Goal: Task Accomplishment & Management: Use online tool/utility

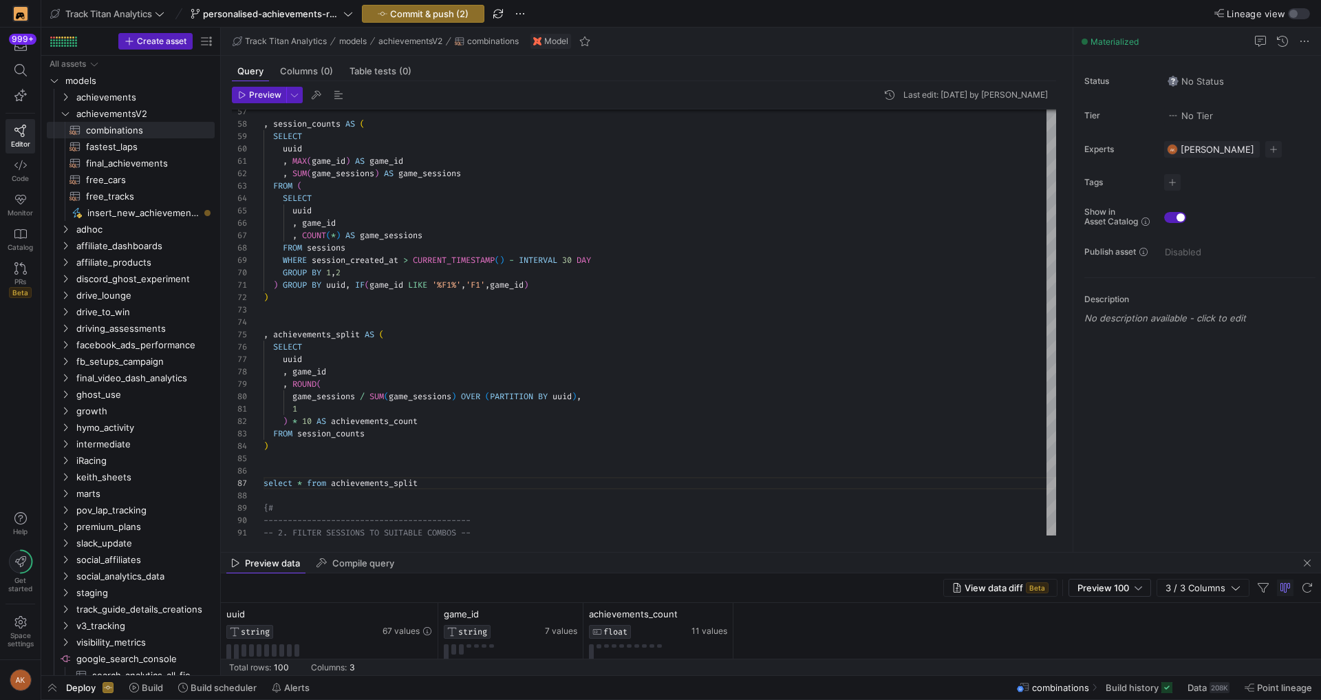
scroll to position [74, 129]
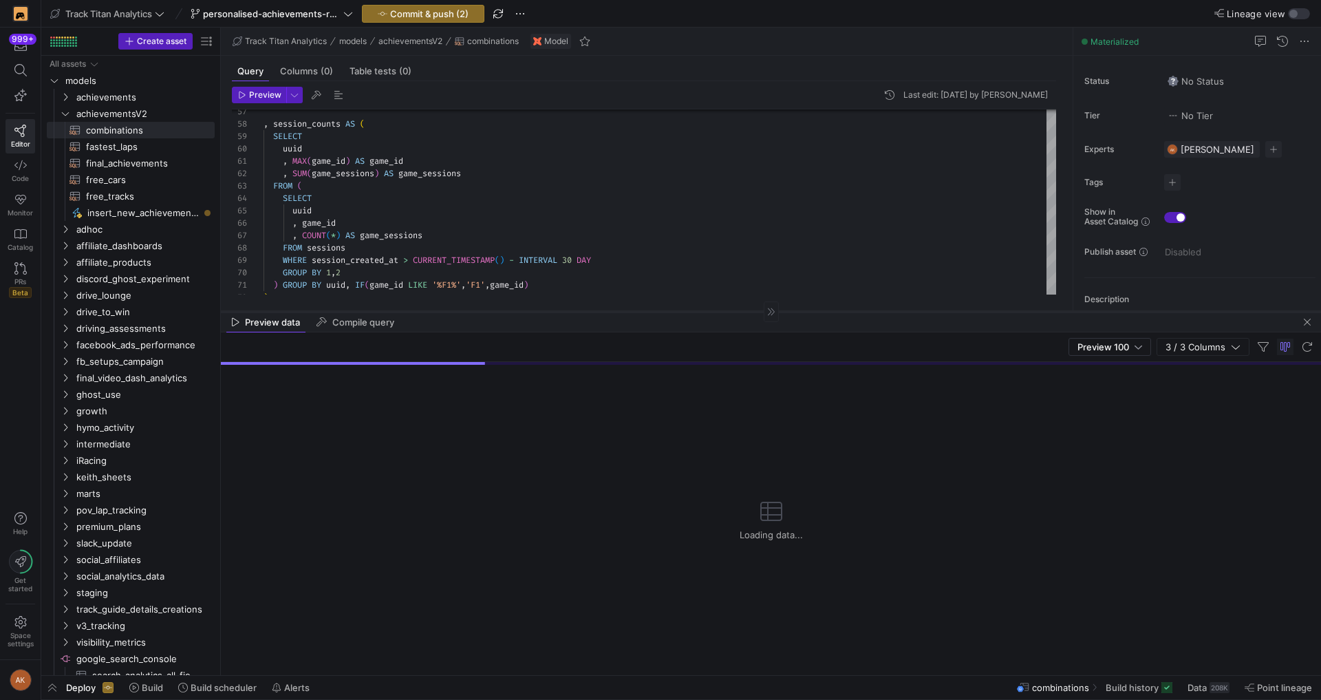
drag, startPoint x: 607, startPoint y: 552, endPoint x: 627, endPoint y: 283, distance: 269.7
click at [627, 311] on div at bounding box center [771, 311] width 1100 height 1
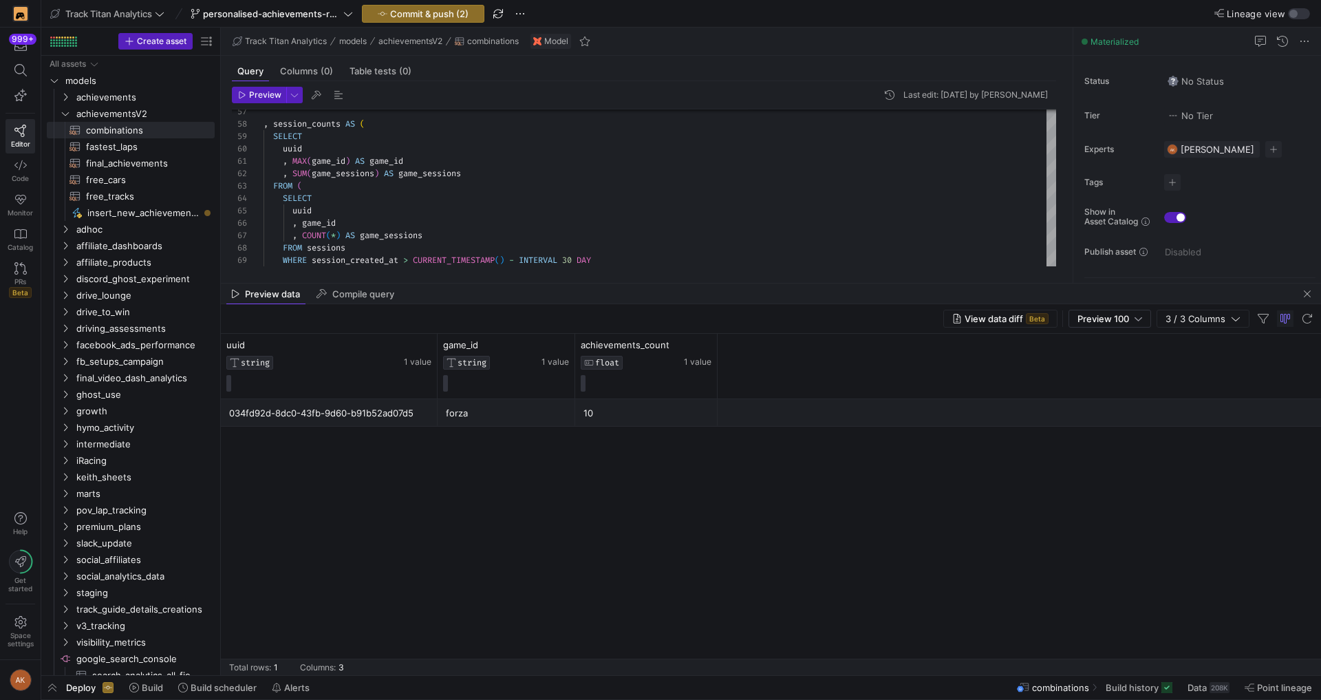
click at [746, 570] on div "034fd92d-8dc0-43fb-9d60-b91b52ad07d5 forza 10" at bounding box center [771, 537] width 1100 height 276
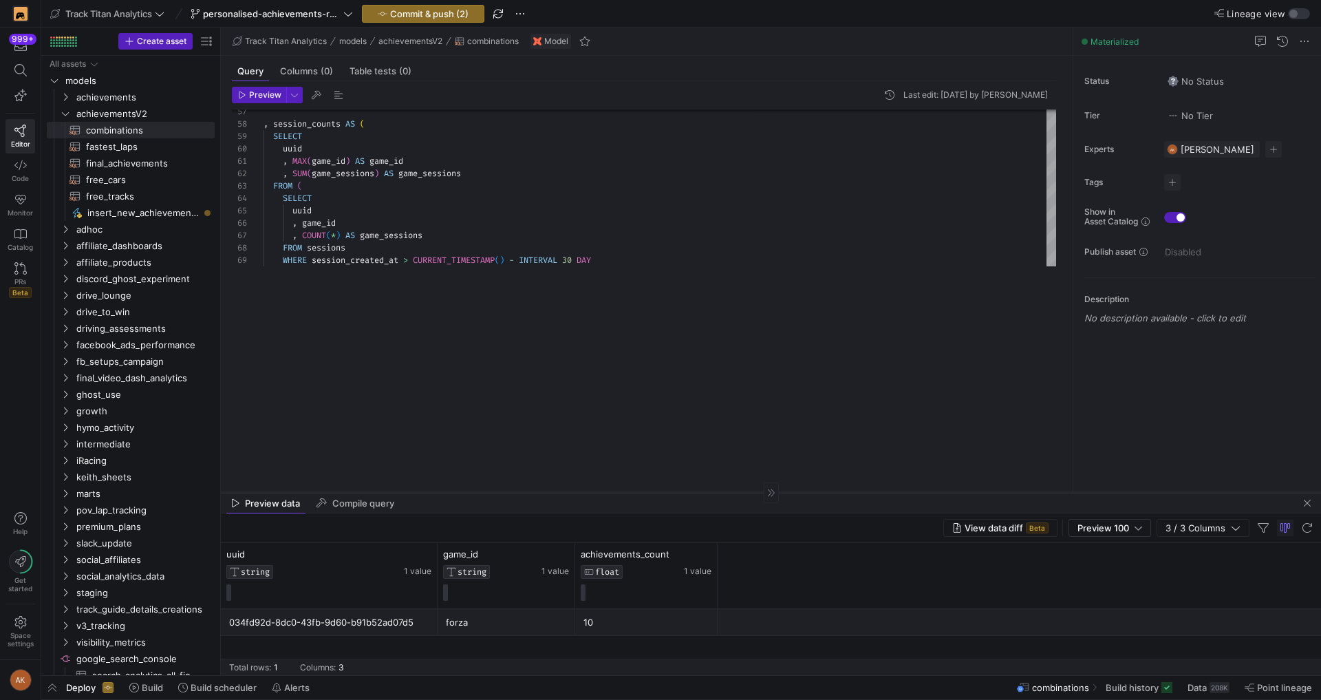
drag, startPoint x: 735, startPoint y: 282, endPoint x: 688, endPoint y: 491, distance: 214.4
click at [688, 492] on div at bounding box center [771, 492] width 1100 height 1
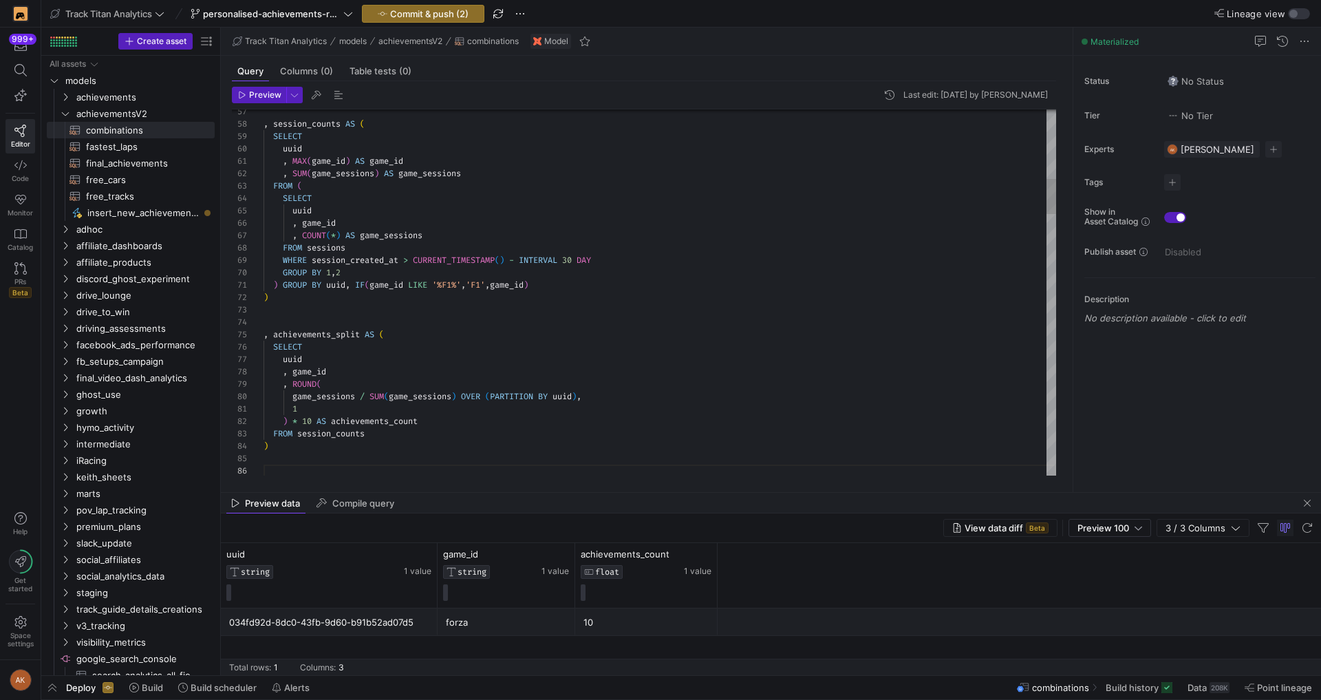
scroll to position [0, 0]
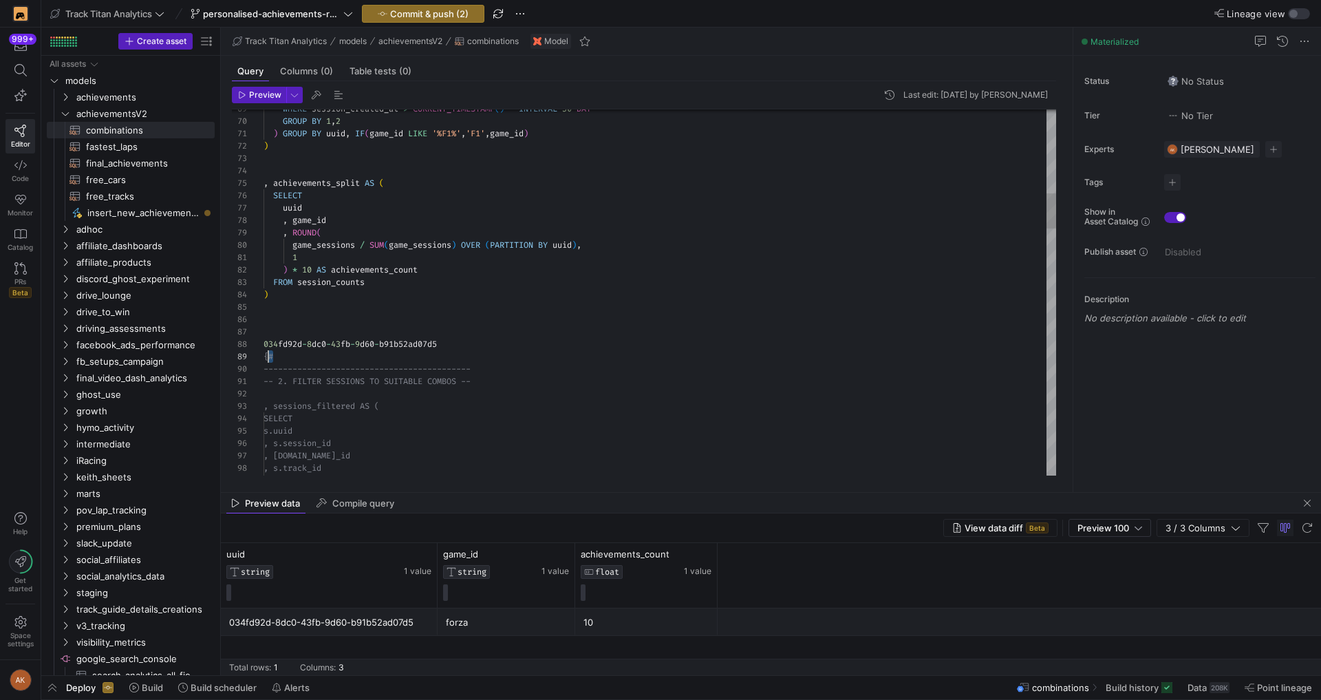
scroll to position [99, 0]
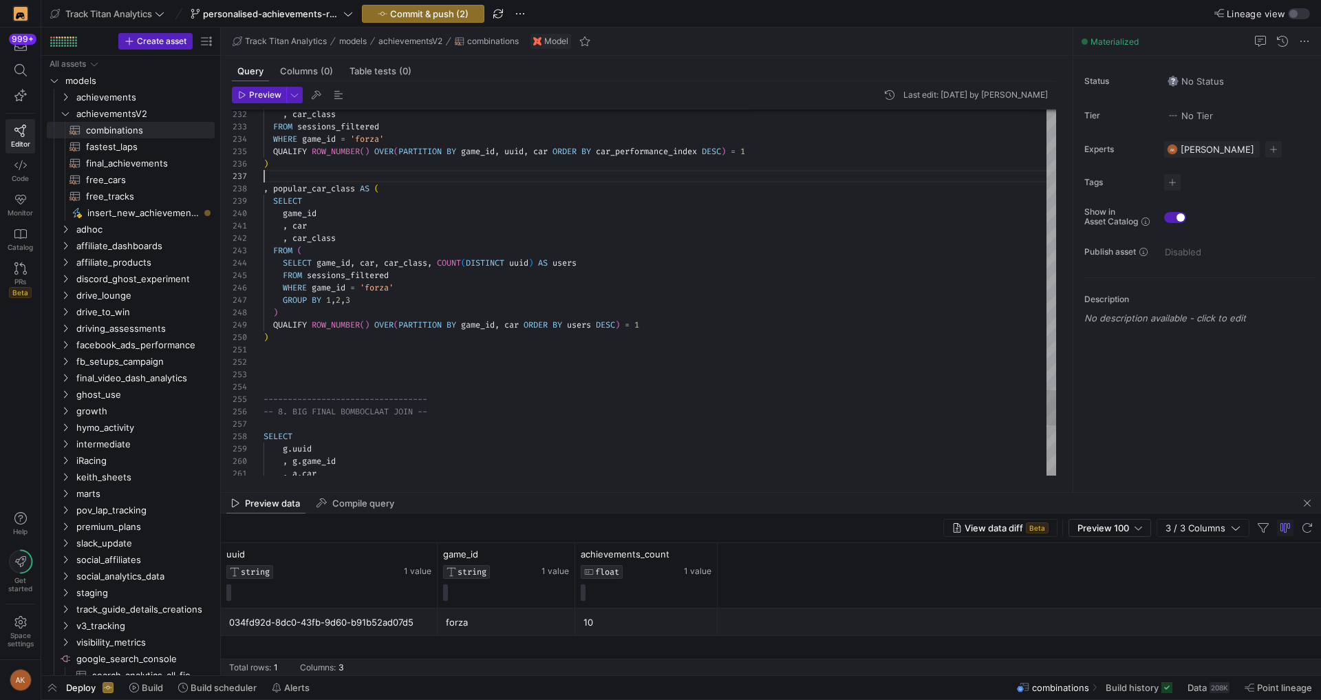
scroll to position [37, 0]
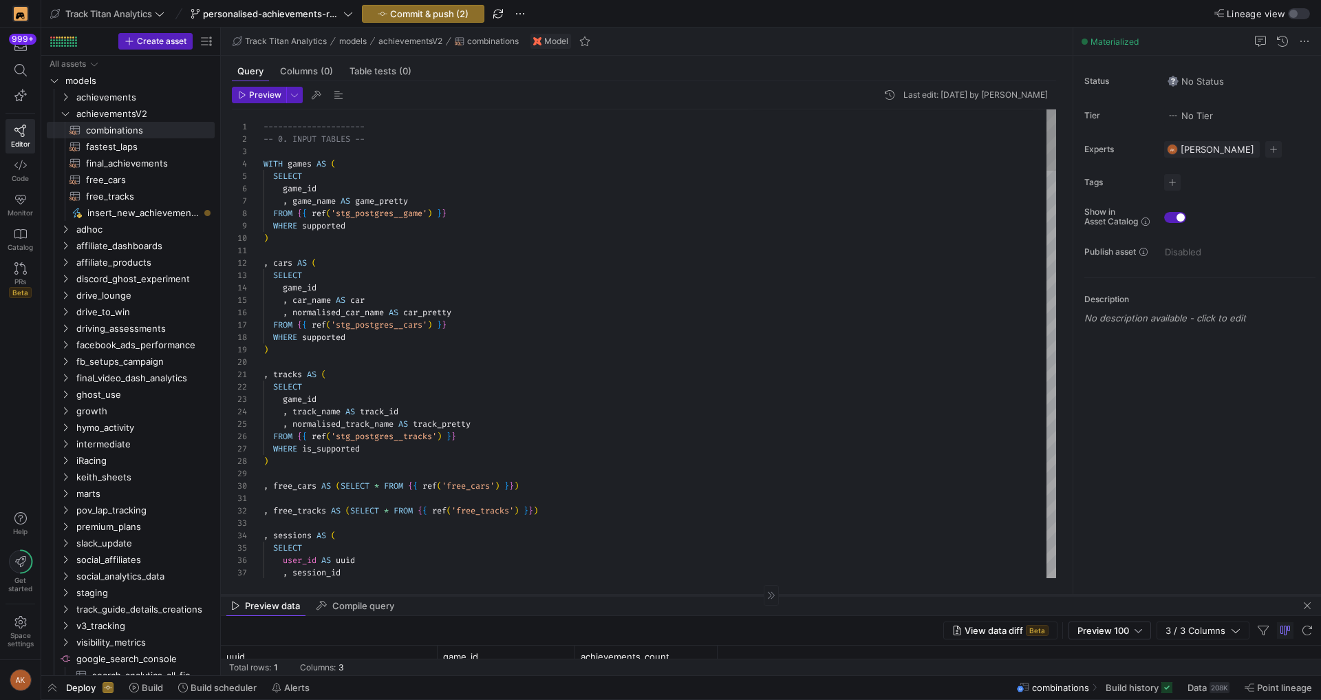
drag, startPoint x: 413, startPoint y: 492, endPoint x: 442, endPoint y: 594, distance: 106.3
click at [442, 594] on div at bounding box center [771, 594] width 1100 height 1
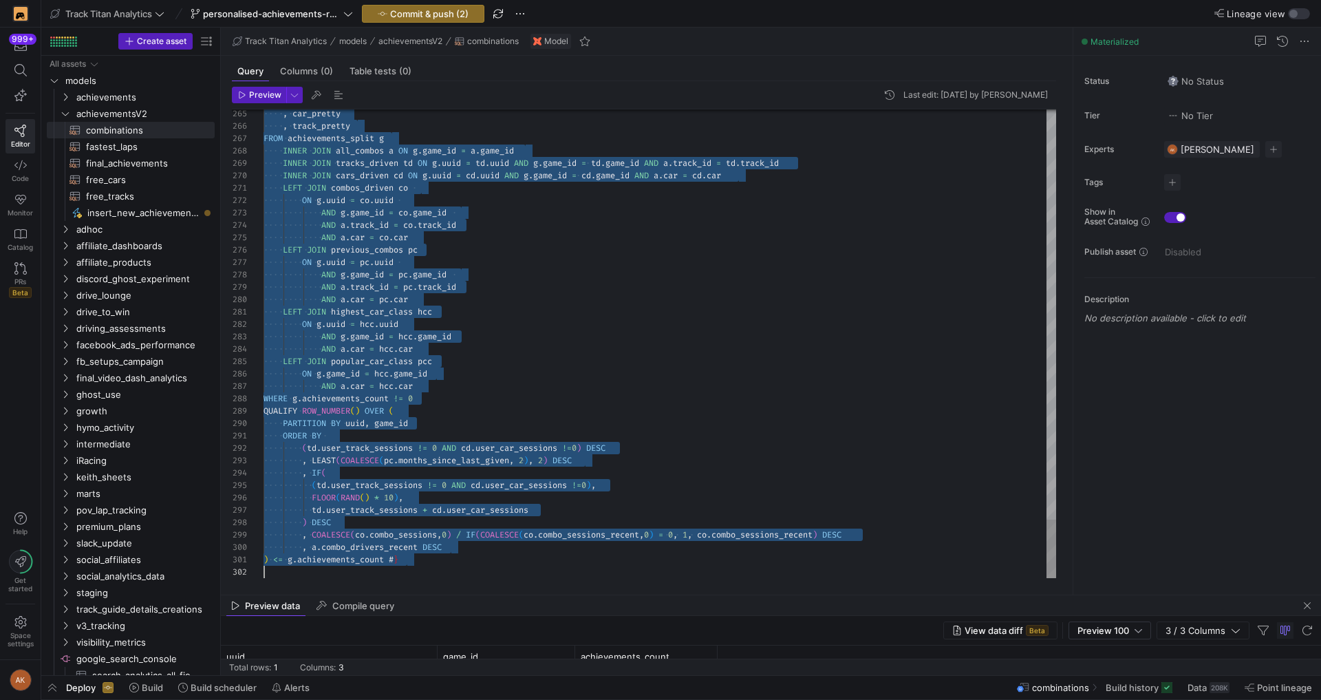
scroll to position [0, 0]
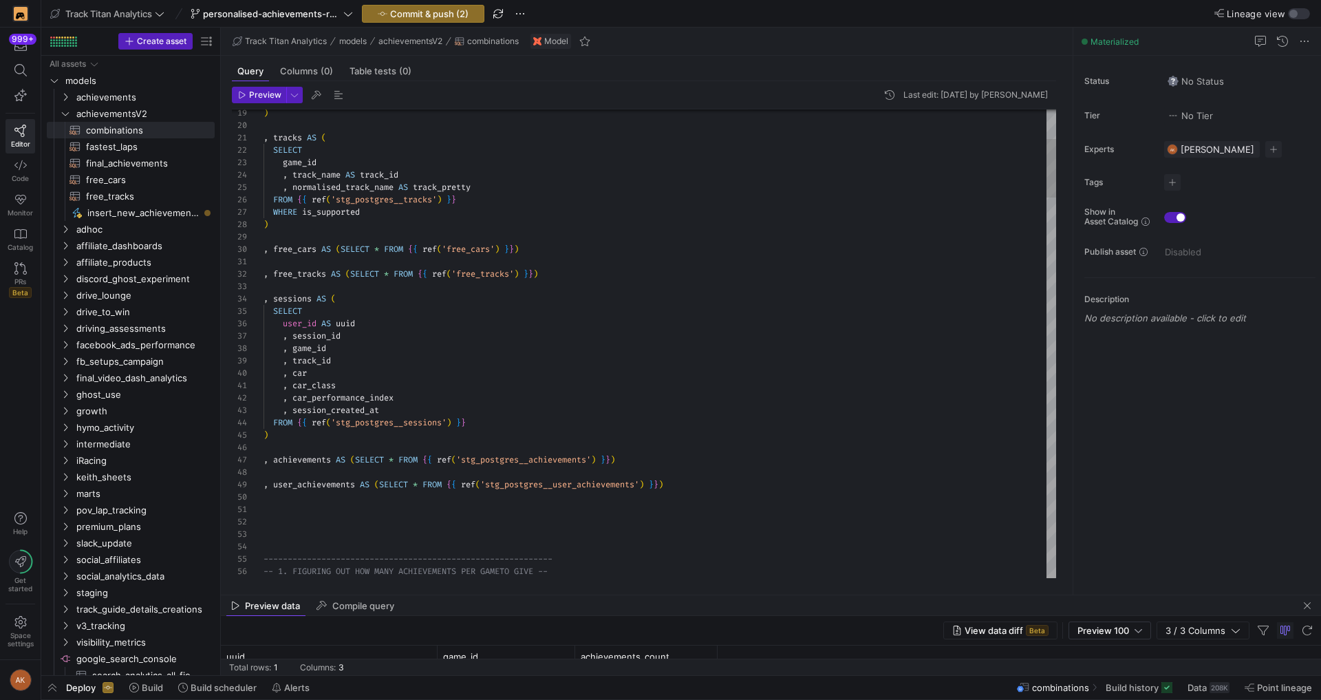
type textarea ", free_tracks AS (SELECT * FROM {{ ref('free_tracks') }}) , sessions AS ( SELEC…"
type textarea "game_id"
type textarea ", car_class , car_performance_index , session_created_at FROM {{ ref('stg_postg…"
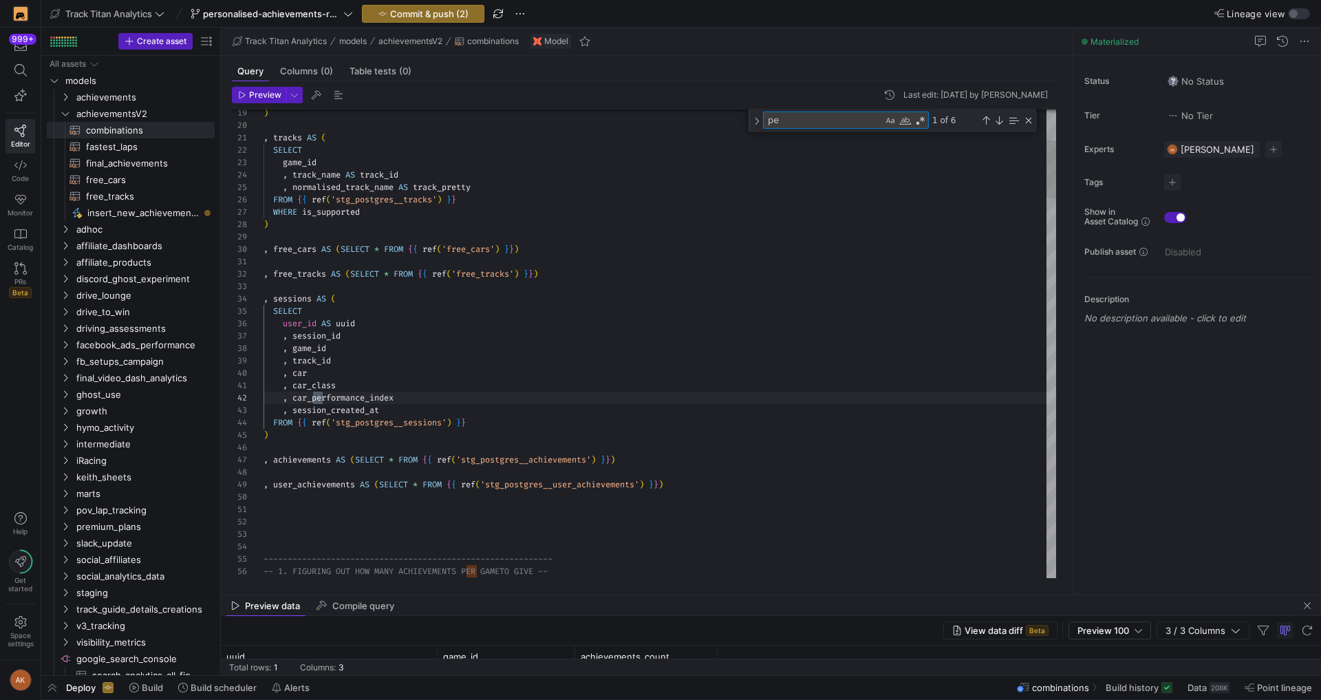
type textarea "per"
type textarea "WHERE s.car NOT IN ('INVALID', 'My Team', 'Personalised car', 'Not found', '', …"
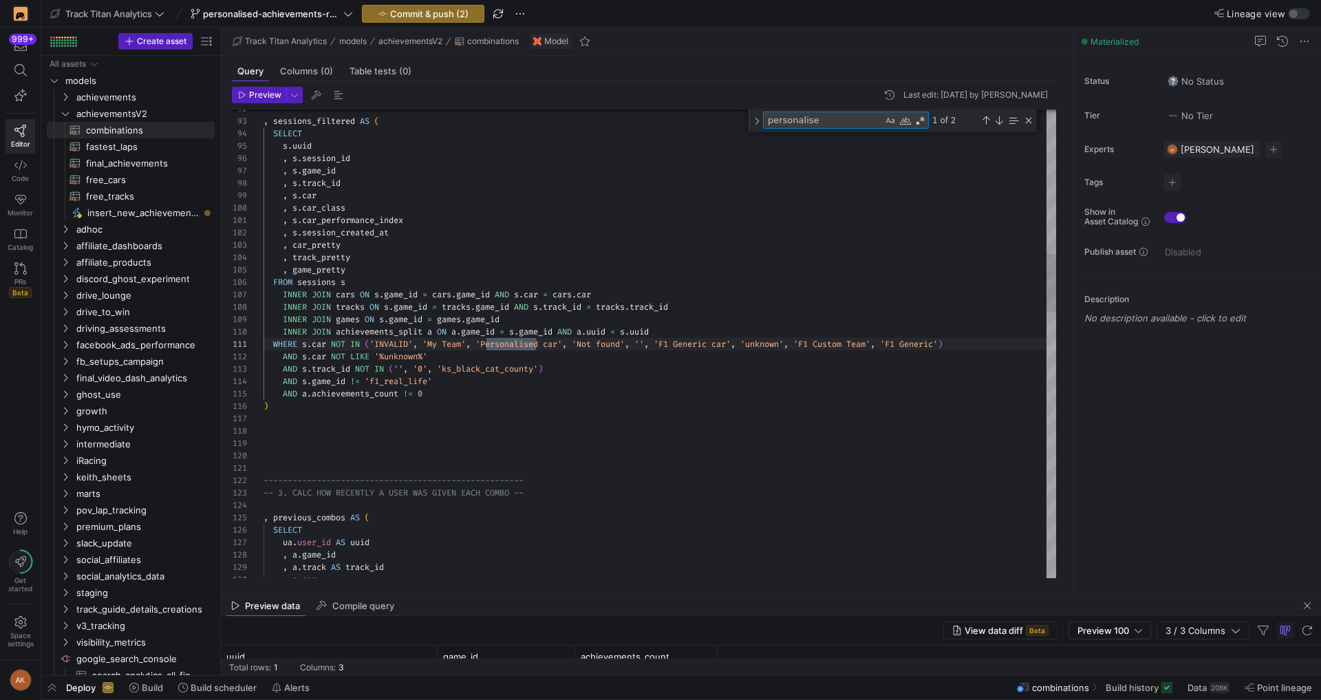
scroll to position [124, 277]
type textarea "personalise"
click at [998, 127] on div "1 of 2" at bounding box center [981, 119] width 105 height 17
click at [999, 125] on div "Next Match (Enter)" at bounding box center [998, 120] width 11 height 11
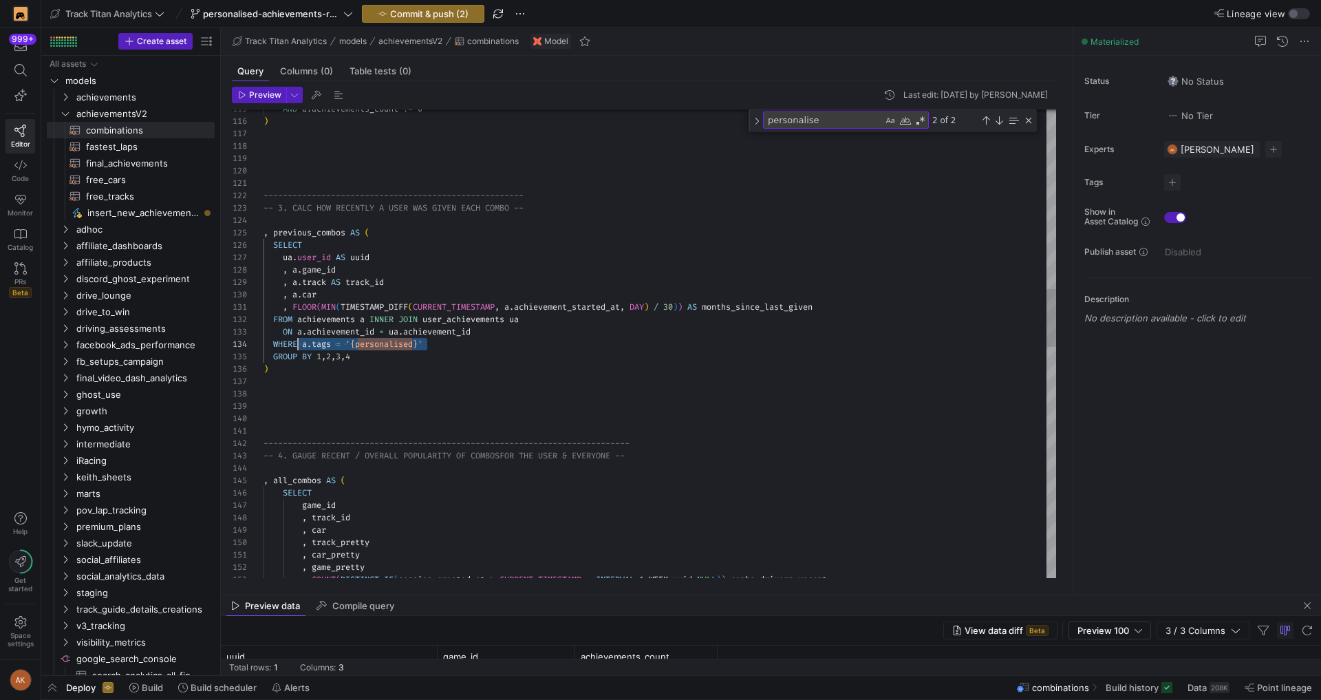
scroll to position [37, 40]
drag, startPoint x: 492, startPoint y: 344, endPoint x: 303, endPoint y: 347, distance: 189.2
click at [303, 347] on div "AND a . achievements_count != 0 ) ---------------------------------------------…" at bounding box center [659, 549] width 792 height 3762
click at [508, 336] on div "AND a . achievements_count != 0 ) ---------------------------------------------…" at bounding box center [659, 549] width 792 height 3762
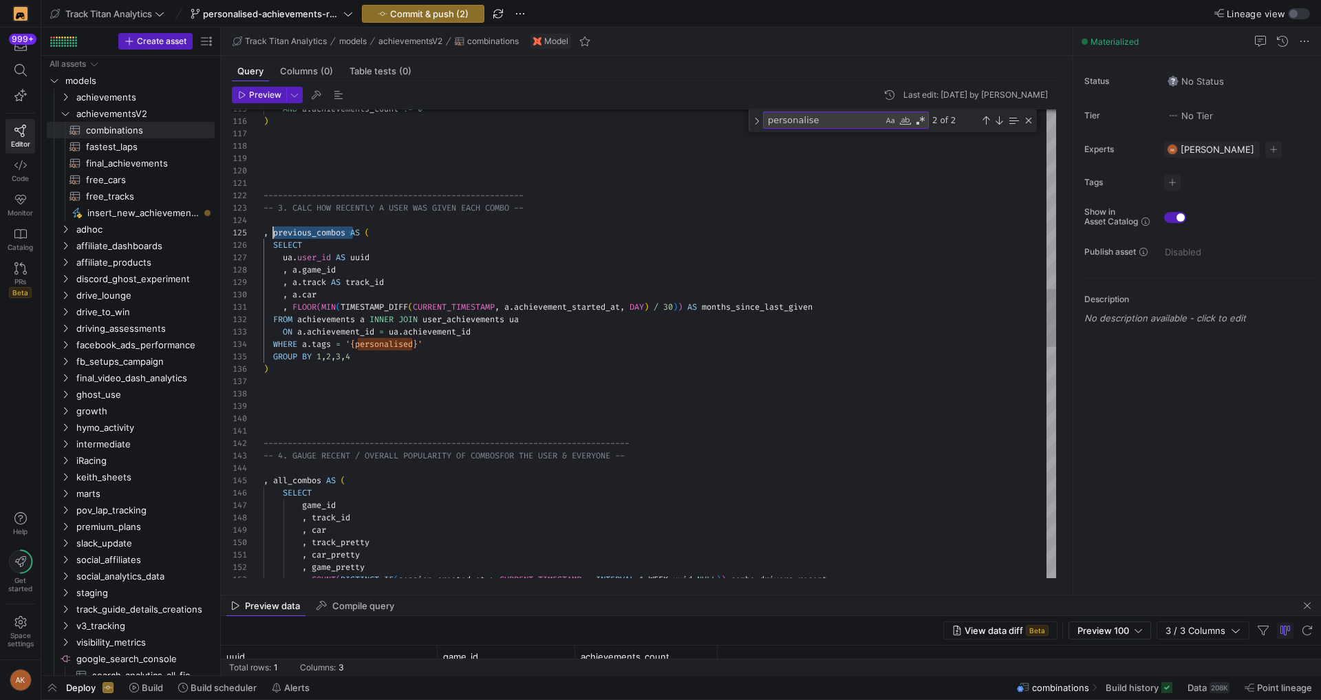
drag, startPoint x: 350, startPoint y: 230, endPoint x: 273, endPoint y: 236, distance: 77.3
click at [273, 236] on div "AND a . achievements_count != 0 ) ---------------------------------------------…" at bounding box center [659, 549] width 792 height 3762
click at [296, 237] on div "AND a . achievements_count != 0 ) ---------------------------------------------…" at bounding box center [659, 549] width 792 height 3762
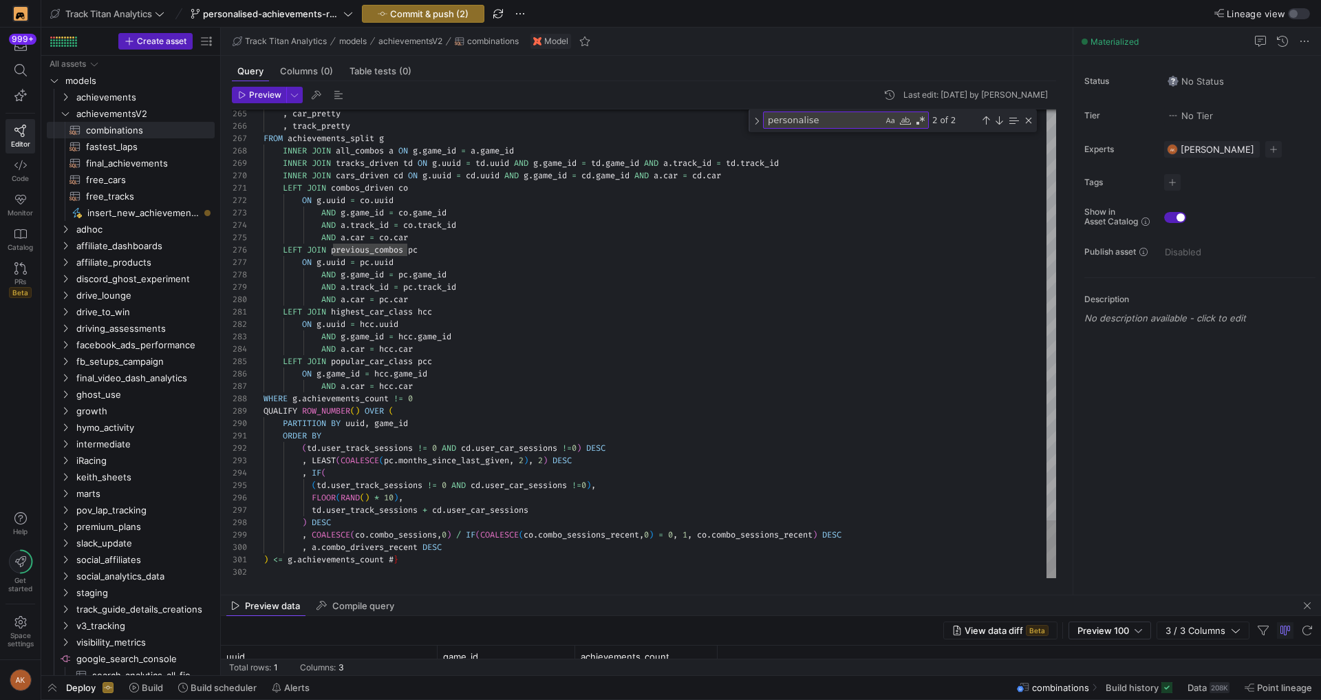
scroll to position [0, 138]
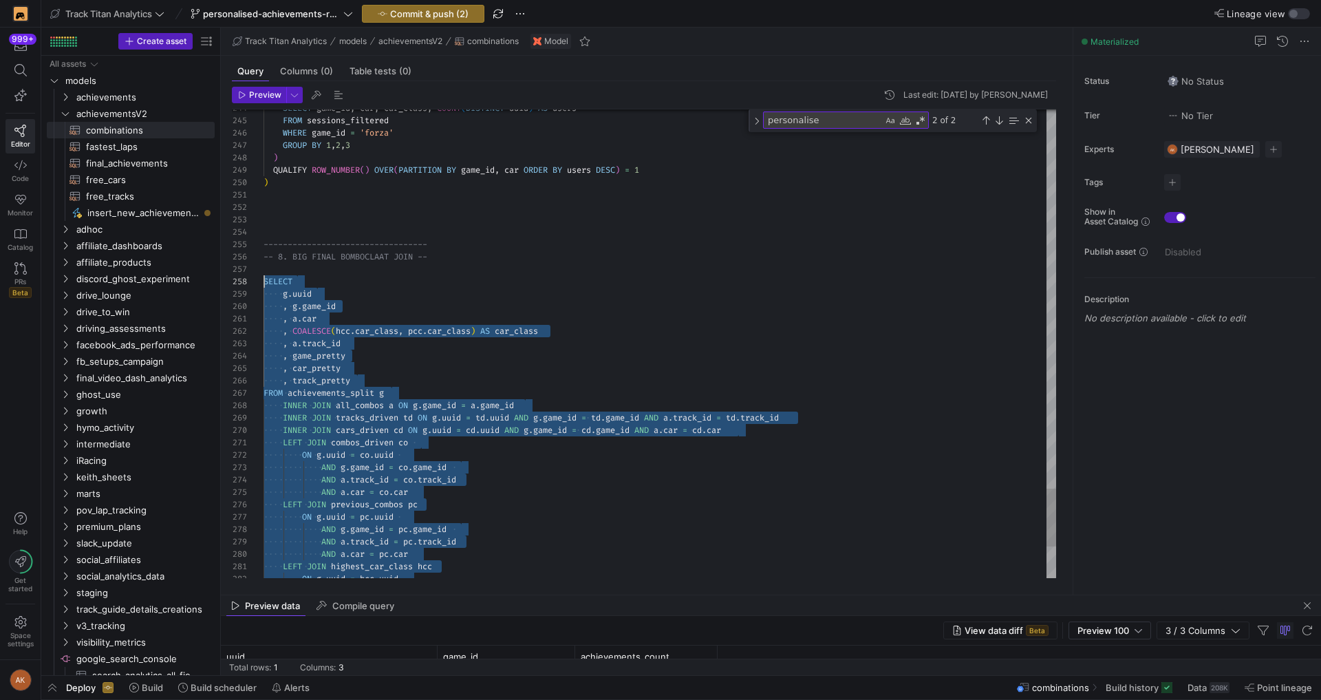
scroll to position [87, 0]
drag, startPoint x: 426, startPoint y: 559, endPoint x: 256, endPoint y: 283, distance: 324.0
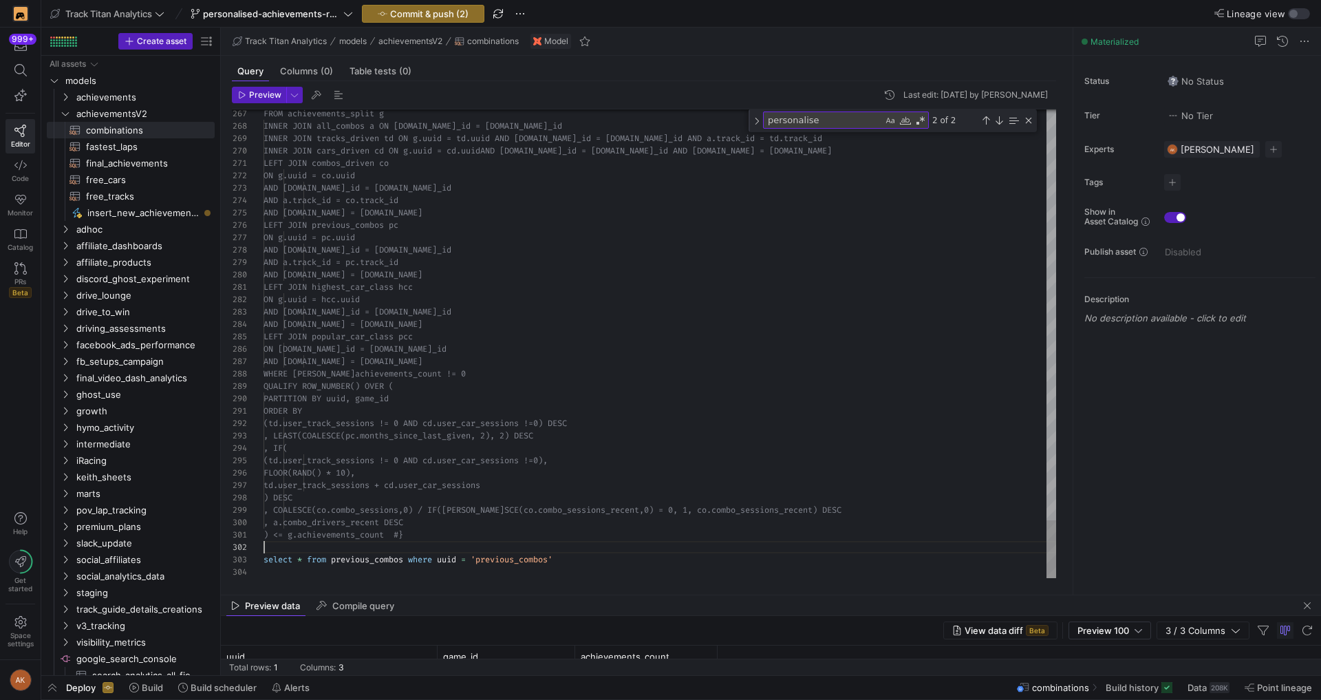
scroll to position [12, 0]
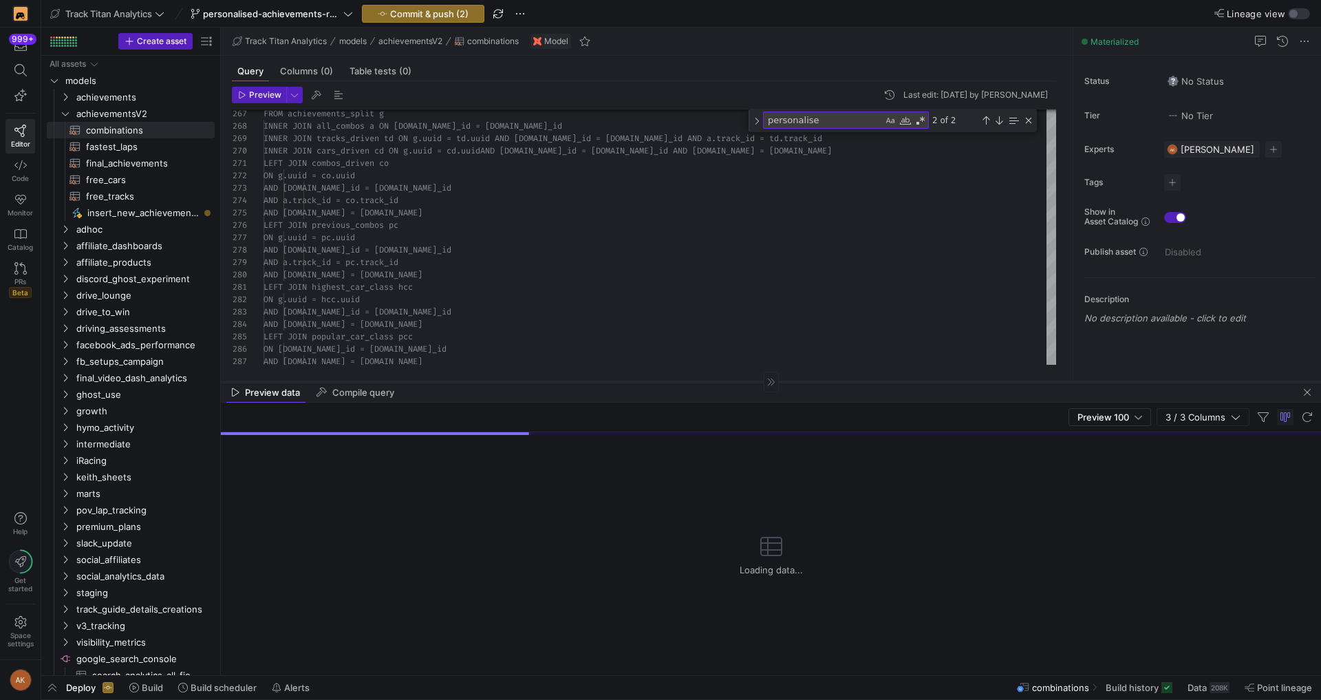
drag, startPoint x: 495, startPoint y: 595, endPoint x: 460, endPoint y: 377, distance: 220.7
click at [460, 381] on div at bounding box center [771, 381] width 1100 height 1
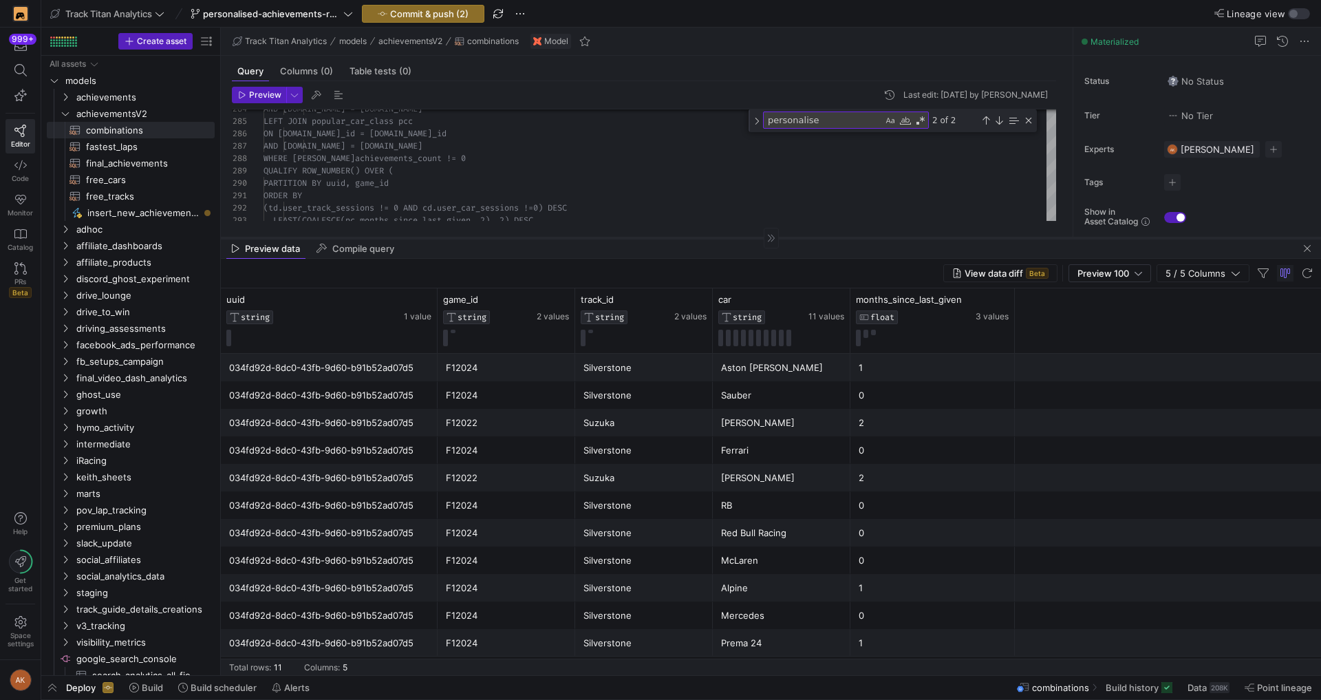
drag, startPoint x: 891, startPoint y: 378, endPoint x: 892, endPoint y: 237, distance: 141.7
click at [892, 237] on div at bounding box center [771, 237] width 1100 height 1
click at [1114, 271] on span "Preview 100" at bounding box center [1103, 273] width 52 height 11
click at [1112, 312] on span "Full Preview" at bounding box center [1110, 317] width 71 height 11
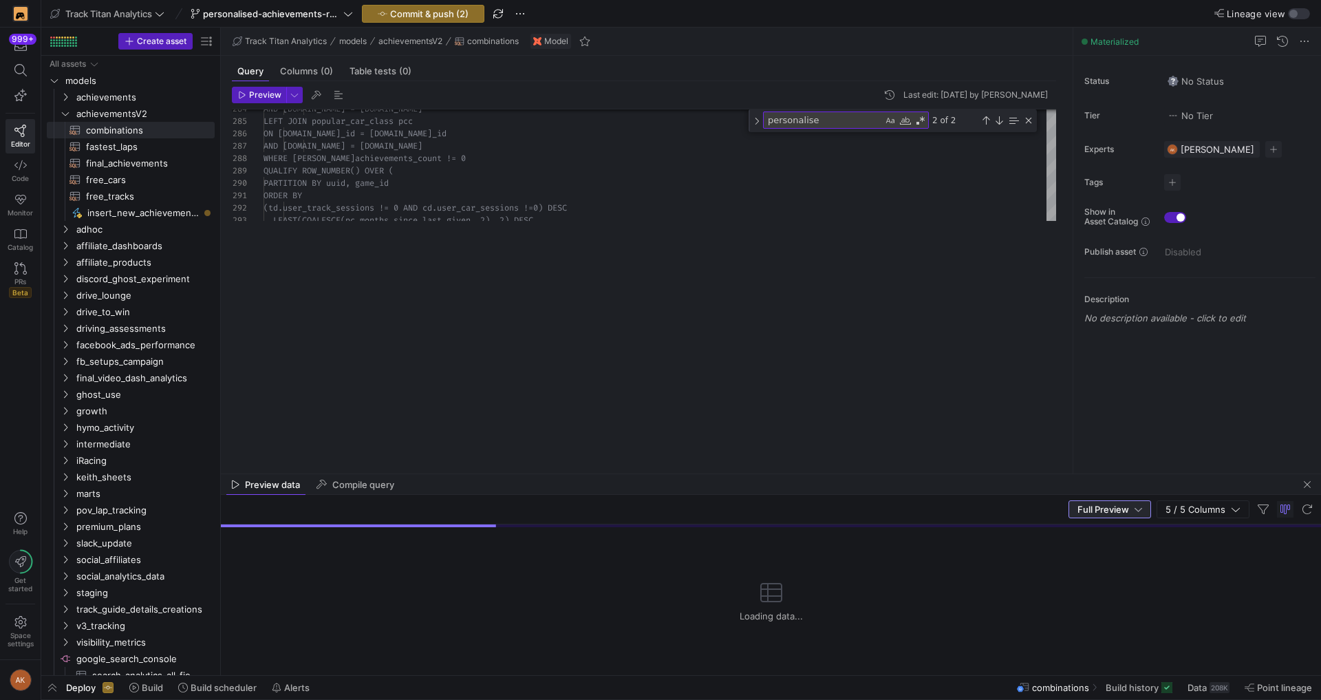
drag, startPoint x: 788, startPoint y: 238, endPoint x: 784, endPoint y: 475, distance: 236.7
click at [784, 475] on as-split "Track Titan Analytics models achievementsV2 combinations Model Query Columns (0…" at bounding box center [771, 351] width 1100 height 647
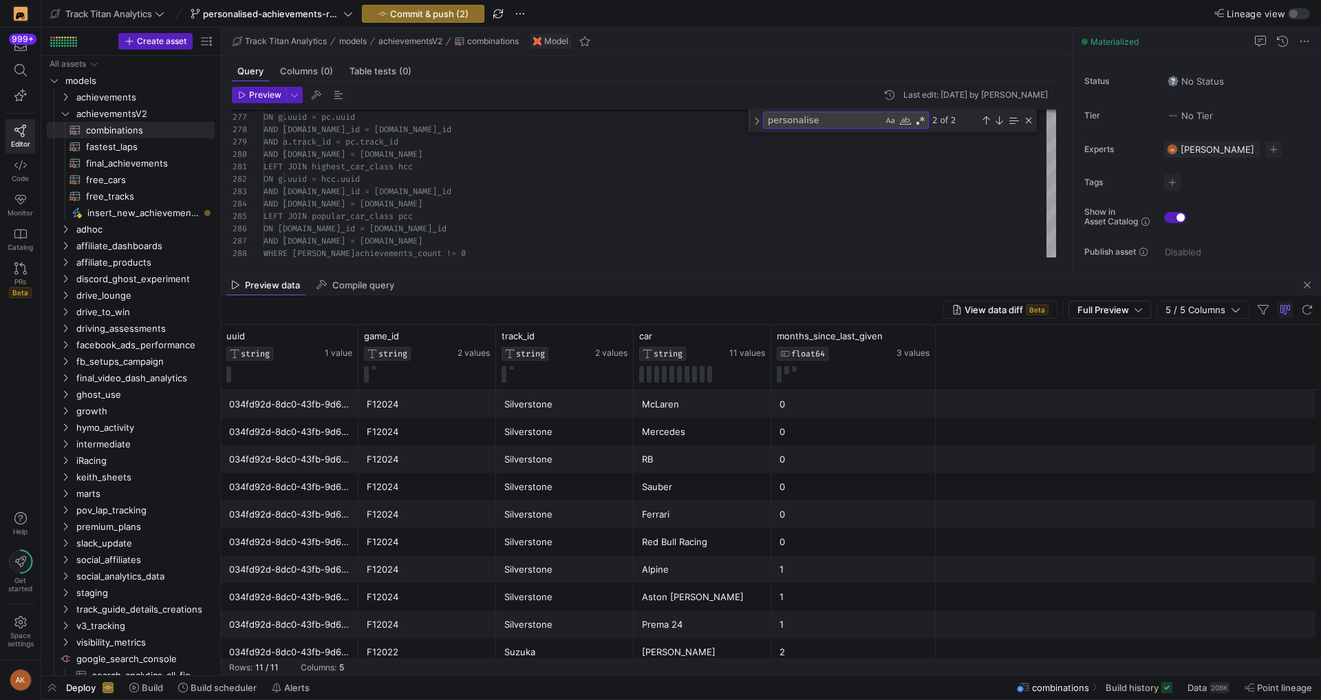
drag, startPoint x: 712, startPoint y: 475, endPoint x: 691, endPoint y: 269, distance: 207.4
click at [691, 269] on as-split "Track Titan Analytics models achievementsV2 combinations Model Query Columns (0…" at bounding box center [771, 351] width 1100 height 647
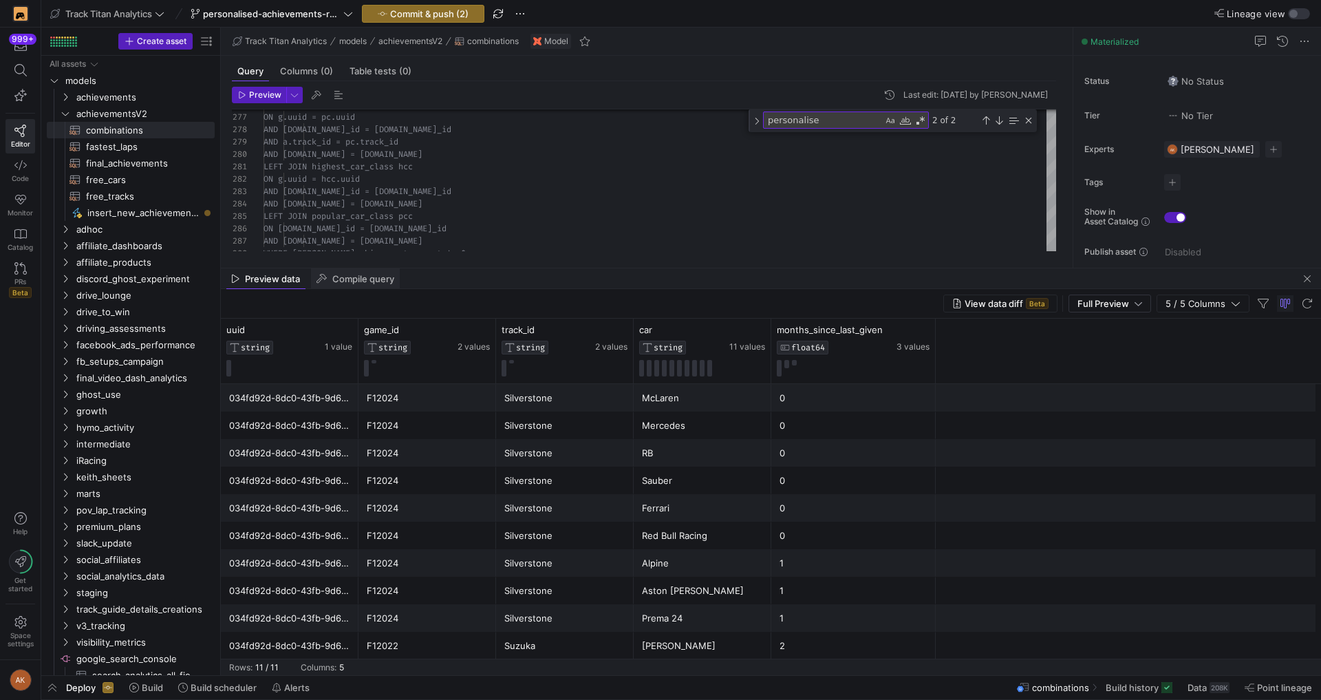
drag, startPoint x: 415, startPoint y: 268, endPoint x: 367, endPoint y: 469, distance: 207.2
click at [367, 268] on div at bounding box center [771, 268] width 1100 height 1
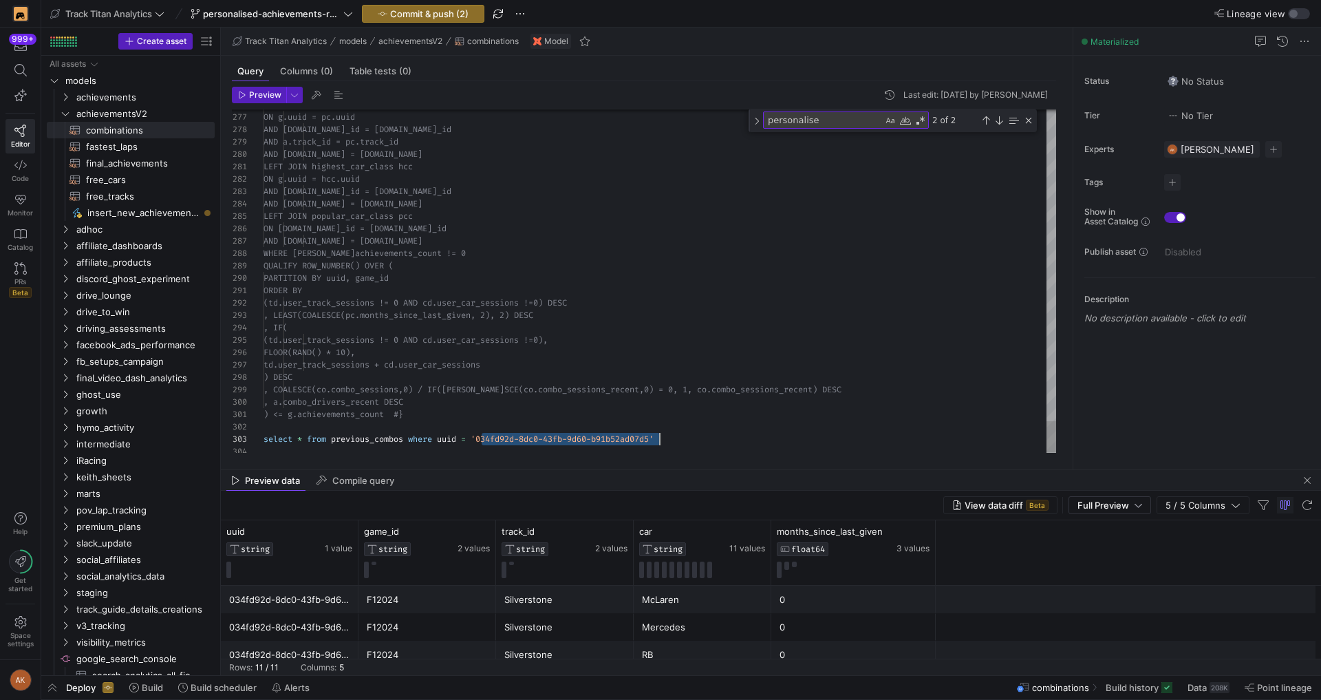
scroll to position [25, 396]
drag, startPoint x: 481, startPoint y: 435, endPoint x: 659, endPoint y: 437, distance: 178.2
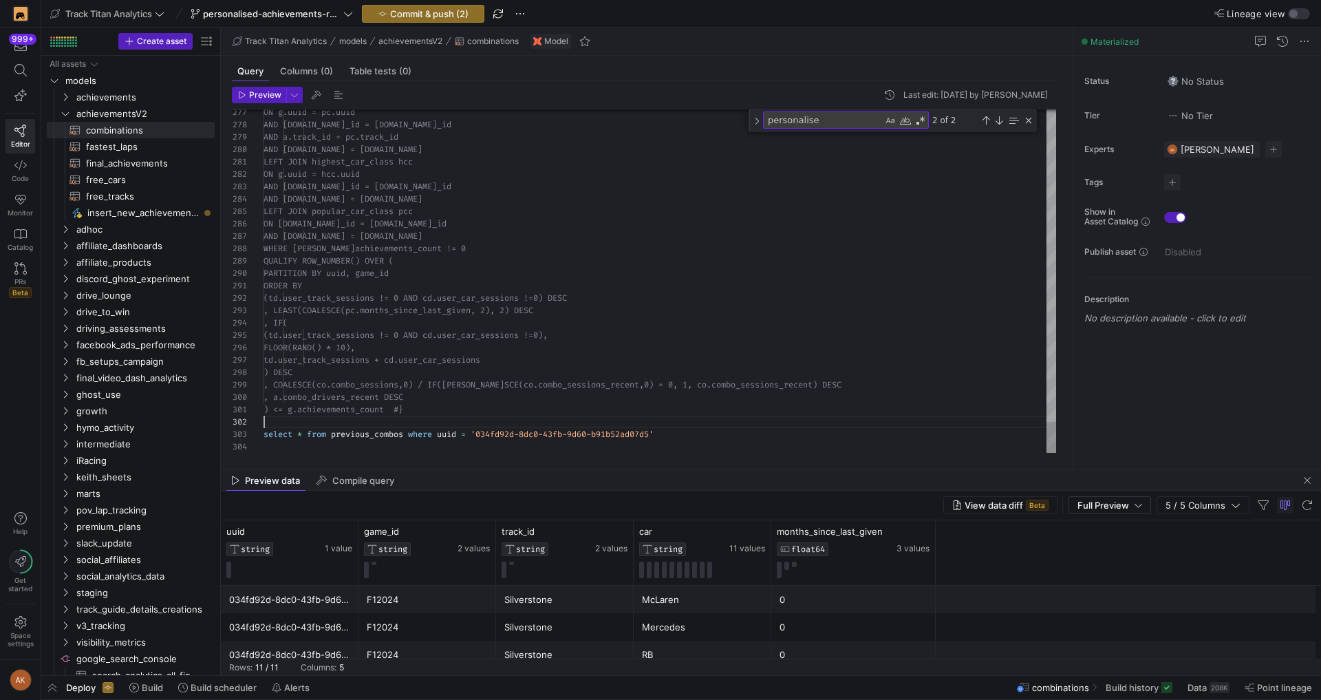
scroll to position [12, 0]
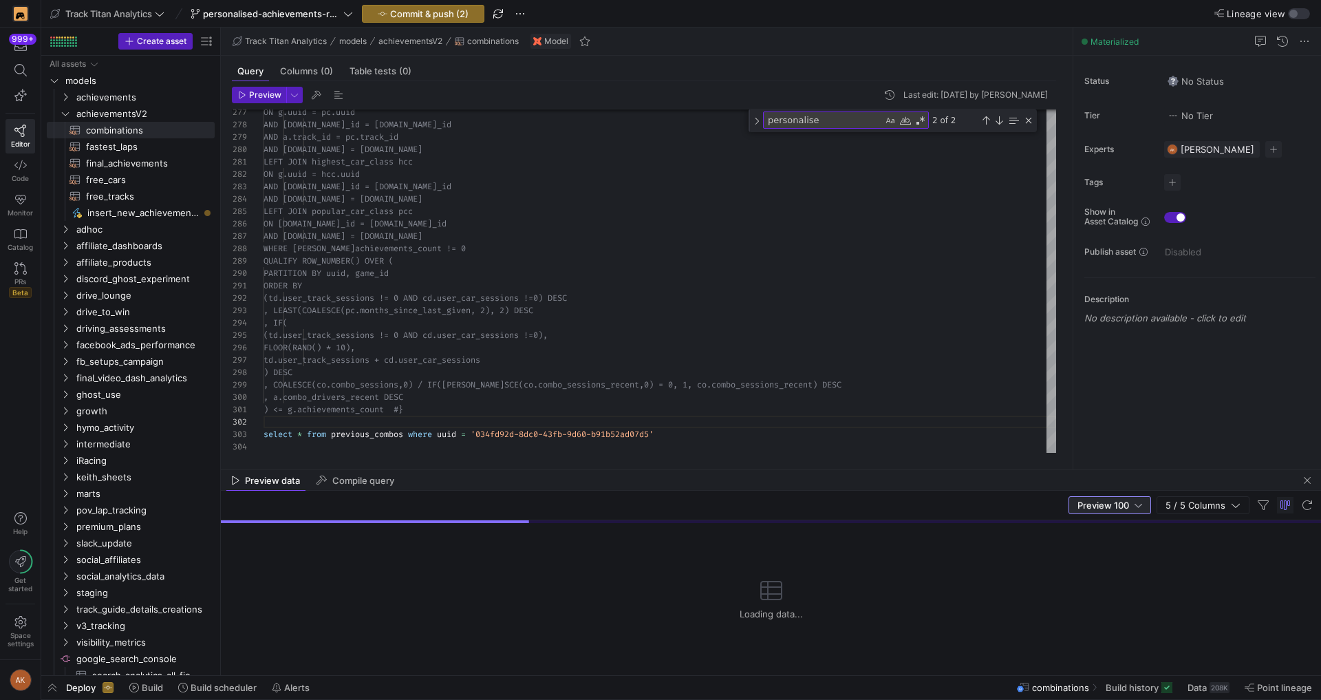
click at [1112, 504] on span "Preview 100" at bounding box center [1103, 504] width 52 height 11
click at [1102, 554] on span "Full Preview" at bounding box center [1110, 549] width 71 height 11
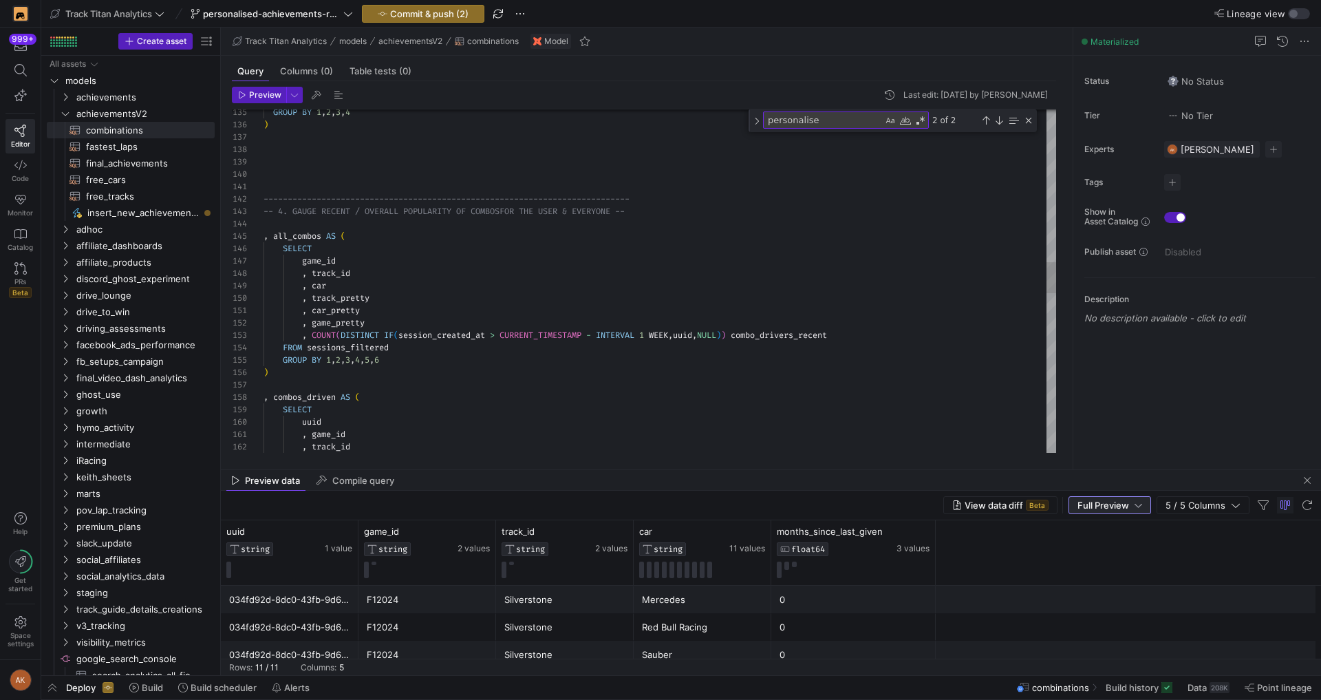
click at [548, 316] on div "GROUP BY 1 , 2 , 3 , 4 ) -------------------------------------------------- ---…" at bounding box center [659, 317] width 792 height 3787
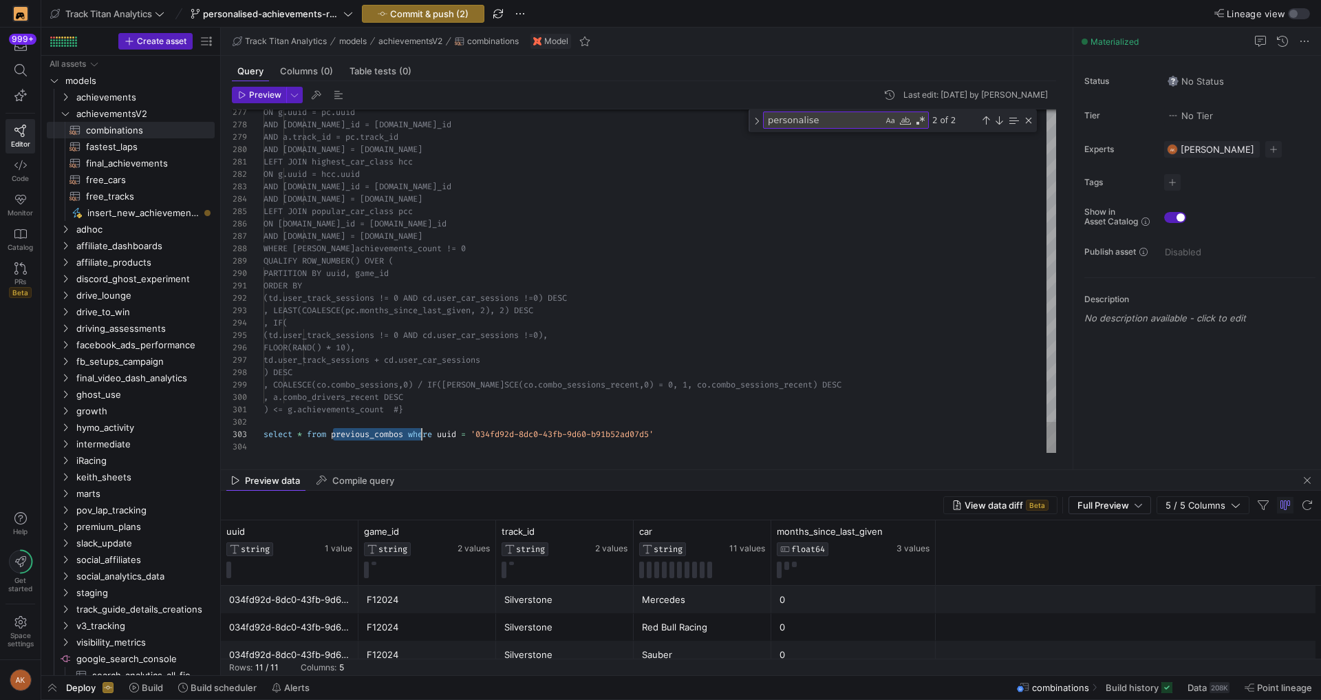
scroll to position [25, 400]
drag, startPoint x: 334, startPoint y: 433, endPoint x: 685, endPoint y: 429, distance: 350.8
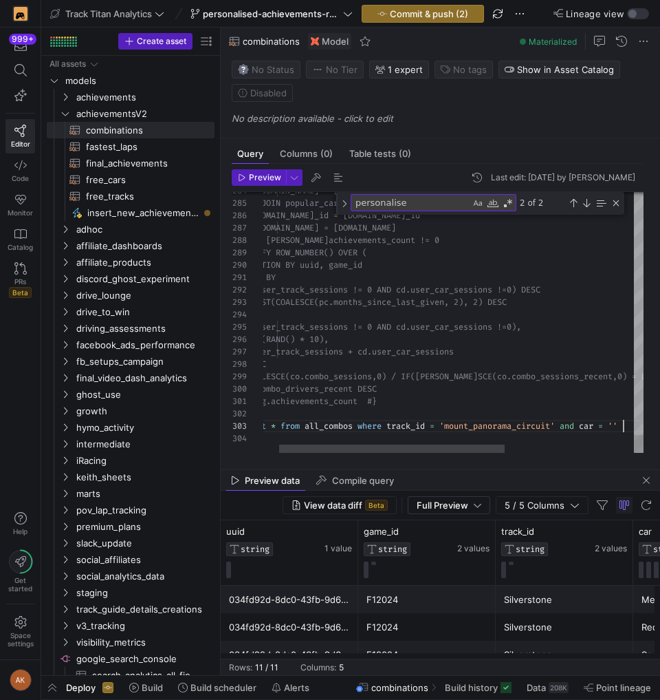
scroll to position [25, 540]
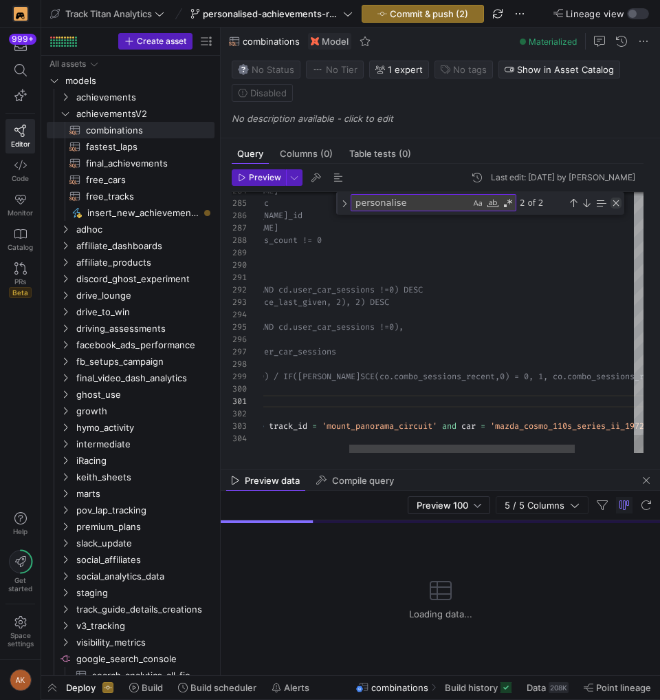
click at [619, 204] on div "Close (Escape)" at bounding box center [616, 202] width 11 height 11
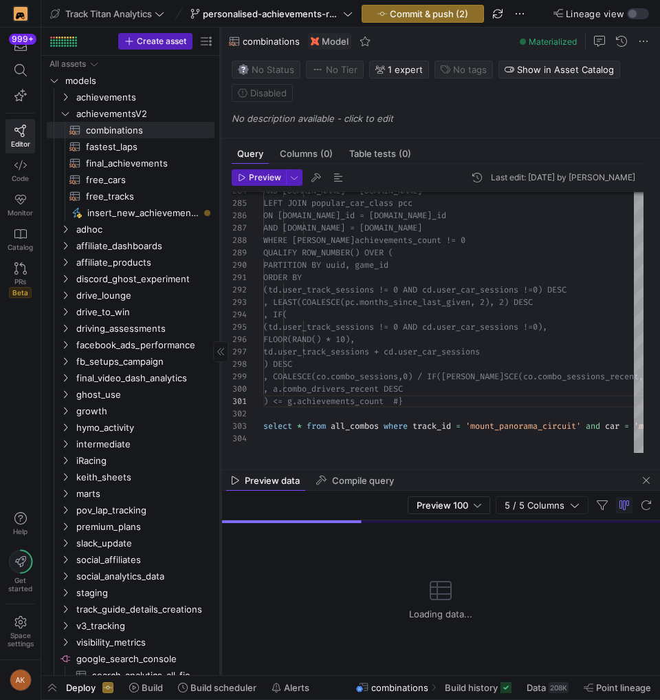
click at [222, 349] on icon at bounding box center [220, 351] width 7 height 8
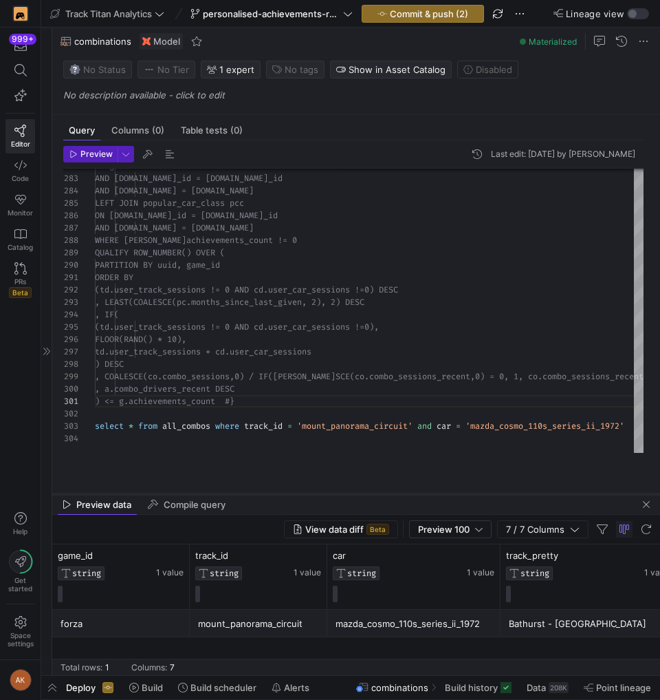
drag, startPoint x: 231, startPoint y: 470, endPoint x: 235, endPoint y: 531, distance: 60.7
click at [235, 494] on div at bounding box center [356, 493] width 608 height 1
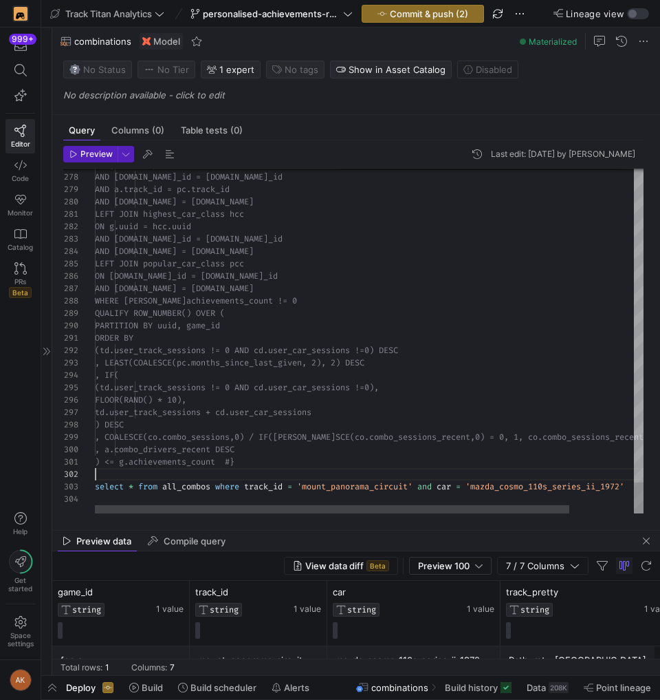
drag, startPoint x: 422, startPoint y: 482, endPoint x: 722, endPoint y: 494, distance: 300.2
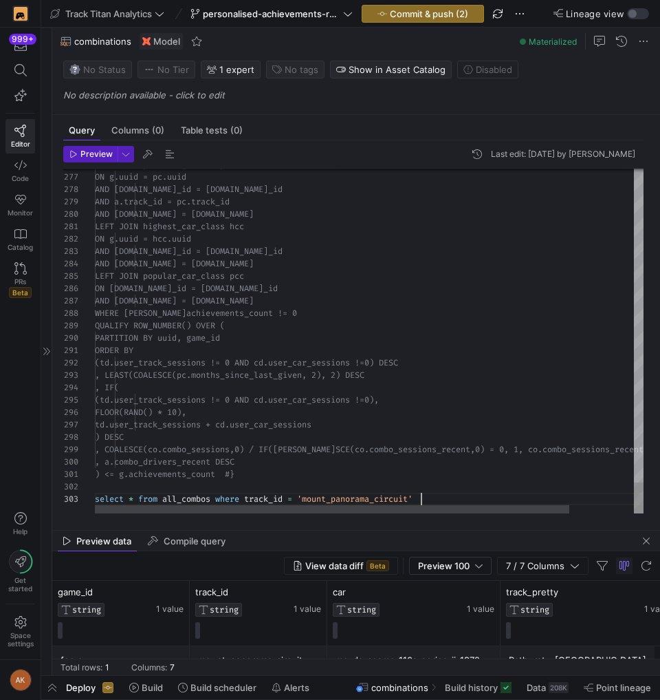
scroll to position [25, 326]
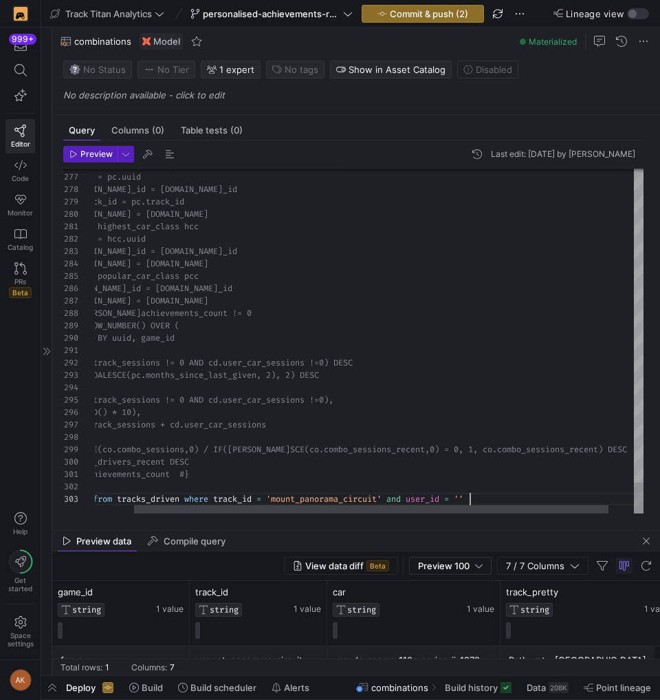
scroll to position [25, 421]
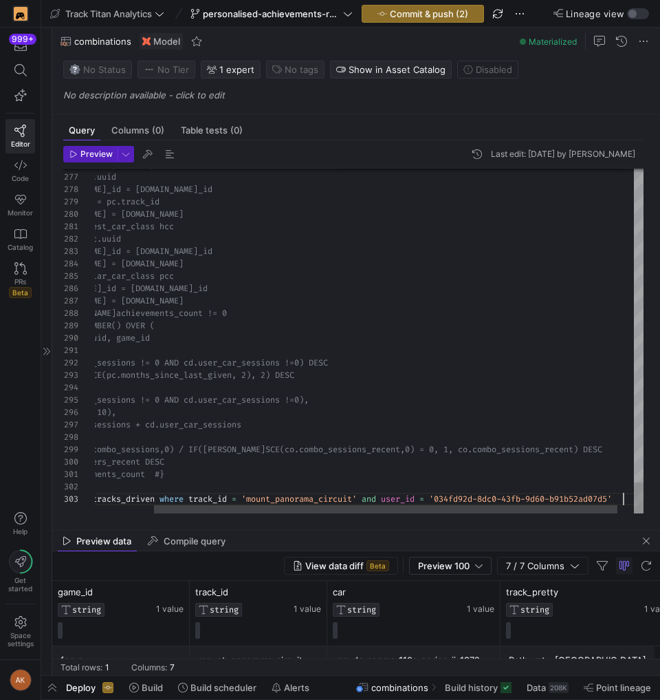
scroll to position [25, 599]
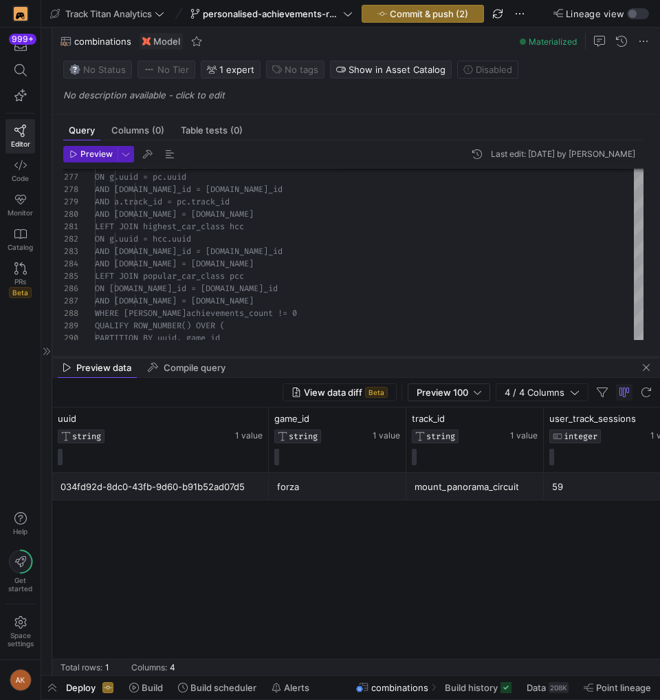
drag, startPoint x: 475, startPoint y: 527, endPoint x: 488, endPoint y: 354, distance: 173.9
click at [488, 354] on div at bounding box center [356, 357] width 608 height 6
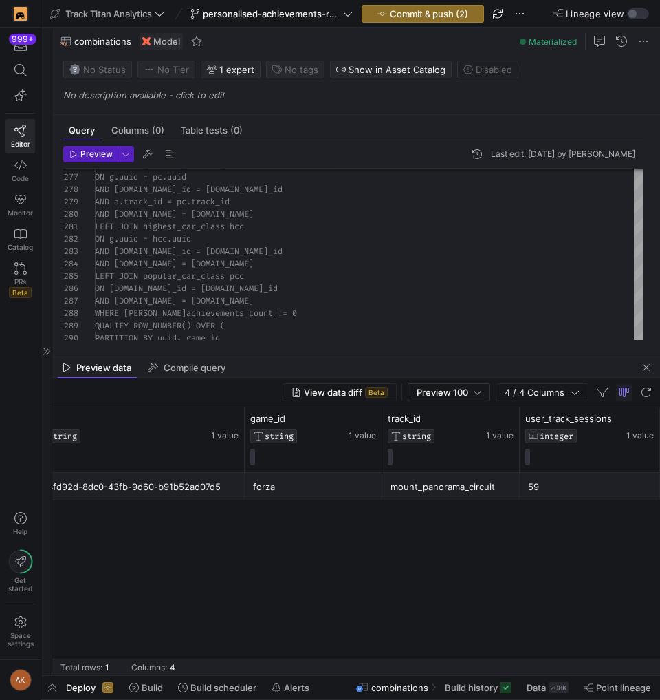
scroll to position [0, 0]
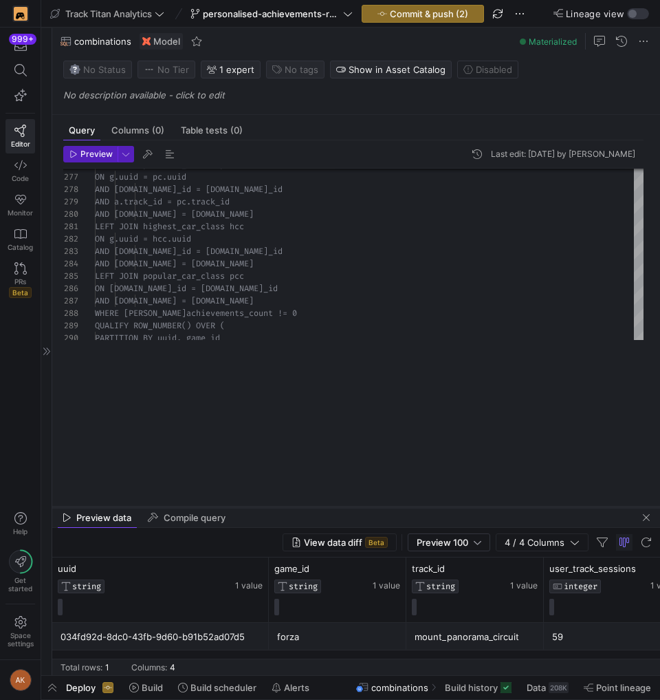
drag, startPoint x: 471, startPoint y: 356, endPoint x: 480, endPoint y: 518, distance: 162.6
click at [480, 510] on div at bounding box center [356, 507] width 608 height 6
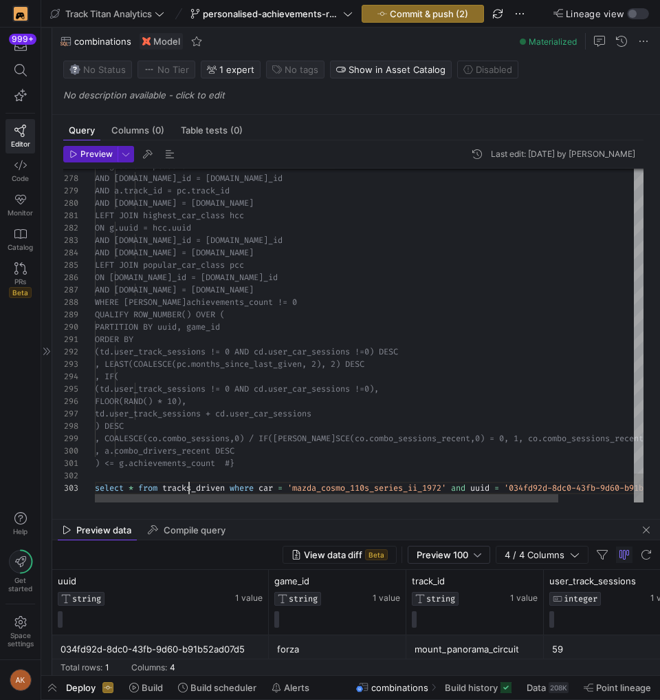
drag, startPoint x: 189, startPoint y: 486, endPoint x: 230, endPoint y: 477, distance: 41.7
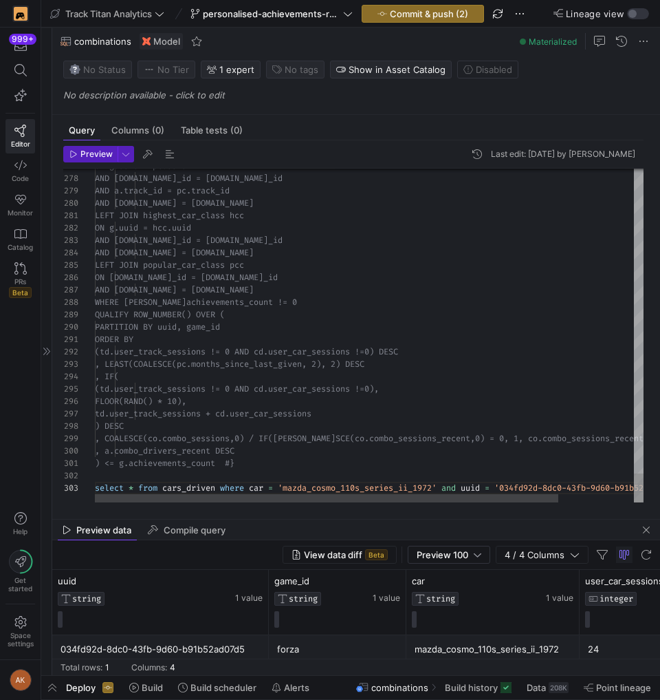
drag, startPoint x: 198, startPoint y: 486, endPoint x: 226, endPoint y: 478, distance: 28.7
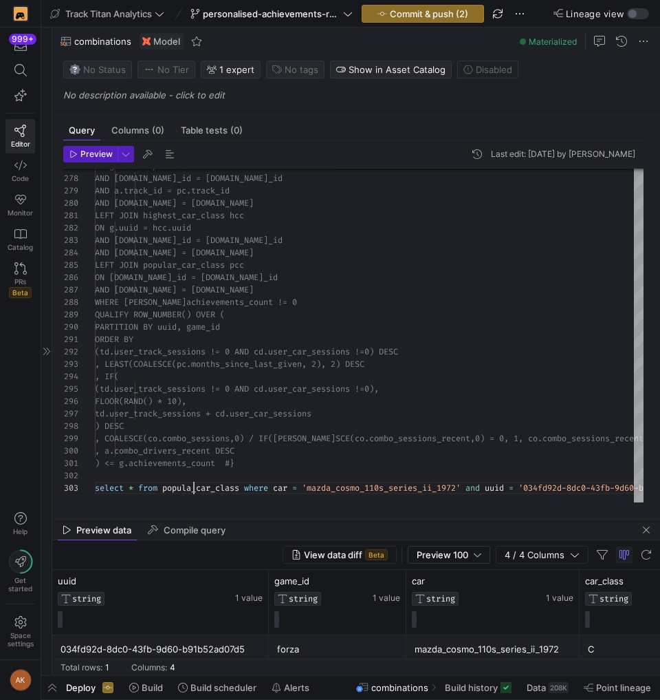
scroll to position [25, 104]
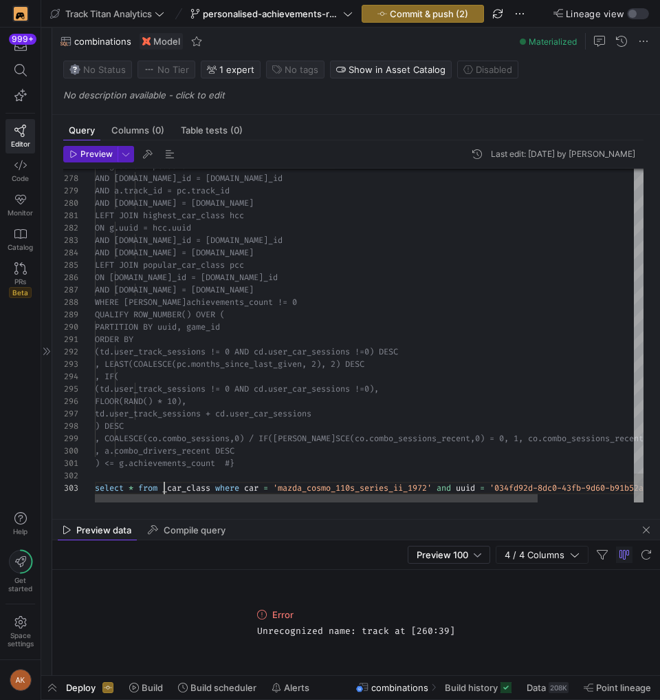
scroll to position [25, 104]
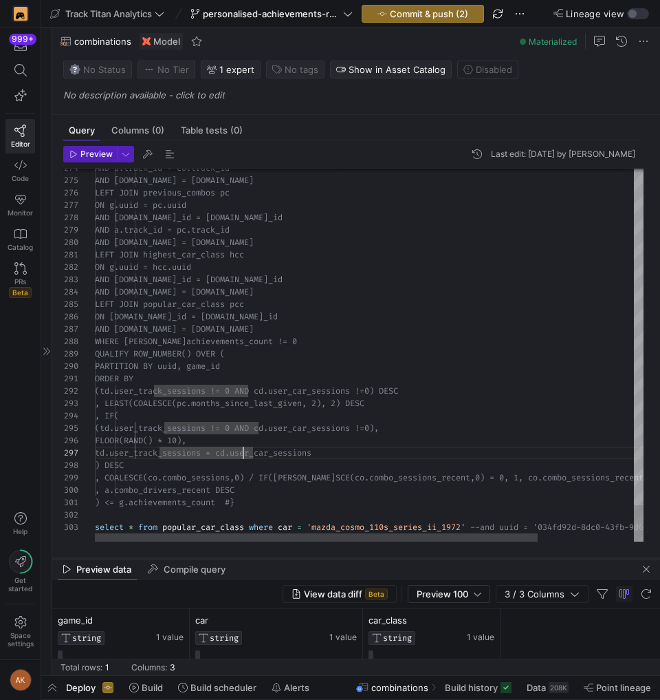
drag, startPoint x: 282, startPoint y: 516, endPoint x: 273, endPoint y: 555, distance: 40.2
click at [273, 556] on div at bounding box center [356, 559] width 608 height 6
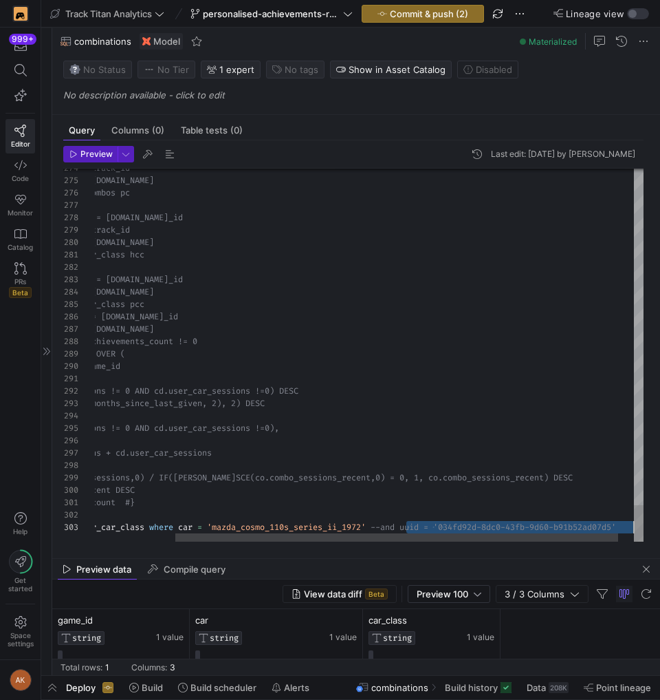
scroll to position [25, 158]
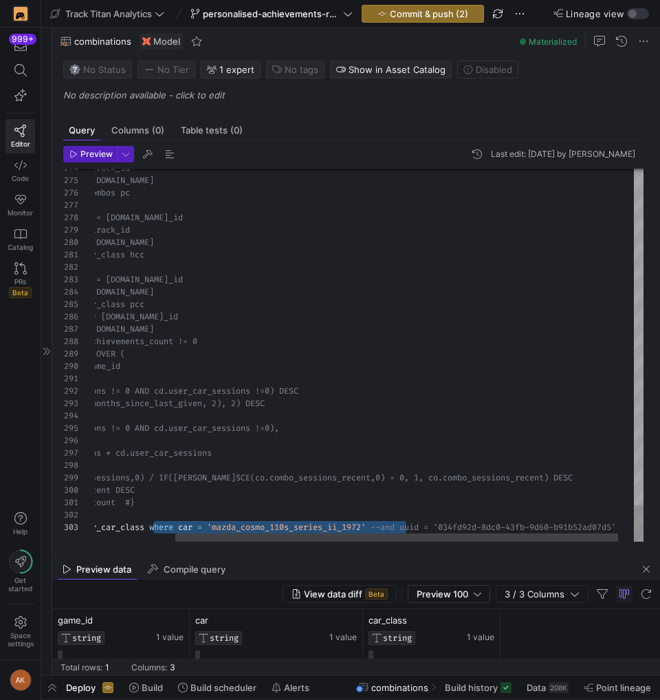
drag, startPoint x: 387, startPoint y: 530, endPoint x: 152, endPoint y: 531, distance: 234.6
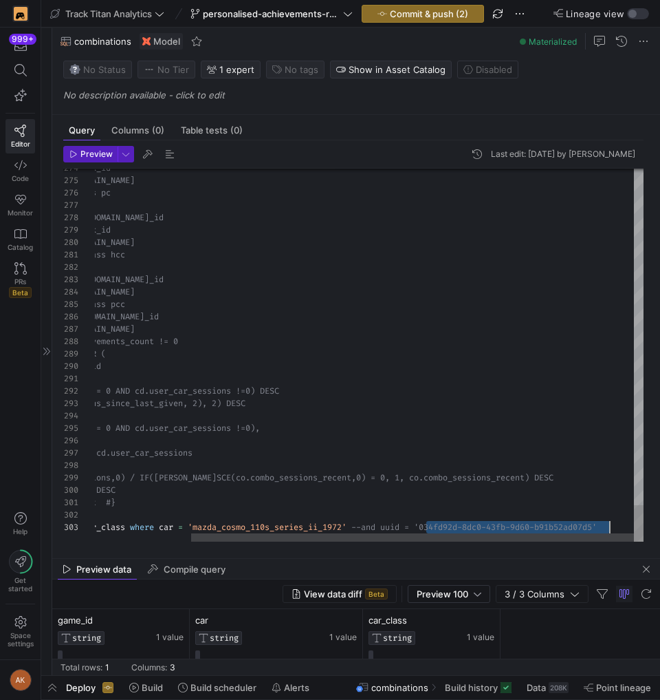
scroll to position [25, 638]
drag, startPoint x: 446, startPoint y: 525, endPoint x: 617, endPoint y: 526, distance: 171.3
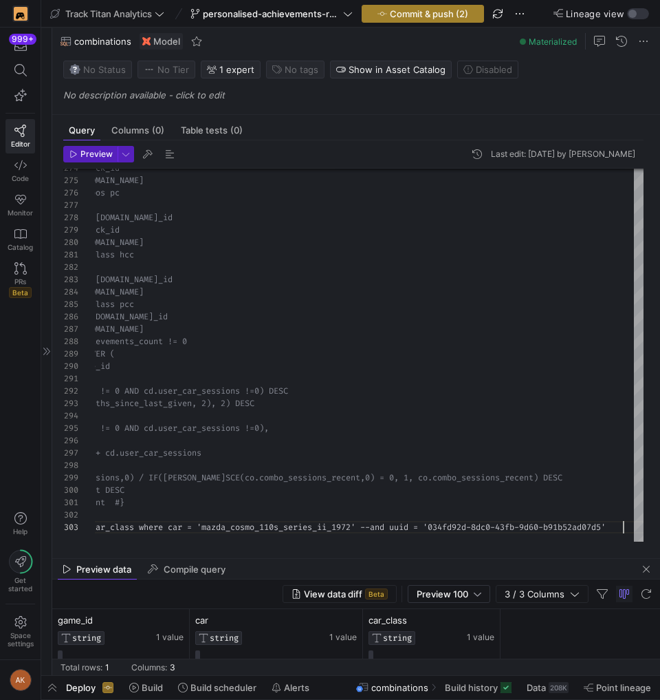
type textarea ") <= g.achievements_count #} select * from popular_car_class where car = 'mazda…"
click at [433, 11] on span "Commit & push (2)" at bounding box center [429, 13] width 78 height 11
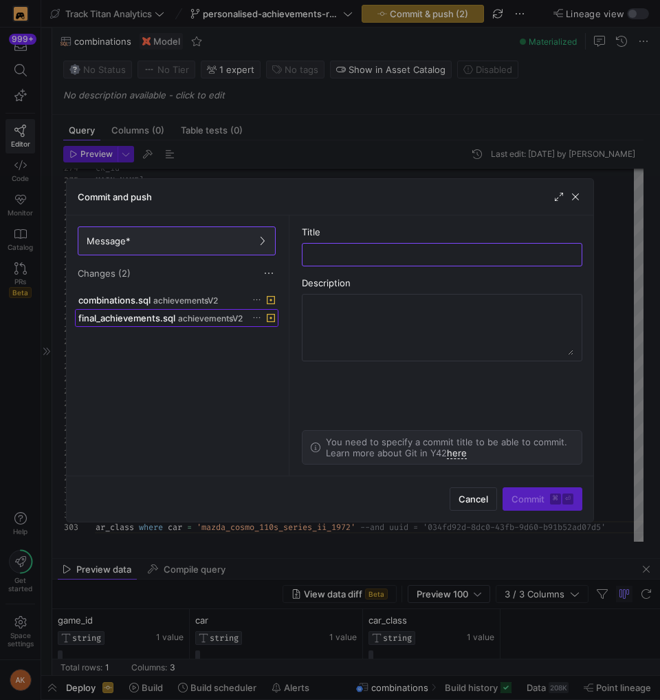
click at [235, 316] on span "achievementsV2" at bounding box center [210, 319] width 65 height 10
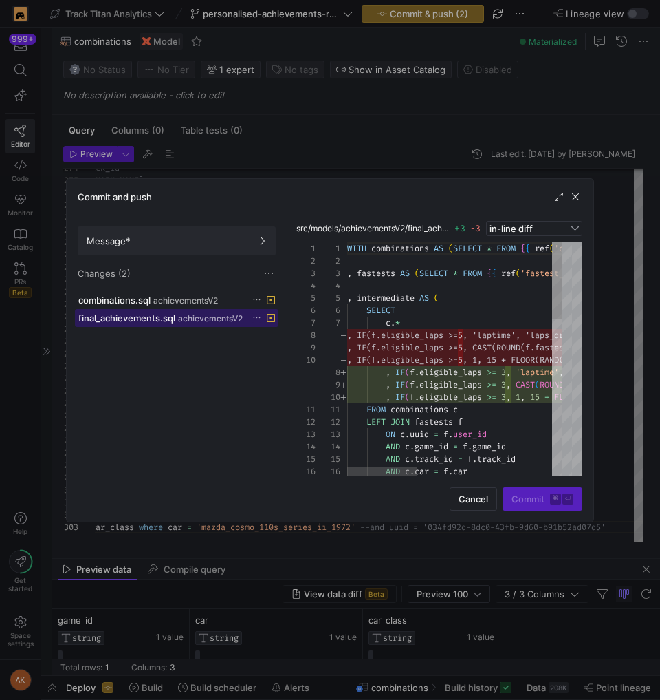
scroll to position [124, 0]
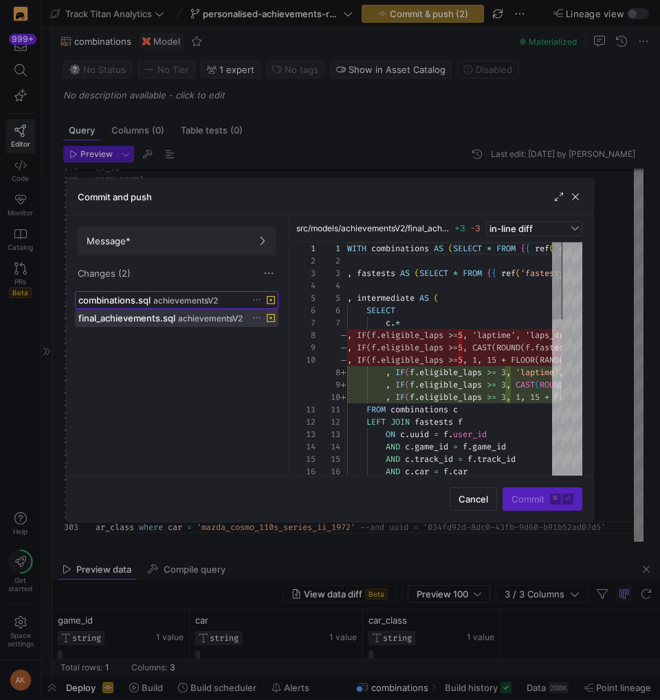
click at [235, 300] on div "combinations.sql achievementsV2" at bounding box center [161, 299] width 166 height 11
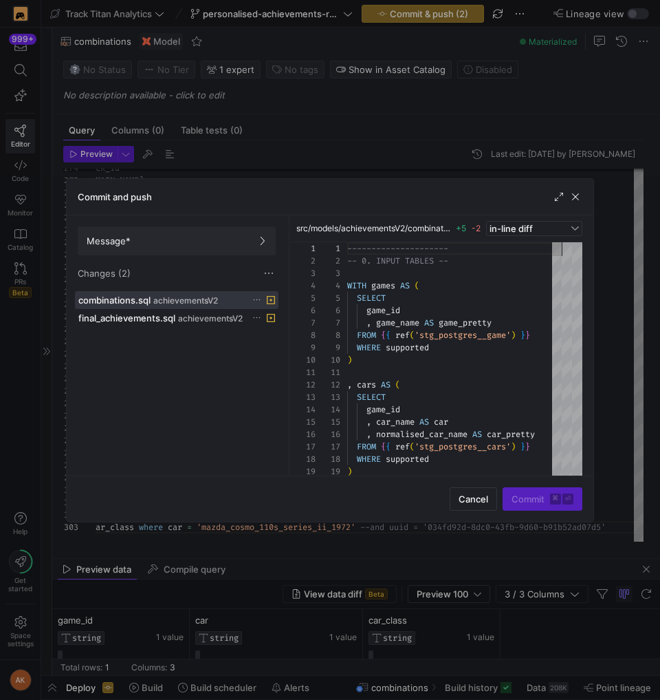
click at [259, 300] on icon at bounding box center [256, 299] width 9 height 9
click at [278, 342] on span "Discard" at bounding box center [277, 339] width 32 height 11
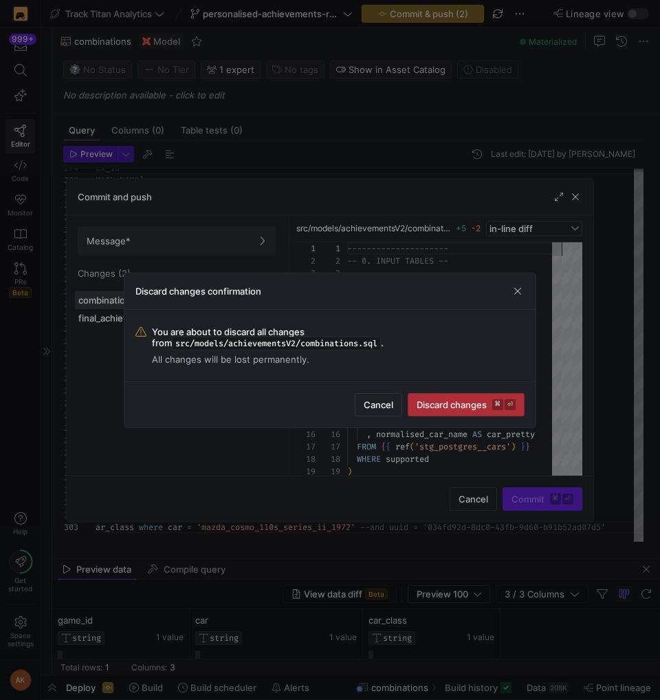
click at [432, 409] on span "Discard changes ⌘ ⏎" at bounding box center [466, 404] width 99 height 11
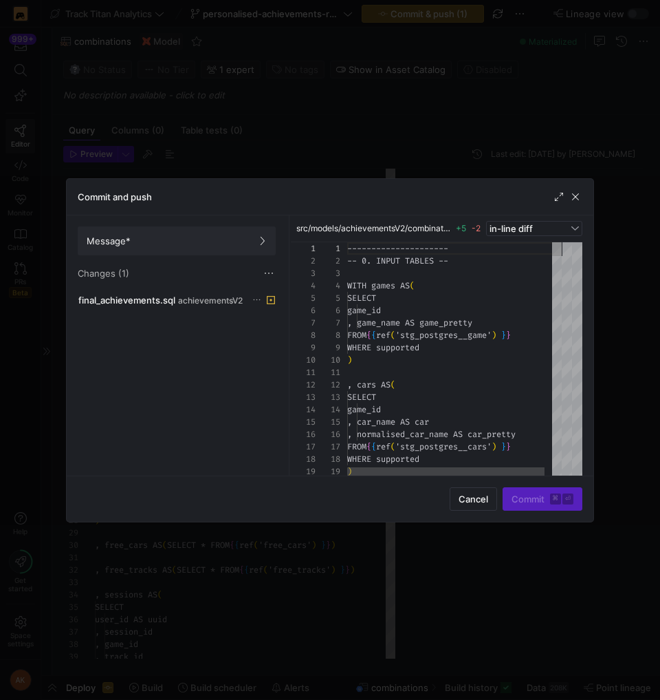
scroll to position [124, 0]
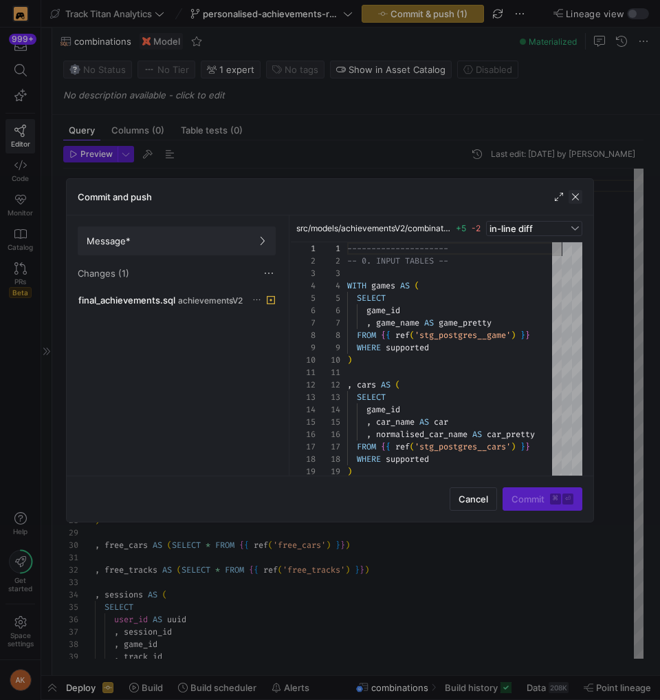
click at [576, 200] on span "button" at bounding box center [576, 197] width 14 height 14
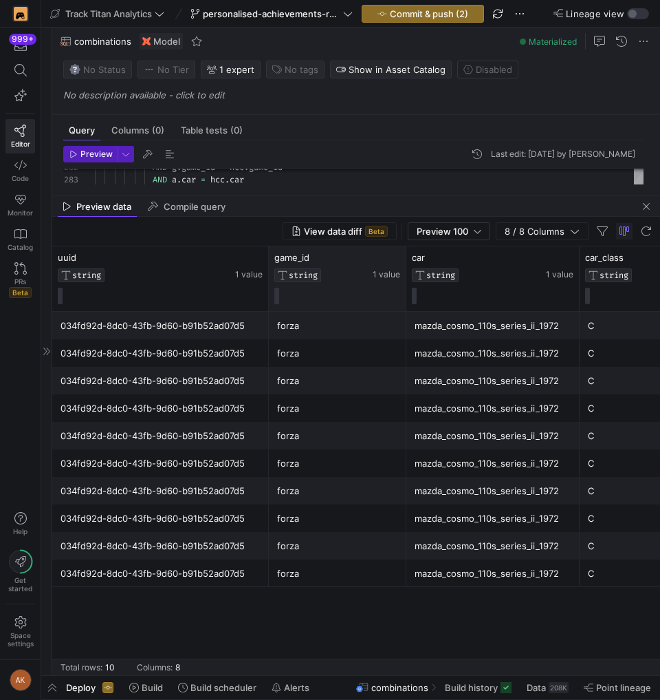
drag, startPoint x: 317, startPoint y: 433, endPoint x: 339, endPoint y: 254, distance: 180.9
click at [336, 199] on div at bounding box center [356, 196] width 608 height 6
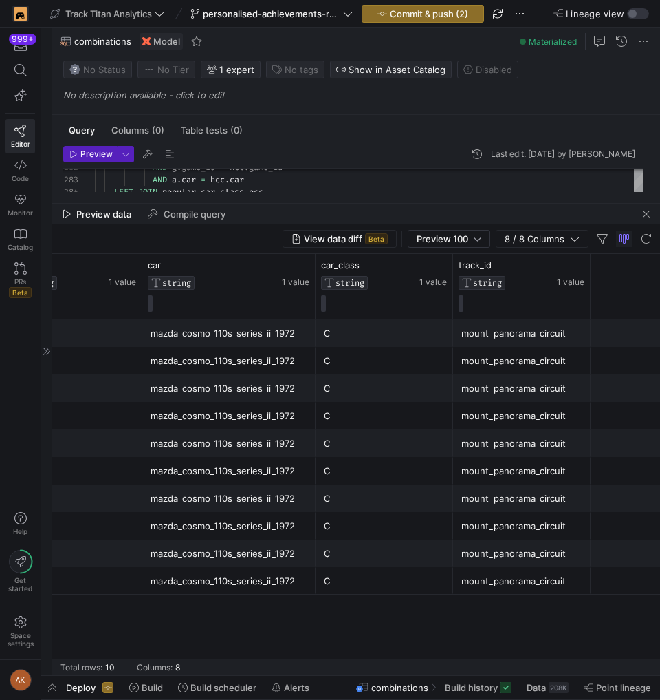
scroll to position [0, 0]
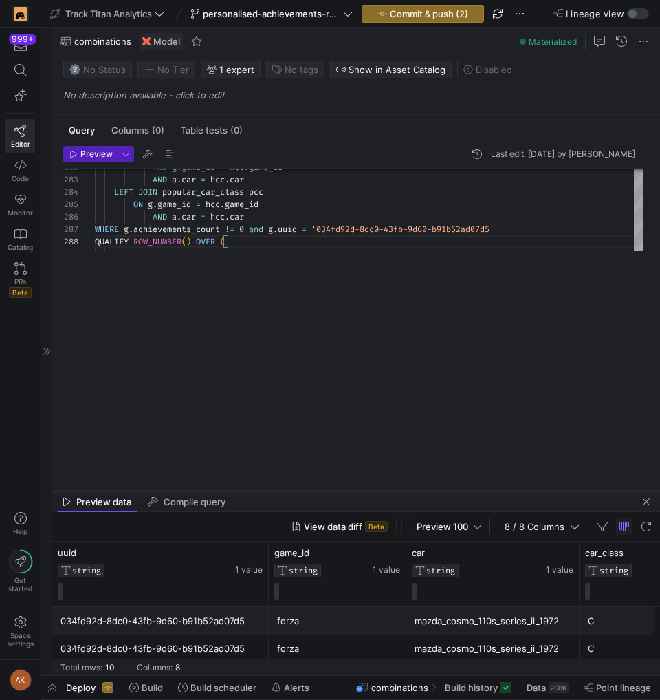
drag, startPoint x: 345, startPoint y: 202, endPoint x: 311, endPoint y: 490, distance: 290.2
click at [311, 490] on div at bounding box center [356, 491] width 608 height 6
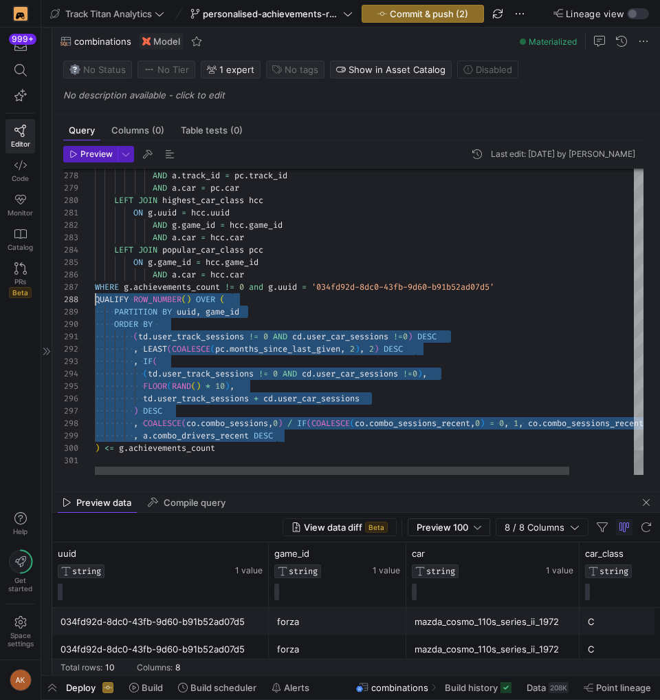
scroll to position [87, 0]
drag, startPoint x: 292, startPoint y: 434, endPoint x: 74, endPoint y: 303, distance: 255.2
drag, startPoint x: 221, startPoint y: 451, endPoint x: 92, endPoint y: 297, distance: 200.6
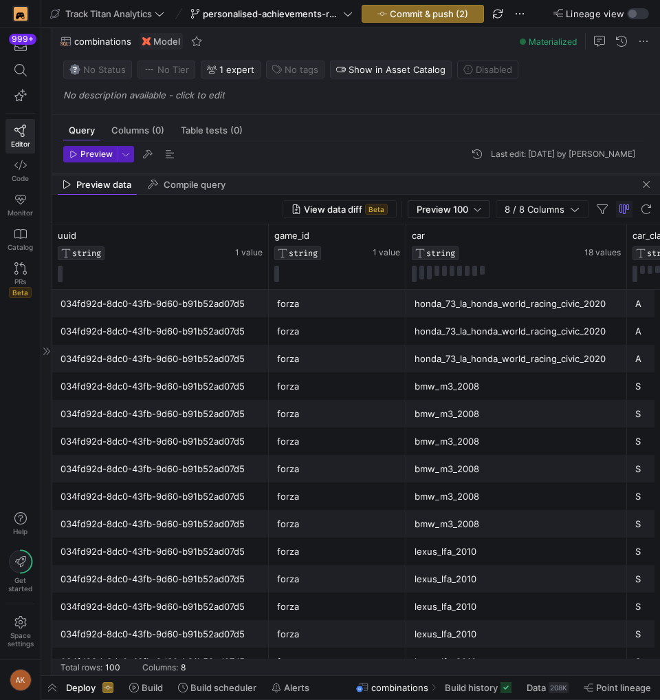
drag, startPoint x: 240, startPoint y: 493, endPoint x: 252, endPoint y: 175, distance: 318.0
click at [252, 175] on div at bounding box center [356, 174] width 608 height 6
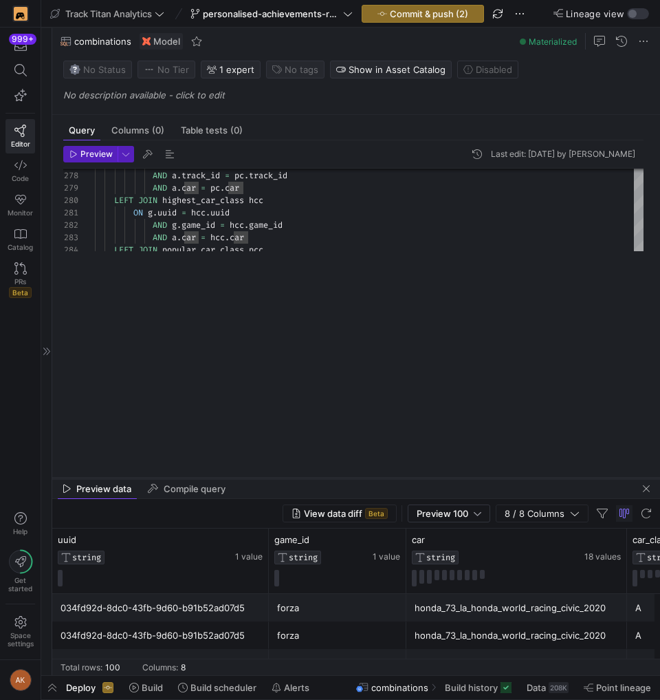
drag, startPoint x: 281, startPoint y: 173, endPoint x: 283, endPoint y: 495, distance: 322.6
click at [283, 481] on div at bounding box center [356, 478] width 608 height 6
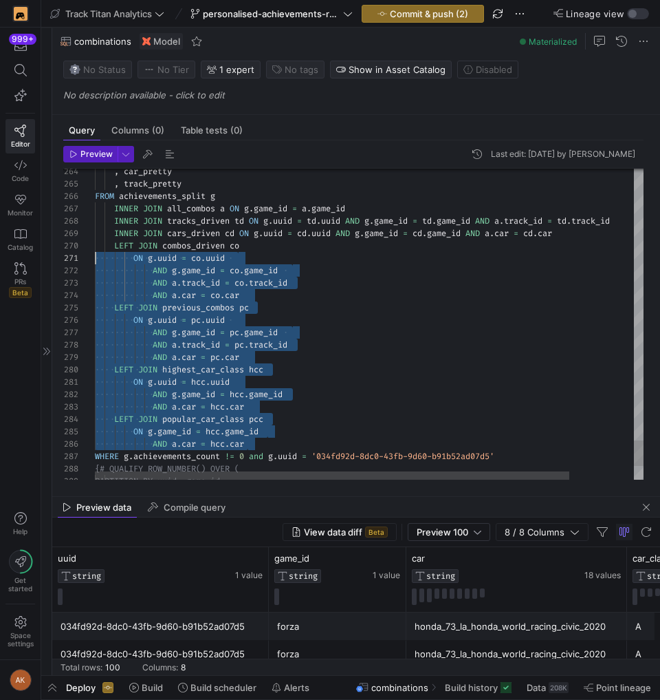
scroll to position [111, 0]
drag, startPoint x: 274, startPoint y: 439, endPoint x: 69, endPoint y: 246, distance: 281.8
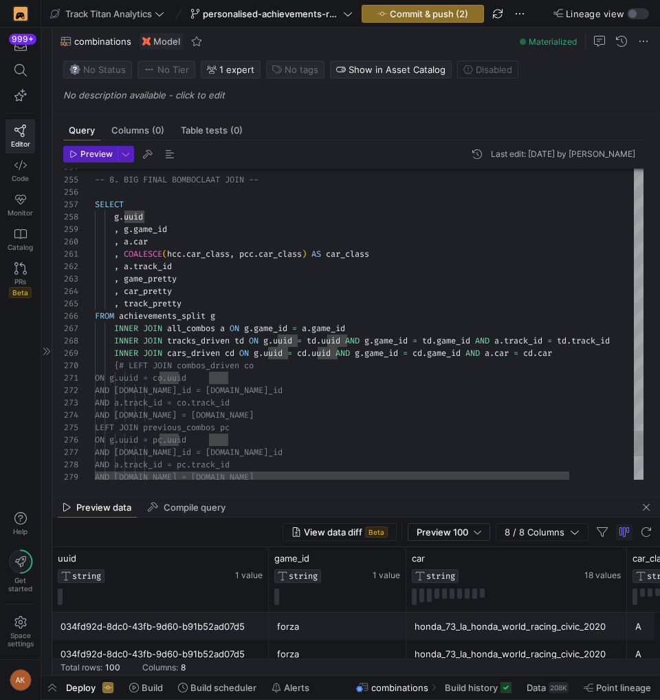
type textarea "{# , COALESCE(hcc.car_class, pcc.car_class) AS car_class #} , a.track_id , game…"
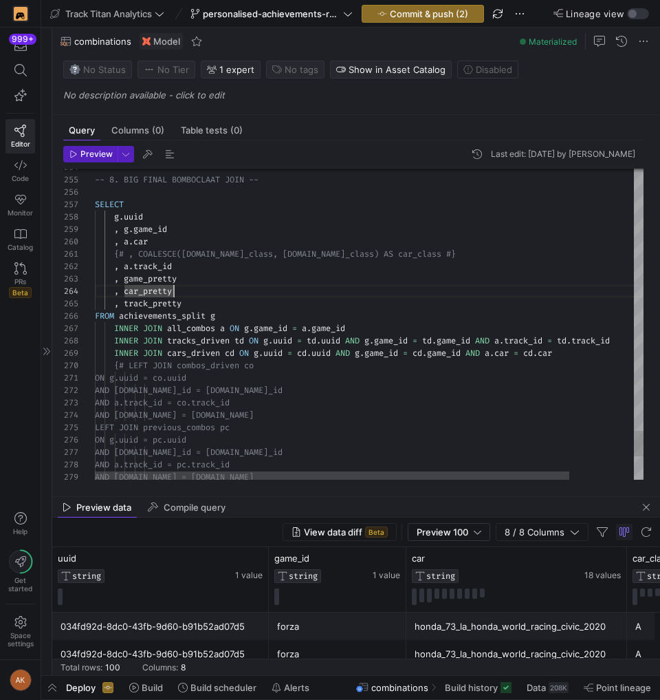
scroll to position [12, 79]
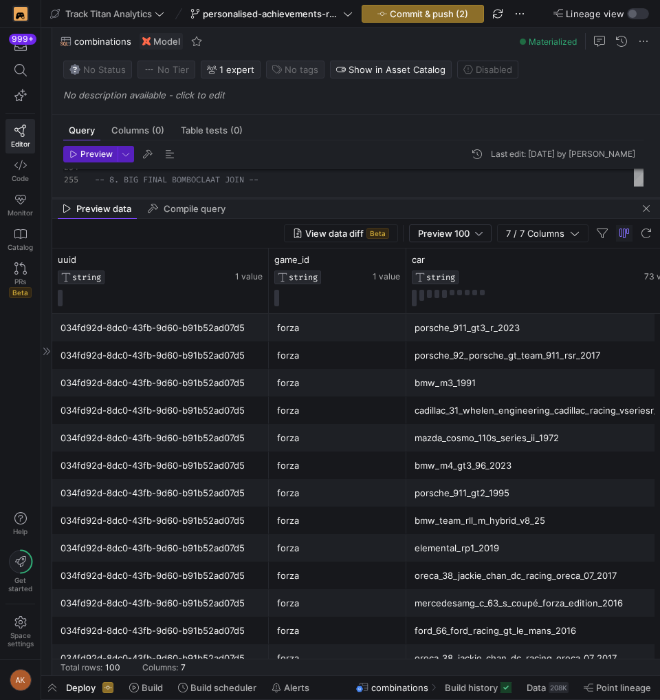
drag, startPoint x: 263, startPoint y: 495, endPoint x: 281, endPoint y: 188, distance: 308.0
click at [281, 195] on div at bounding box center [356, 198] width 608 height 6
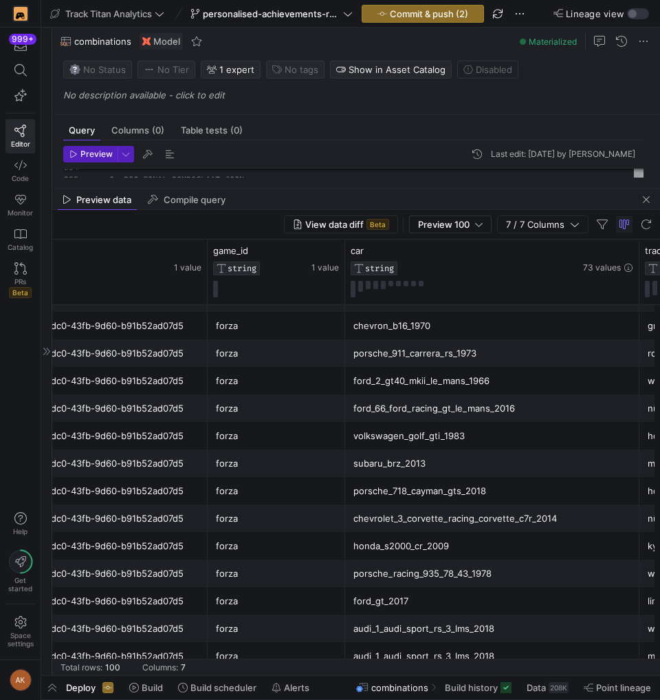
scroll to position [0, 0]
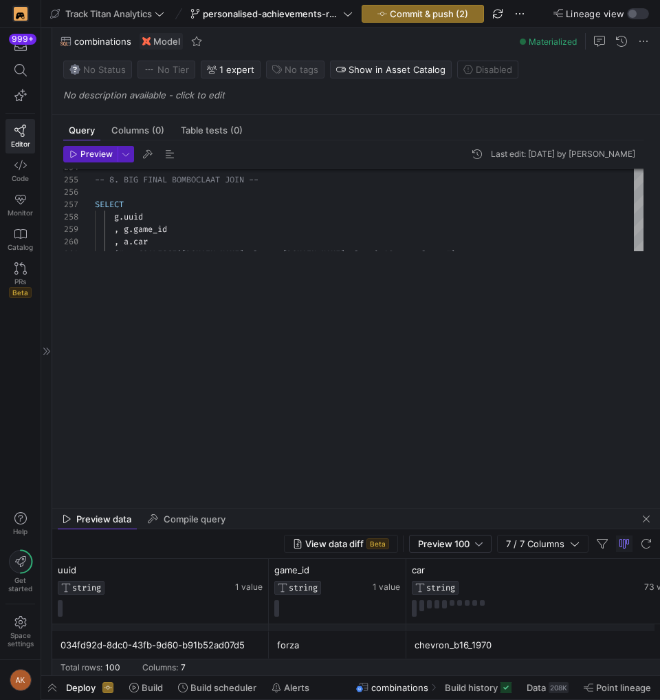
drag, startPoint x: 292, startPoint y: 189, endPoint x: 231, endPoint y: 530, distance: 346.5
click at [232, 511] on div at bounding box center [356, 509] width 608 height 6
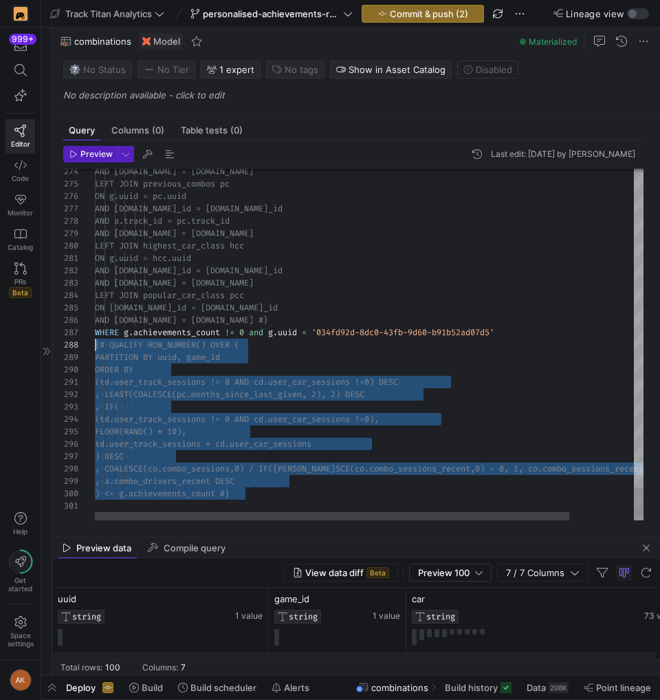
drag, startPoint x: 246, startPoint y: 499, endPoint x: 82, endPoint y: 344, distance: 226.3
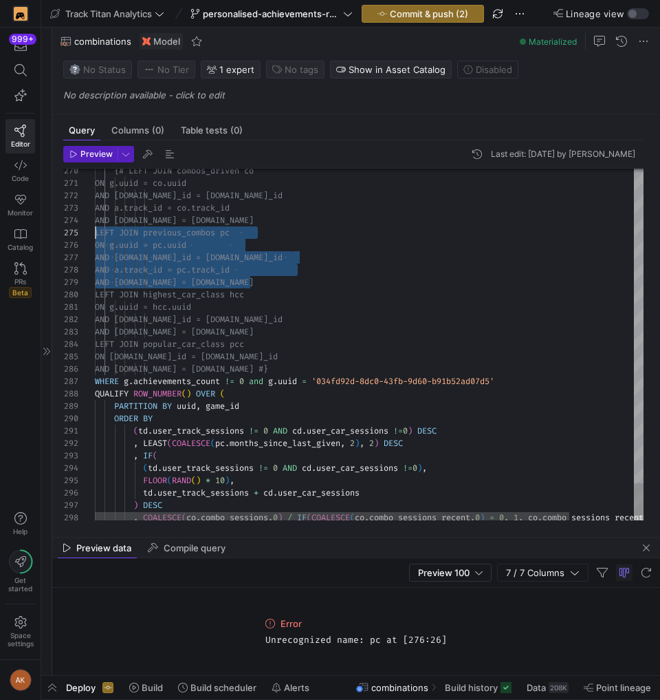
drag, startPoint x: 265, startPoint y: 281, endPoint x: 2, endPoint y: 226, distance: 268.5
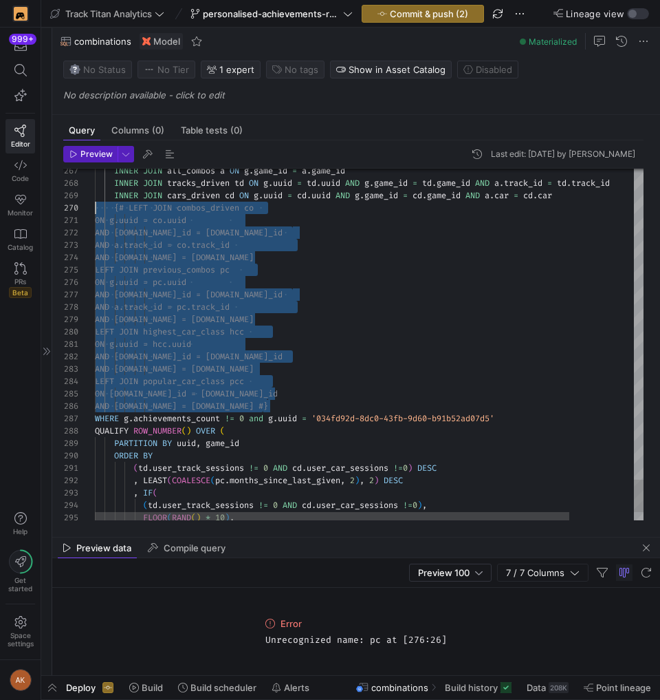
drag, startPoint x: 279, startPoint y: 405, endPoint x: 58, endPoint y: 205, distance: 298.0
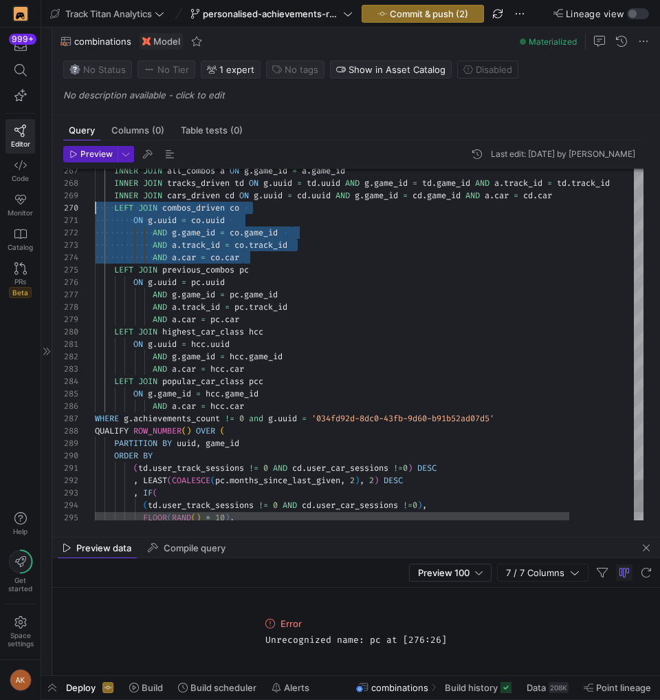
drag, startPoint x: 264, startPoint y: 256, endPoint x: 34, endPoint y: 208, distance: 234.7
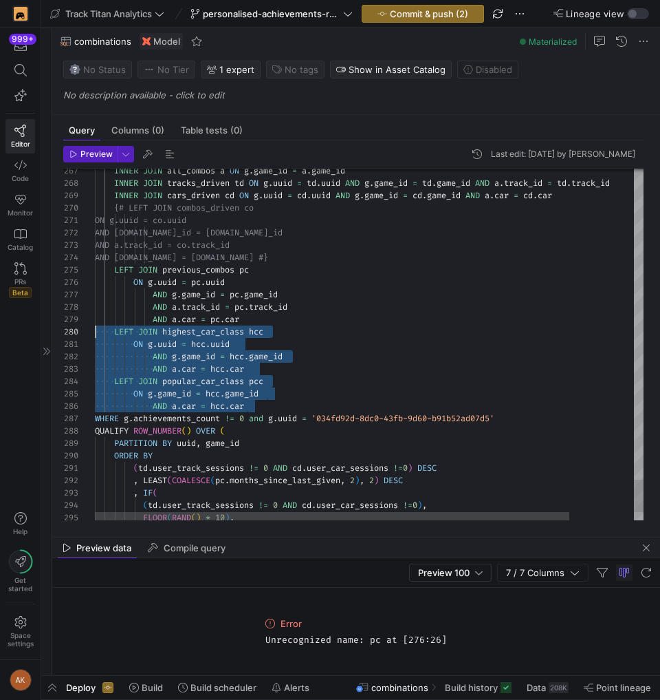
drag, startPoint x: 264, startPoint y: 405, endPoint x: 66, endPoint y: 326, distance: 213.3
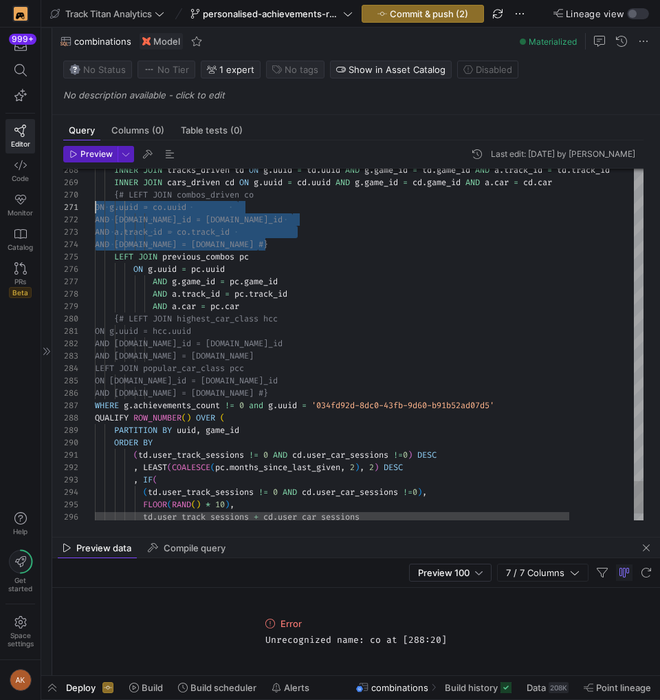
scroll to position [111, 0]
drag, startPoint x: 274, startPoint y: 243, endPoint x: 43, endPoint y: 194, distance: 236.2
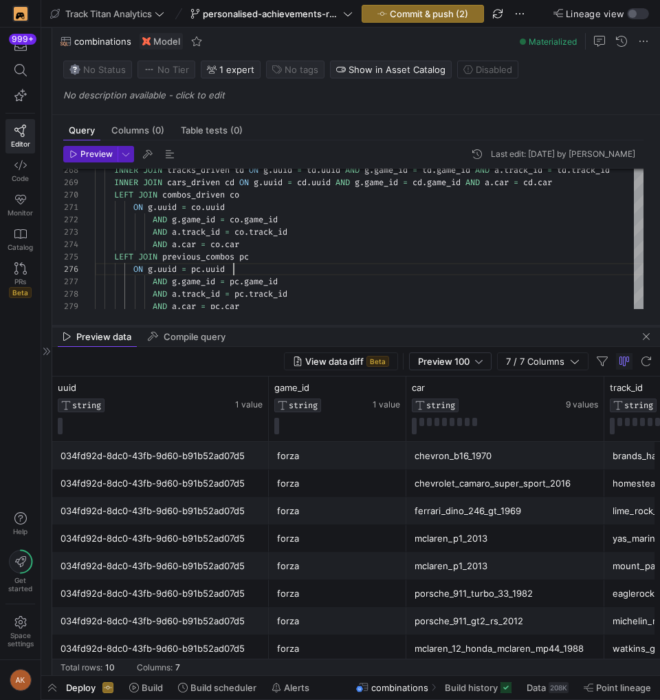
drag, startPoint x: 243, startPoint y: 538, endPoint x: 248, endPoint y: 305, distance: 232.6
click at [248, 323] on div at bounding box center [356, 326] width 608 height 6
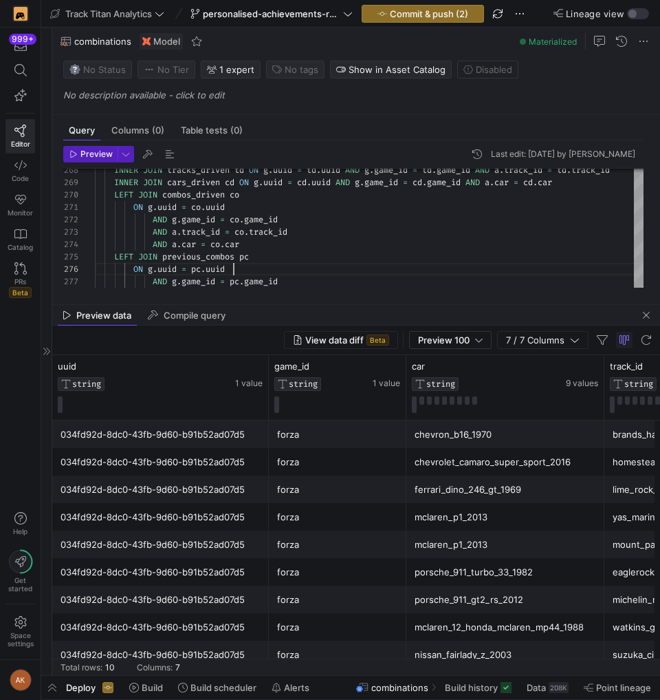
scroll to position [26, 0]
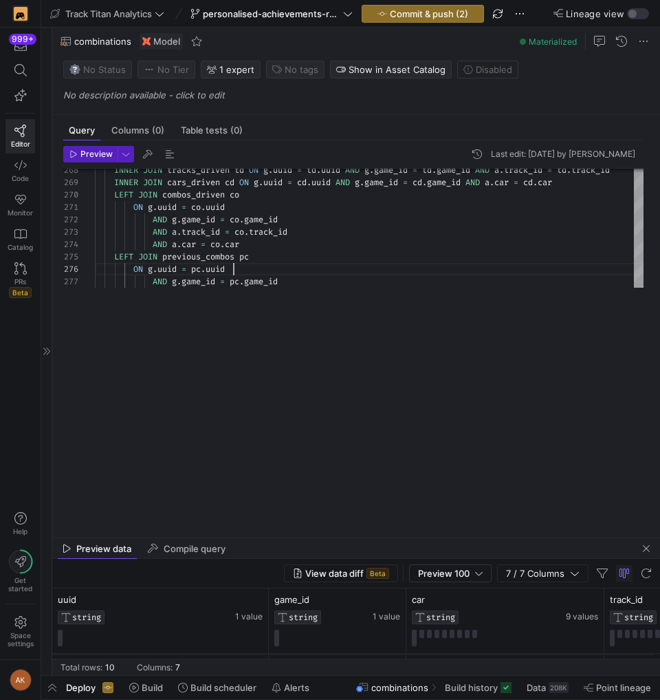
drag, startPoint x: 338, startPoint y: 301, endPoint x: 292, endPoint y: 534, distance: 237.7
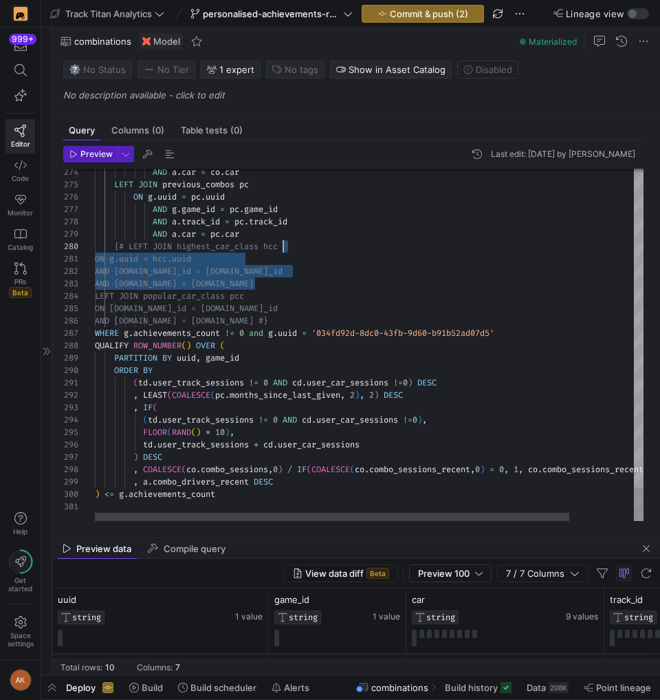
scroll to position [99, 149]
drag, startPoint x: 310, startPoint y: 286, endPoint x: 302, endPoint y: 235, distance: 51.6
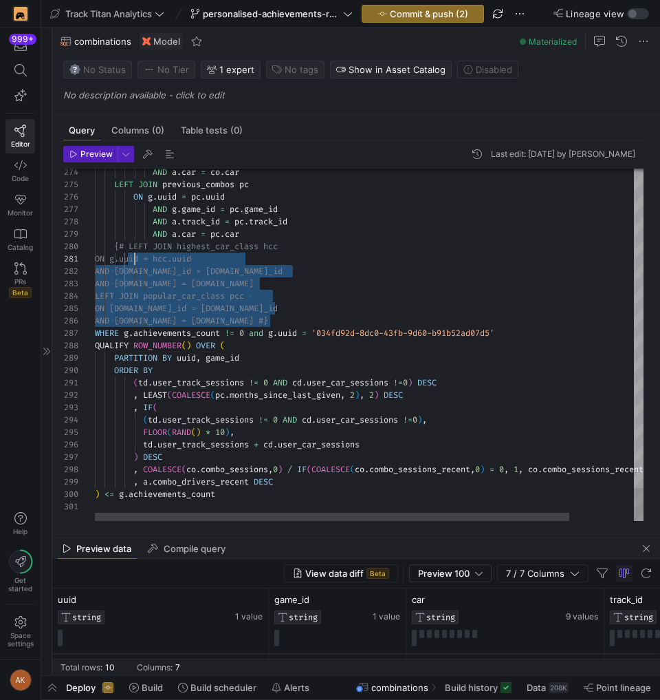
scroll to position [0, 34]
drag, startPoint x: 274, startPoint y: 323, endPoint x: 78, endPoint y: 249, distance: 210.3
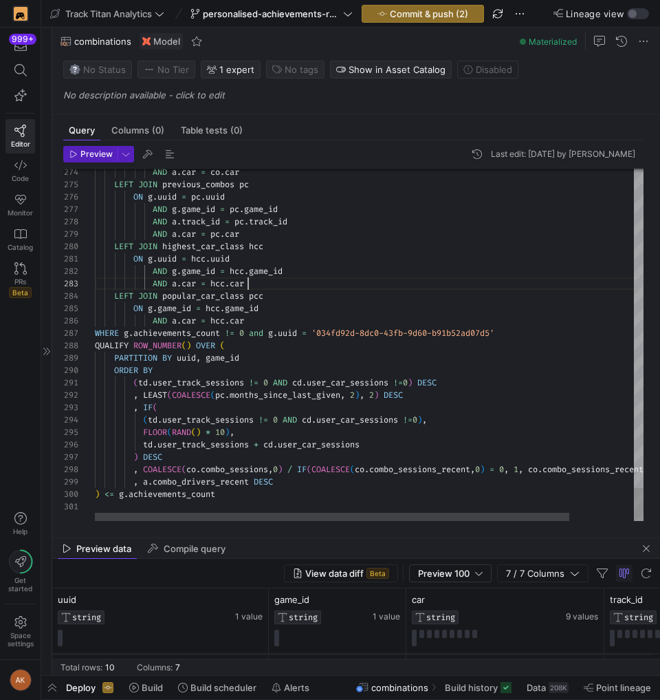
scroll to position [25, 153]
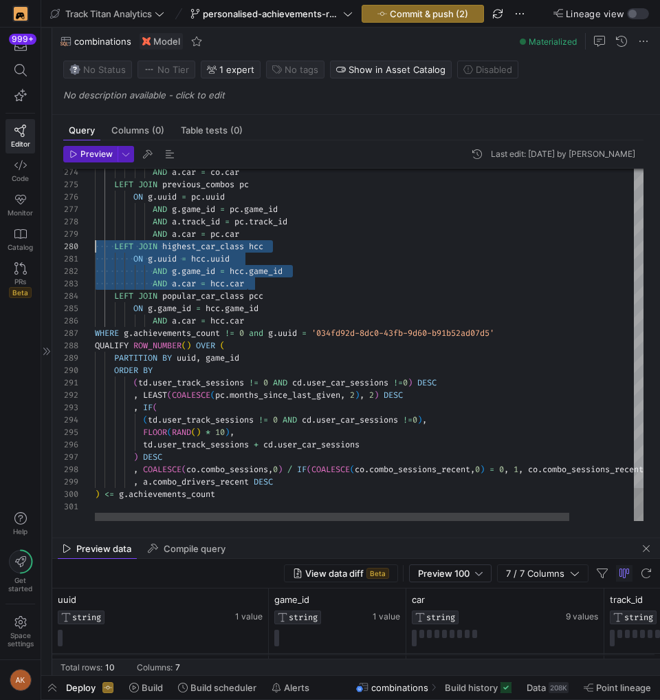
drag, startPoint x: 263, startPoint y: 279, endPoint x: 9, endPoint y: 241, distance: 256.7
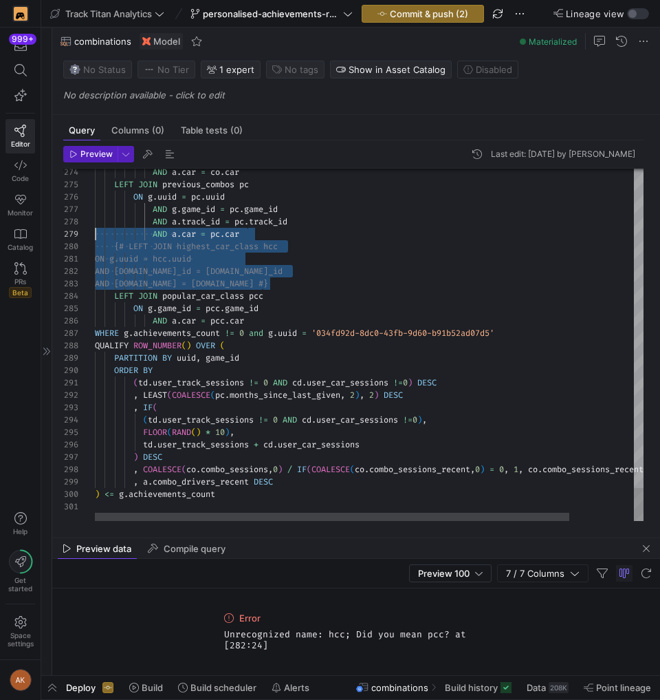
scroll to position [111, 0]
drag, startPoint x: 270, startPoint y: 283, endPoint x: 71, endPoint y: 244, distance: 203.4
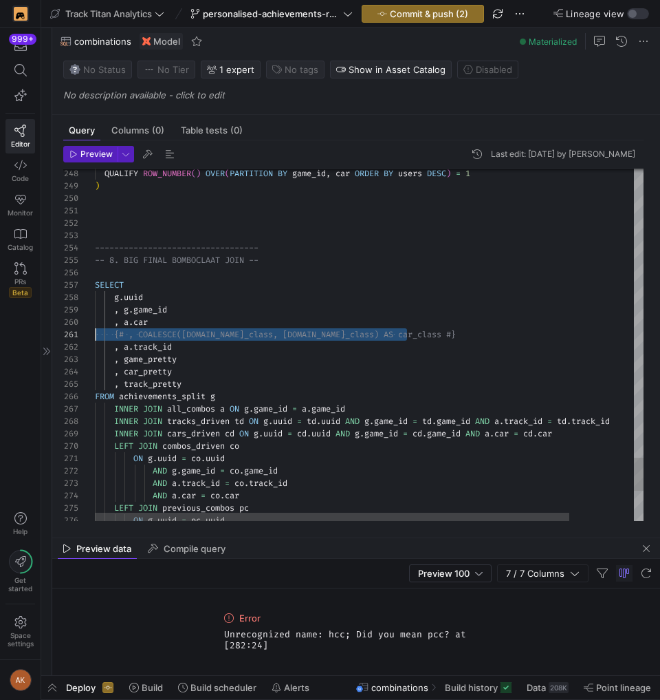
drag, startPoint x: 431, startPoint y: 332, endPoint x: 77, endPoint y: 329, distance: 354.3
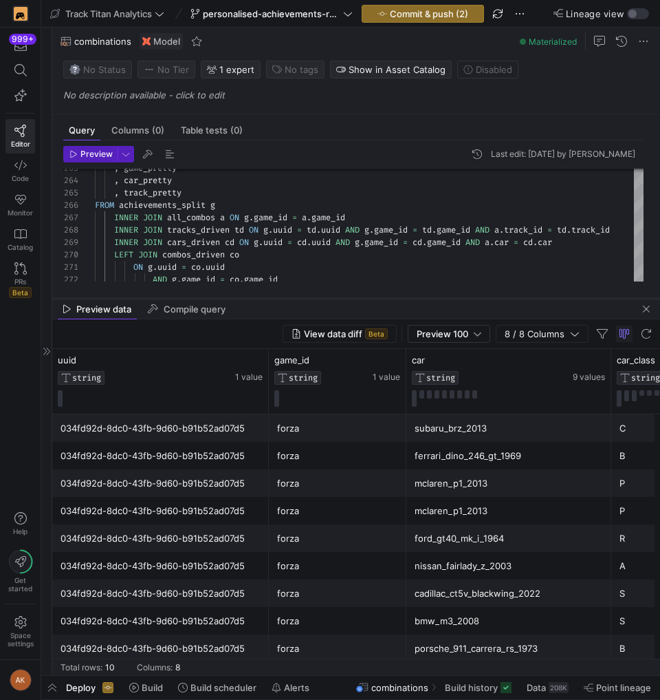
drag, startPoint x: 250, startPoint y: 537, endPoint x: 267, endPoint y: 294, distance: 244.1
click at [267, 296] on div at bounding box center [356, 299] width 608 height 6
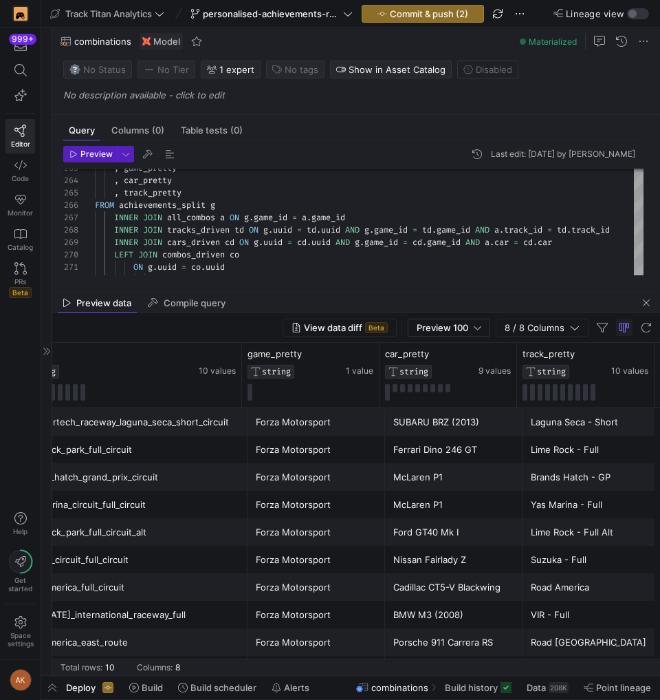
scroll to position [0, 0]
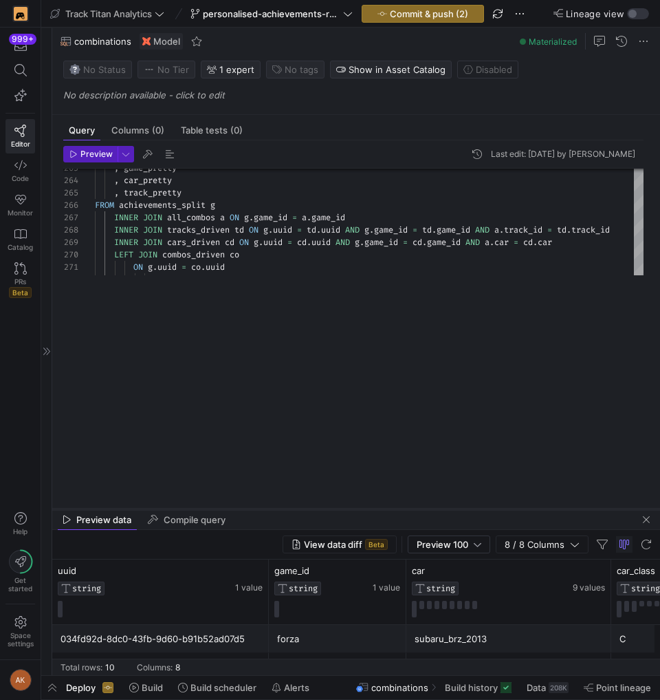
drag, startPoint x: 261, startPoint y: 290, endPoint x: 239, endPoint y: 595, distance: 306.2
click at [239, 512] on div at bounding box center [356, 509] width 608 height 6
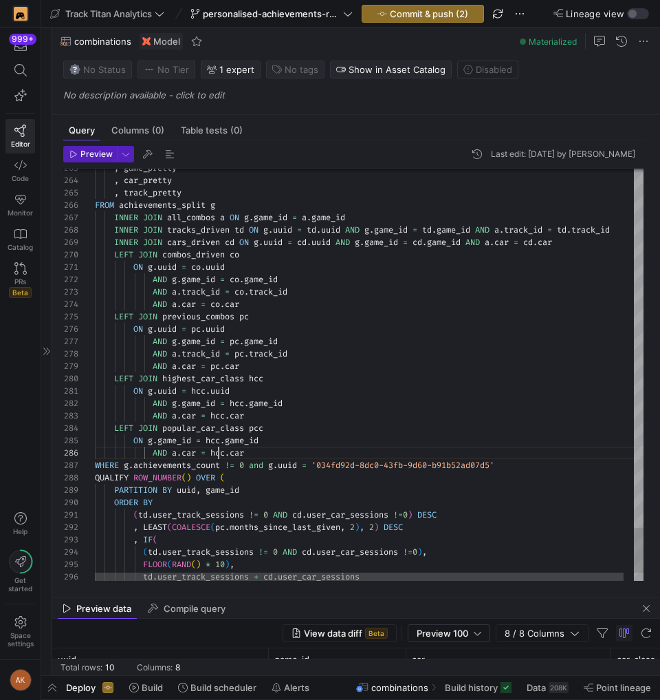
scroll to position [62, 124]
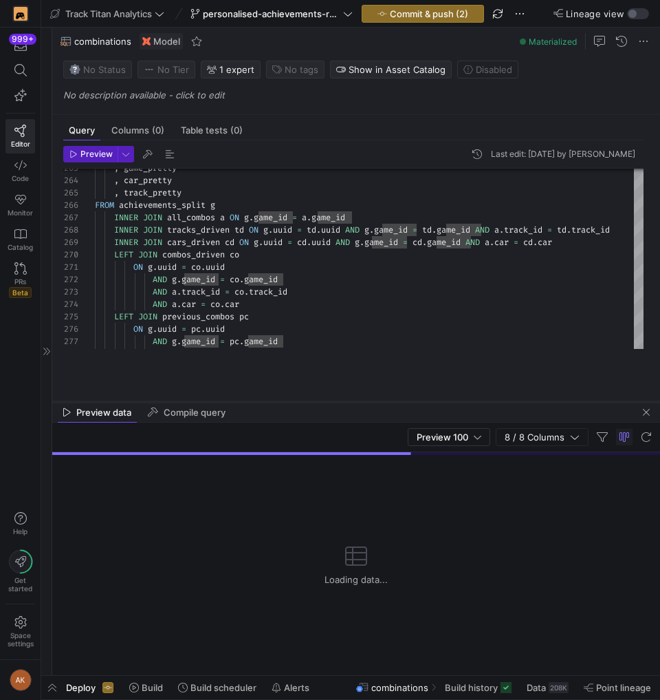
drag, startPoint x: 342, startPoint y: 598, endPoint x: 420, endPoint y: 402, distance: 211.1
click at [420, 402] on div at bounding box center [356, 402] width 608 height 6
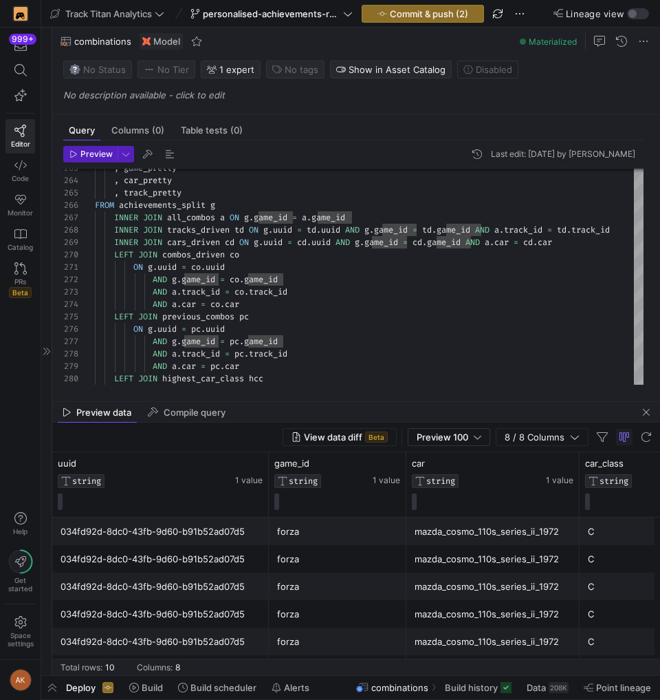
click at [330, 395] on mat-tab-group "Query Columns (0) Table tests (0) Preview Last edit: Friday 08 August 2025 by A…" at bounding box center [353, 258] width 603 height 286
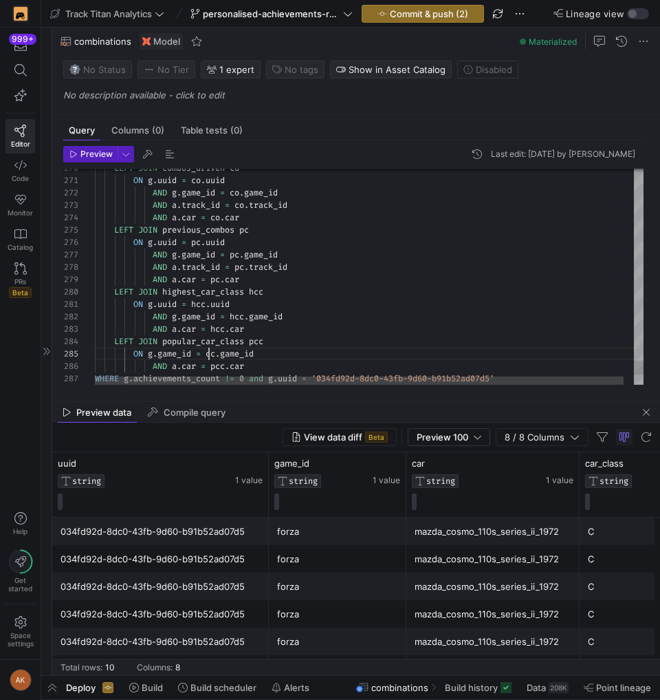
scroll to position [50, 119]
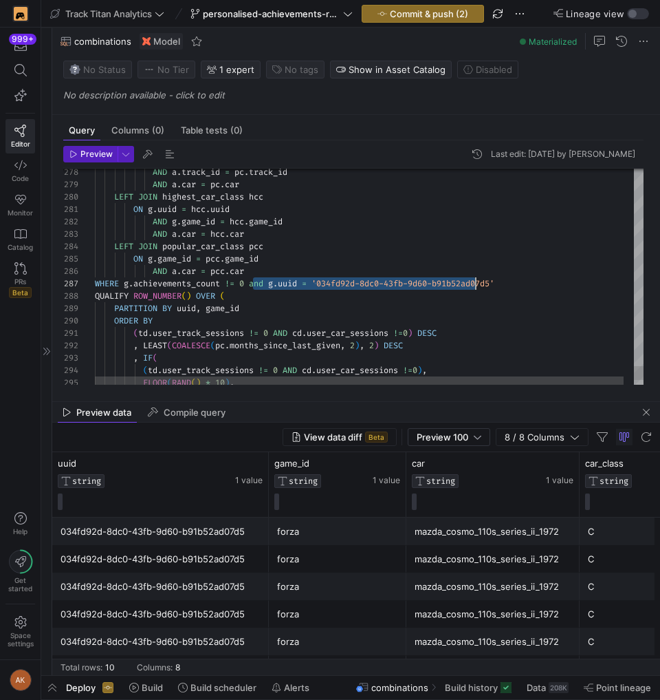
scroll to position [74, 411]
drag, startPoint x: 251, startPoint y: 282, endPoint x: 543, endPoint y: 289, distance: 291.7
type textarea "ON g.uuid = hcc.uuid AND [DOMAIN_NAME]_id = [DOMAIN_NAME]_id AND [DOMAIN_NAME] …"
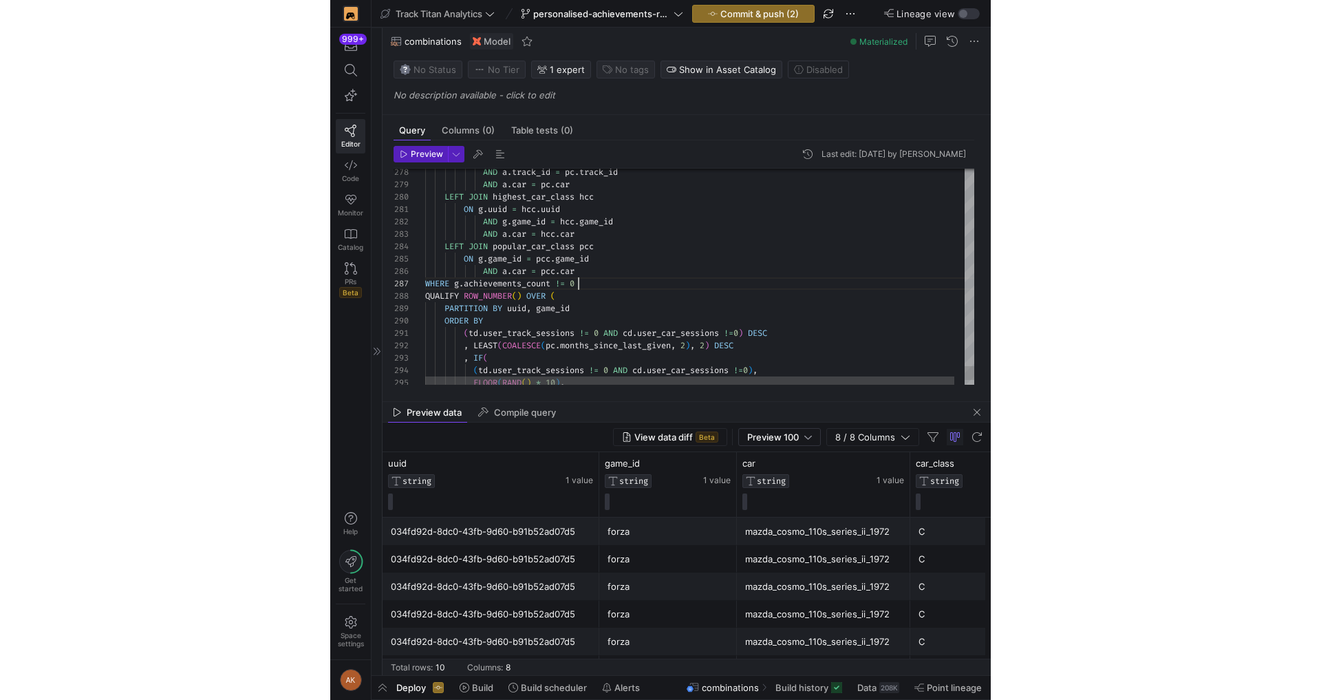
scroll to position [74, 153]
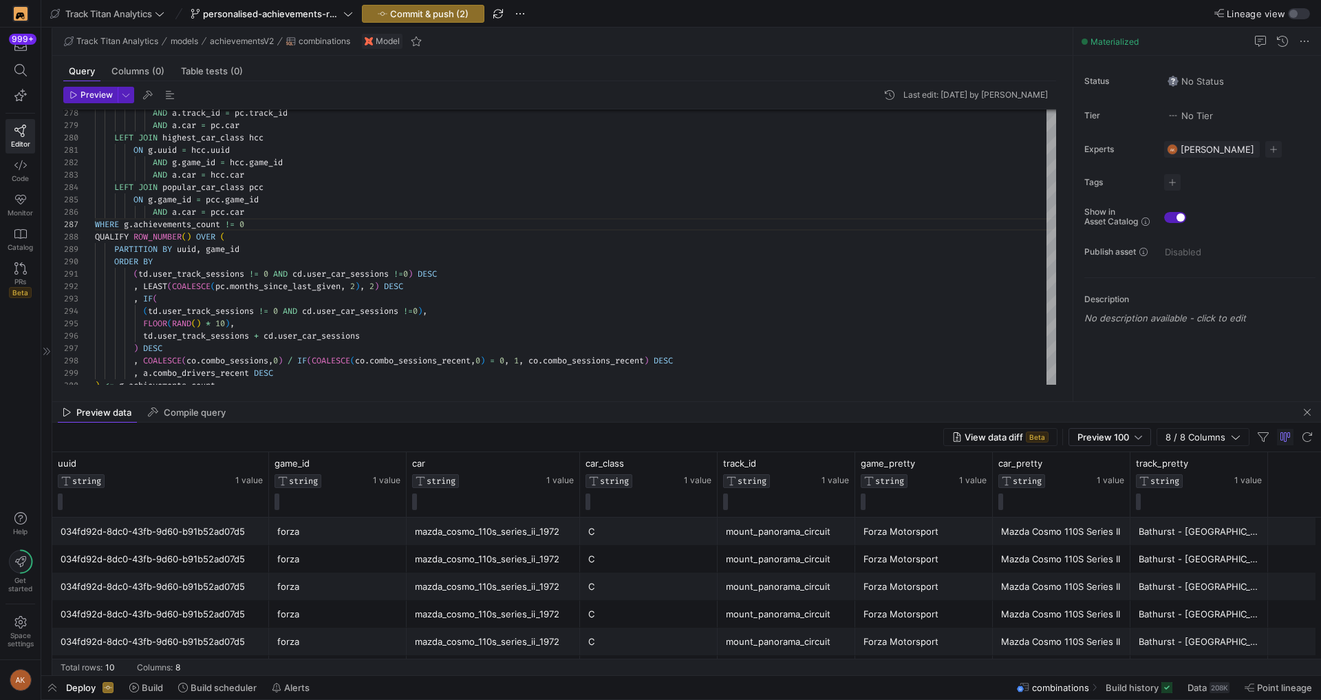
scroll to position [74, 153]
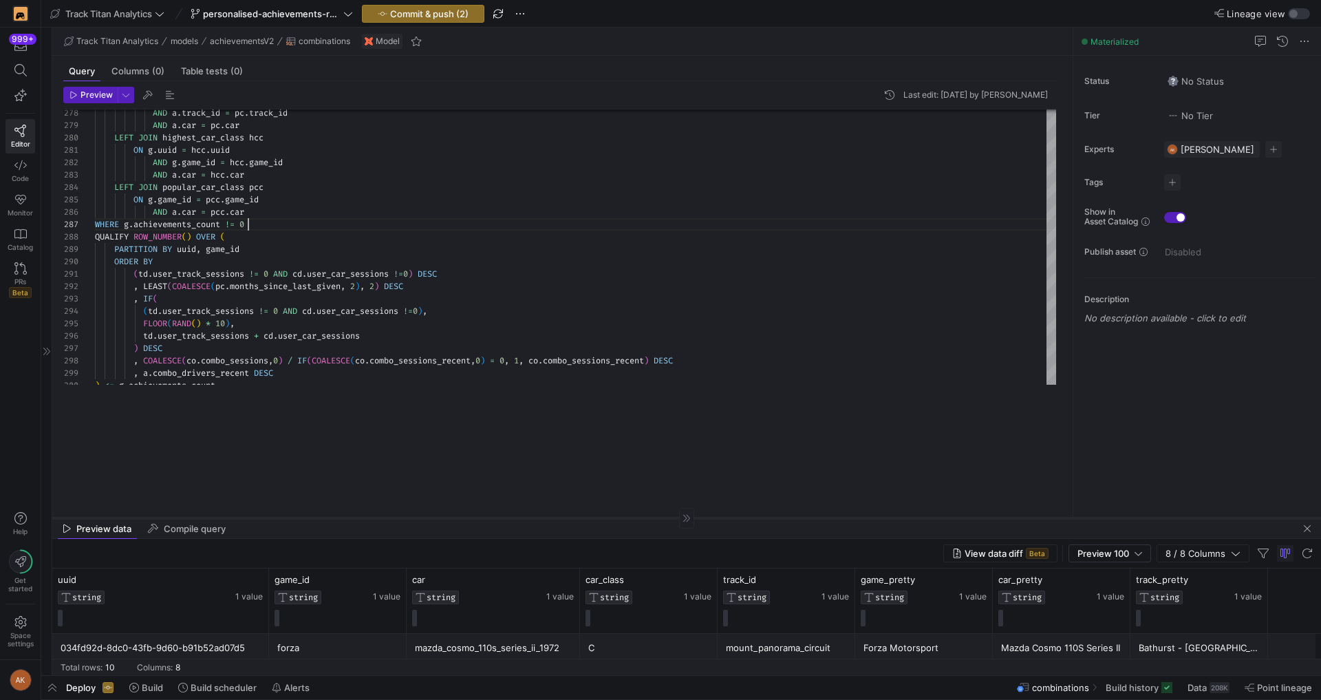
drag, startPoint x: 420, startPoint y: 400, endPoint x: 415, endPoint y: 517, distance: 116.4
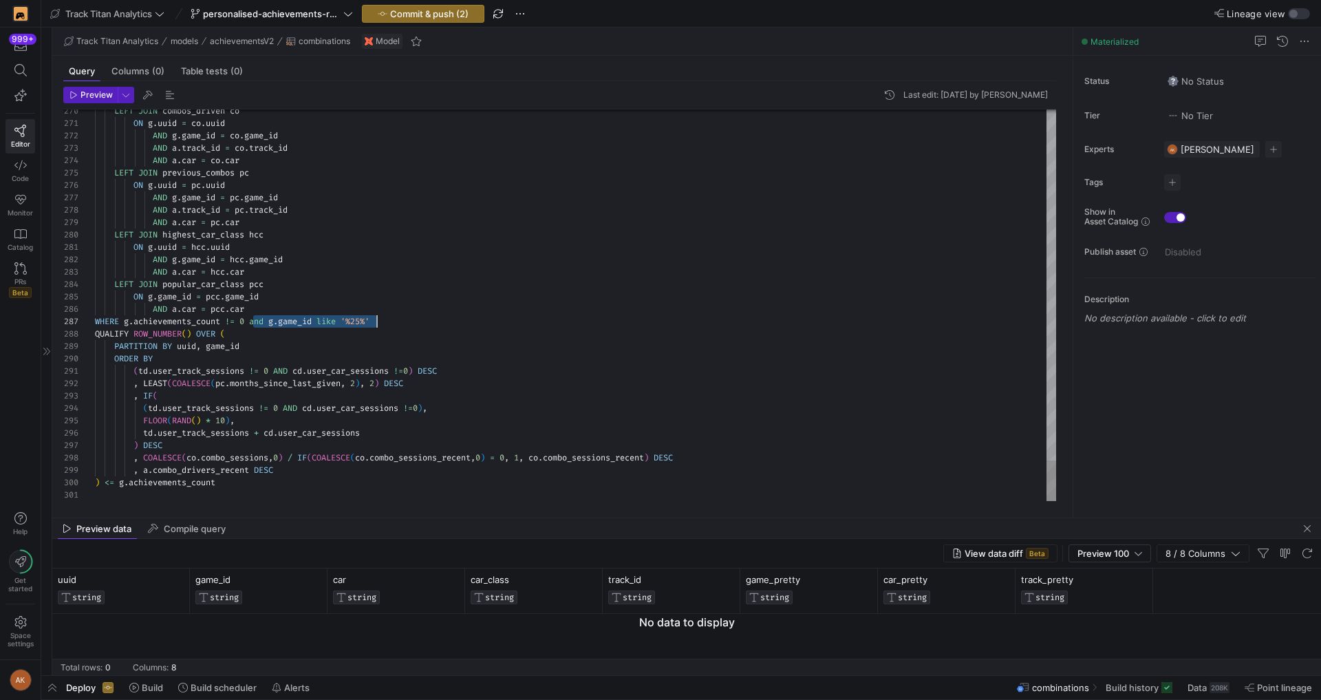
scroll to position [74, 281]
drag, startPoint x: 251, startPoint y: 323, endPoint x: 548, endPoint y: 322, distance: 296.5
click at [440, 12] on span "Commit & push (2)" at bounding box center [429, 13] width 78 height 11
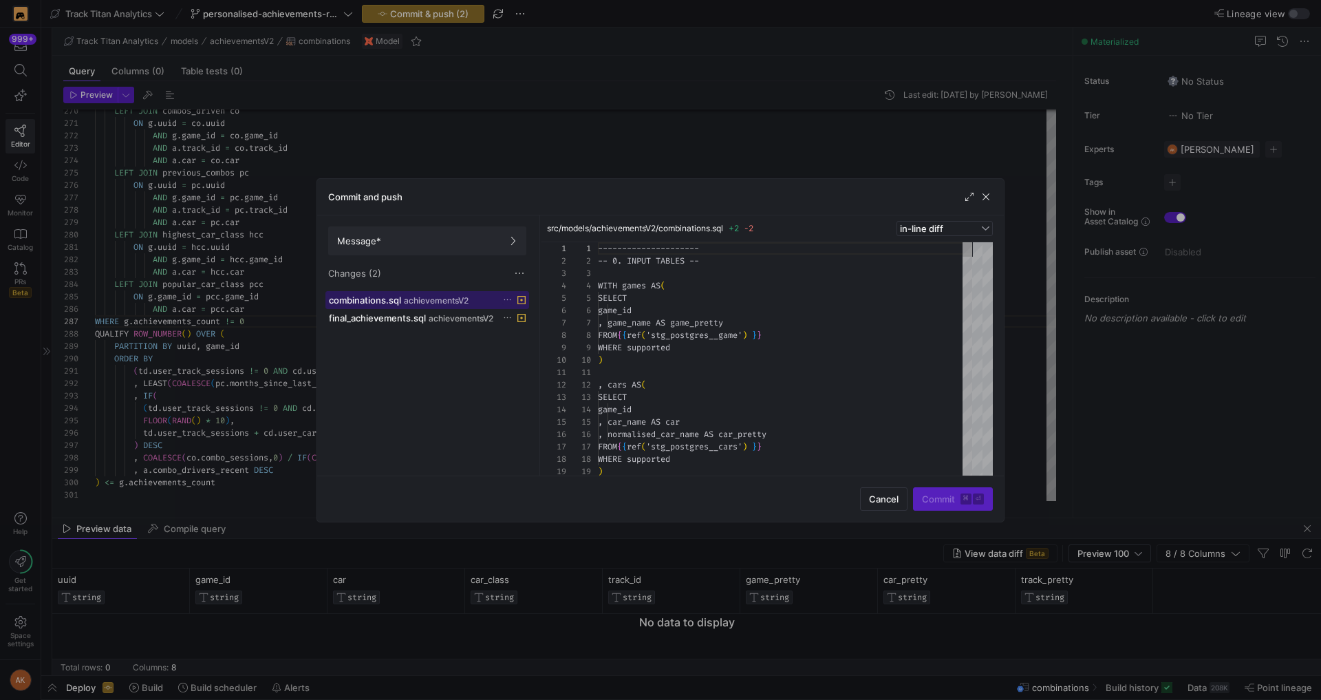
click at [463, 298] on span "achievementsV2" at bounding box center [436, 301] width 65 height 10
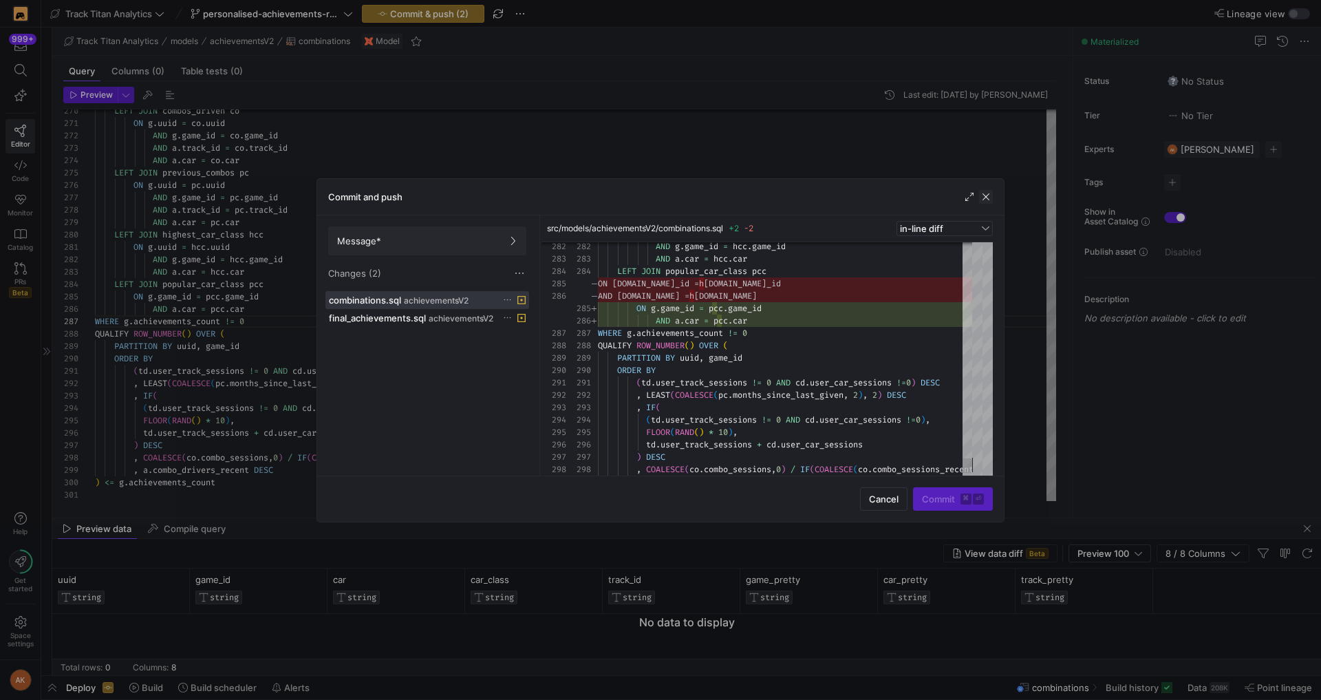
click at [984, 195] on span "button" at bounding box center [986, 197] width 14 height 14
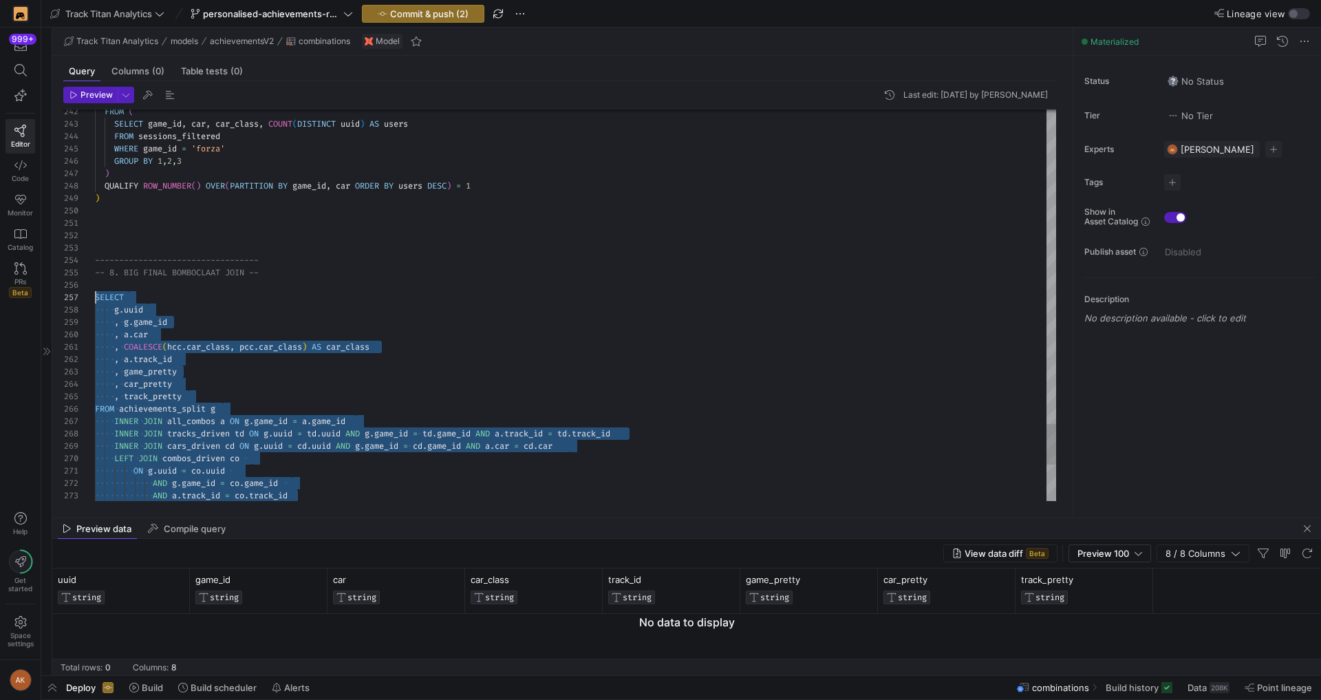
scroll to position [74, 0]
drag, startPoint x: 255, startPoint y: 482, endPoint x: 89, endPoint y: 296, distance: 249.5
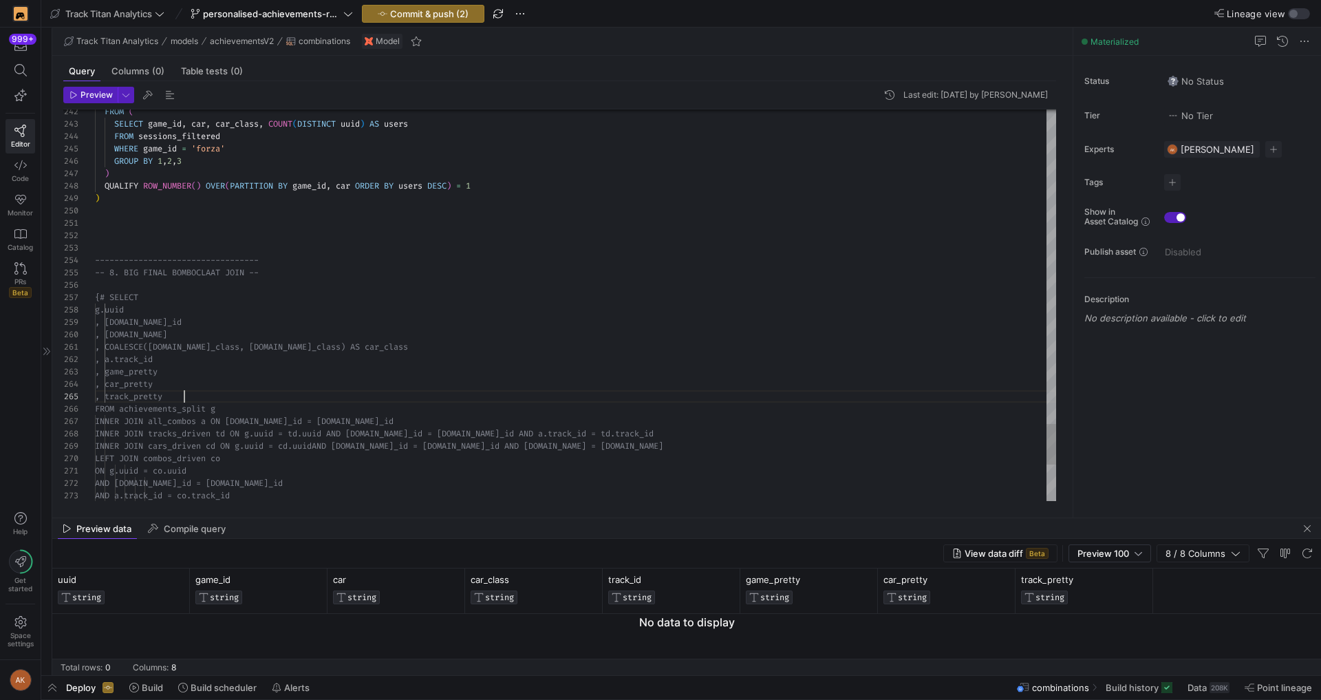
scroll to position [50, 89]
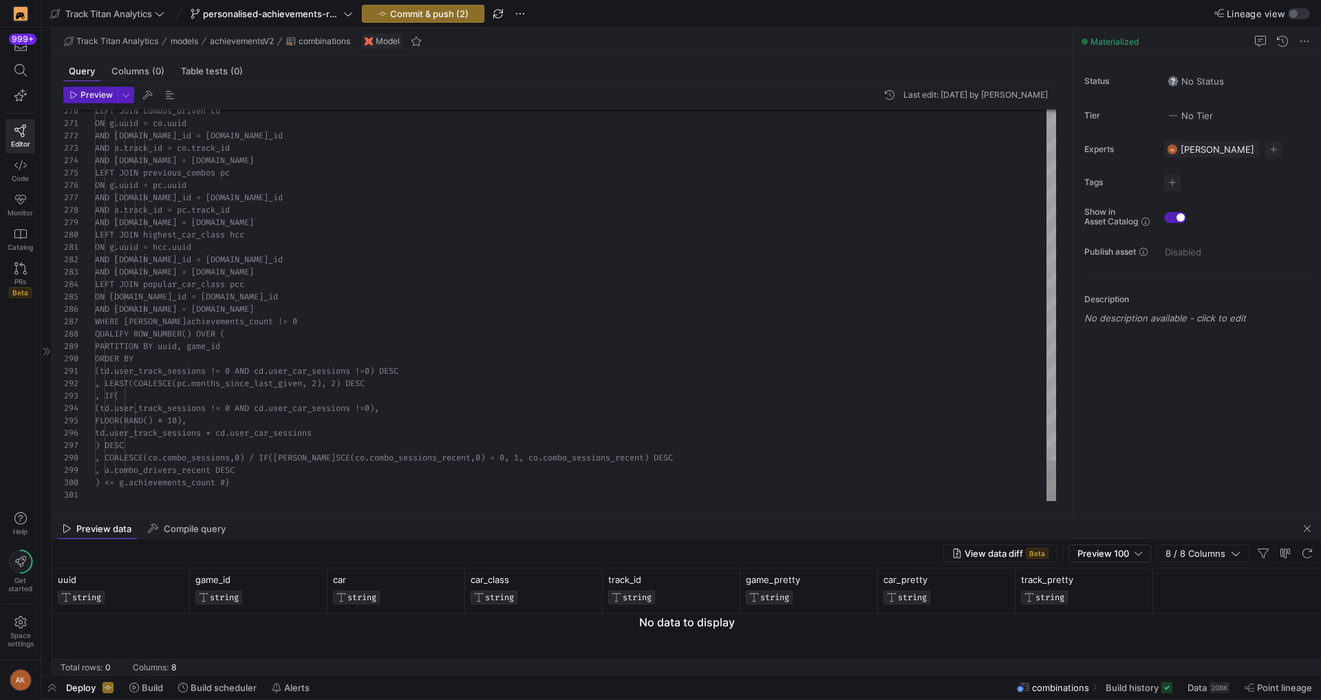
type textarea "td.user_track_sessions != 0 AND cd.user_car_sessions !=0) DESC , LEAST(COALESCE…"
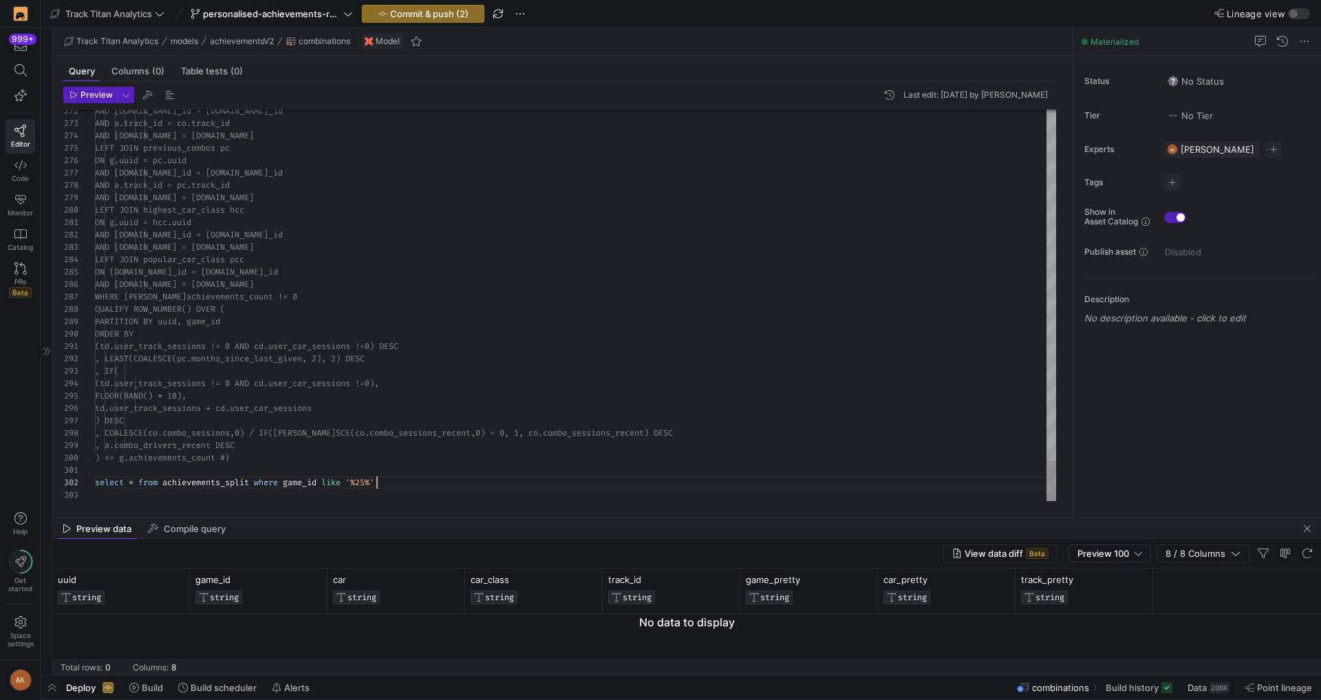
scroll to position [12, 287]
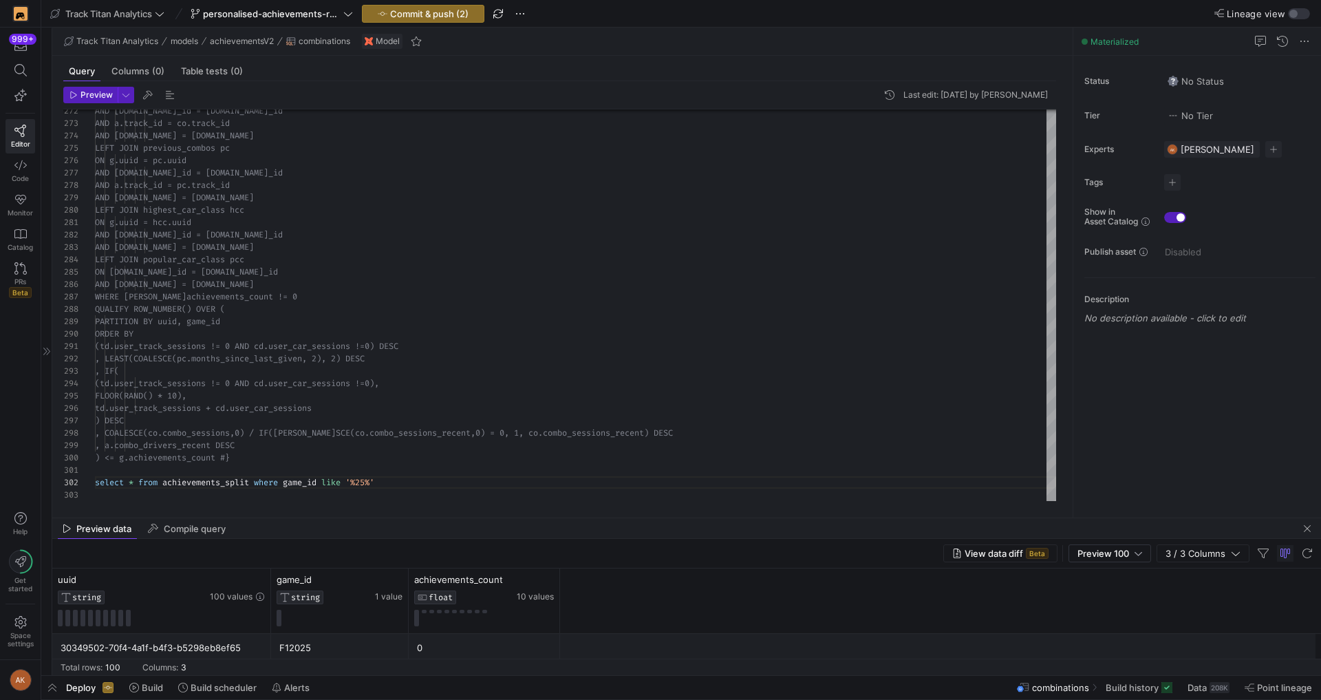
click at [617, 519] on div "Preview data Compile query" at bounding box center [686, 528] width 1268 height 21
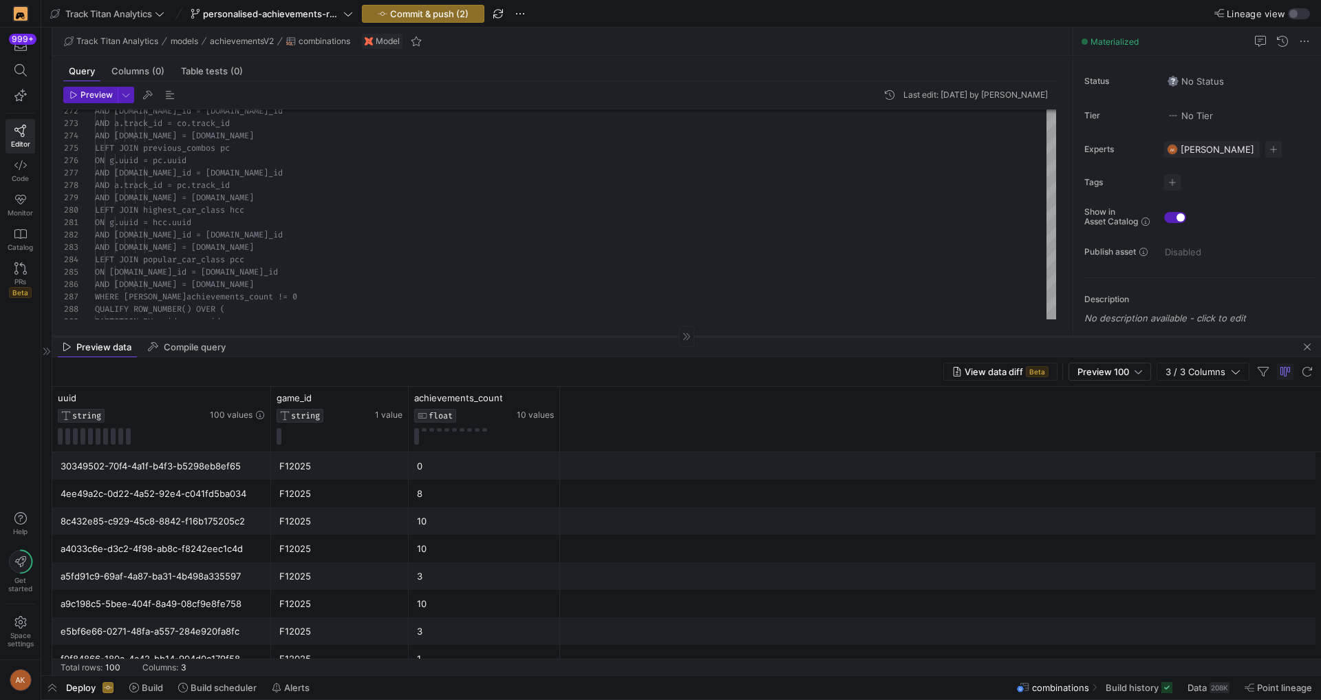
drag, startPoint x: 617, startPoint y: 517, endPoint x: 592, endPoint y: 335, distance: 183.4
click at [592, 336] on div at bounding box center [686, 336] width 1268 height 1
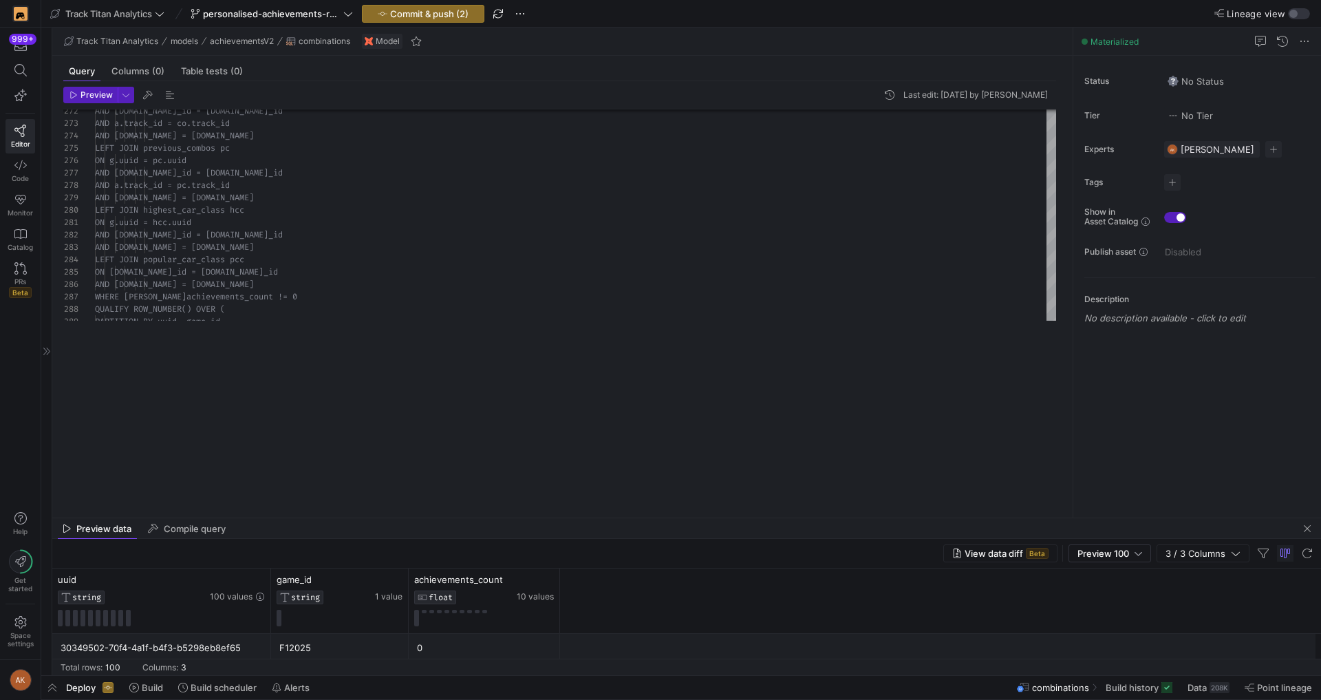
drag, startPoint x: 338, startPoint y: 337, endPoint x: 319, endPoint y: 521, distance: 184.6
click at [319, 521] on as-split "Track Titan Analytics models achievementsV2 combinations Model Query Columns (0…" at bounding box center [686, 351] width 1268 height 647
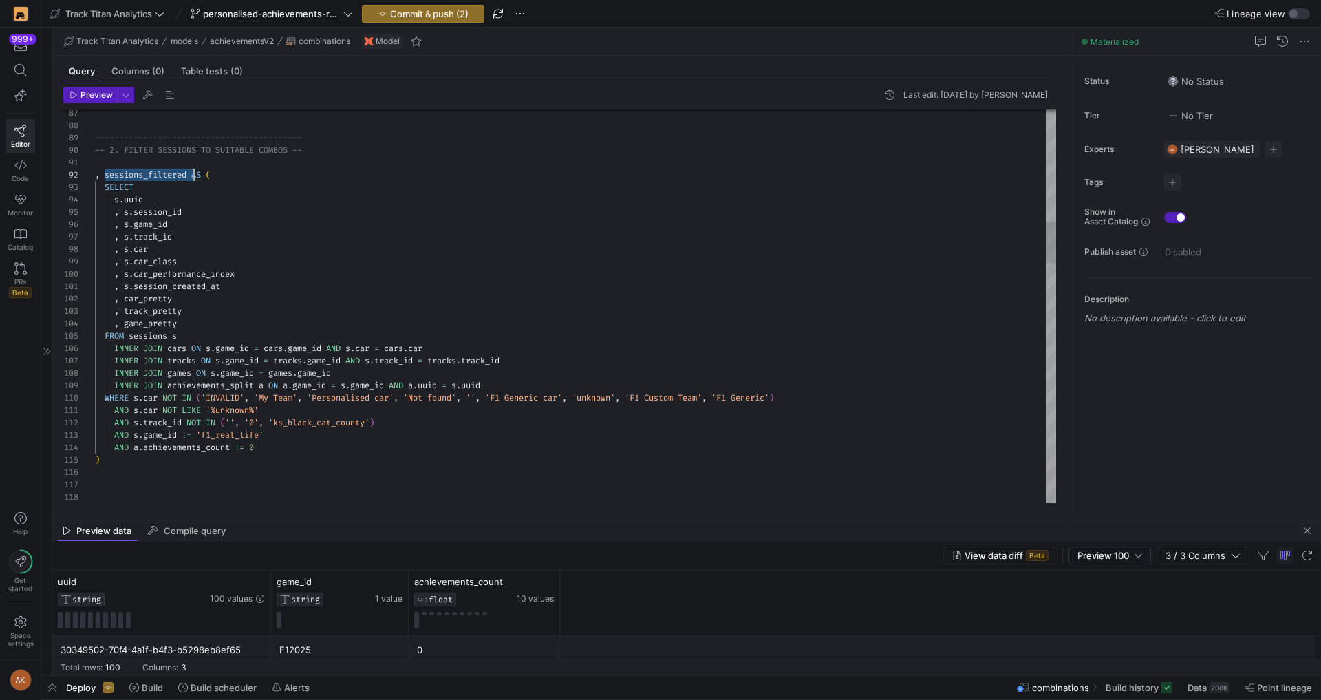
scroll to position [12, 94]
drag, startPoint x: 104, startPoint y: 172, endPoint x: 188, endPoint y: 175, distance: 84.0
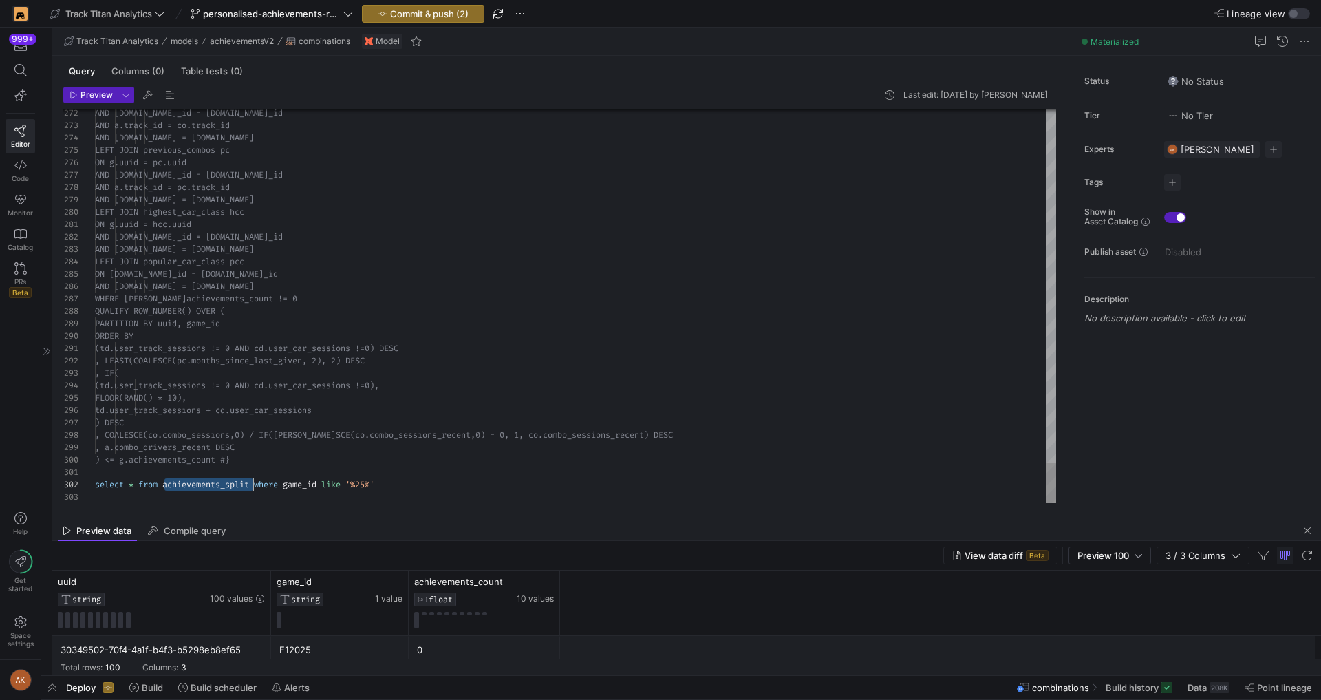
drag, startPoint x: 164, startPoint y: 485, endPoint x: 253, endPoint y: 485, distance: 89.4
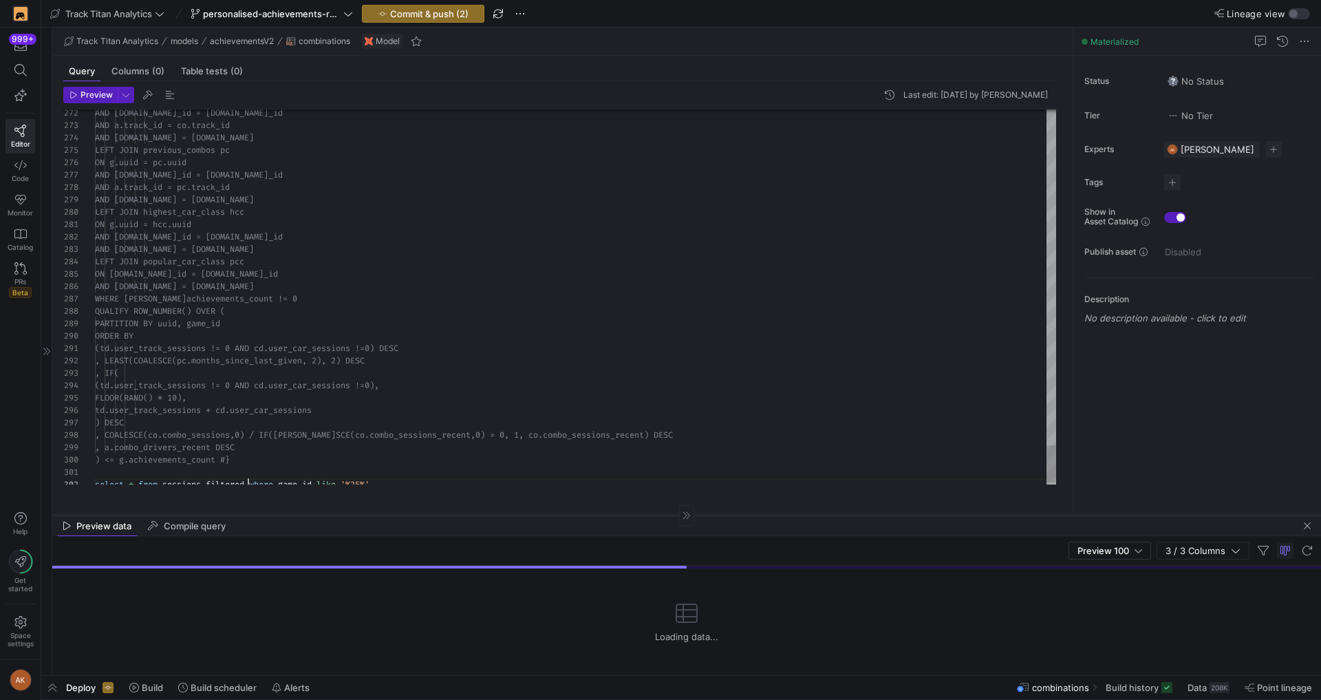
drag, startPoint x: 604, startPoint y: 519, endPoint x: 596, endPoint y: 515, distance: 8.6
click at [596, 515] on div at bounding box center [686, 515] width 1268 height 1
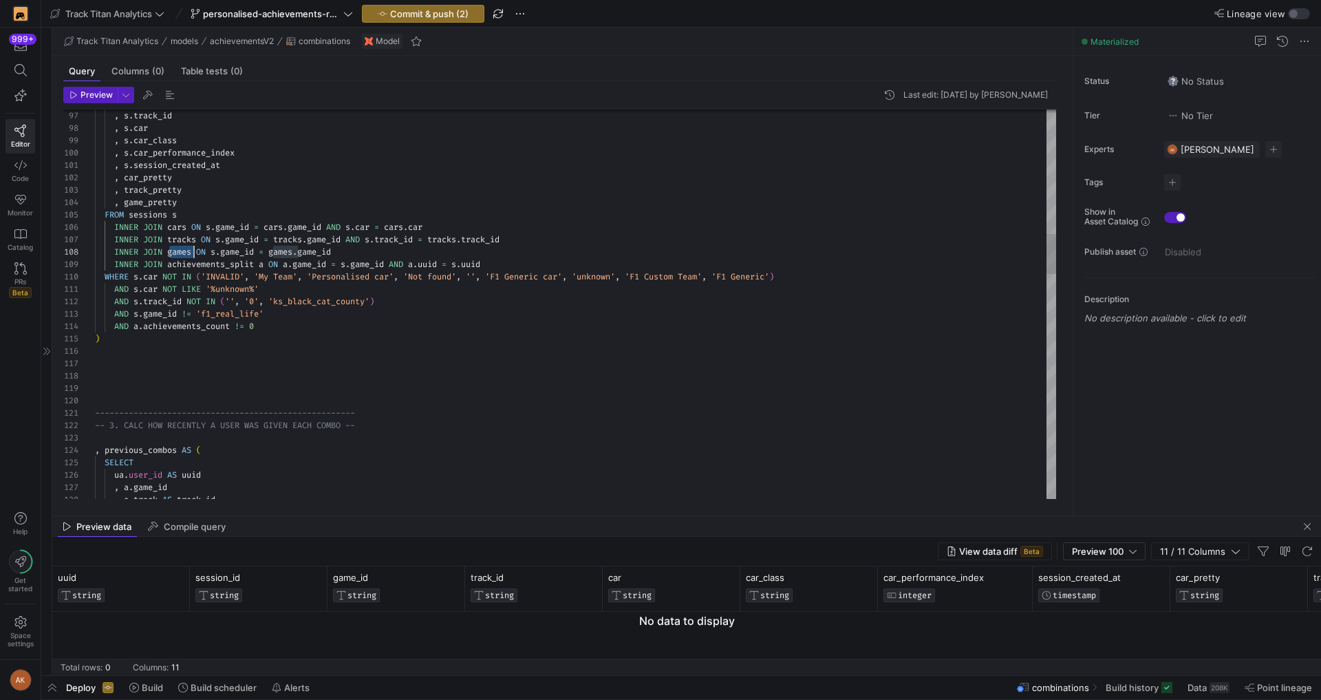
scroll to position [87, 99]
drag, startPoint x: 167, startPoint y: 250, endPoint x: 194, endPoint y: 252, distance: 27.0
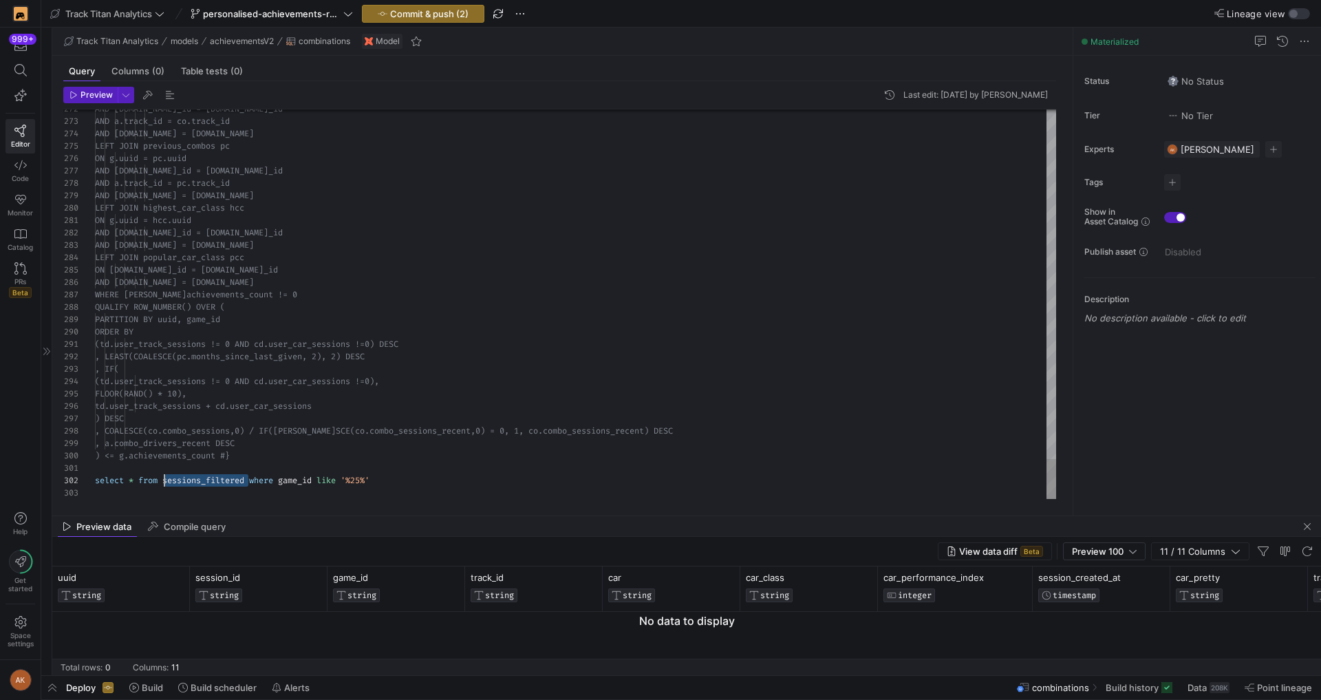
drag, startPoint x: 250, startPoint y: 479, endPoint x: 164, endPoint y: 481, distance: 86.0
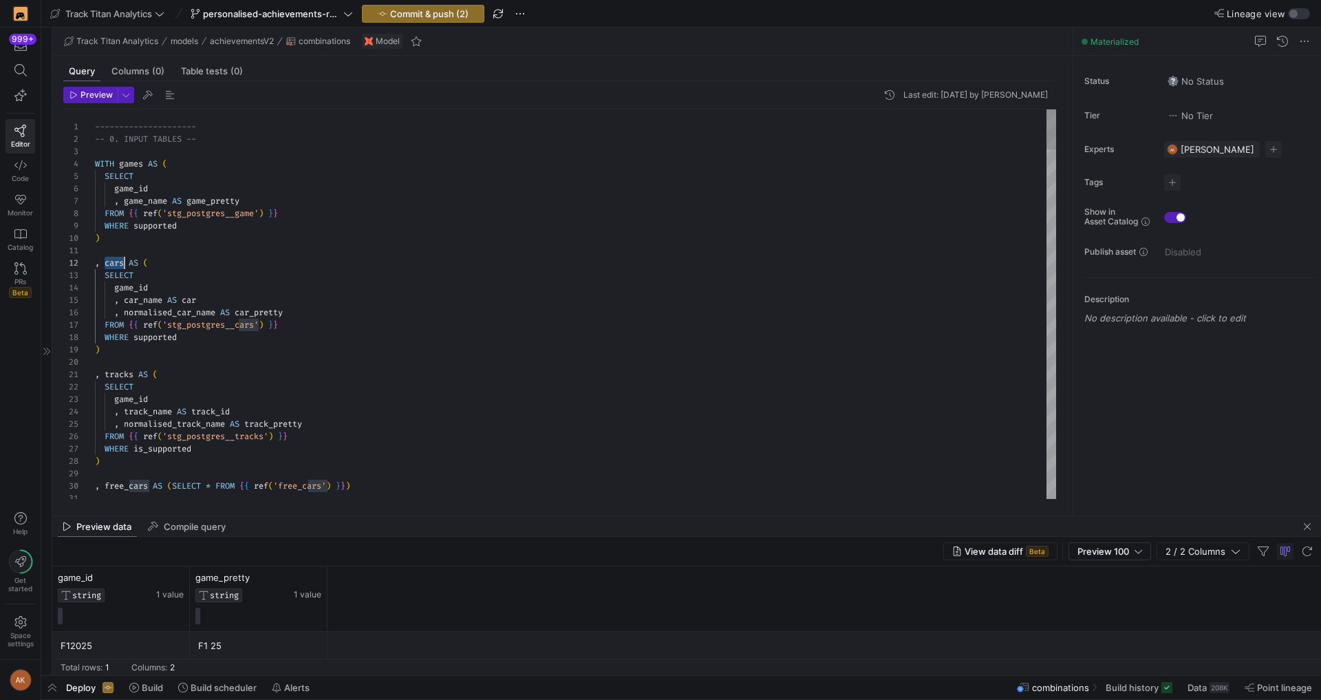
drag, startPoint x: 104, startPoint y: 262, endPoint x: 123, endPoint y: 263, distance: 19.3
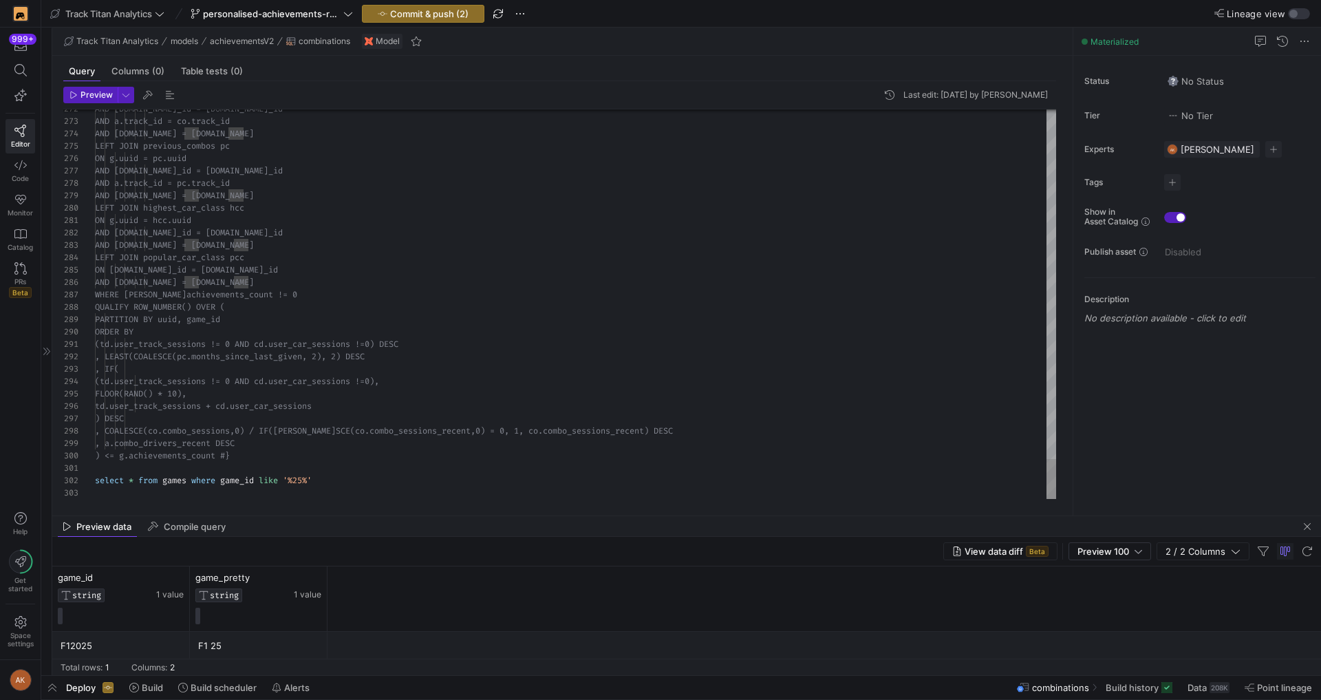
scroll to position [12, 94]
drag, startPoint x: 186, startPoint y: 482, endPoint x: 195, endPoint y: 479, distance: 9.2
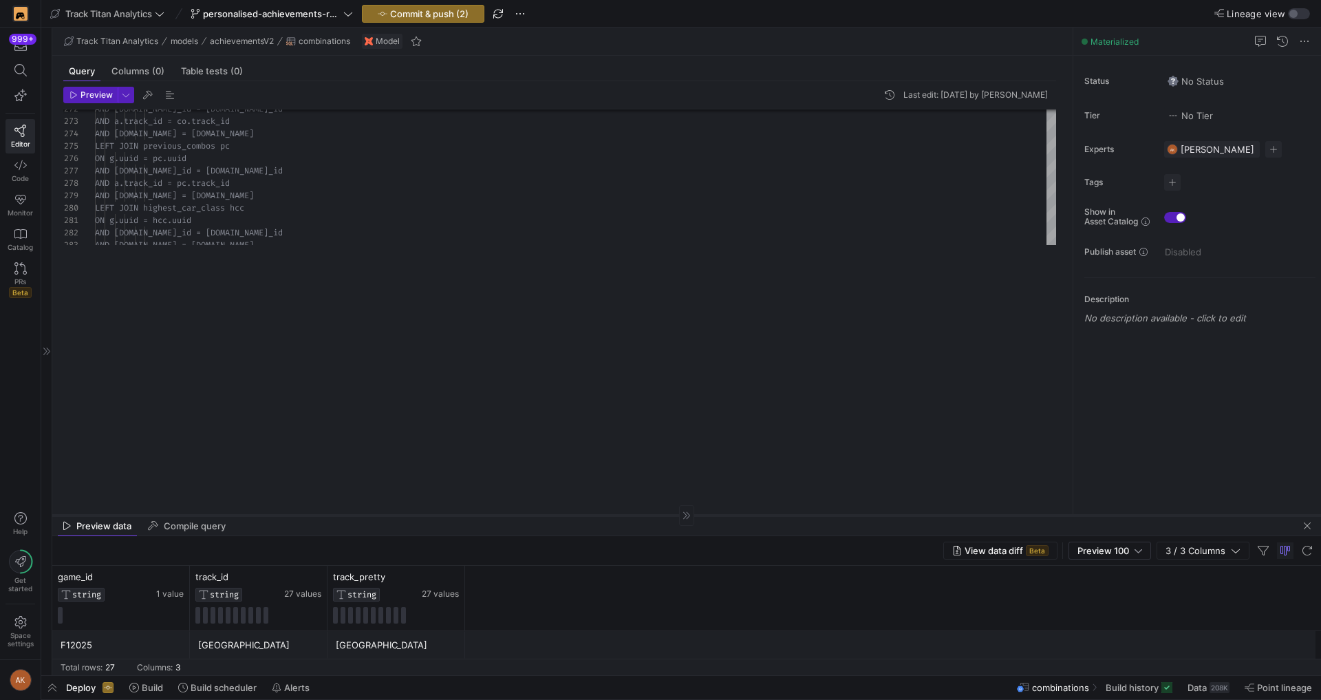
drag, startPoint x: 436, startPoint y: 515, endPoint x: 420, endPoint y: 520, distance: 17.4
click at [420, 515] on div at bounding box center [686, 515] width 1268 height 1
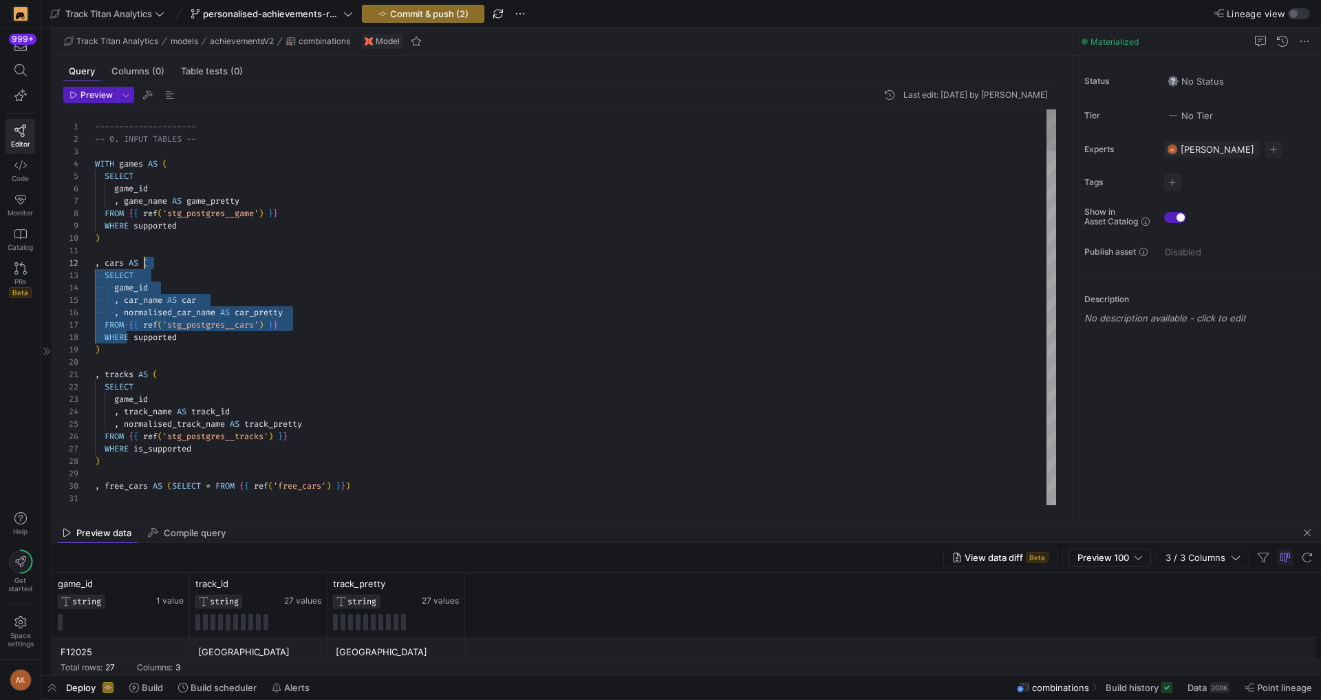
scroll to position [12, 50]
drag, startPoint x: 120, startPoint y: 343, endPoint x: 145, endPoint y: 264, distance: 82.4
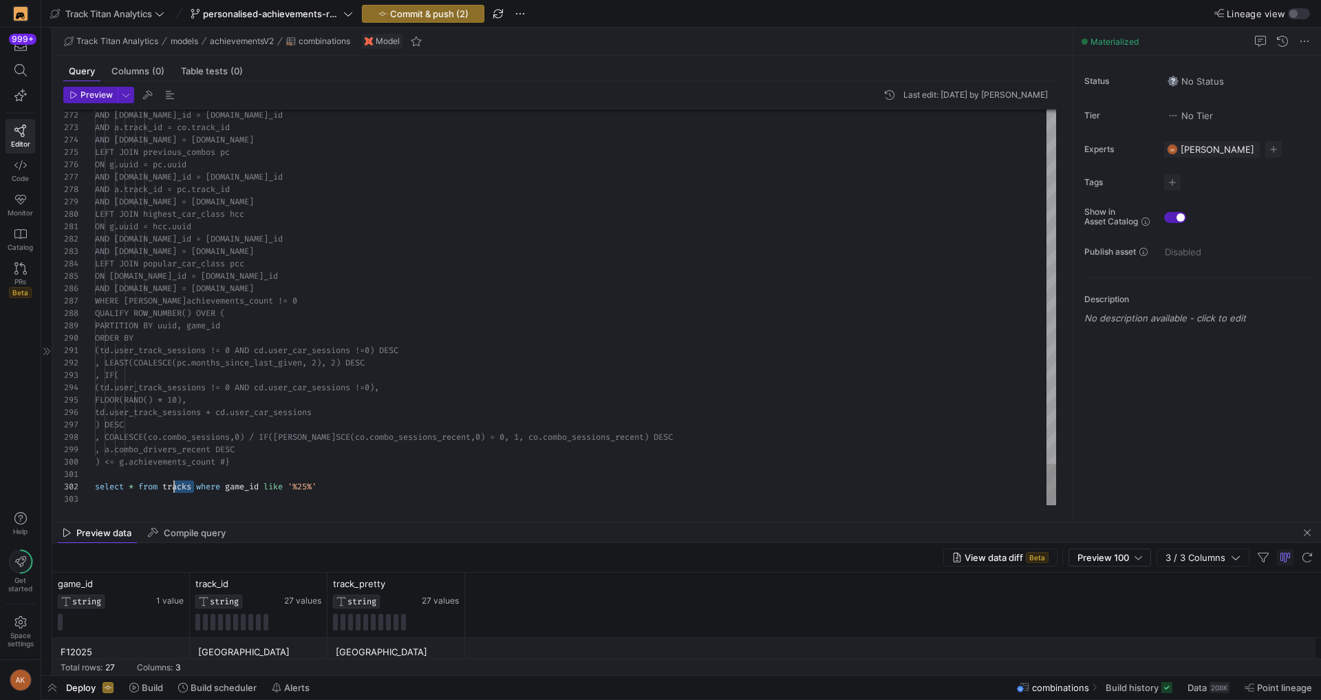
scroll to position [12, 69]
drag, startPoint x: 195, startPoint y: 486, endPoint x: 164, endPoint y: 485, distance: 30.3
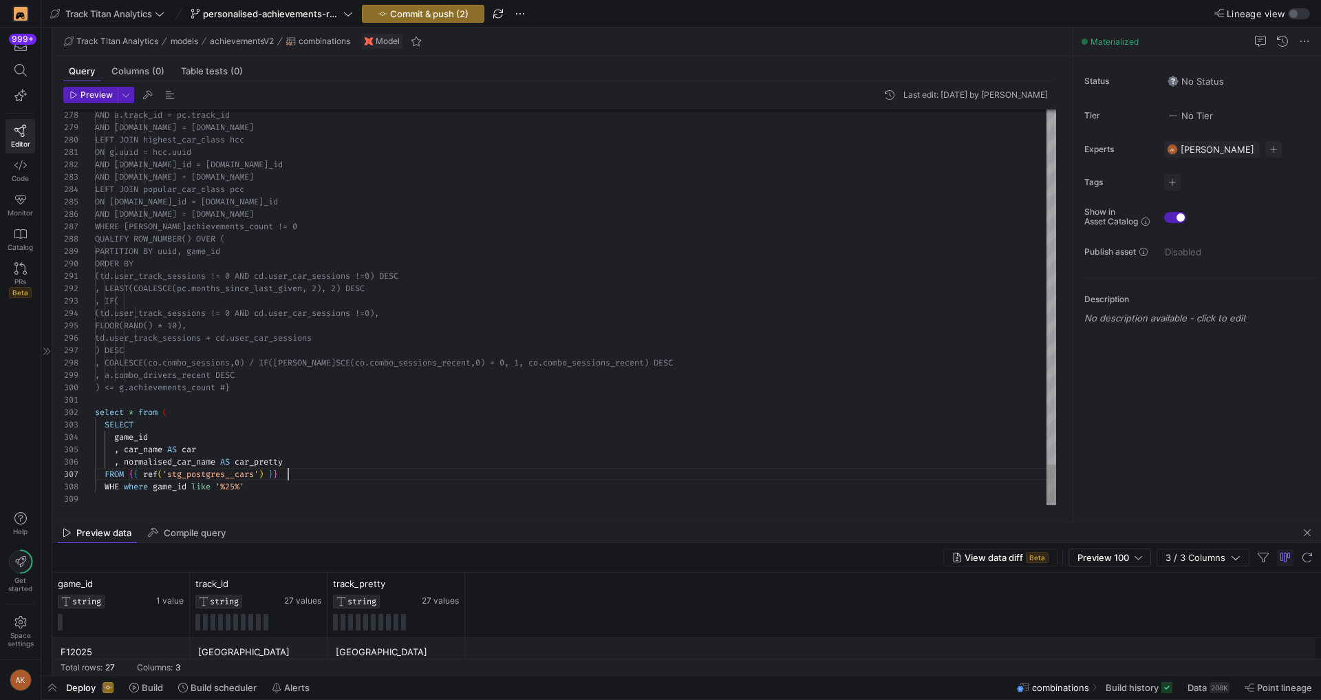
scroll to position [74, 193]
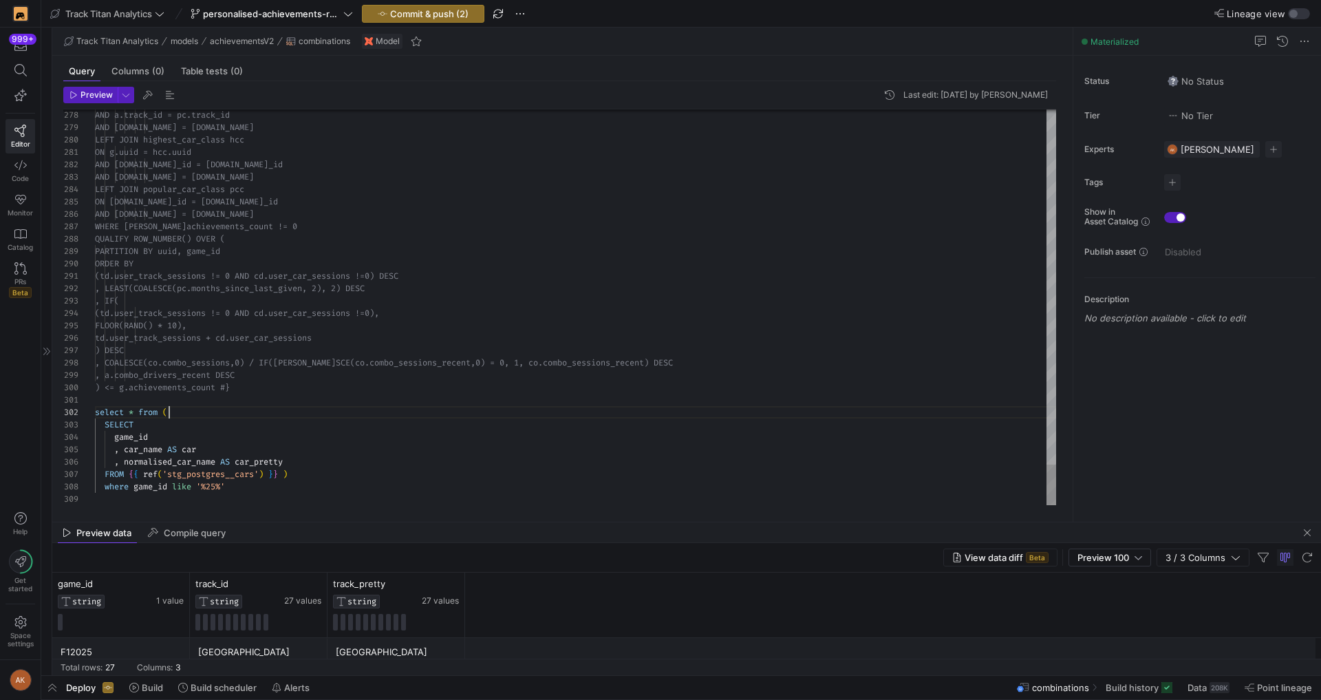
click at [288, 359] on div at bounding box center [660, 350] width 1321 height 700
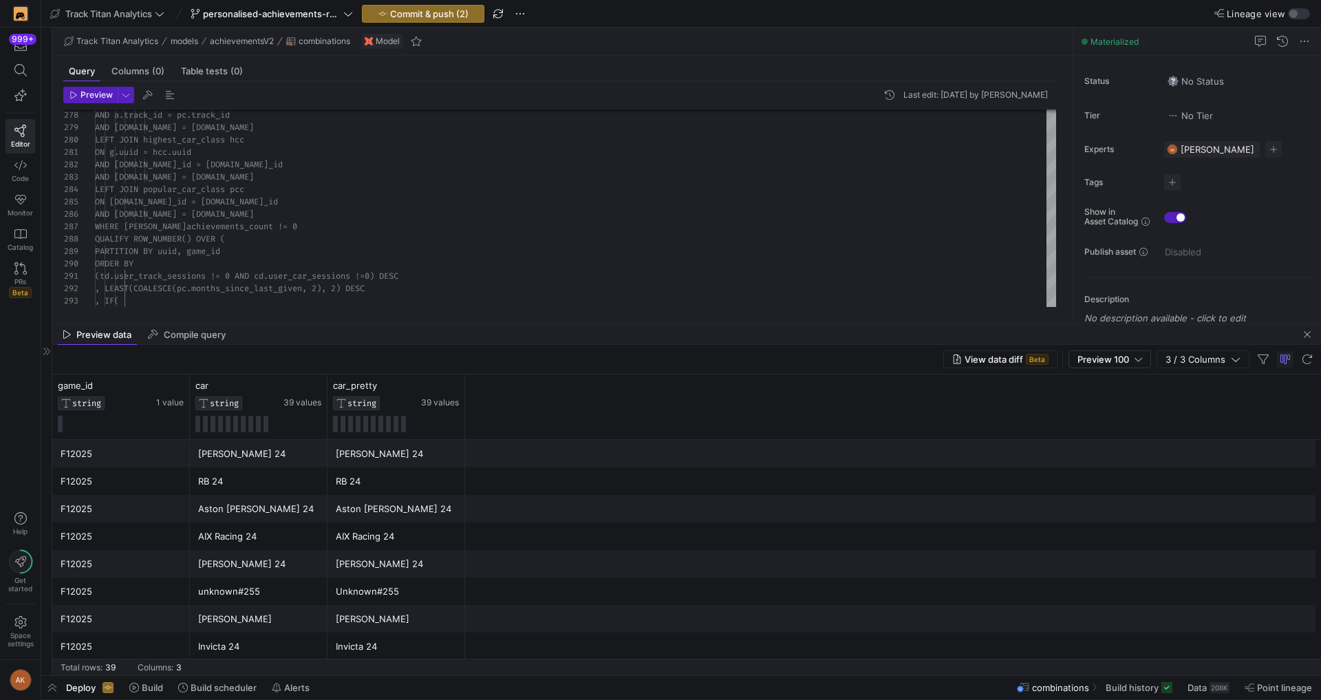
drag, startPoint x: 556, startPoint y: 523, endPoint x: 631, endPoint y: 325, distance: 212.1
click at [631, 325] on as-split "Track Titan Analytics models achievementsV2 combinations Model Query Columns (0…" at bounding box center [686, 351] width 1268 height 647
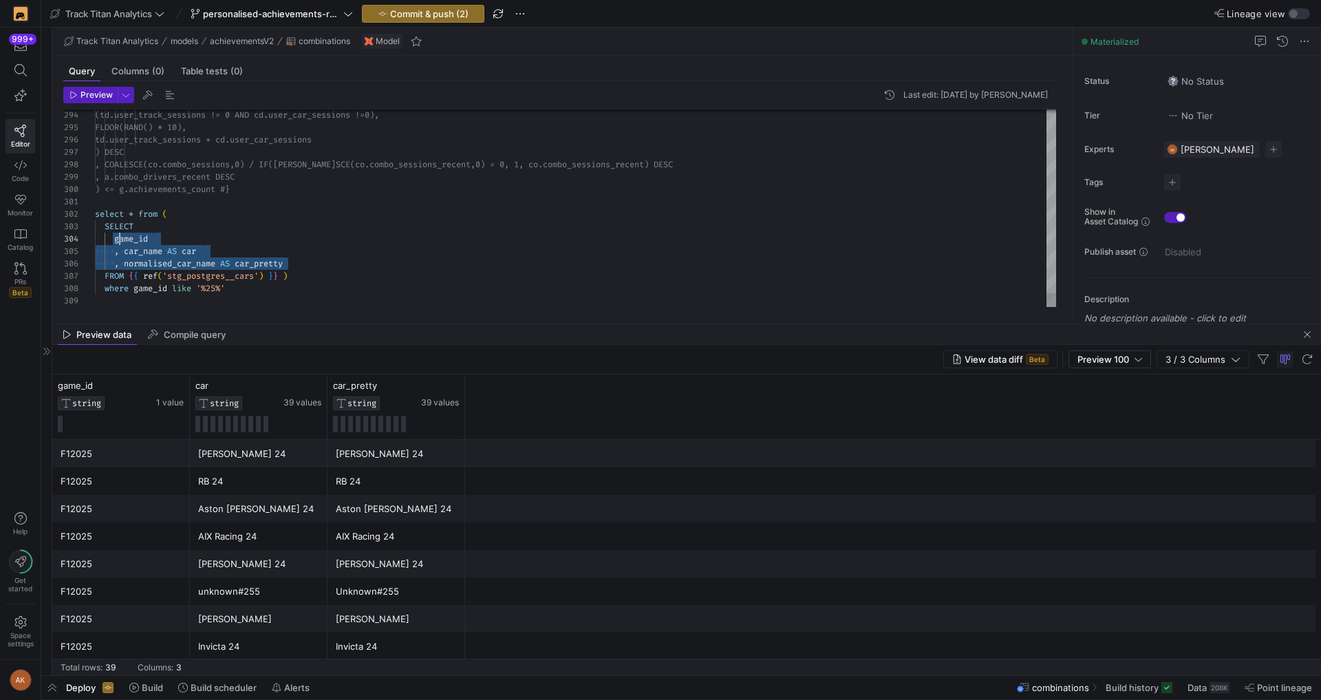
scroll to position [37, 20]
drag, startPoint x: 290, startPoint y: 261, endPoint x: 116, endPoint y: 237, distance: 175.7
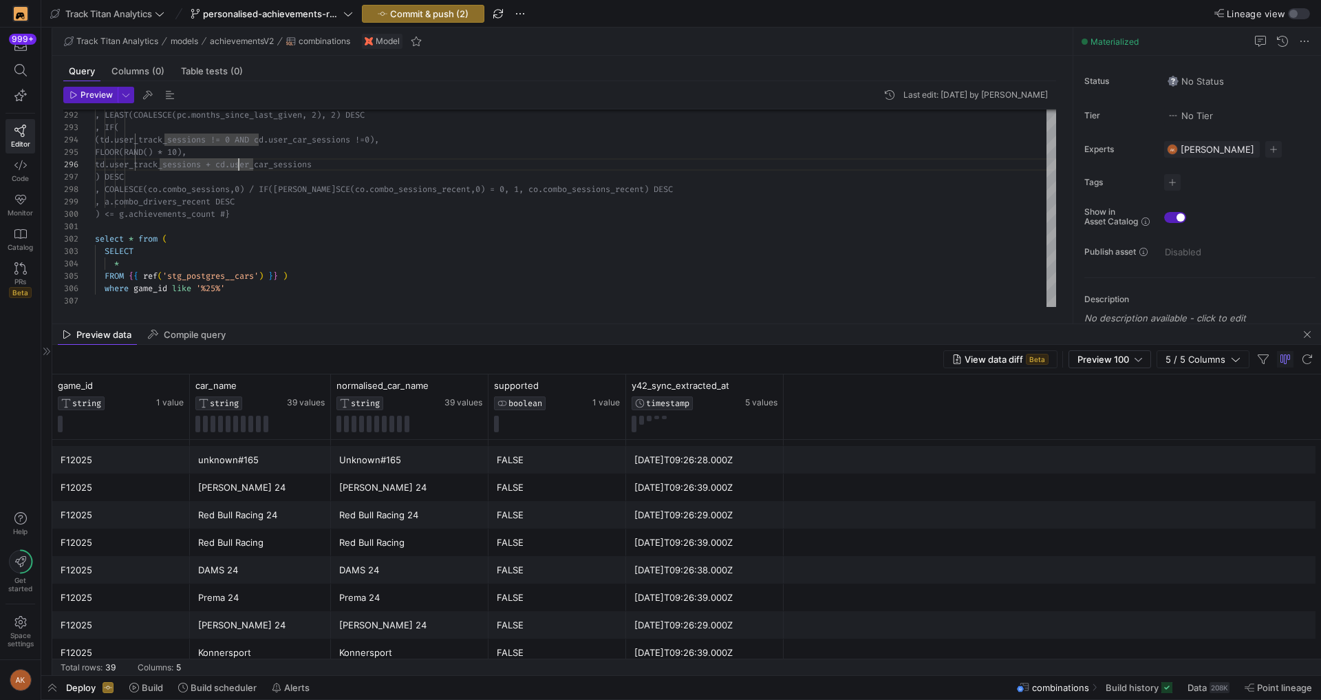
scroll to position [838, 0]
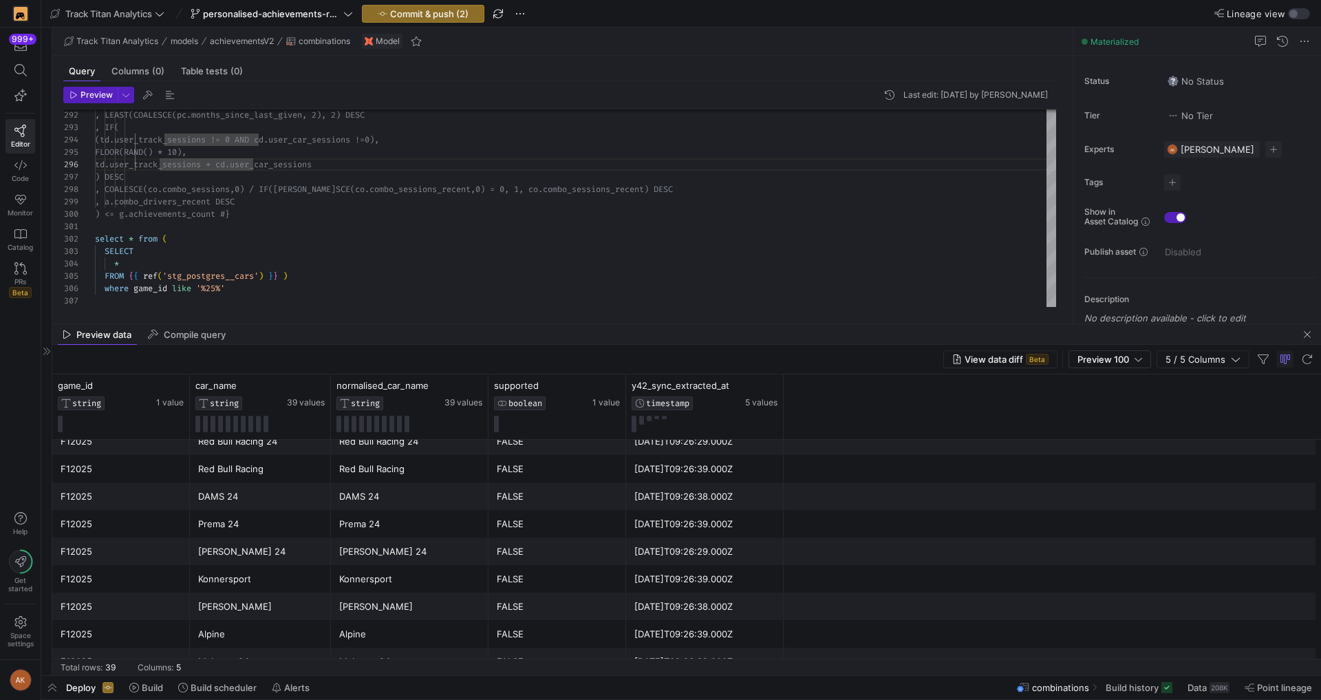
click at [607, 347] on div "View data diff Beta Preview 100 5 / 5 Columns" at bounding box center [686, 360] width 1268 height 30
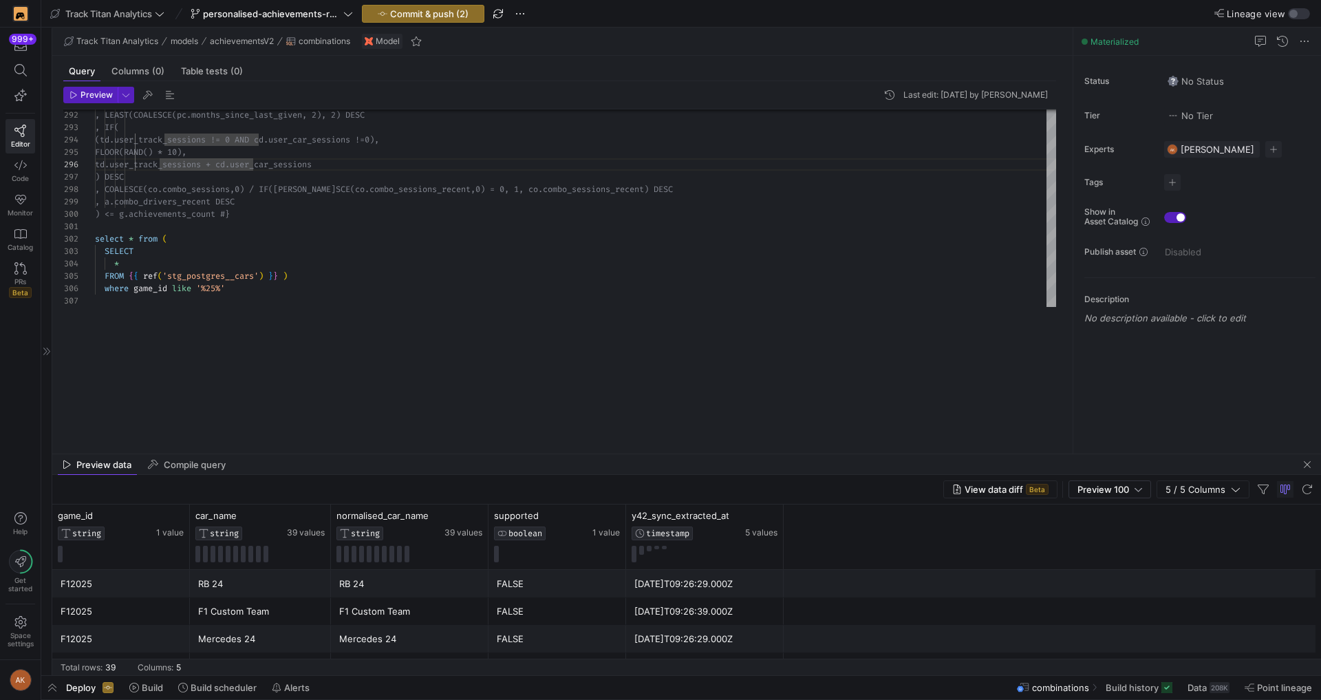
drag, startPoint x: 675, startPoint y: 325, endPoint x: 636, endPoint y: 455, distance: 135.8
click at [636, 455] on as-split "Track Titan Analytics models achievementsV2 combinations Model Query Columns (0…" at bounding box center [686, 351] width 1268 height 647
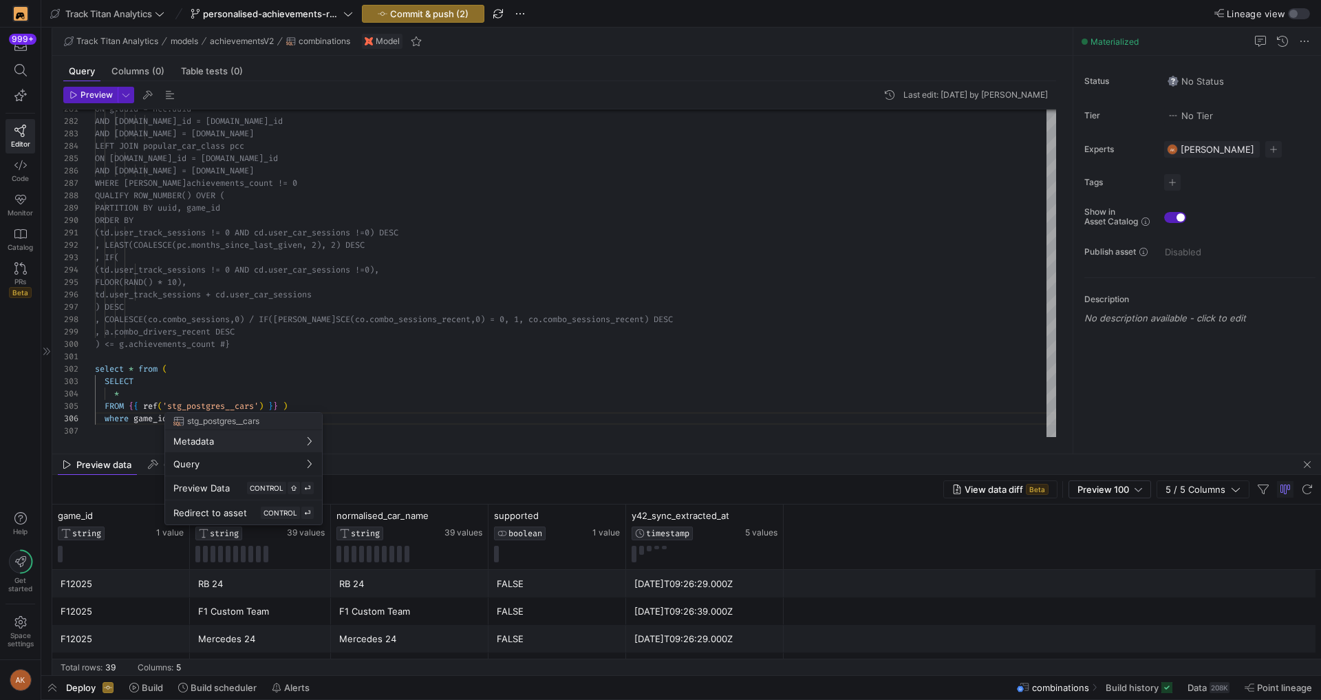
click at [420, 345] on div at bounding box center [660, 350] width 1321 height 700
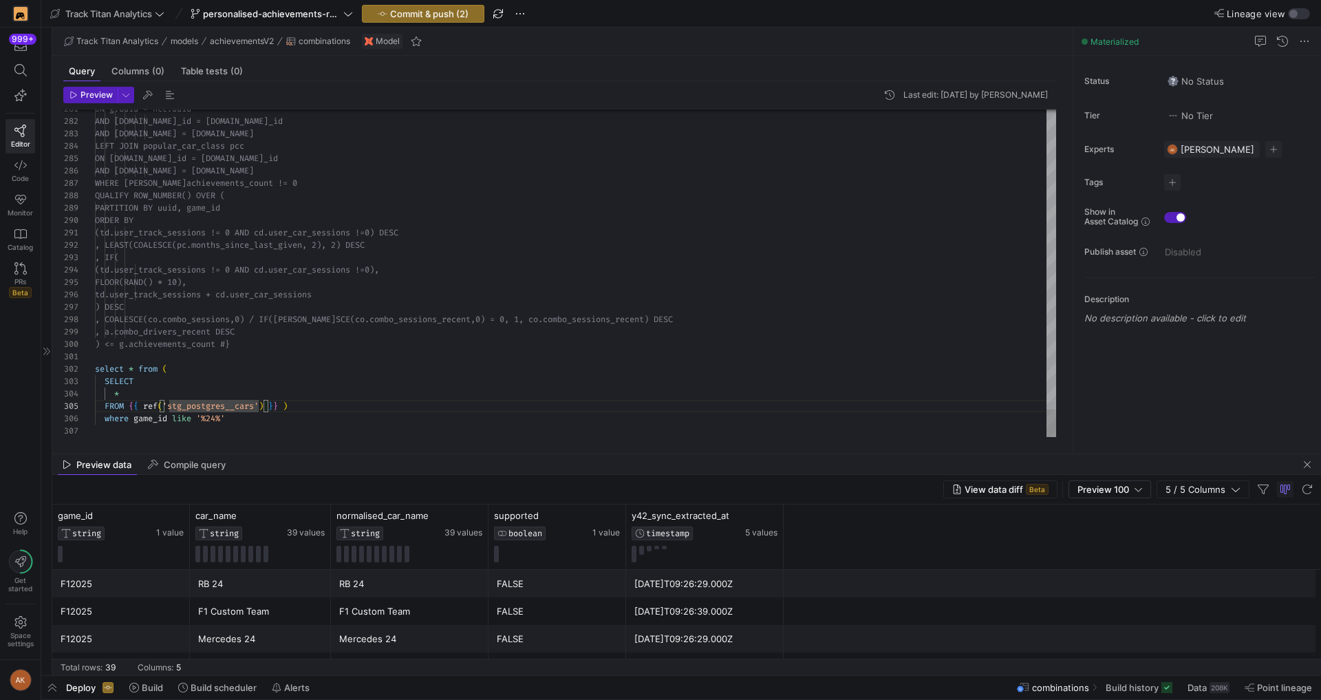
scroll to position [37, 25]
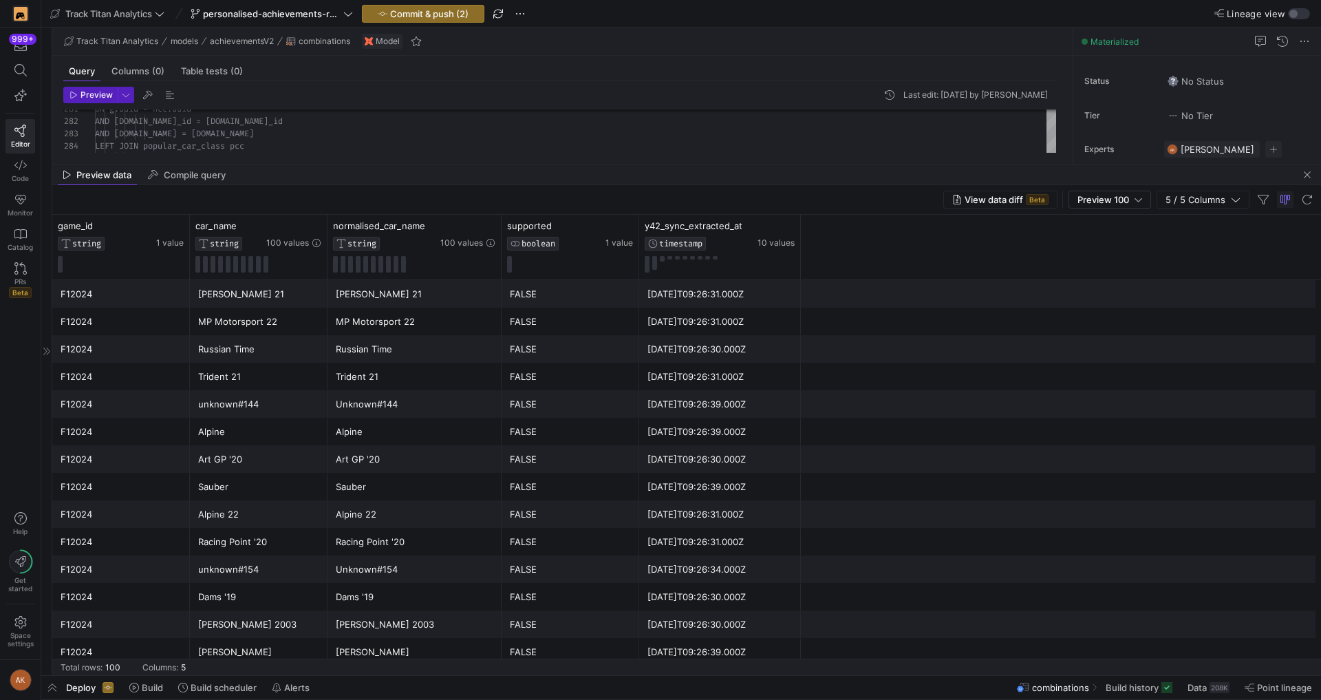
drag, startPoint x: 629, startPoint y: 452, endPoint x: 733, endPoint y: 162, distance: 307.7
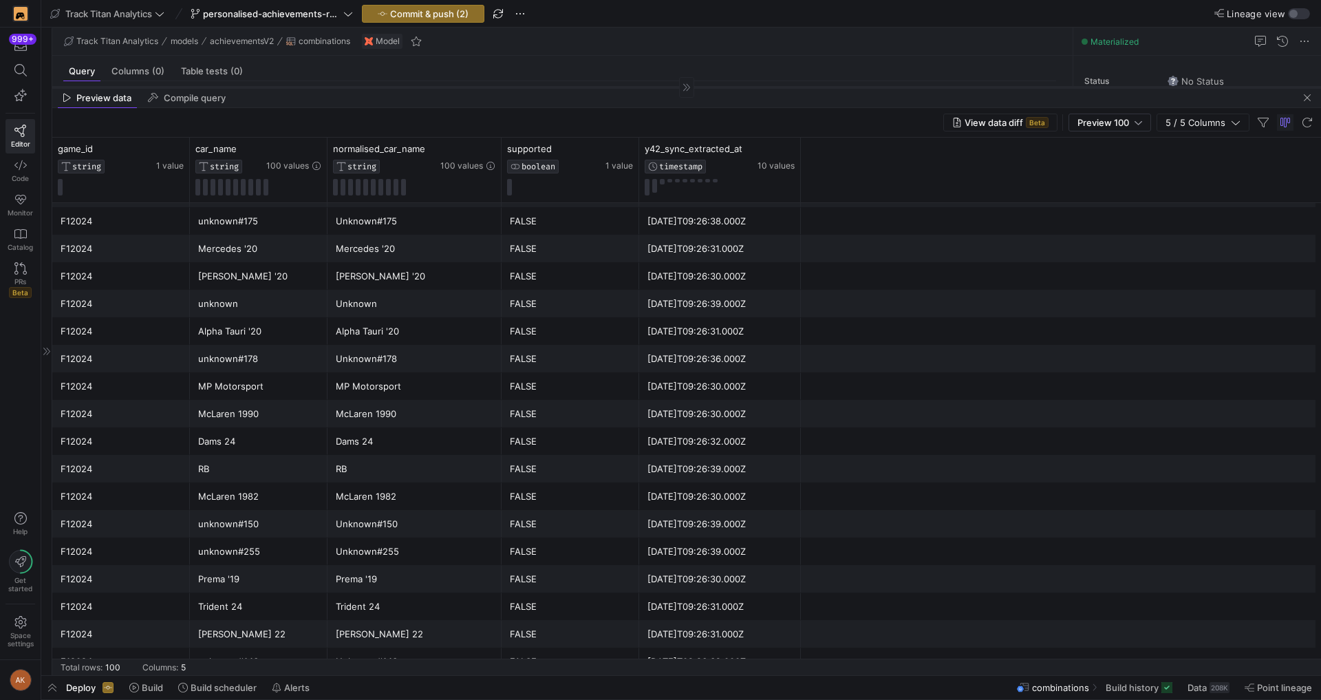
scroll to position [2261, 0]
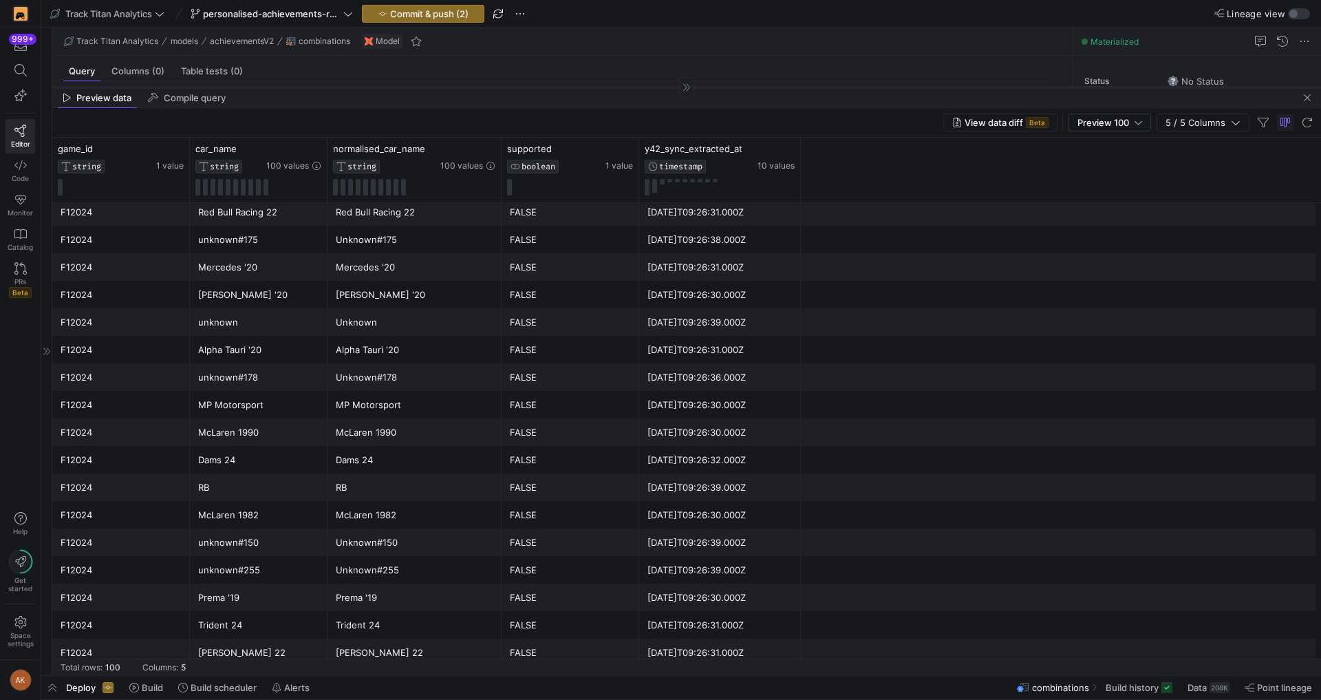
drag, startPoint x: 422, startPoint y: 163, endPoint x: 420, endPoint y: 67, distance: 95.6
click at [420, 87] on div at bounding box center [686, 87] width 1268 height 1
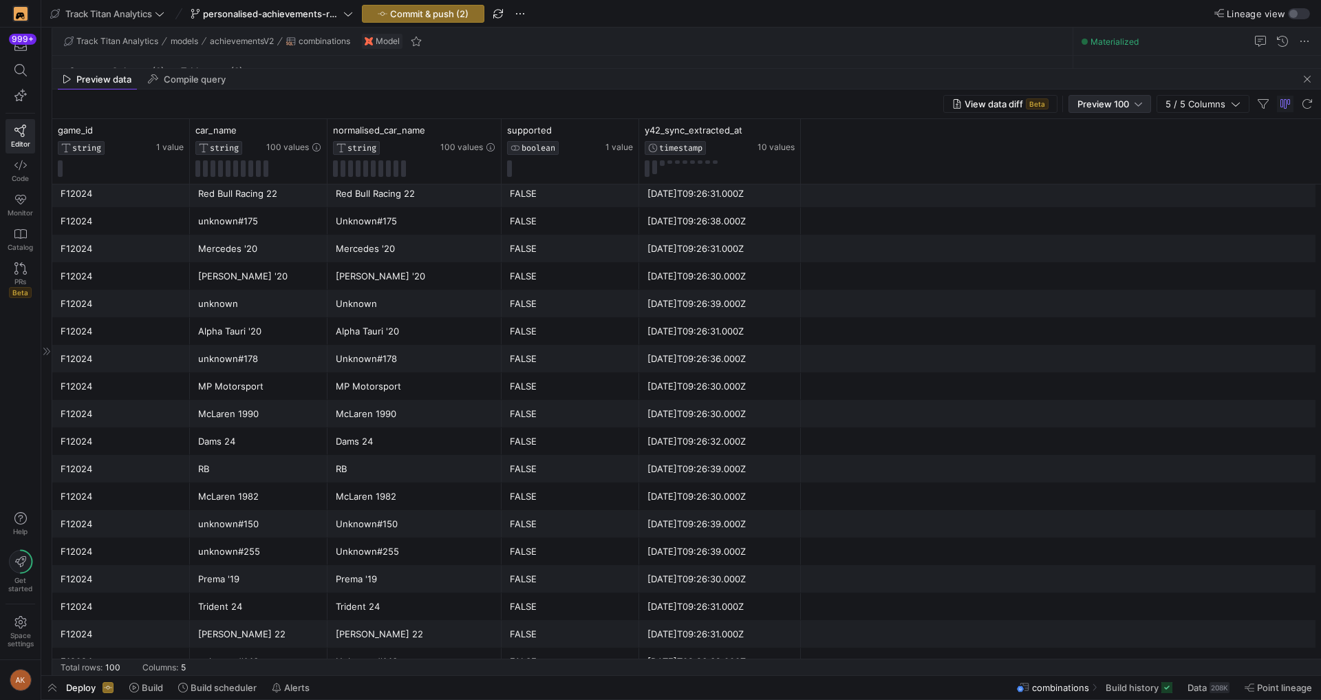
type textarea "select * from ( SELECT * FROM {{ ref('stg_postgres__cars') }} ) where game_id l…"
click at [1135, 108] on div at bounding box center [1138, 103] width 8 height 11
click at [1122, 148] on span "Full Preview" at bounding box center [1110, 148] width 71 height 11
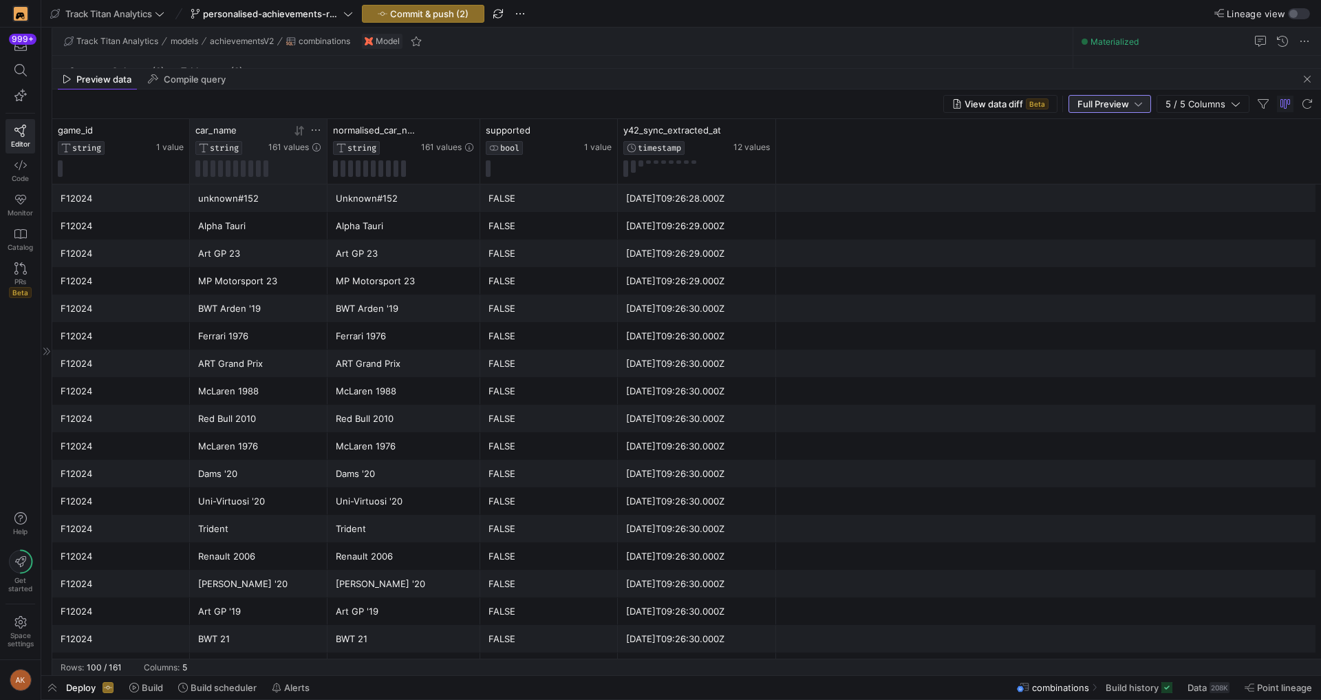
click at [314, 129] on icon at bounding box center [315, 130] width 11 height 11
click at [353, 152] on div "Contains" at bounding box center [376, 150] width 124 height 11
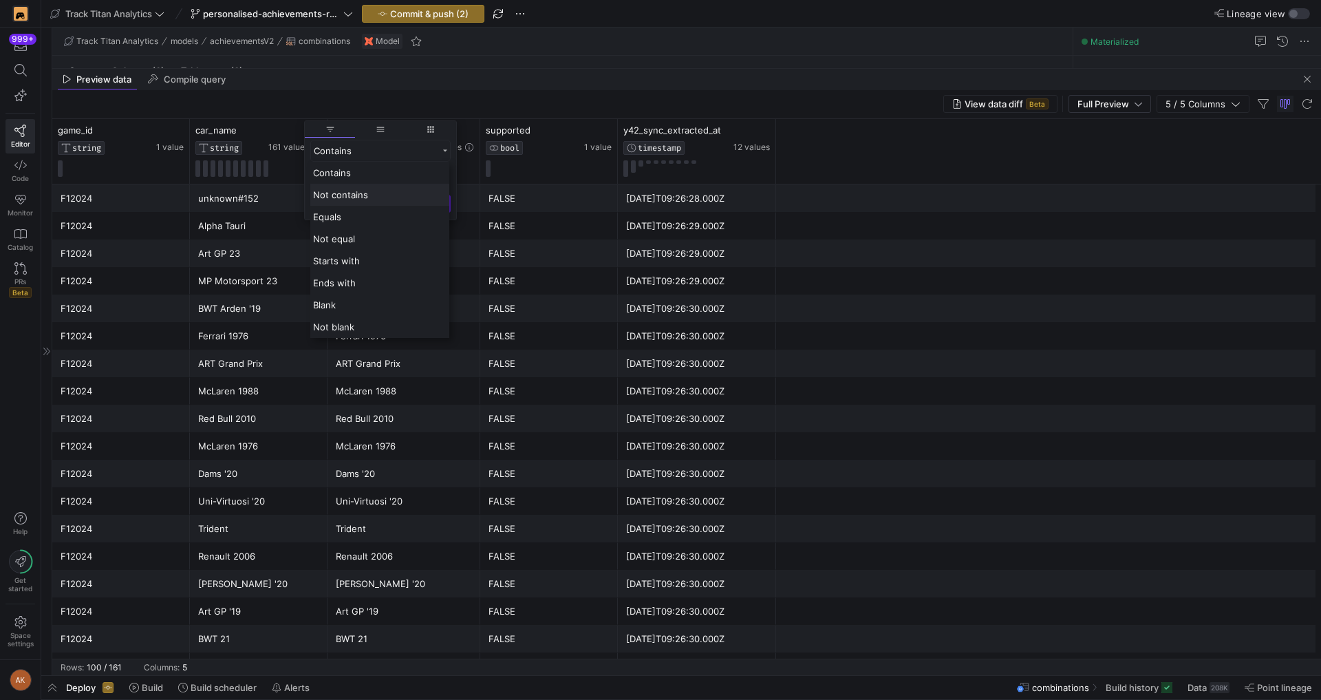
click at [340, 194] on span "Not contains" at bounding box center [340, 194] width 55 height 11
click at [342, 173] on input "Filter Value" at bounding box center [380, 175] width 140 height 17
type input "2"
click at [442, 267] on button "Apply" at bounding box center [430, 270] width 42 height 18
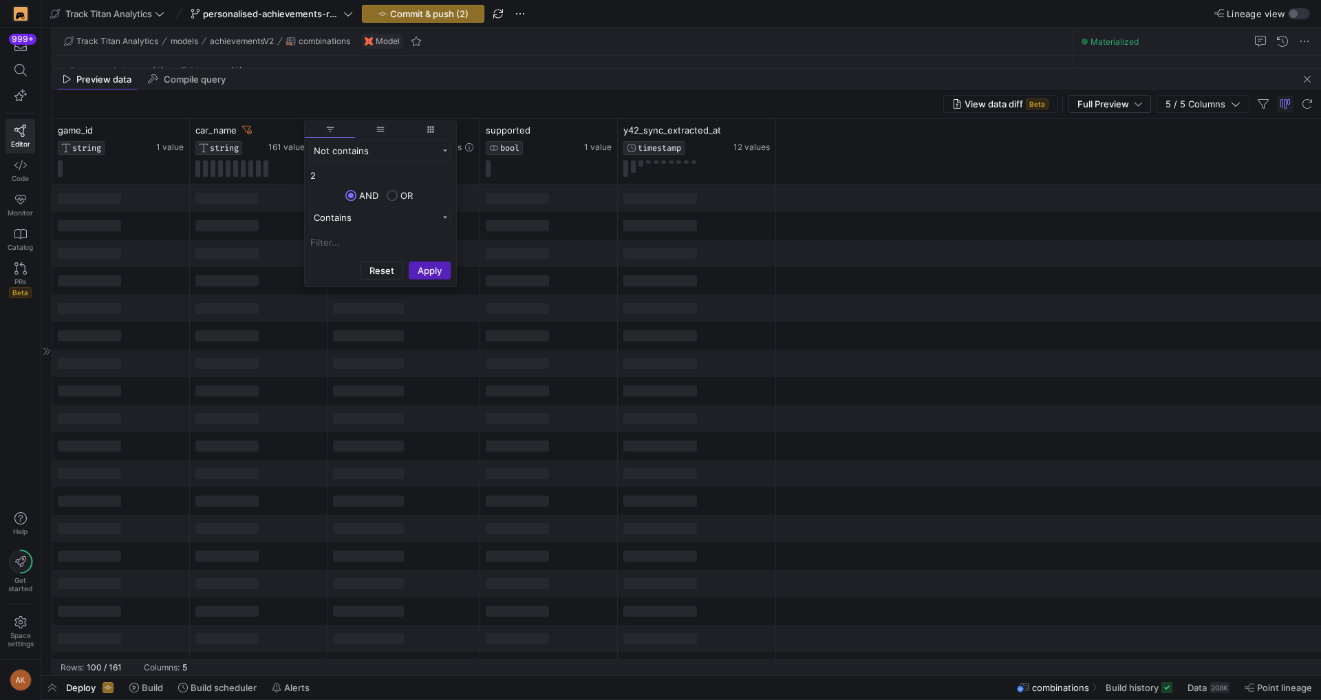
click at [742, 448] on div at bounding box center [697, 446] width 158 height 28
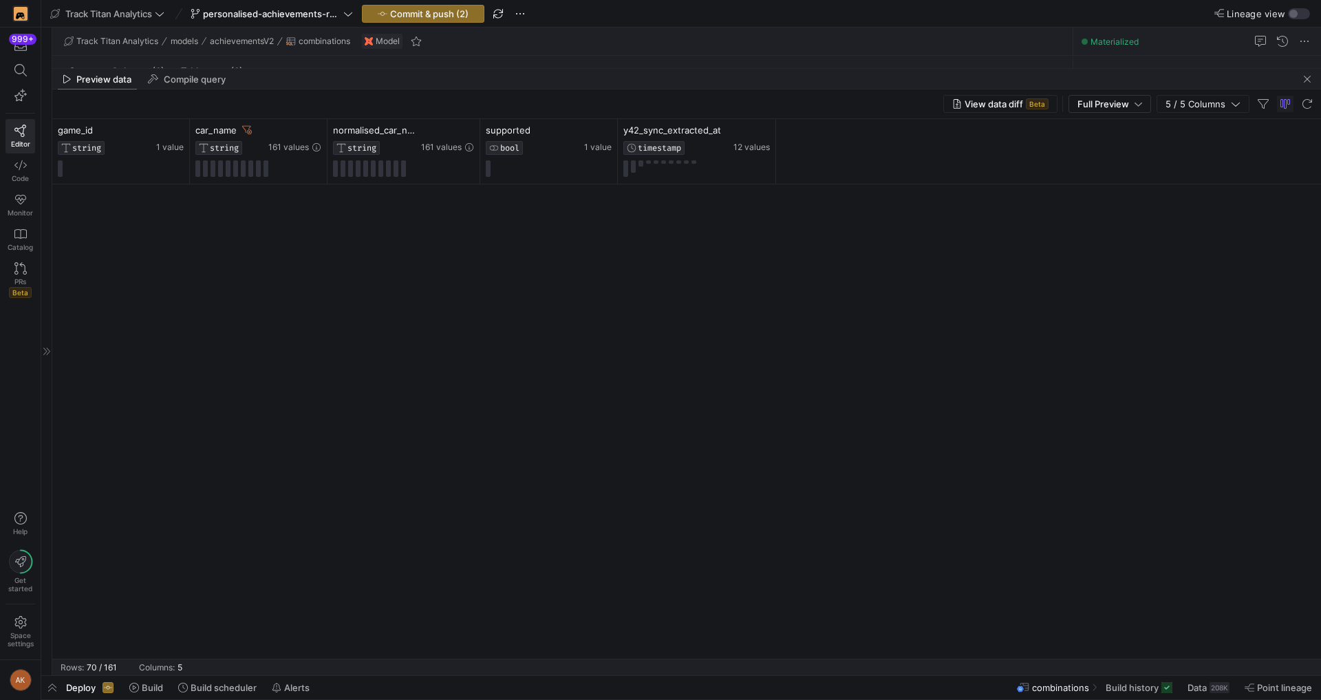
scroll to position [1452, 0]
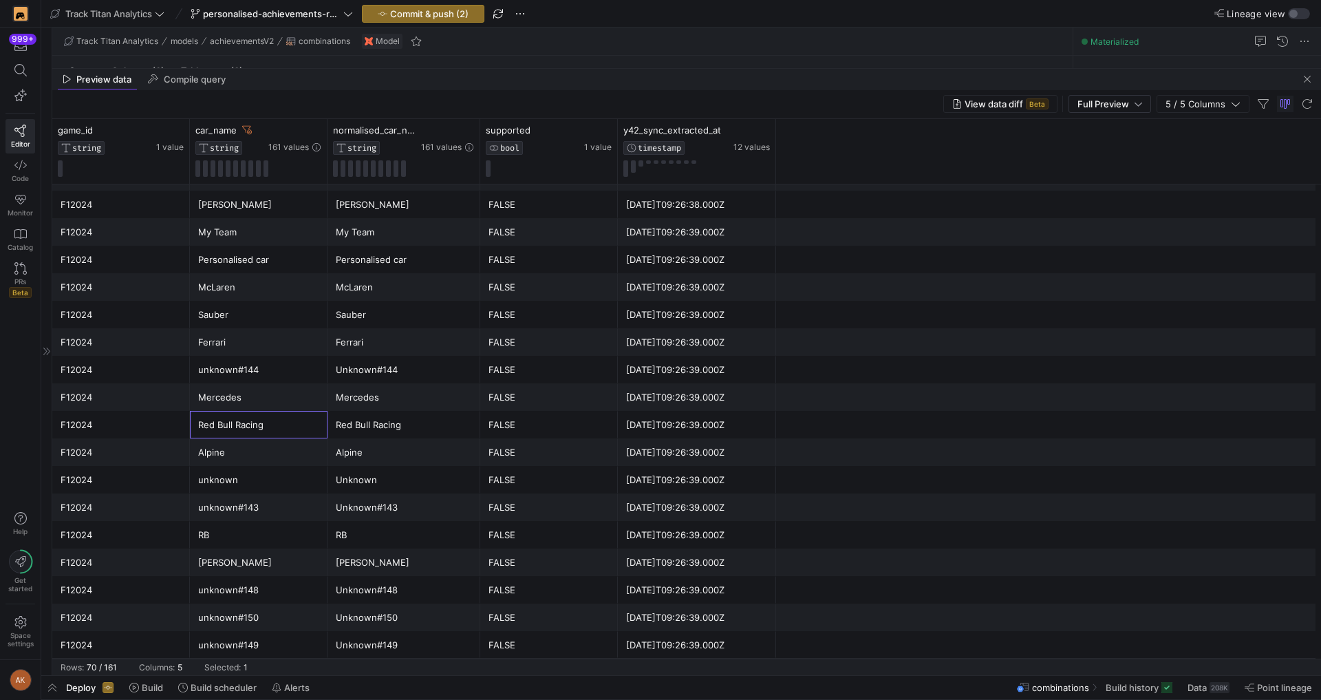
click at [239, 418] on div "Red Bull Racing" at bounding box center [258, 424] width 121 height 27
click at [256, 441] on div "Alpine" at bounding box center [258, 452] width 121 height 27
click at [262, 431] on div "Red Bull Racing" at bounding box center [258, 424] width 121 height 27
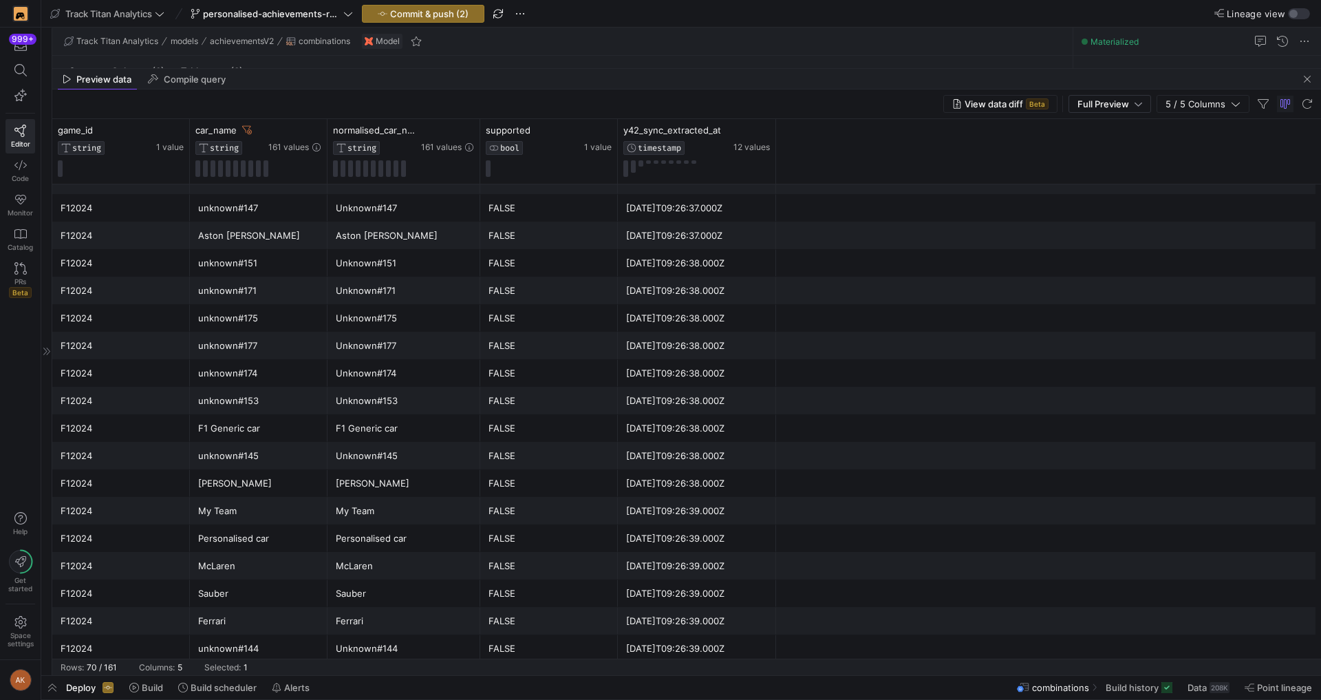
scroll to position [0, 0]
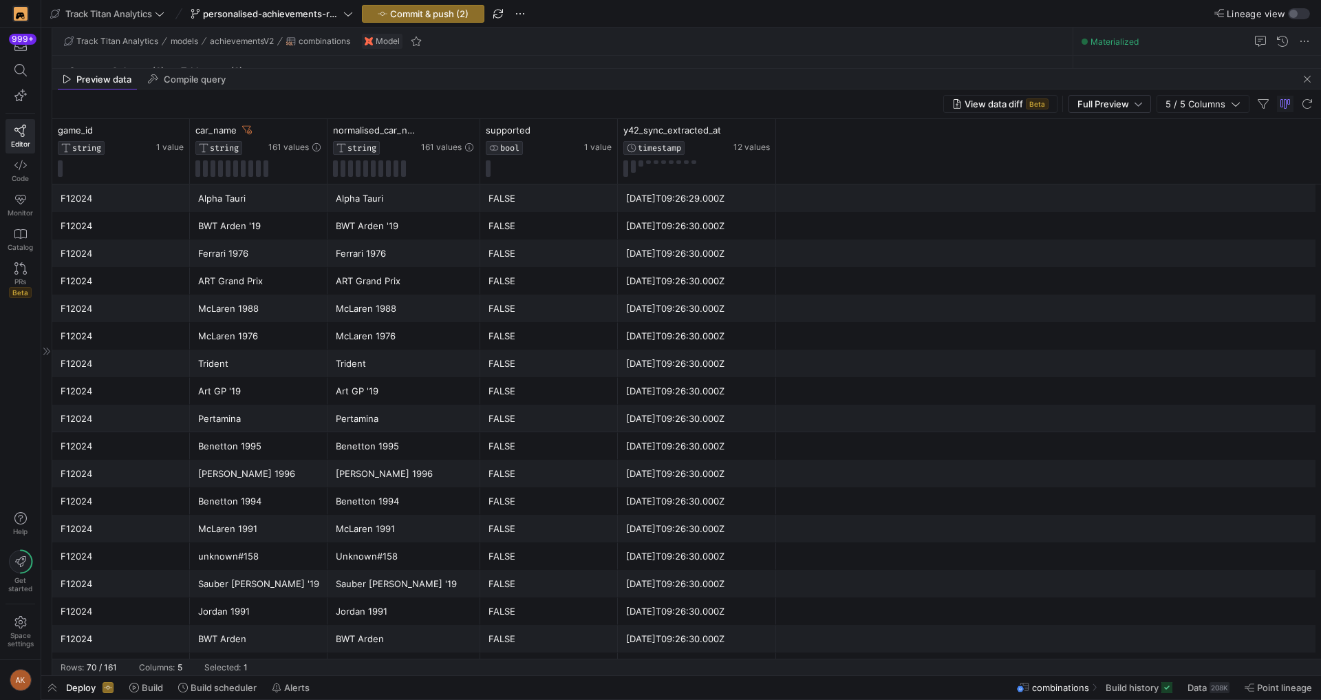
click at [284, 442] on div "Benetton 1995" at bounding box center [258, 446] width 121 height 27
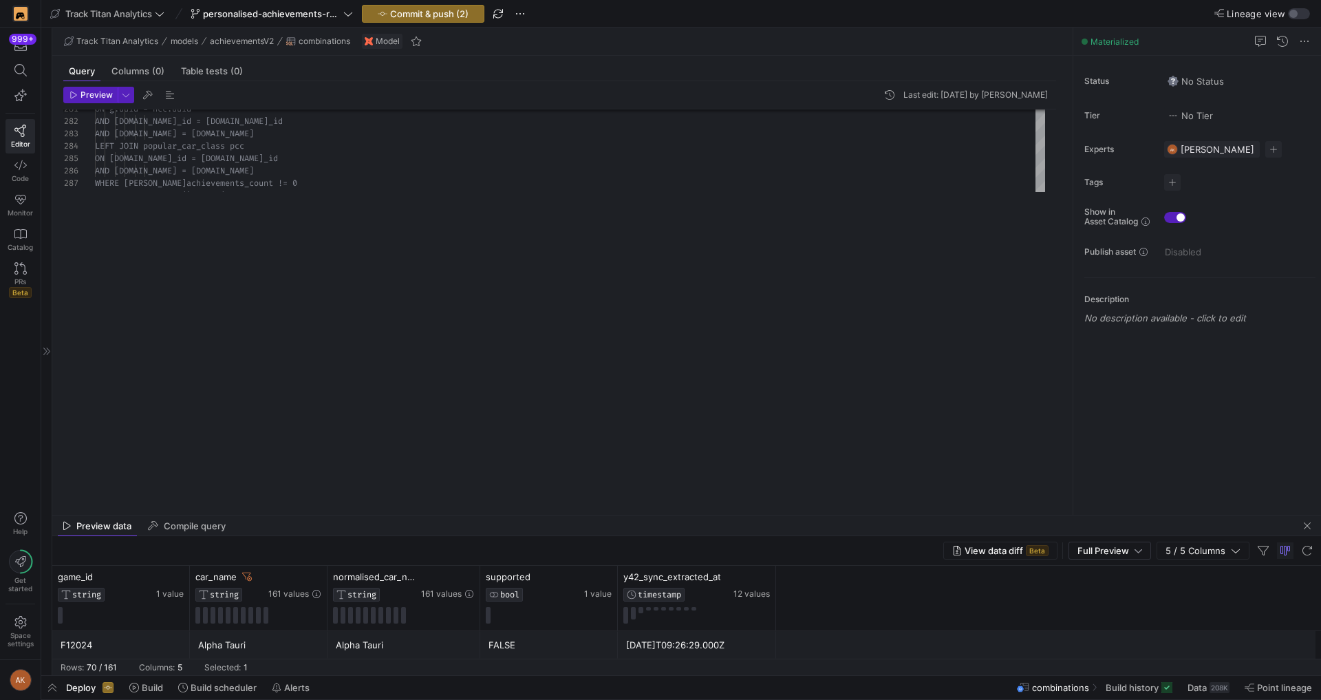
drag, startPoint x: 518, startPoint y: 69, endPoint x: 435, endPoint y: 521, distance: 458.7
click at [435, 521] on as-split "Track Titan Analytics models achievementsV2 combinations Model Query Columns (0…" at bounding box center [686, 351] width 1268 height 647
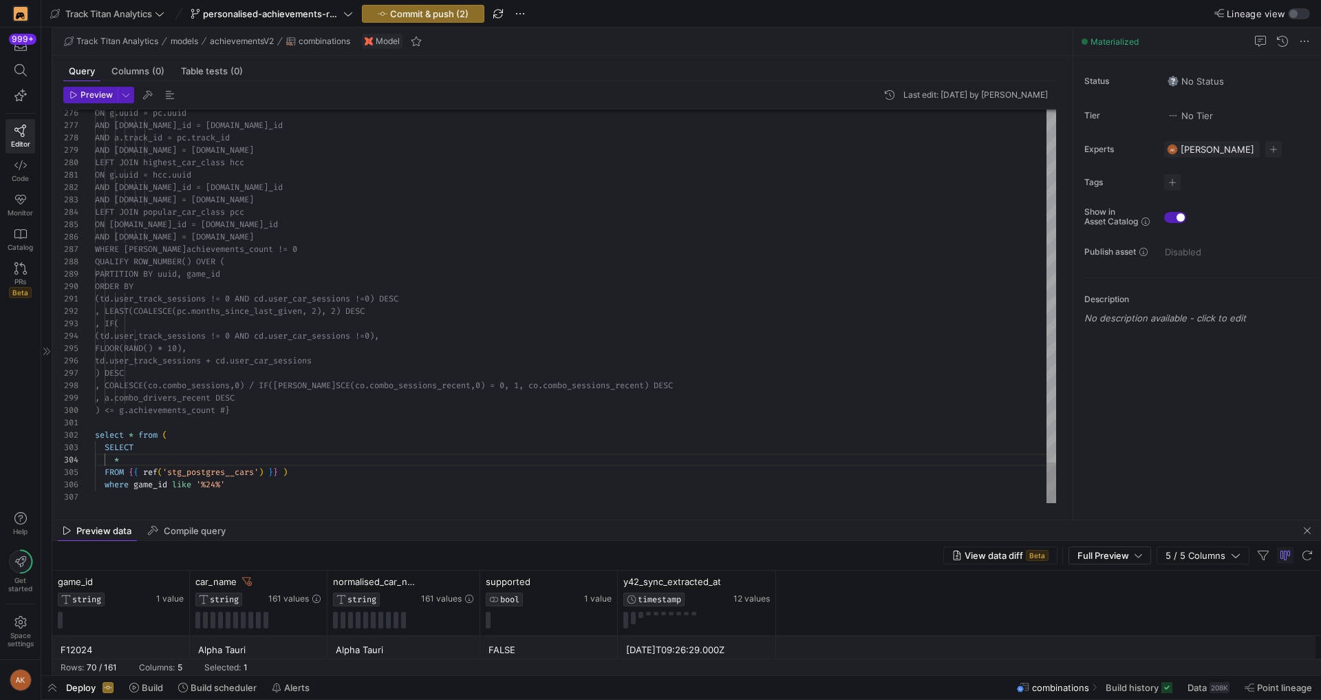
drag, startPoint x: 277, startPoint y: 486, endPoint x: 303, endPoint y: 475, distance: 28.0
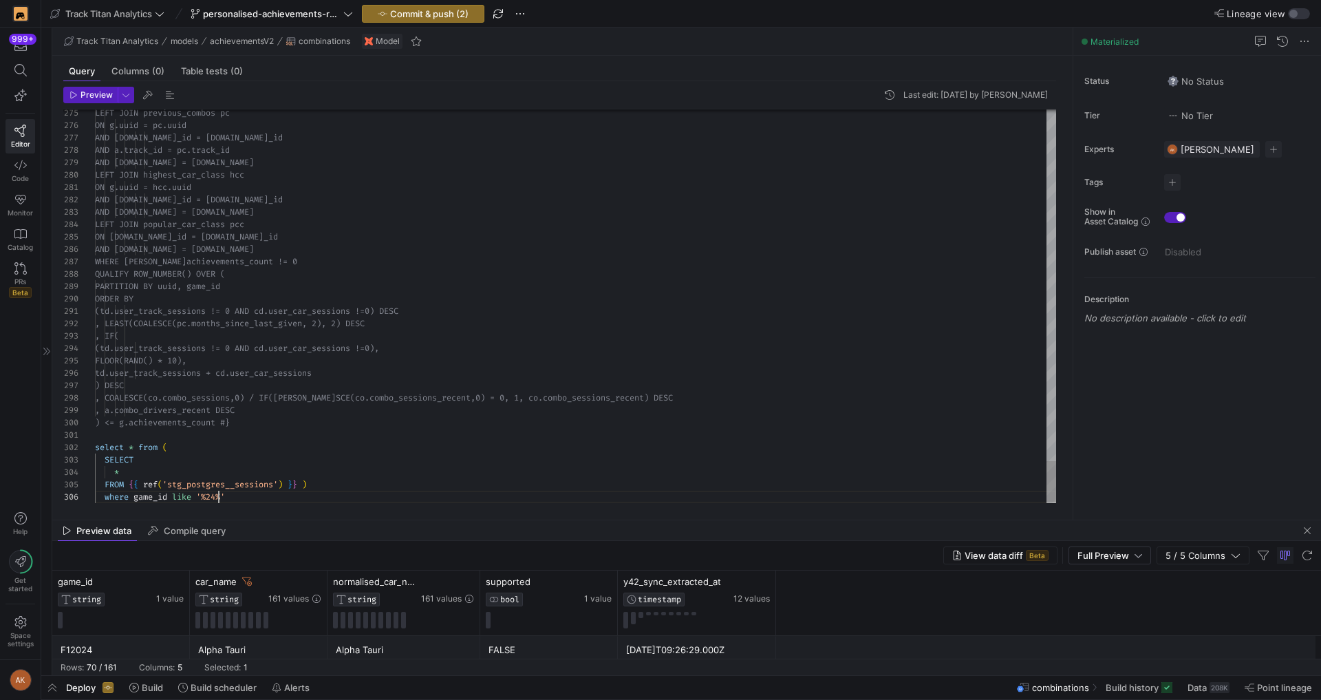
scroll to position [62, 124]
type textarea "select * from ( SELECT * FROM {{ ref('stg_postgres__sessions') }} ) where game_…"
click at [253, 466] on div at bounding box center [660, 350] width 1321 height 700
drag, startPoint x: 218, startPoint y: 496, endPoint x: 241, endPoint y: 493, distance: 22.9
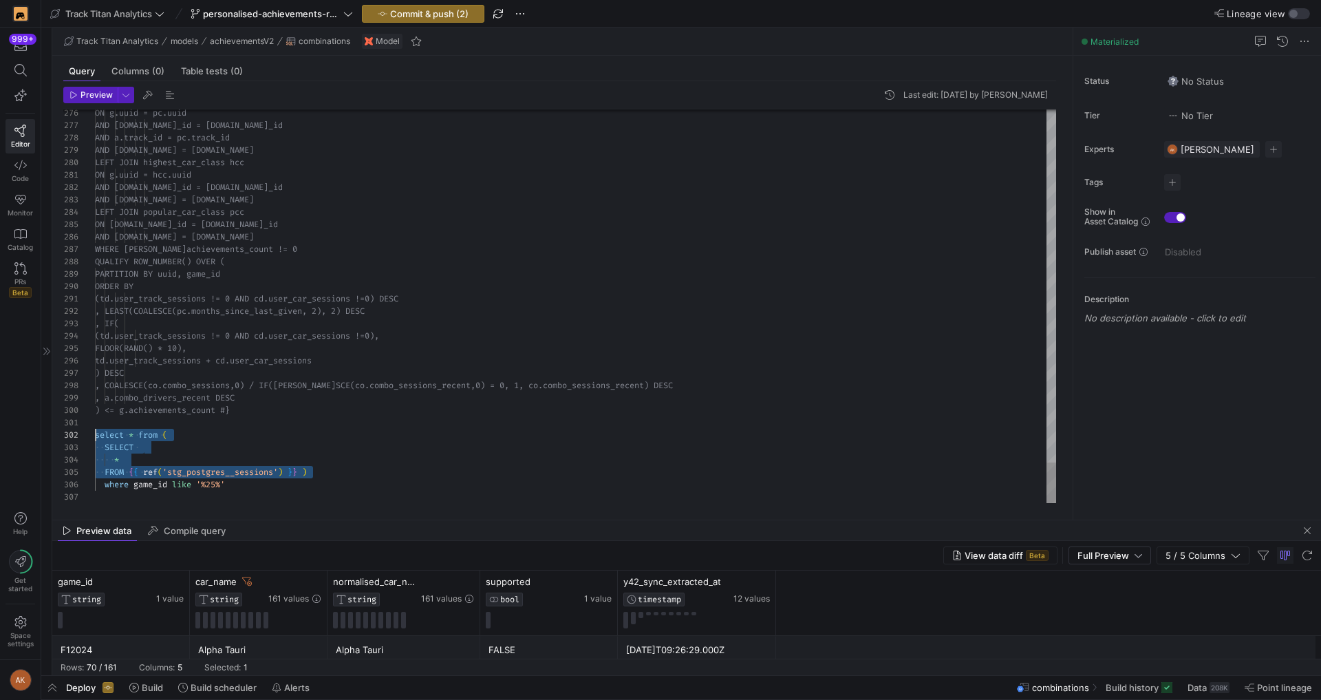
scroll to position [12, 0]
drag, startPoint x: 316, startPoint y: 467, endPoint x: 80, endPoint y: 437, distance: 238.6
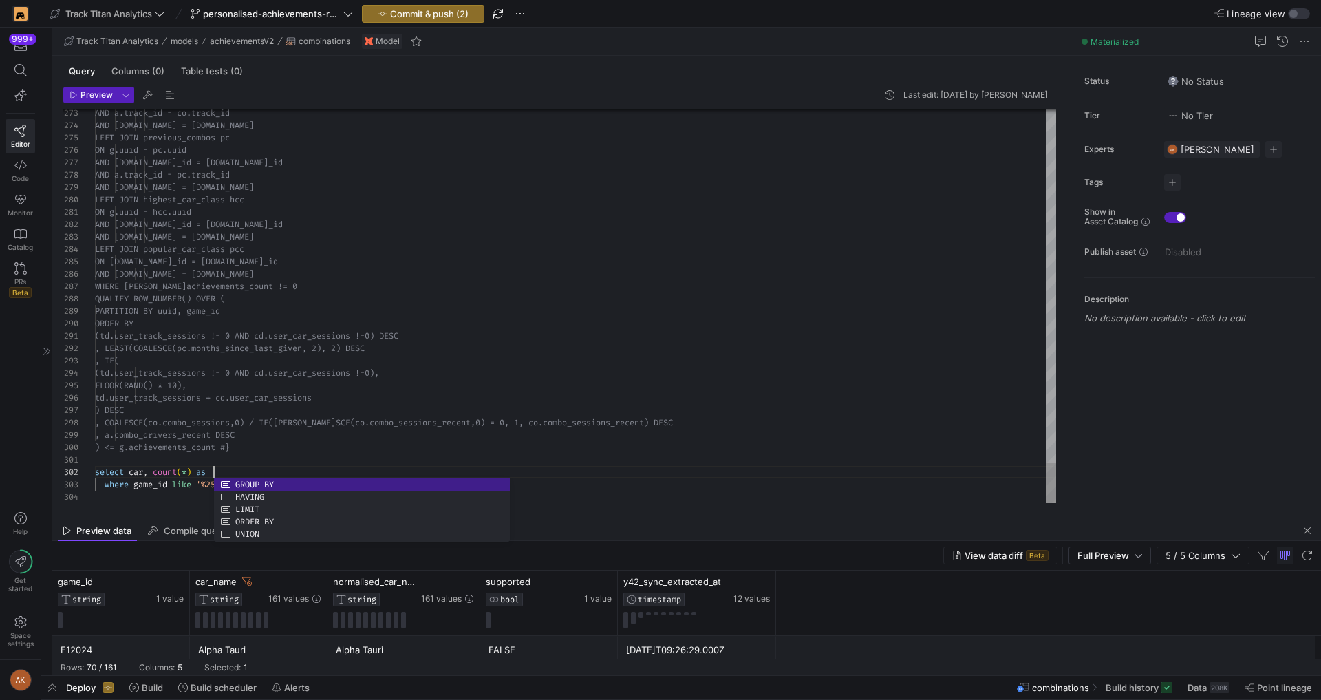
scroll to position [12, 124]
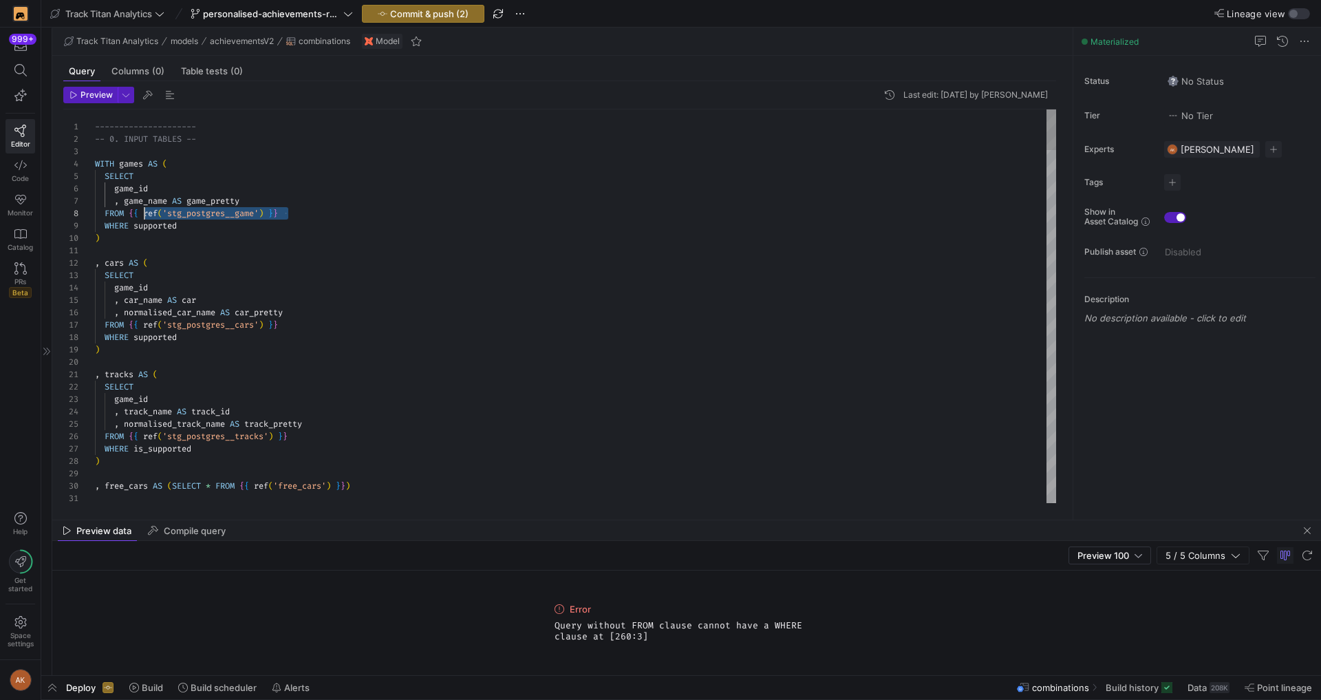
scroll to position [87, 34]
drag, startPoint x: 300, startPoint y: 215, endPoint x: 129, endPoint y: 217, distance: 170.6
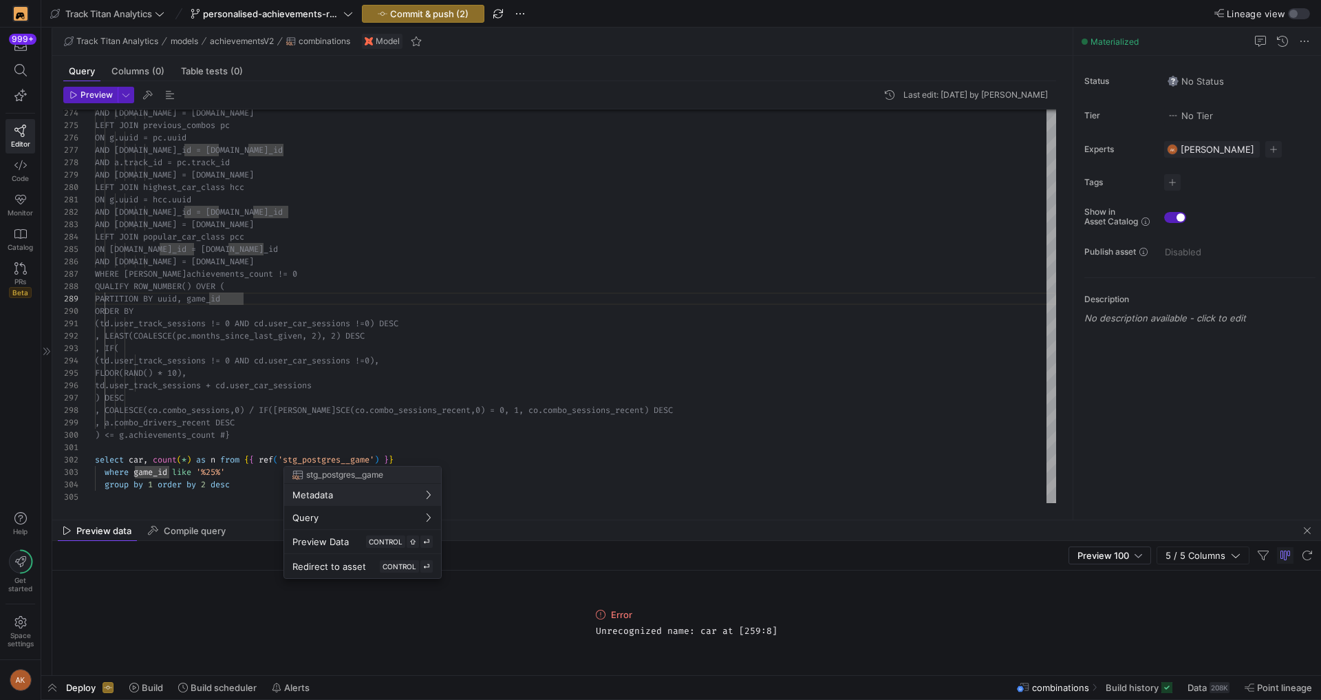
click at [430, 460] on div at bounding box center [660, 350] width 1321 height 700
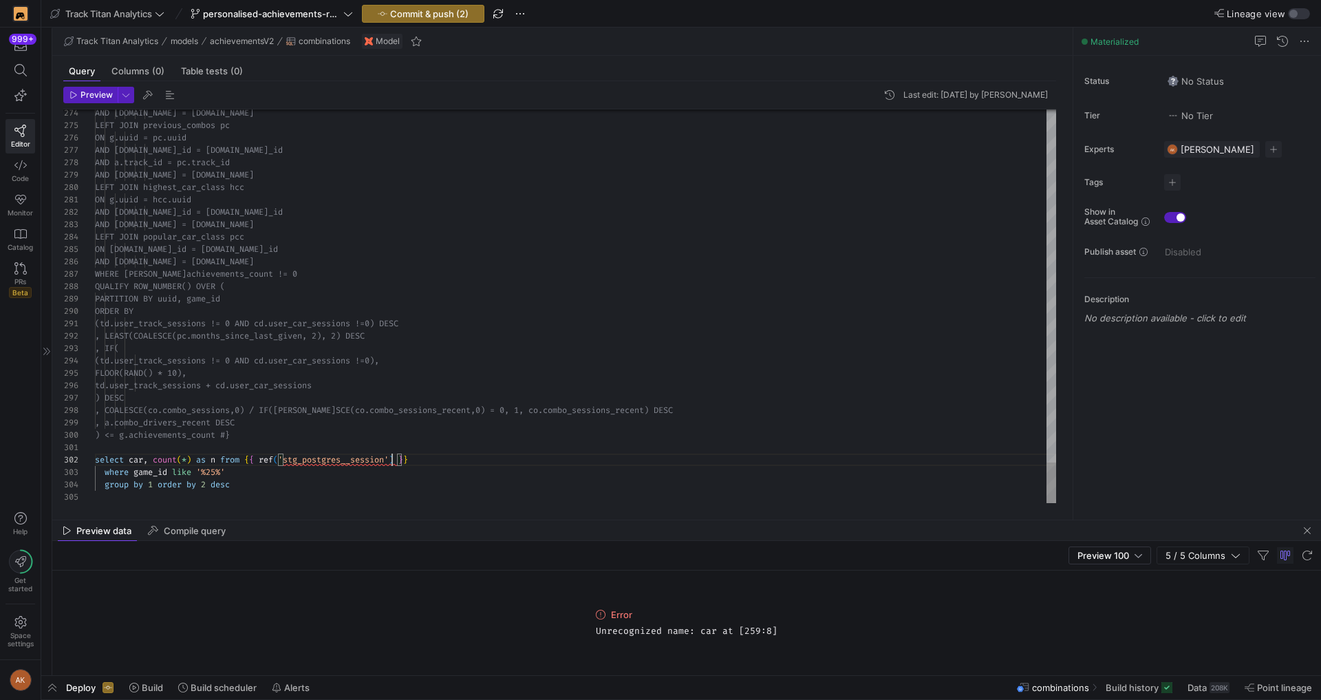
scroll to position [12, 302]
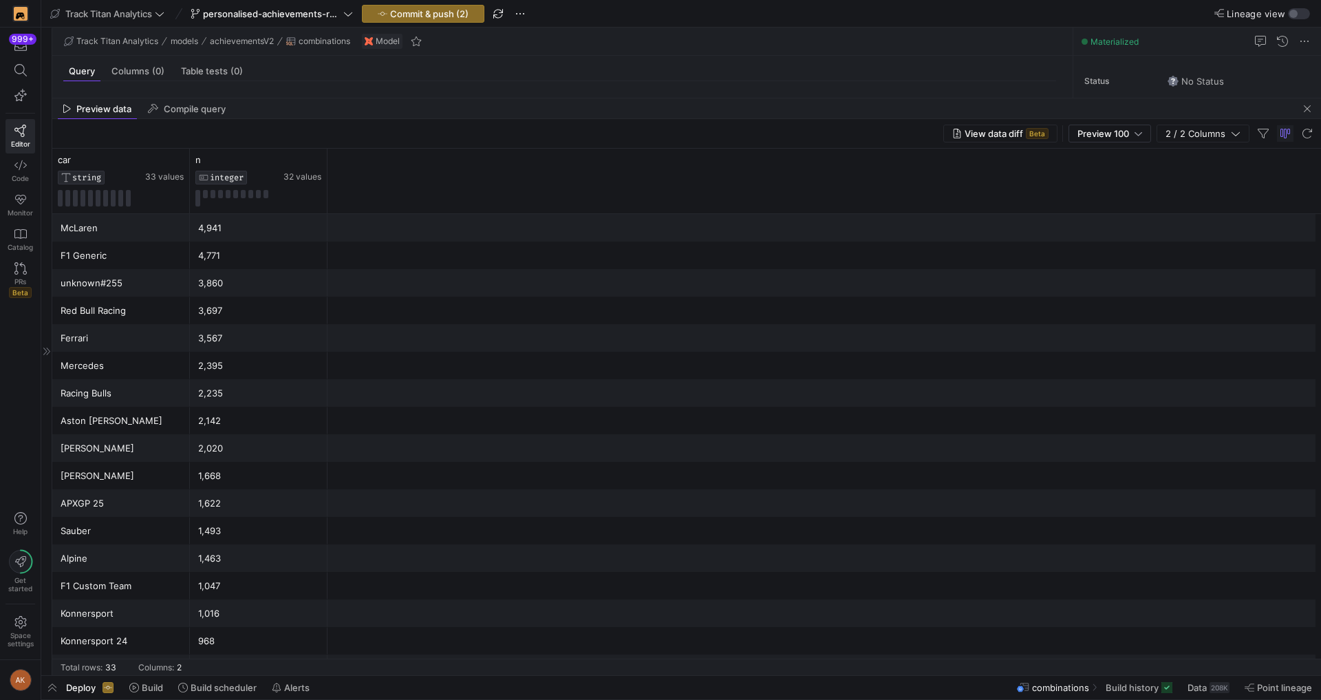
drag, startPoint x: 471, startPoint y: 518, endPoint x: 489, endPoint y: 96, distance: 422.0
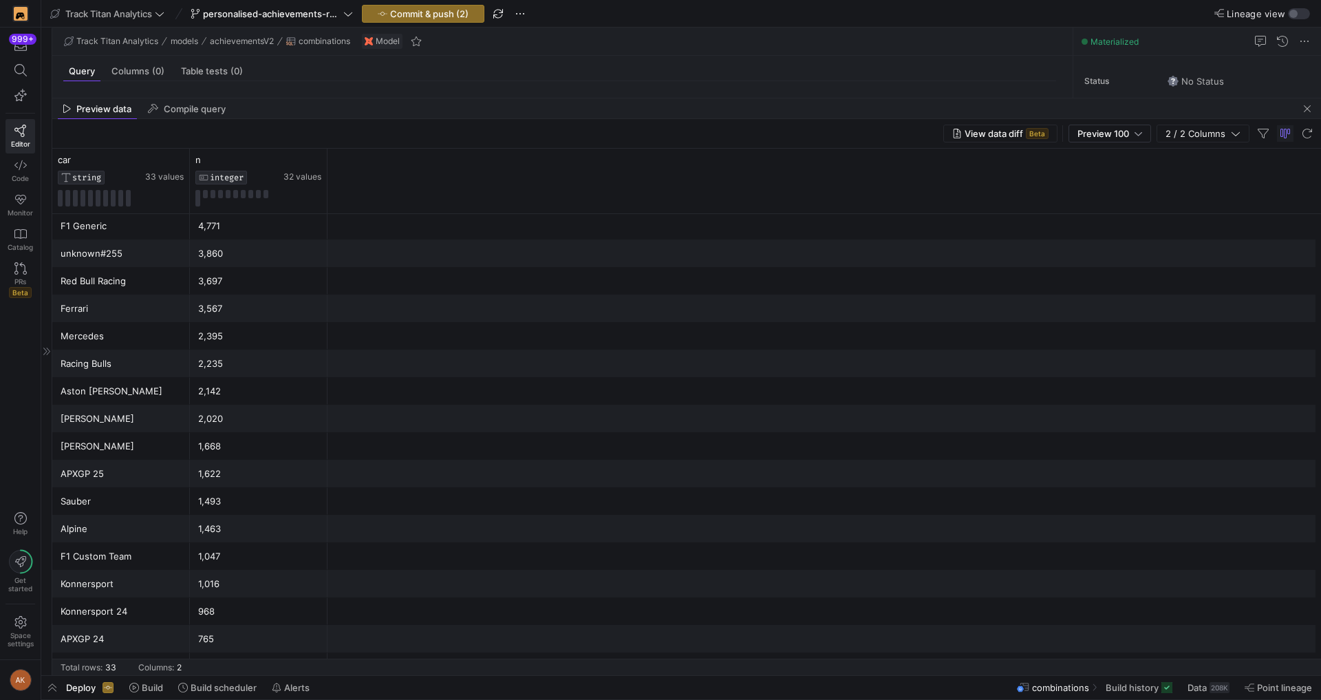
click at [127, 586] on div "Konnersport" at bounding box center [121, 583] width 121 height 27
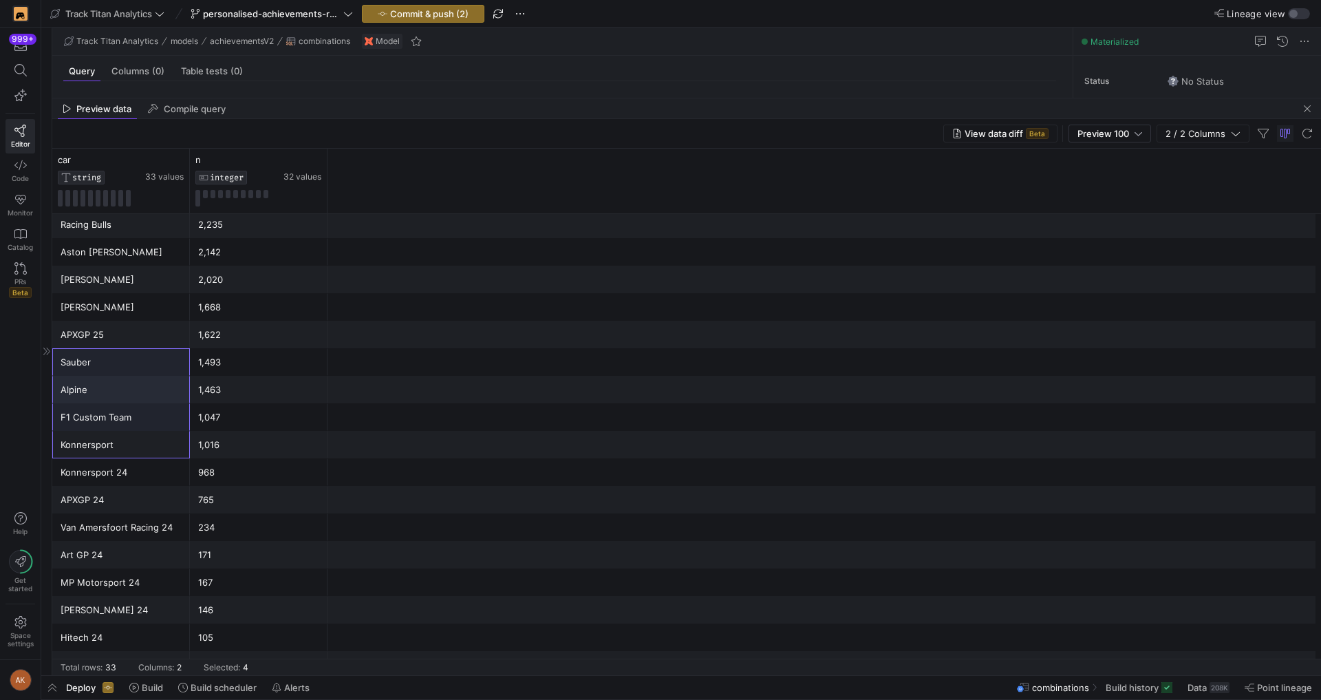
scroll to position [0, 0]
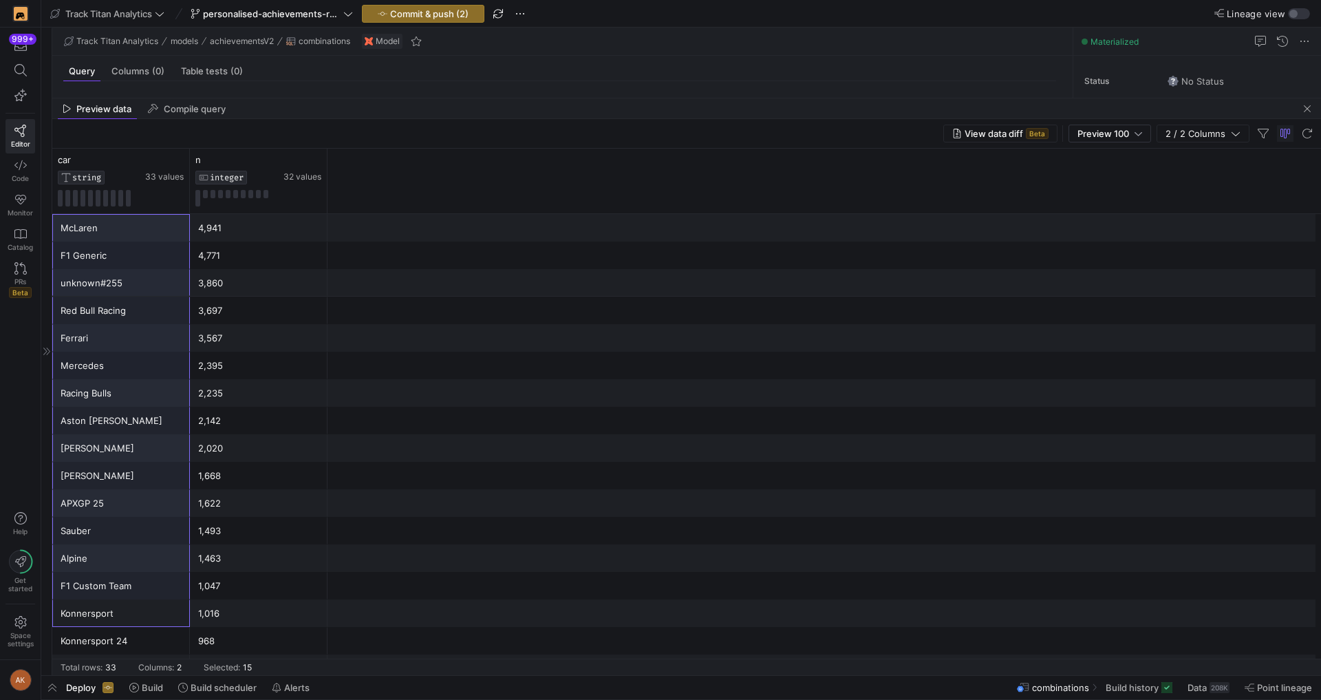
drag, startPoint x: 136, startPoint y: 442, endPoint x: 118, endPoint y: 225, distance: 217.5
click at [118, 225] on div "Racing Bulls 2,235 Aston [PERSON_NAME] 2,142 [PERSON_NAME] 2,020 [PERSON_NAME] …" at bounding box center [686, 668] width 1268 height 908
click at [385, 93] on mat-tab-group "Query Columns (0) Table tests (0) Preview Last edit: [DATE] by [PERSON_NAME] 27…" at bounding box center [559, 77] width 1015 height 42
click at [374, 98] on div at bounding box center [686, 98] width 1268 height 1
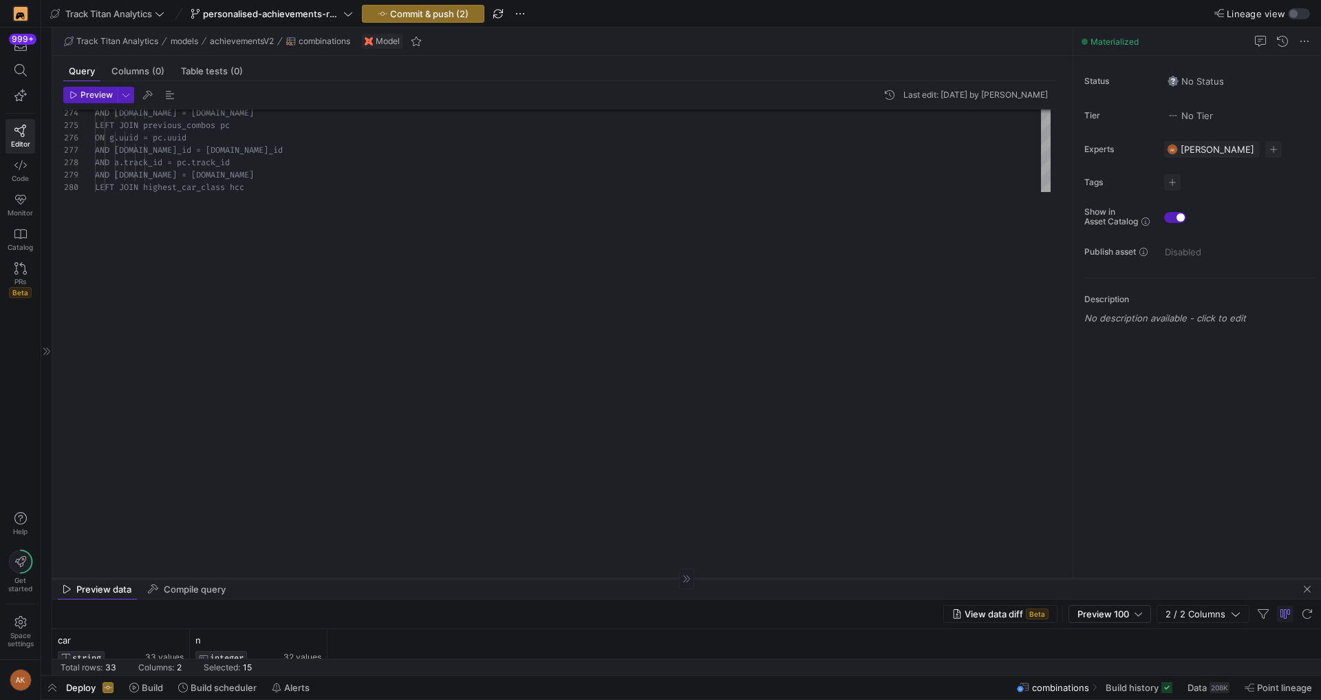
drag, startPoint x: 374, startPoint y: 97, endPoint x: 305, endPoint y: 577, distance: 484.9
click at [305, 578] on div at bounding box center [686, 578] width 1268 height 1
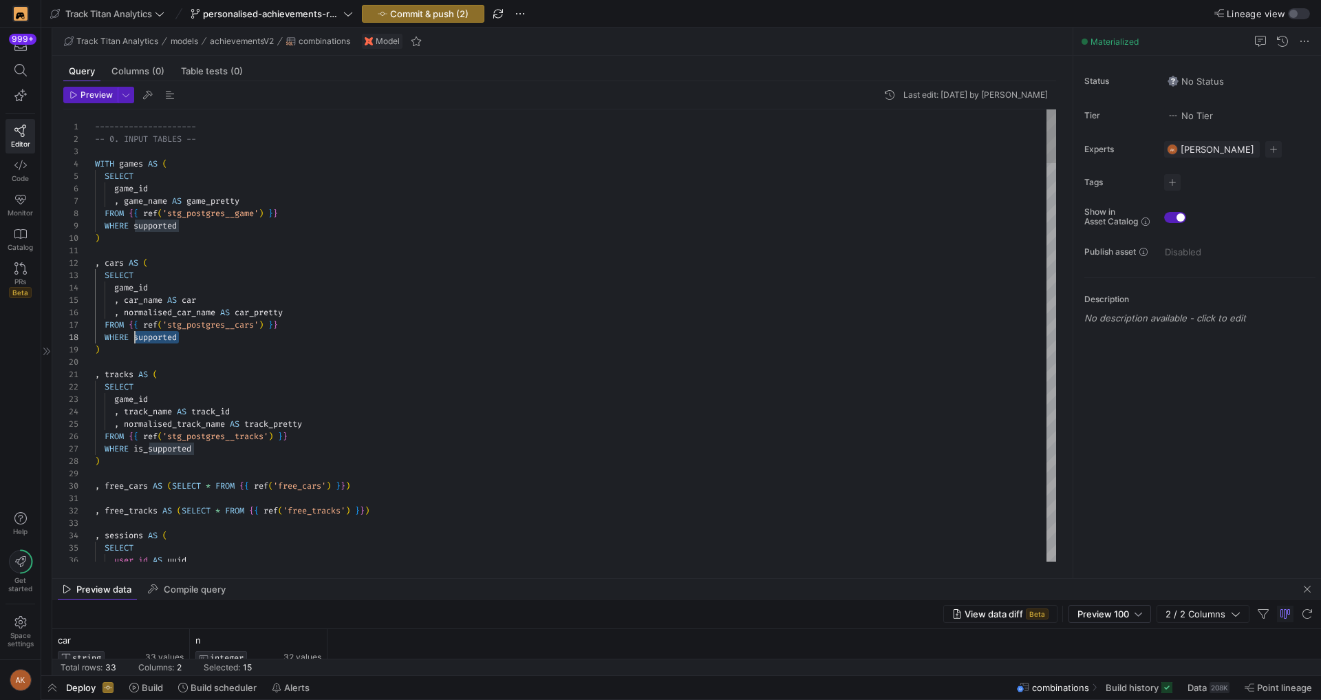
scroll to position [87, 40]
drag, startPoint x: 244, startPoint y: 340, endPoint x: 134, endPoint y: 338, distance: 109.4
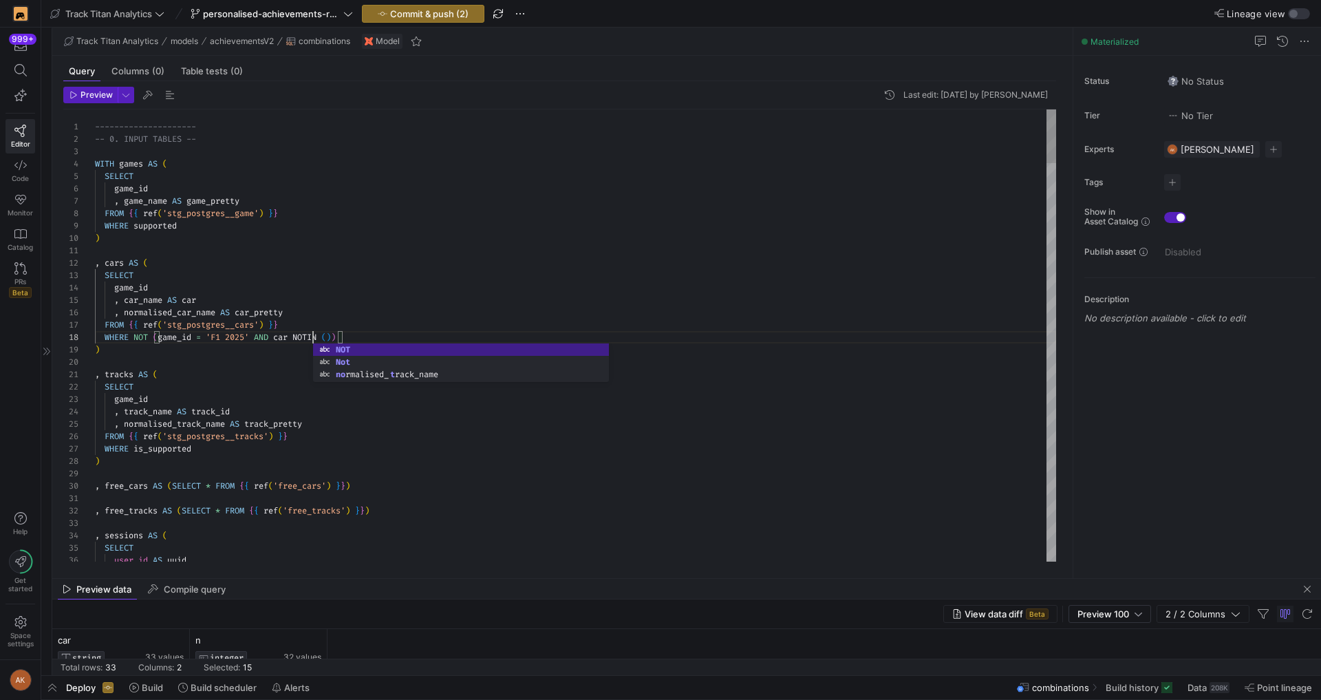
scroll to position [87, 223]
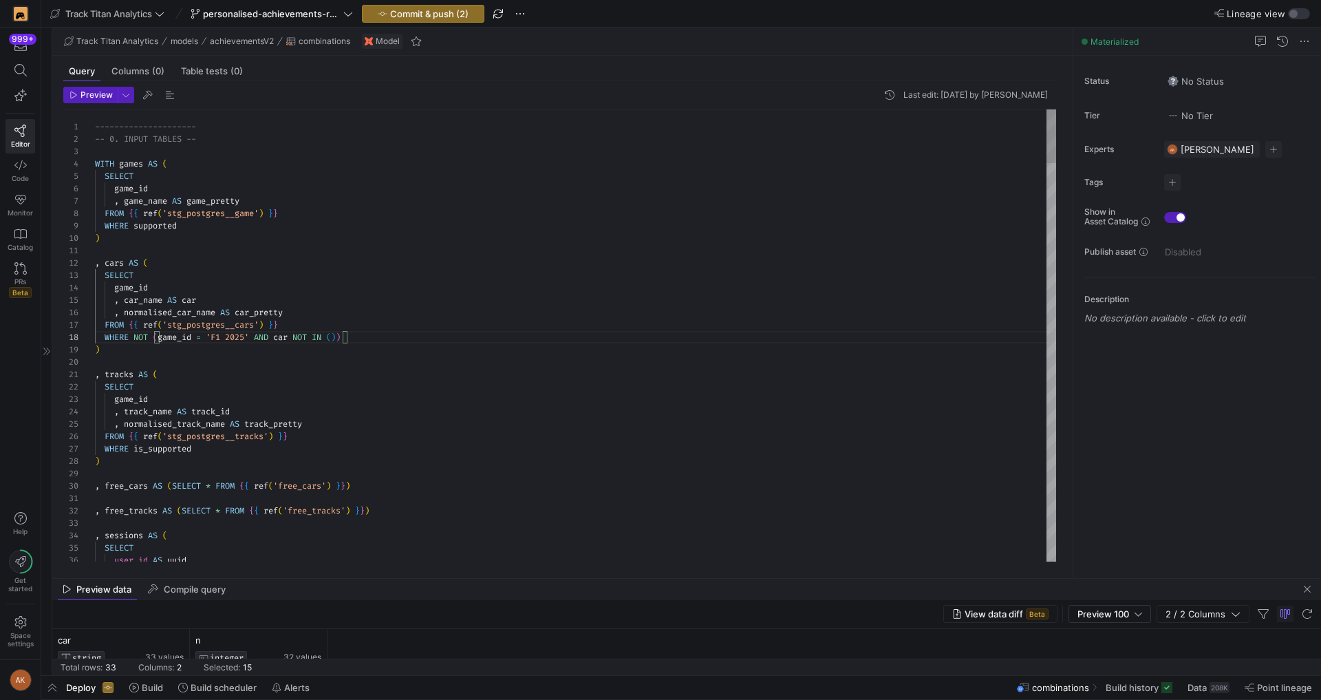
drag, startPoint x: 337, startPoint y: 337, endPoint x: 416, endPoint y: 332, distance: 79.3
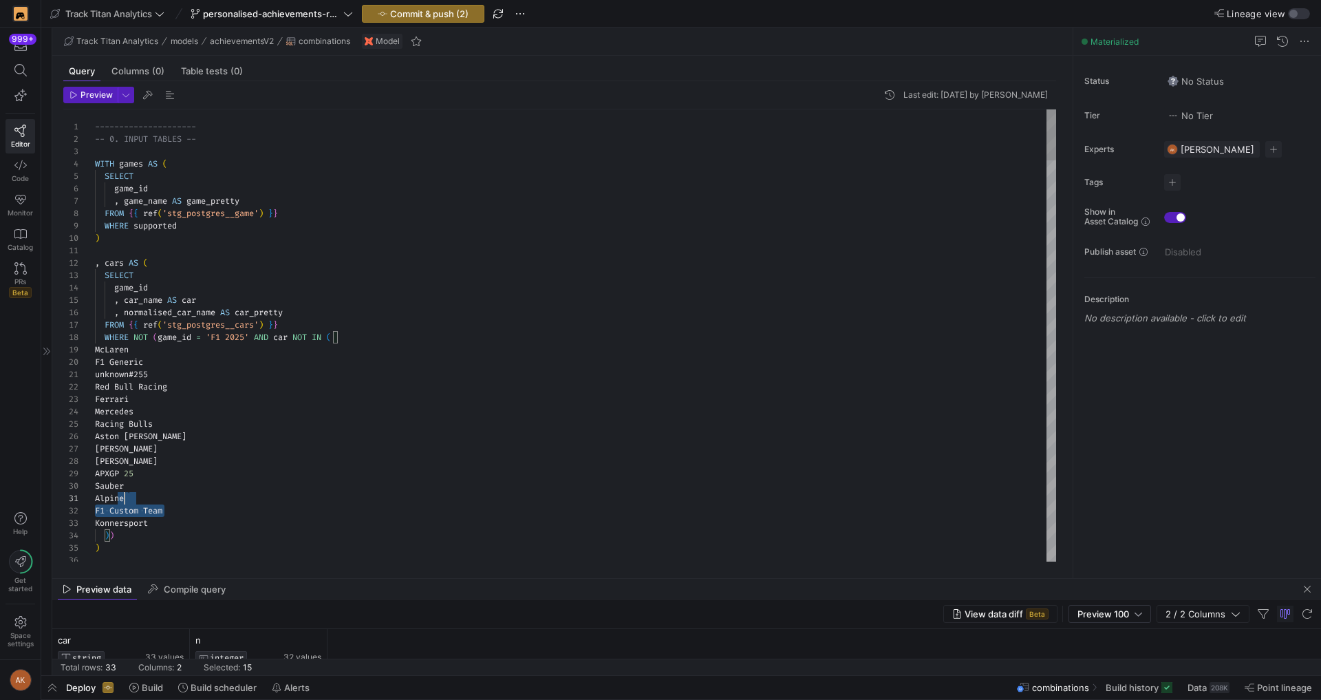
scroll to position [0, 30]
drag, startPoint x: 175, startPoint y: 510, endPoint x: 174, endPoint y: 501, distance: 9.0
drag, startPoint x: 160, startPoint y: 473, endPoint x: 161, endPoint y: 464, distance: 8.3
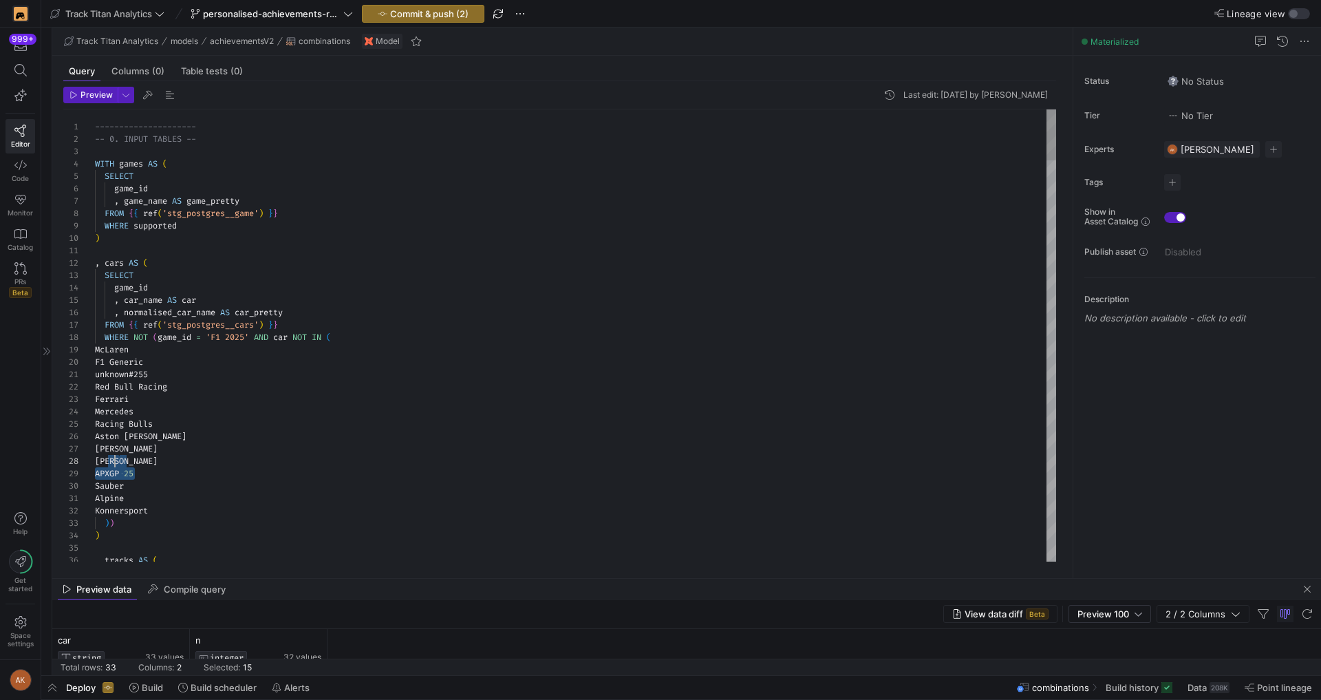
drag, startPoint x: 177, startPoint y: 370, endPoint x: 176, endPoint y: 349, distance: 20.6
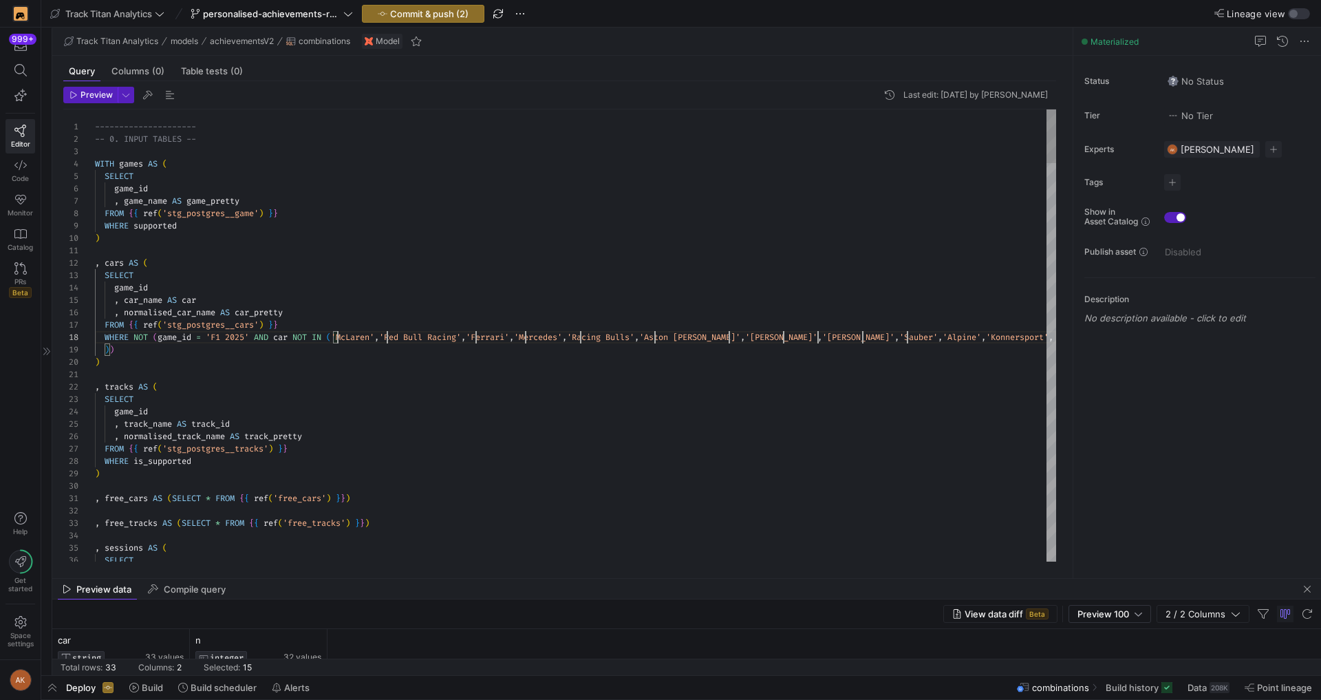
scroll to position [87, 243]
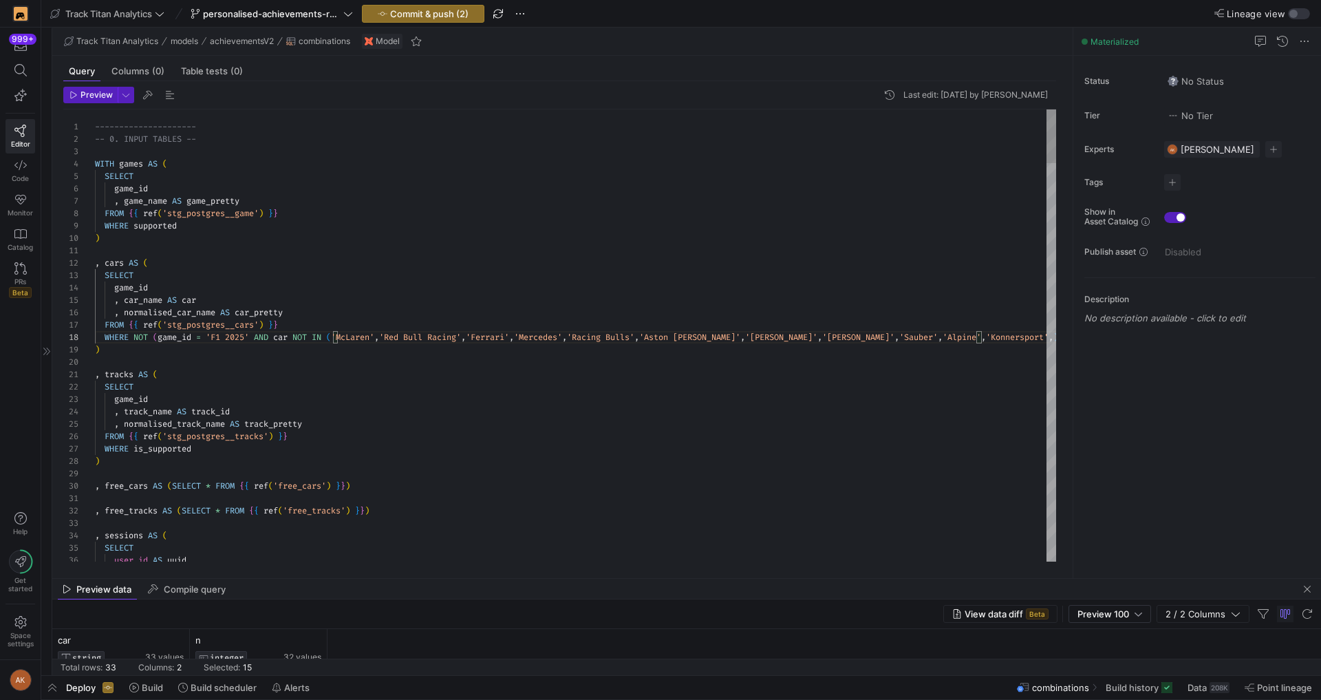
scroll to position [87, 876]
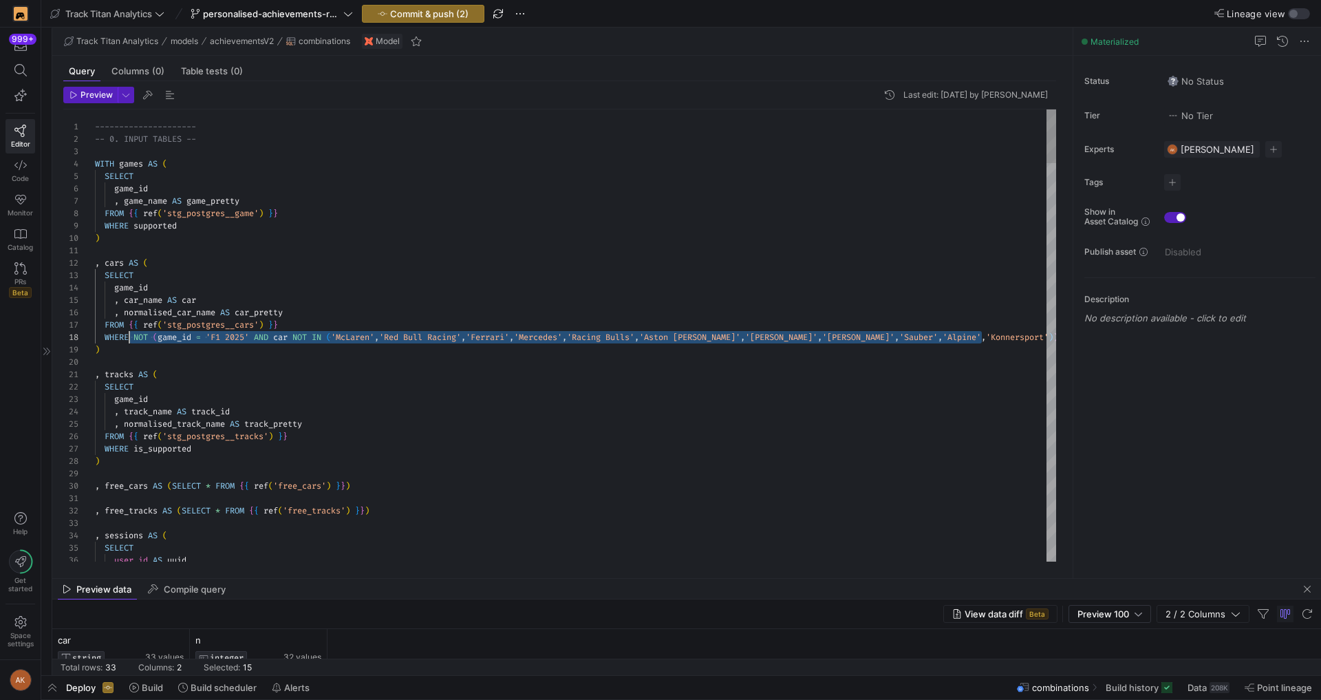
scroll to position [87, 40]
drag, startPoint x: 990, startPoint y: 334, endPoint x: 133, endPoint y: 340, distance: 856.4
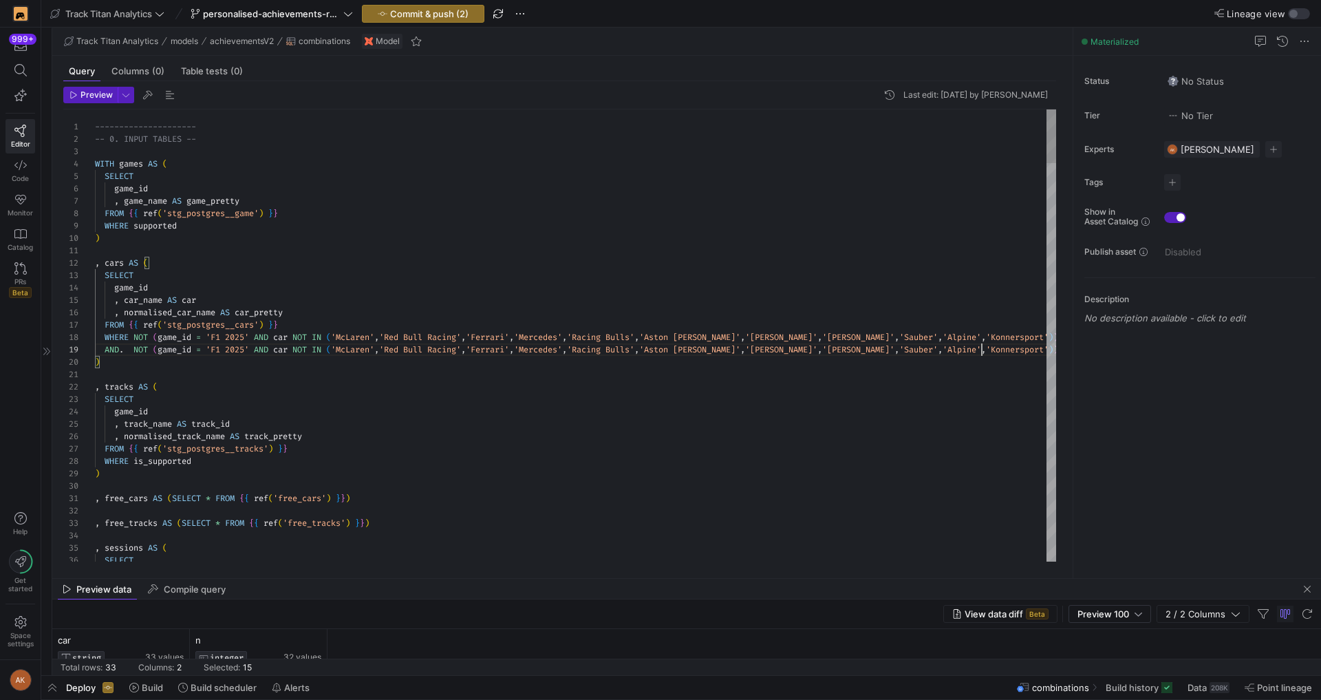
scroll to position [99, 886]
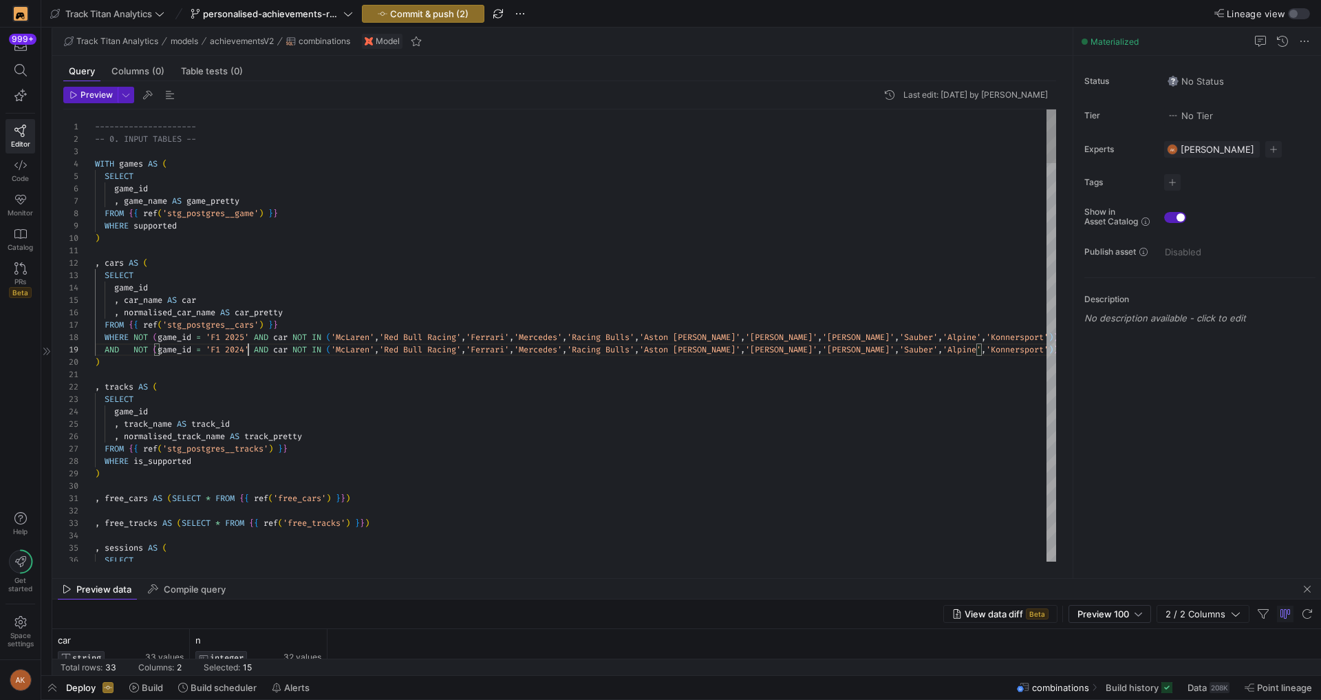
scroll to position [99, 153]
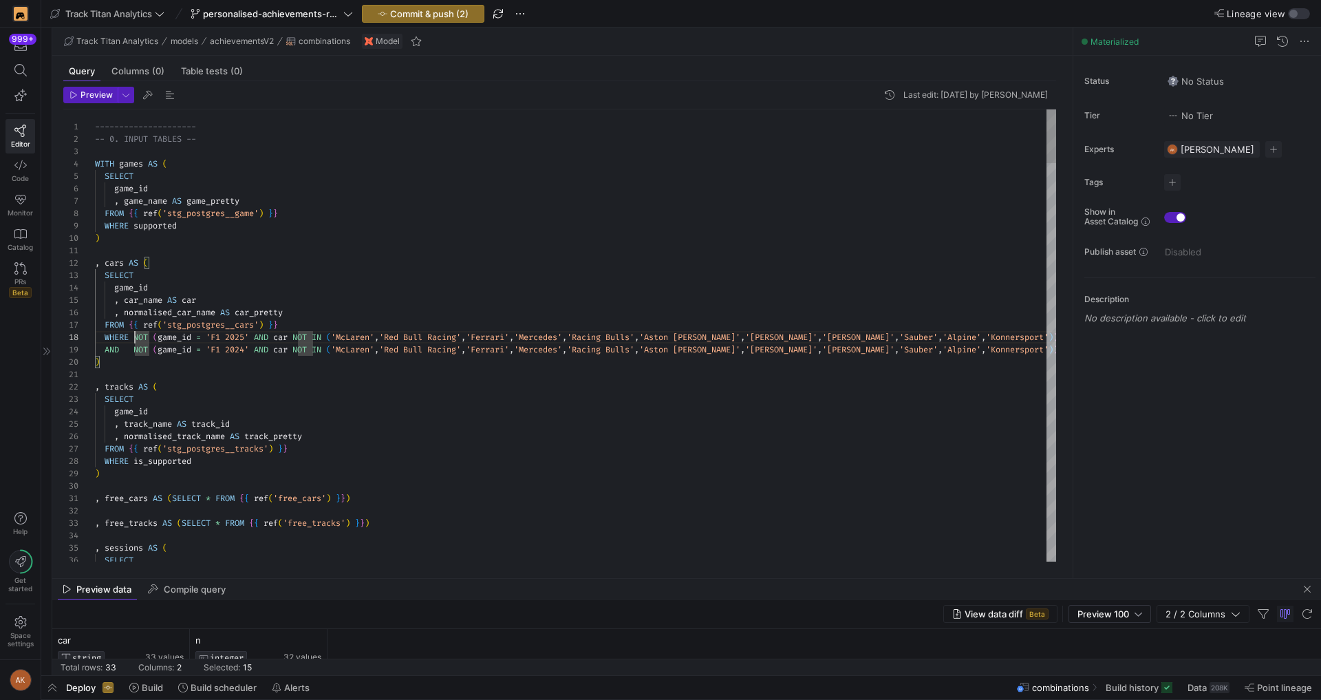
type textarea ", cars AS ( SELECT game_id , car_name AS car , normalised_car_name AS car_prett…"
click at [165, 349] on button "Metadata" at bounding box center [243, 360] width 157 height 22
click at [333, 285] on div at bounding box center [660, 350] width 1321 height 700
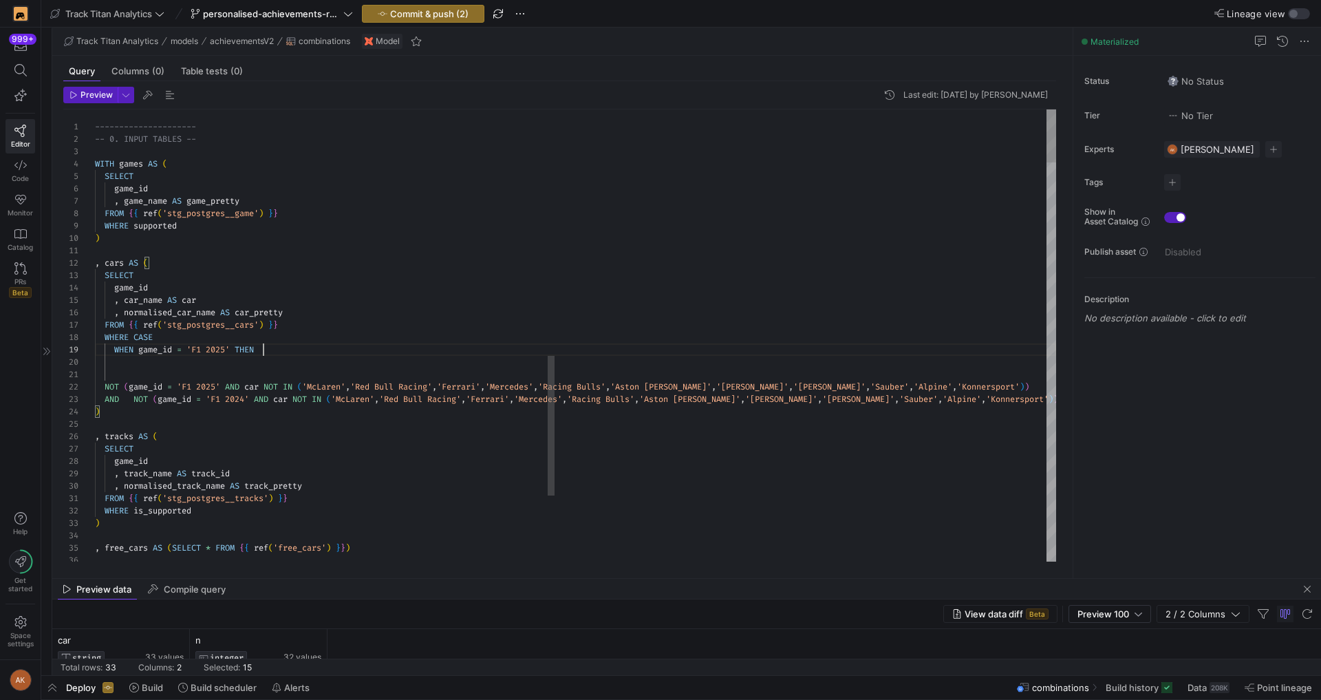
scroll to position [99, 169]
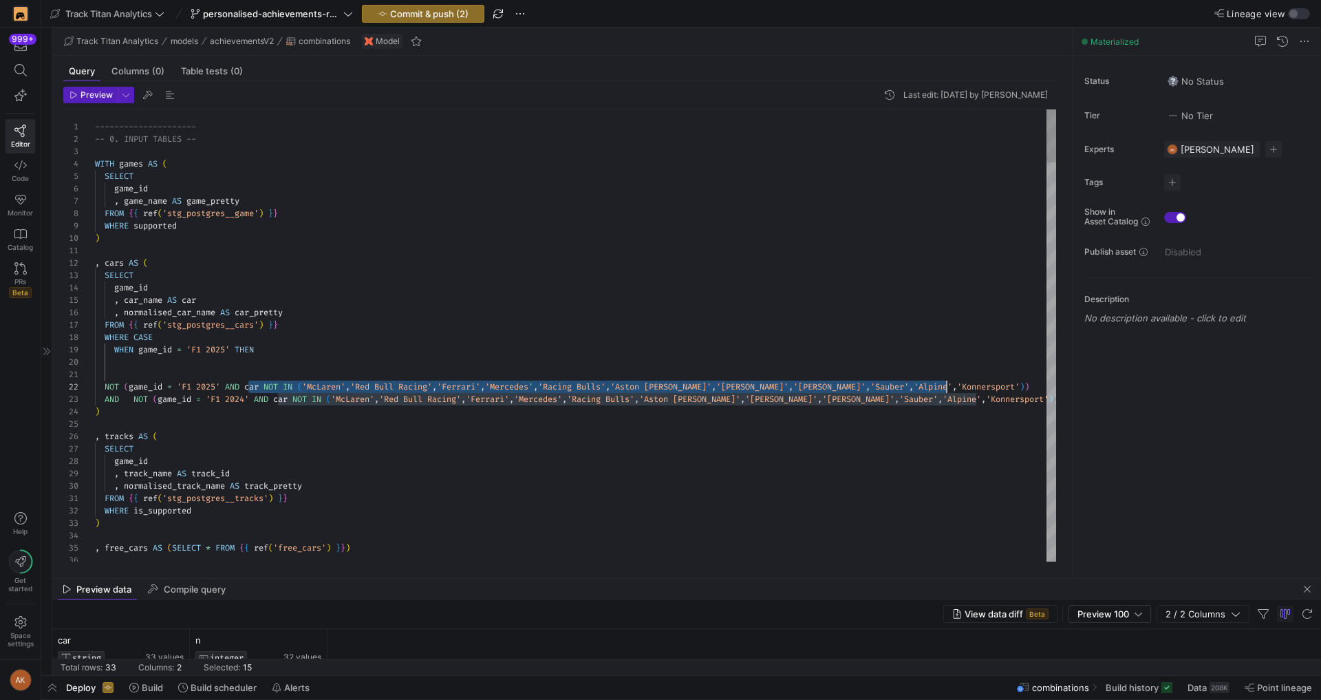
scroll to position [12, 852]
drag, startPoint x: 248, startPoint y: 385, endPoint x: 947, endPoint y: 382, distance: 698.9
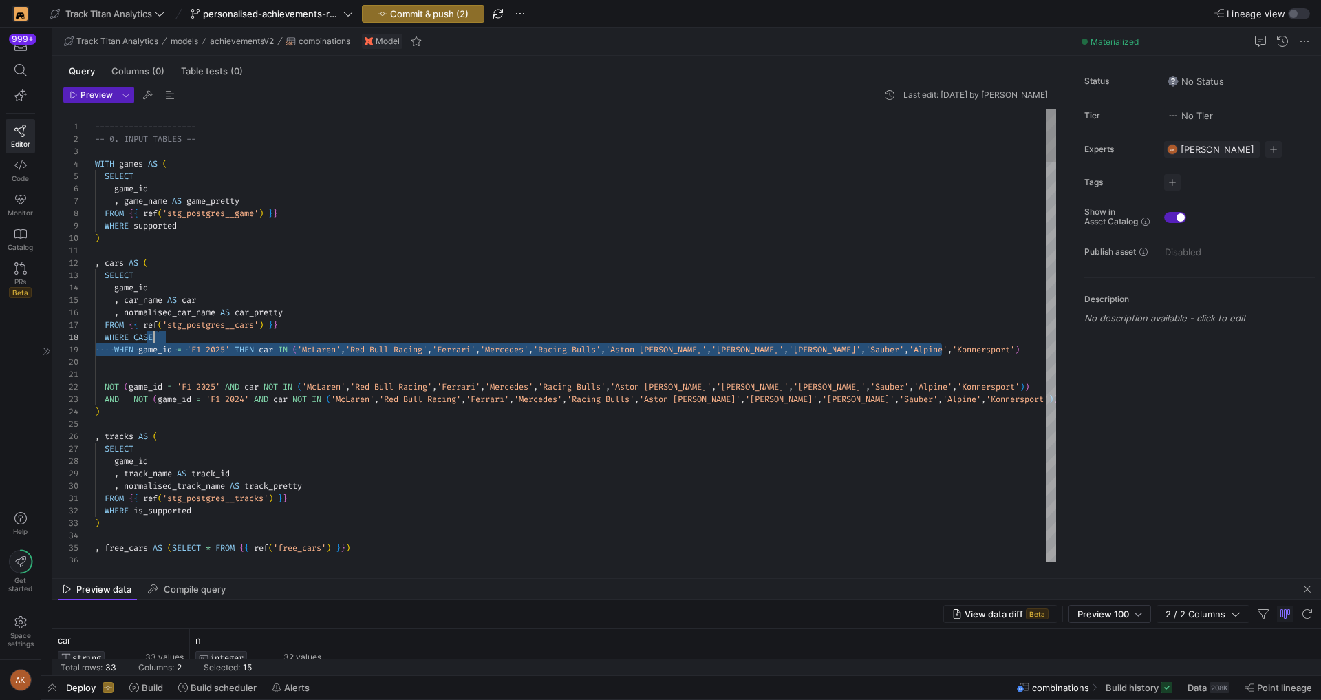
drag, startPoint x: 962, startPoint y: 349, endPoint x: 958, endPoint y: 338, distance: 11.8
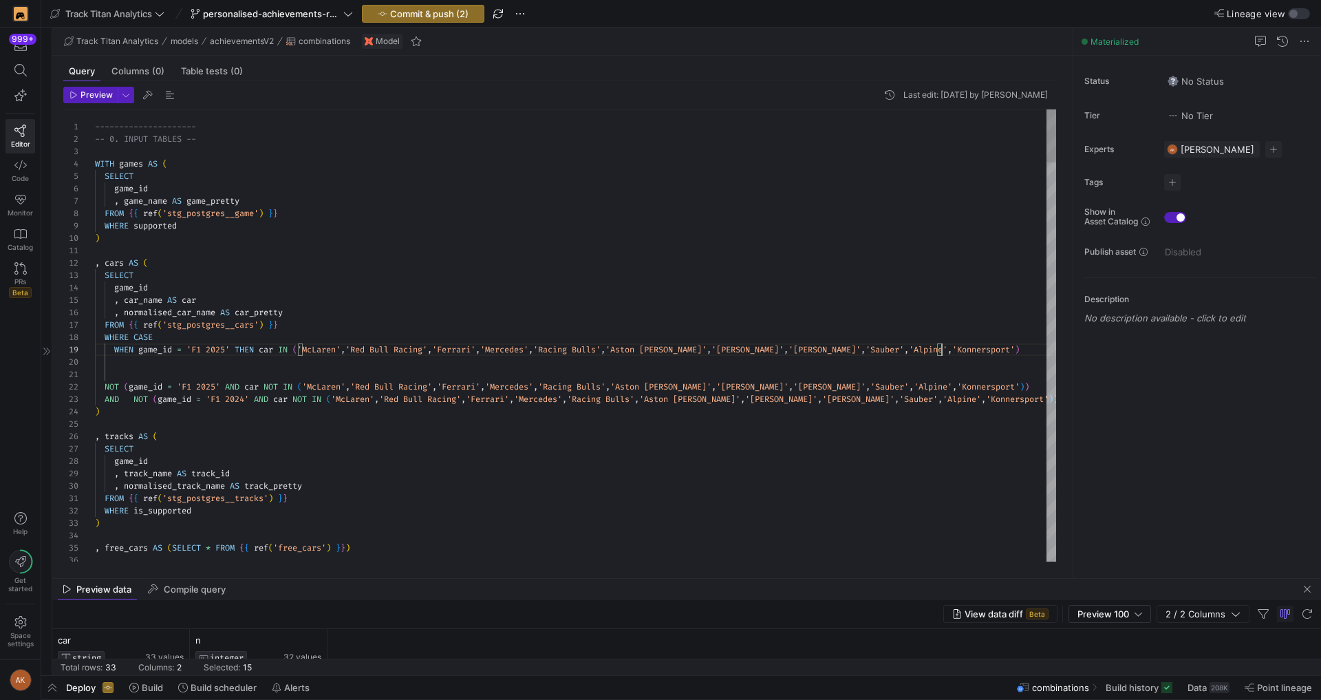
scroll to position [111, 846]
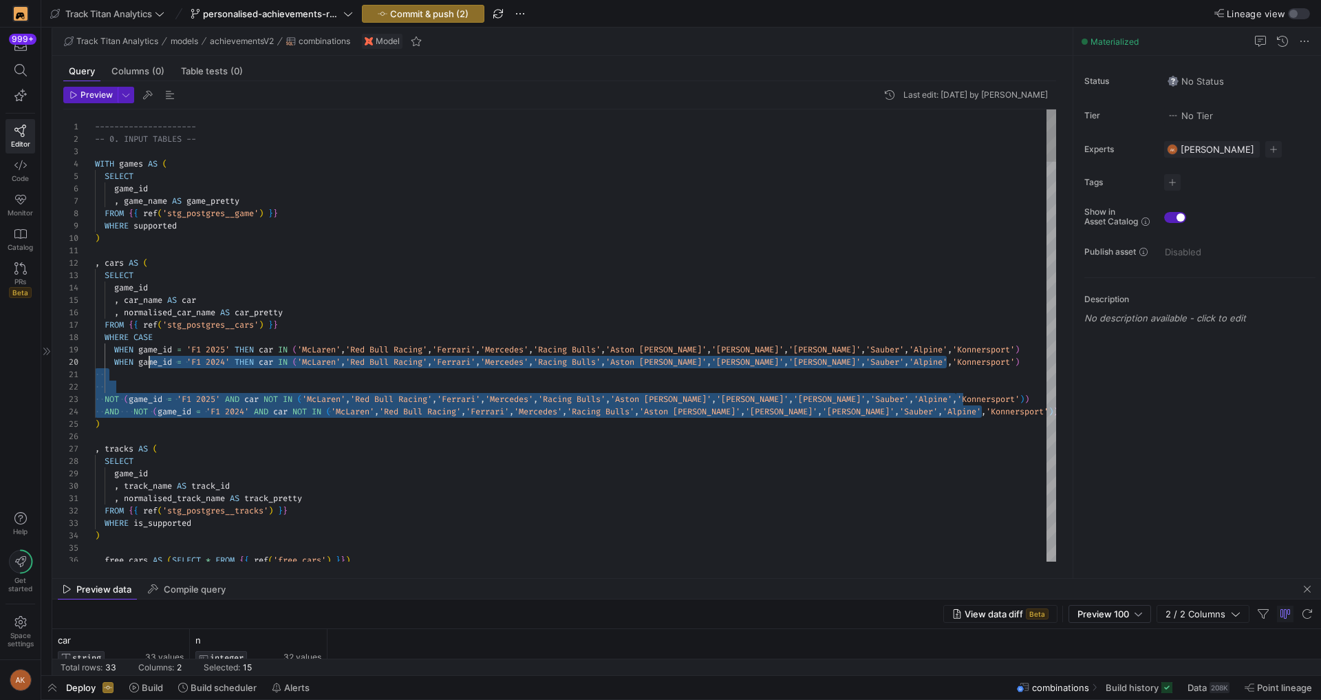
scroll to position [0, 10]
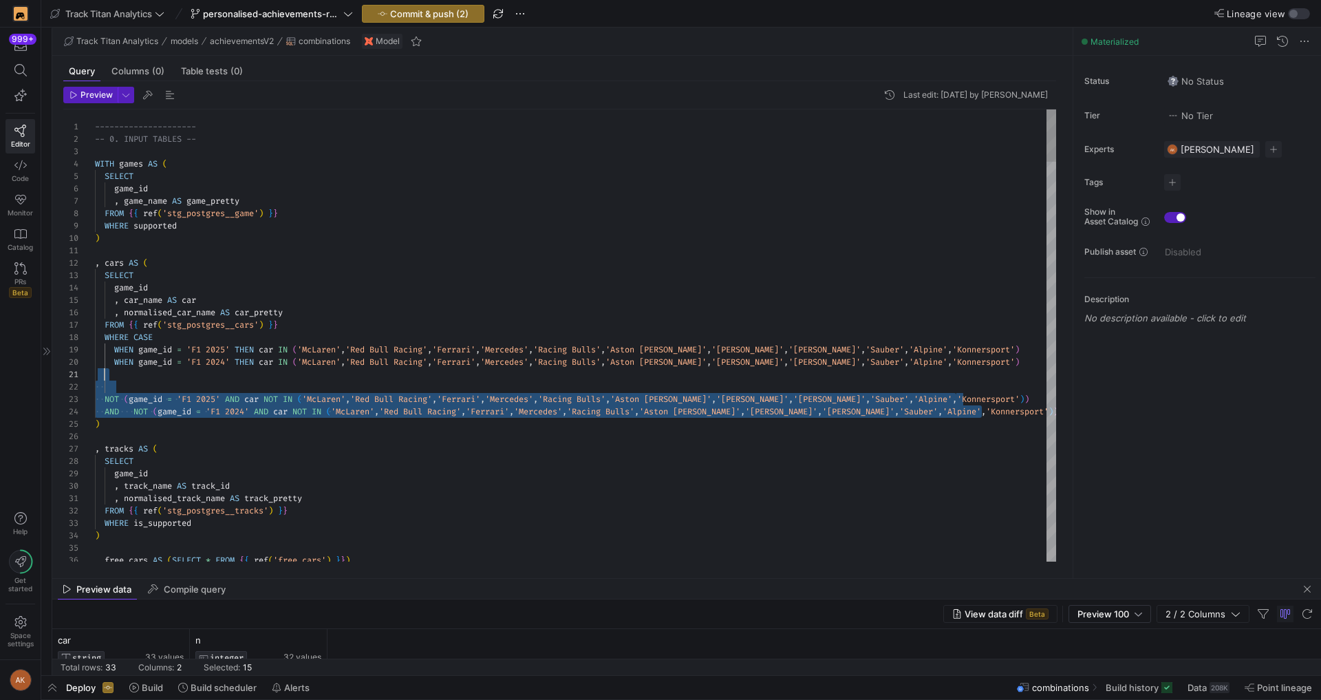
drag, startPoint x: 988, startPoint y: 413, endPoint x: 123, endPoint y: 371, distance: 865.7
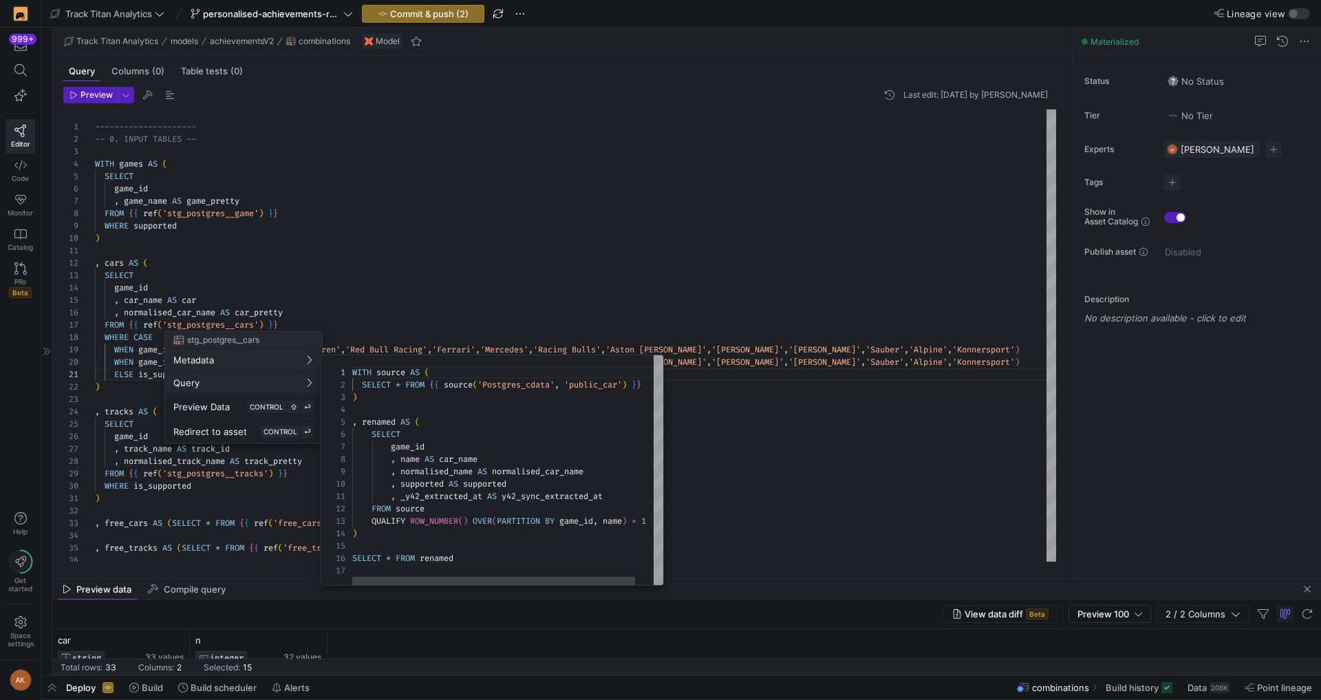
scroll to position [124, 0]
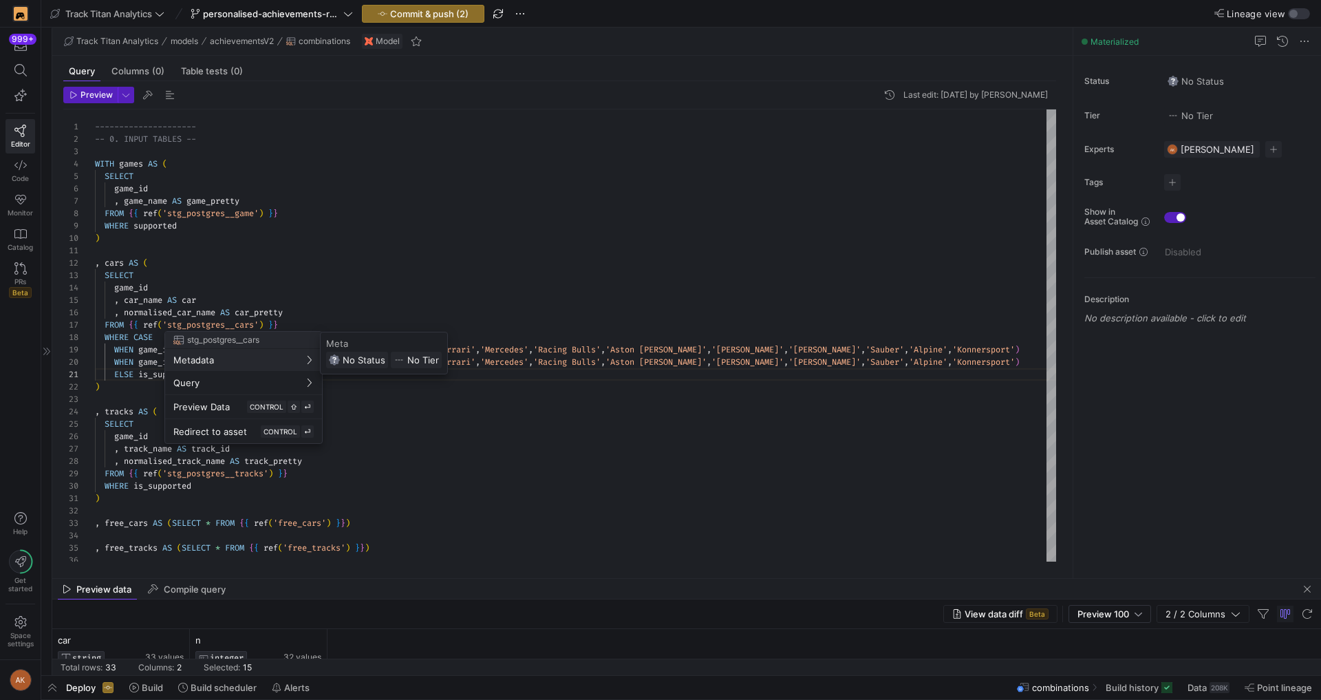
click at [332, 260] on div at bounding box center [660, 350] width 1321 height 700
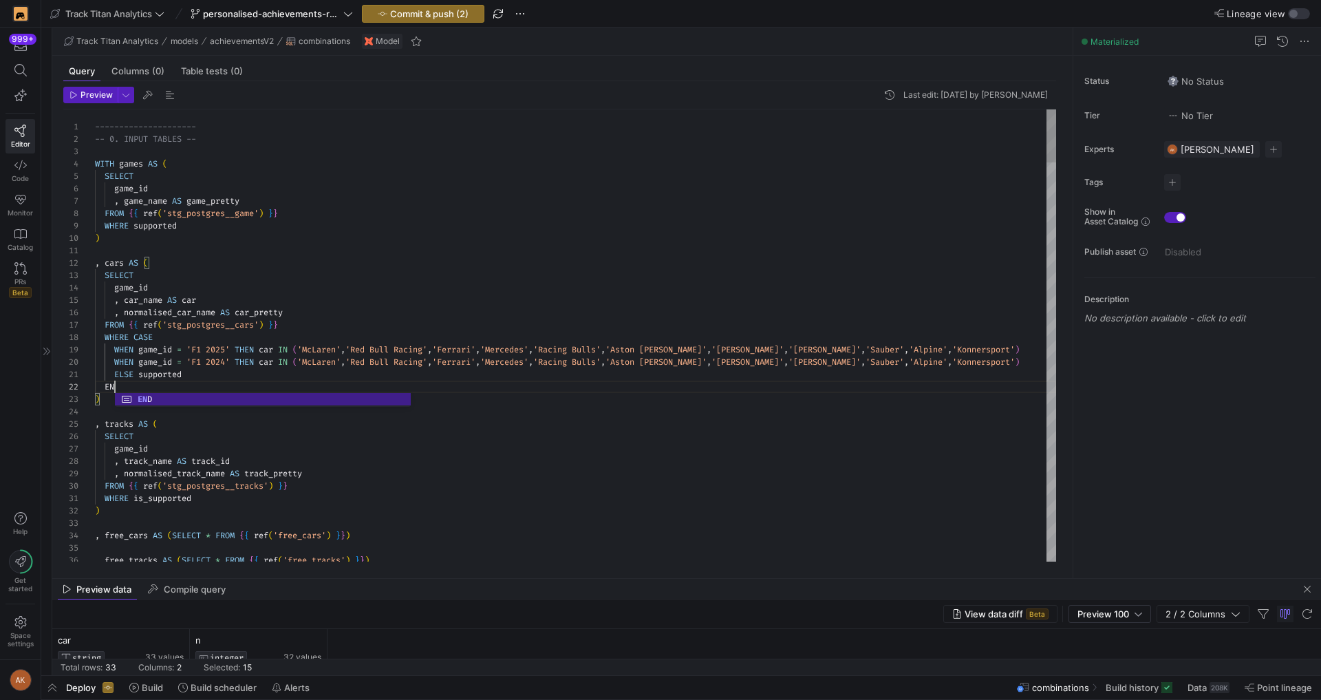
scroll to position [12, 25]
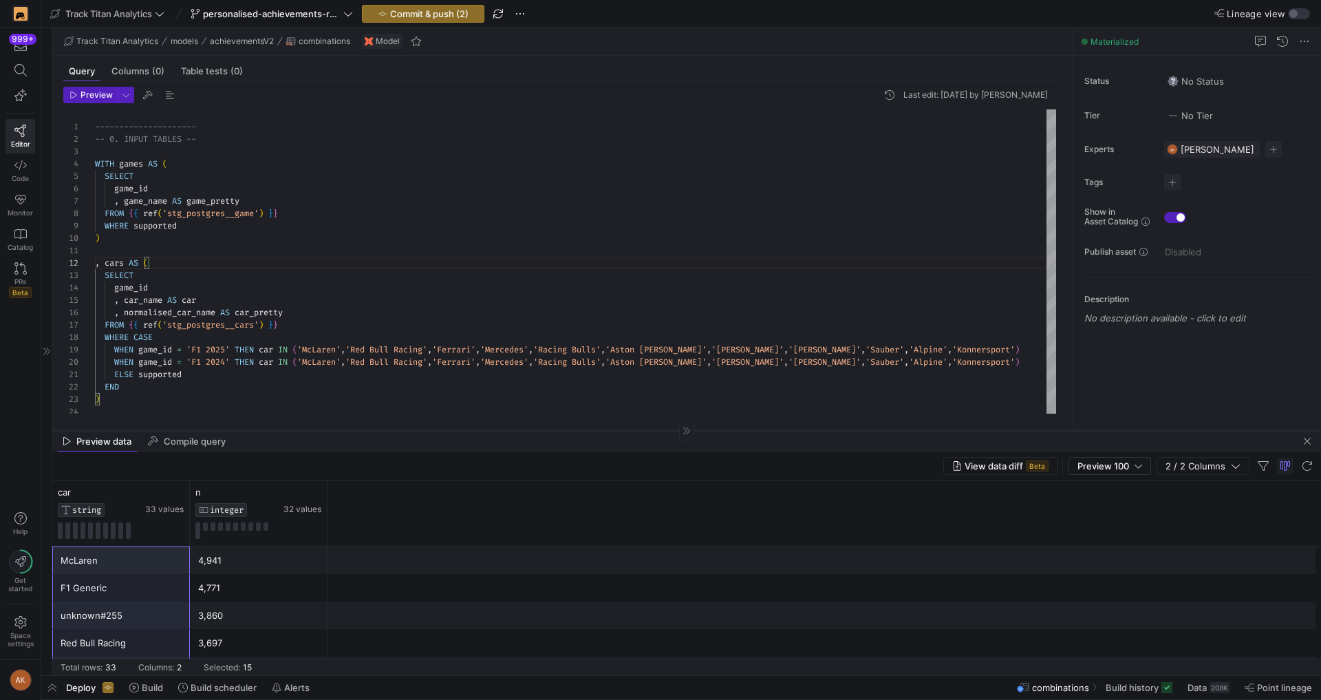
drag, startPoint x: 420, startPoint y: 578, endPoint x: 402, endPoint y: 430, distance: 149.1
click at [402, 430] on div at bounding box center [686, 430] width 1268 height 1
click at [371, 19] on span "button" at bounding box center [423, 14] width 121 height 17
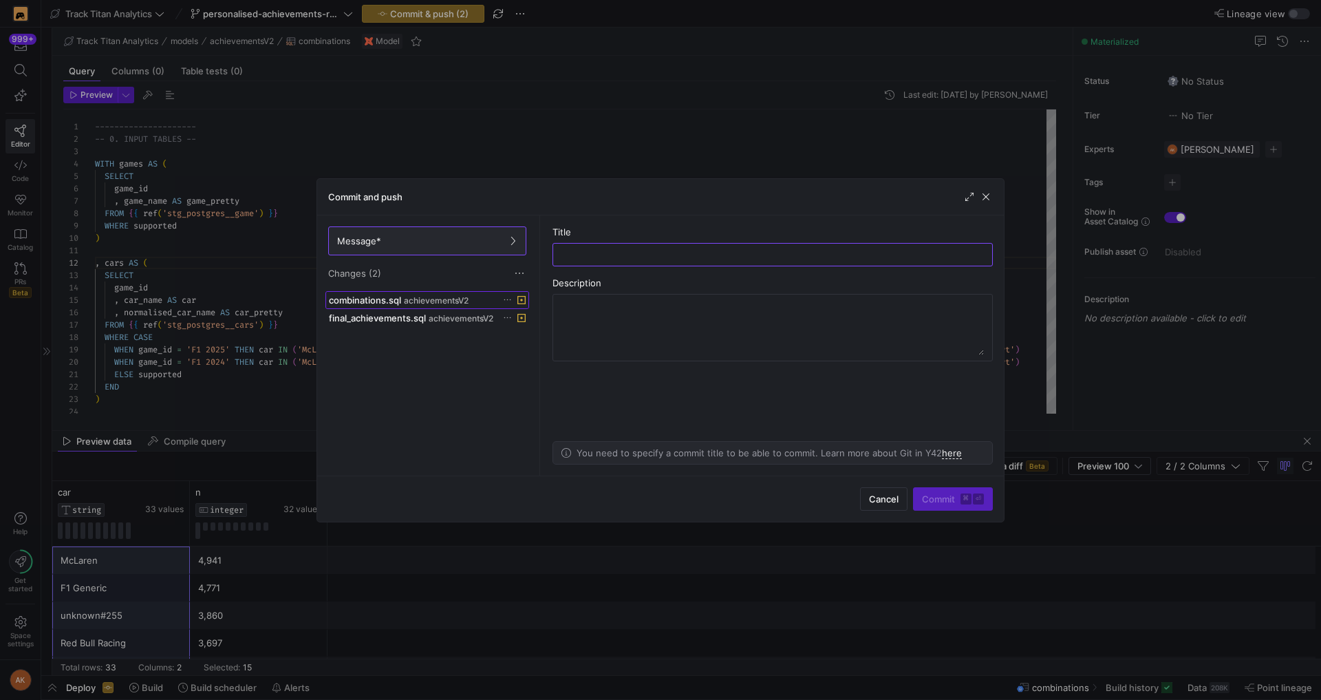
click at [368, 302] on span "combinations.sql" at bounding box center [365, 299] width 72 height 11
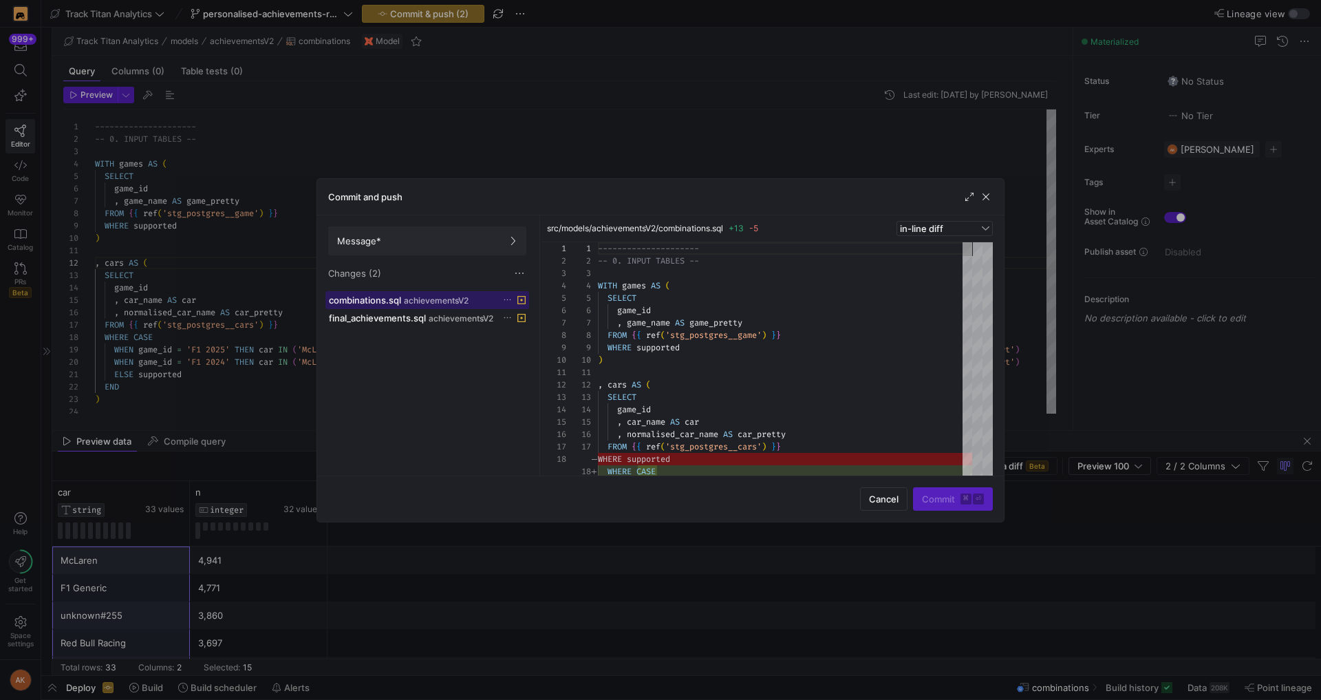
scroll to position [124, 0]
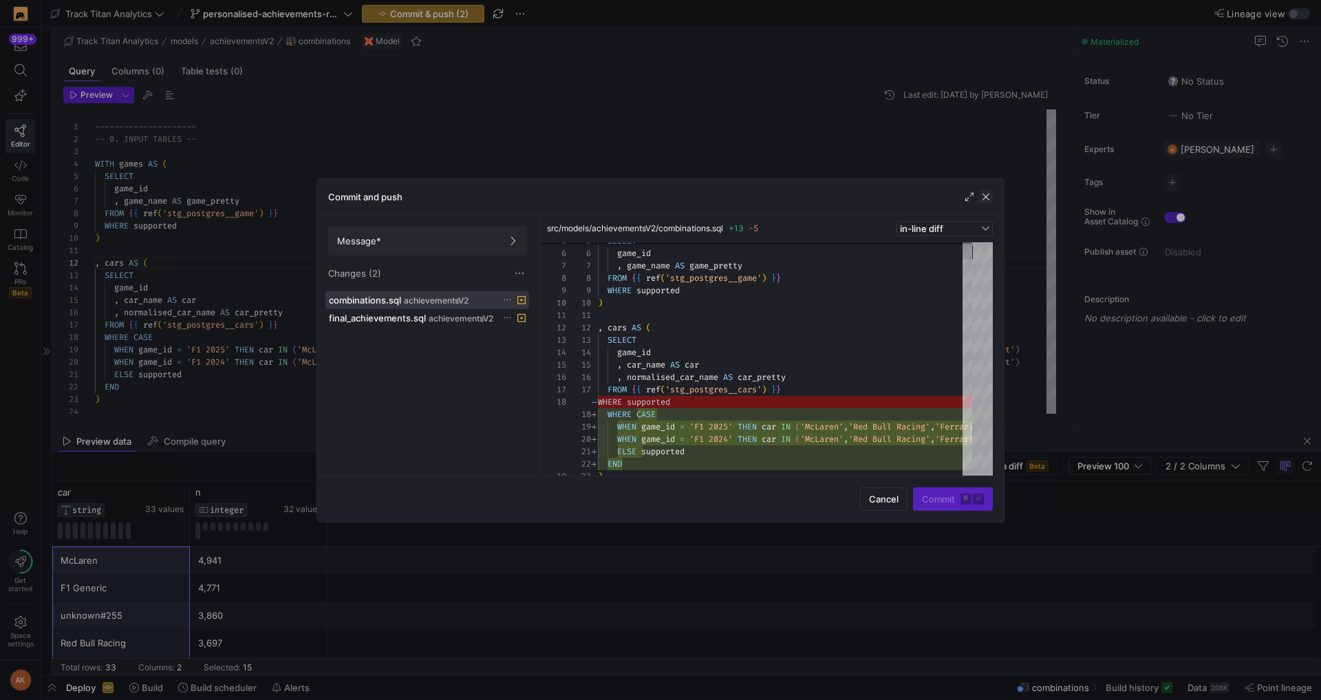
click at [984, 193] on span "button" at bounding box center [986, 197] width 14 height 14
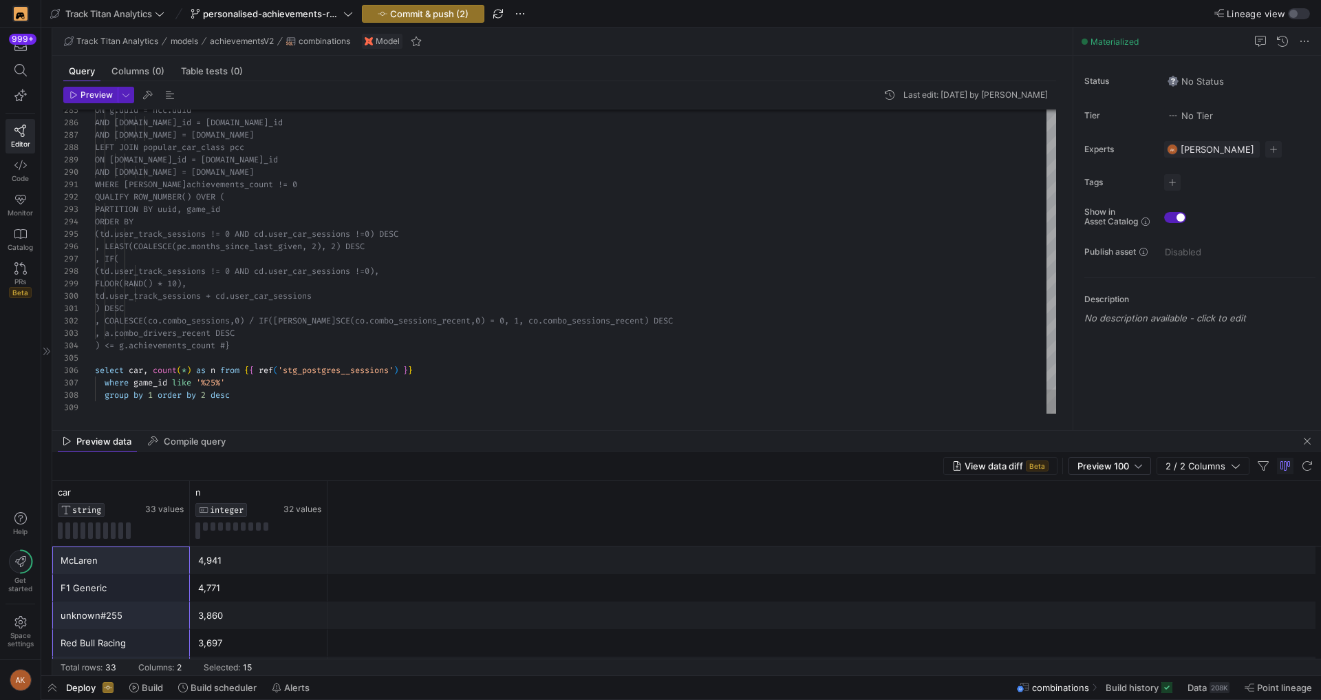
drag, startPoint x: 219, startPoint y: 376, endPoint x: 232, endPoint y: 376, distance: 12.4
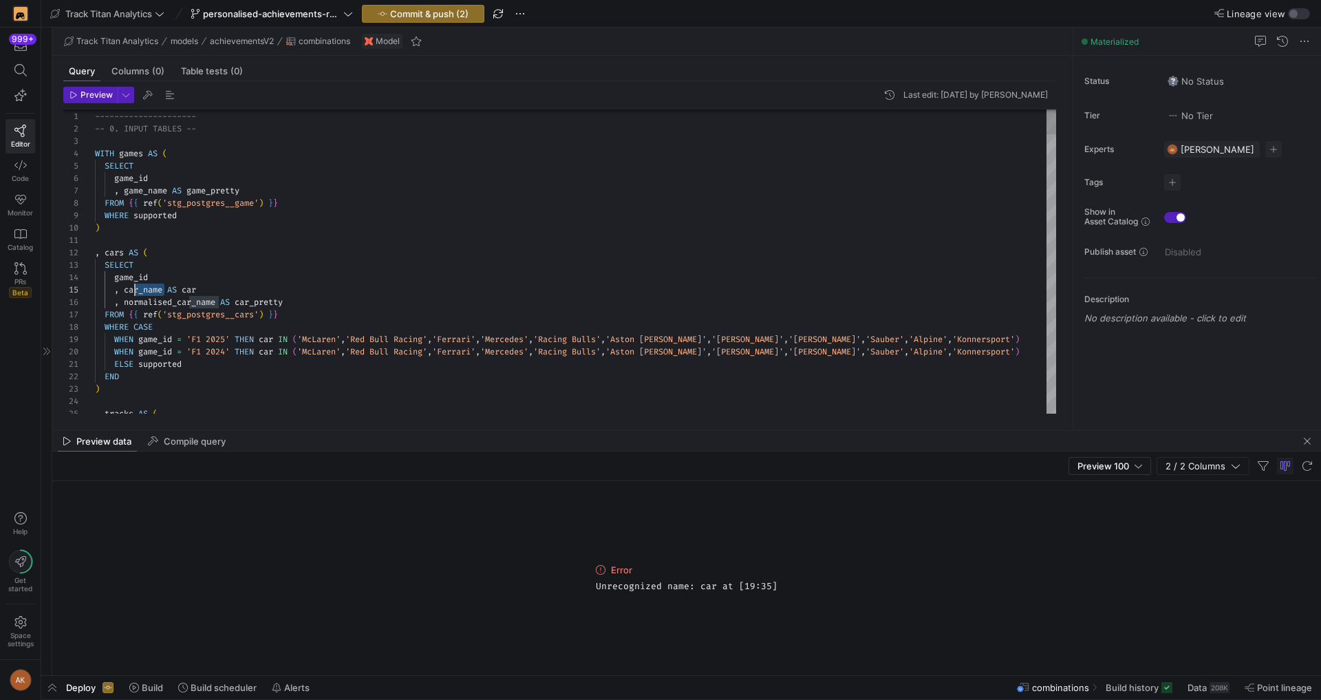
scroll to position [50, 30]
drag, startPoint x: 164, startPoint y: 288, endPoint x: 125, endPoint y: 288, distance: 39.9
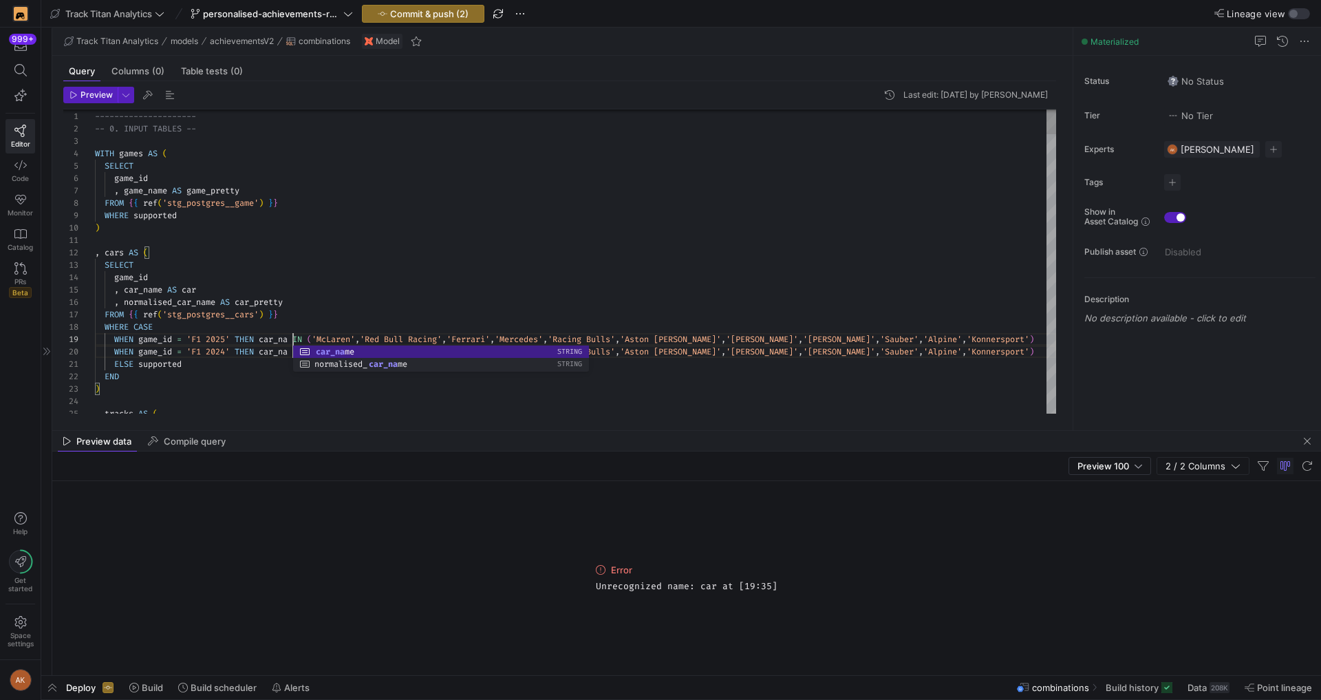
scroll to position [99, 208]
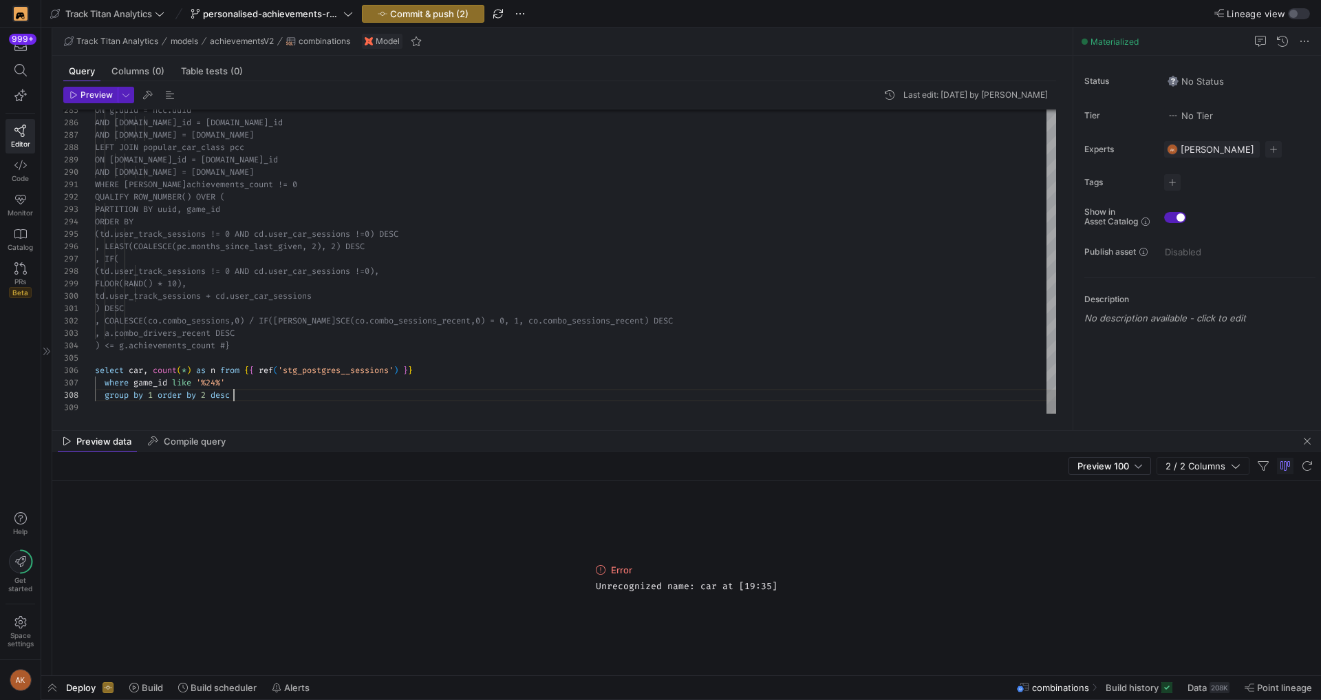
type textarea ") DESC , COALESCE(co.combo_sessions,0) / IF(COALESCE(co.combo_sessions_recent,0…"
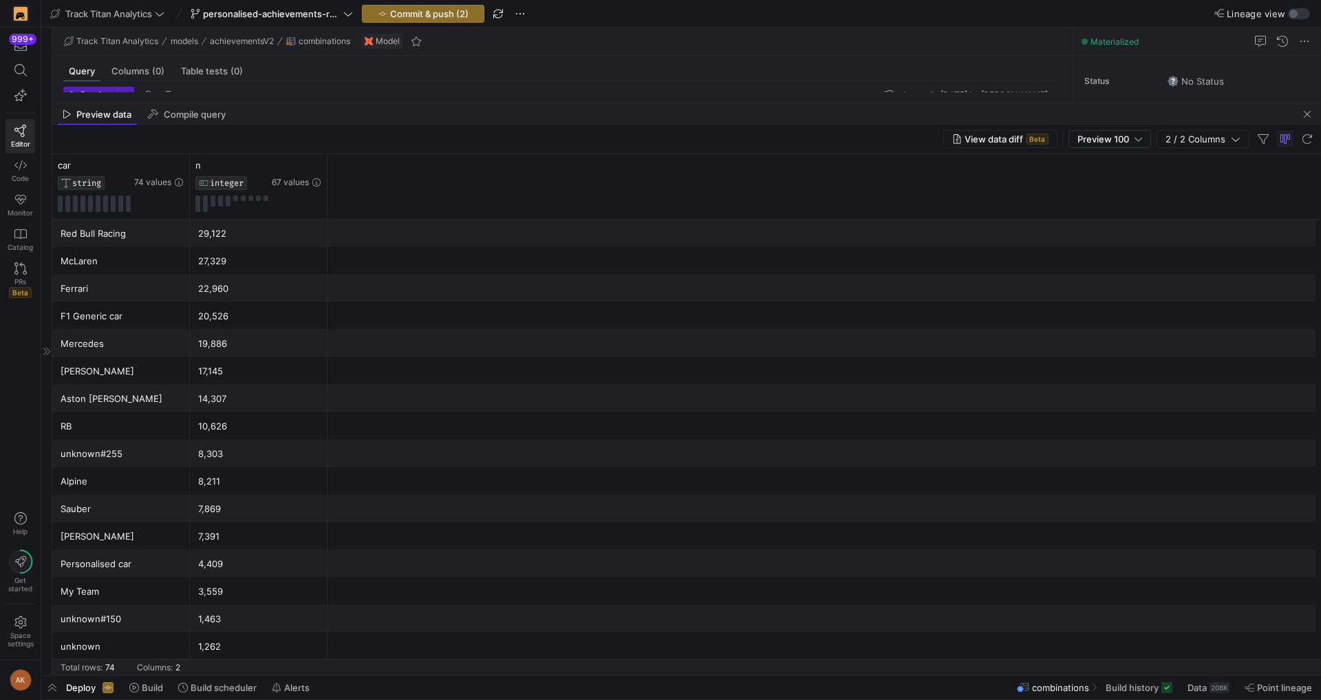
drag, startPoint x: 704, startPoint y: 428, endPoint x: 739, endPoint y: 101, distance: 328.6
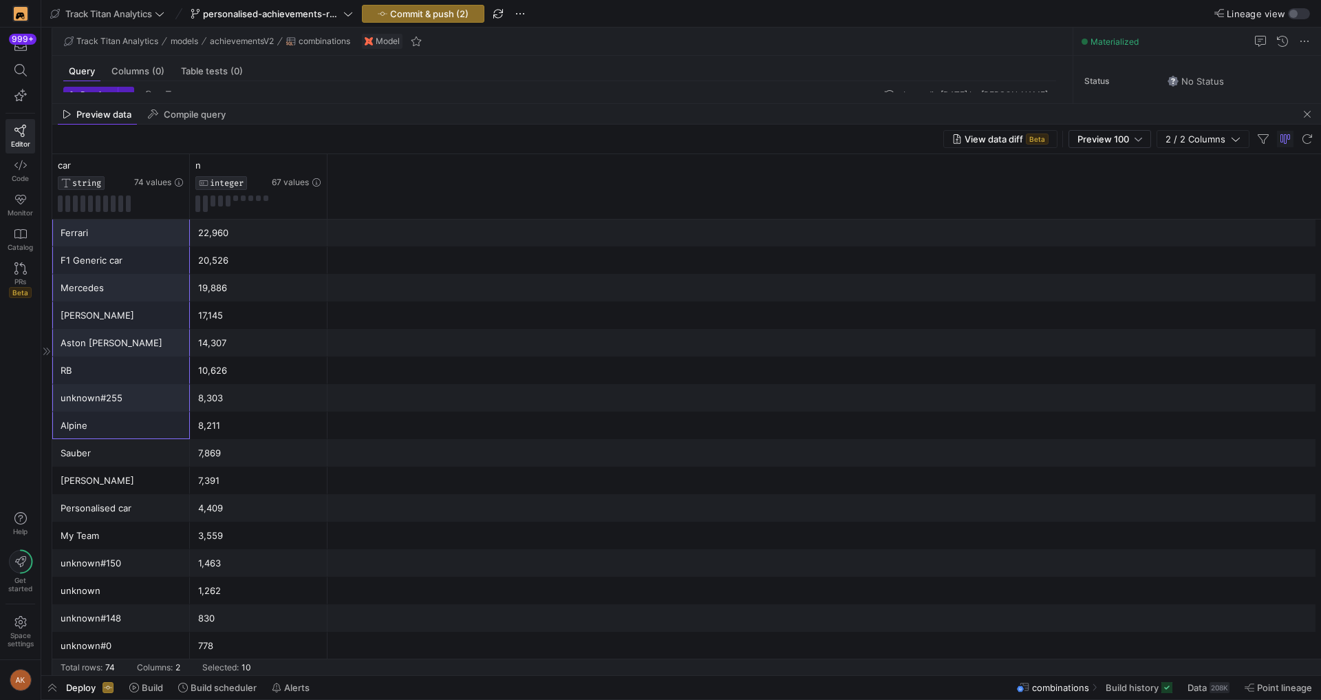
scroll to position [83, 0]
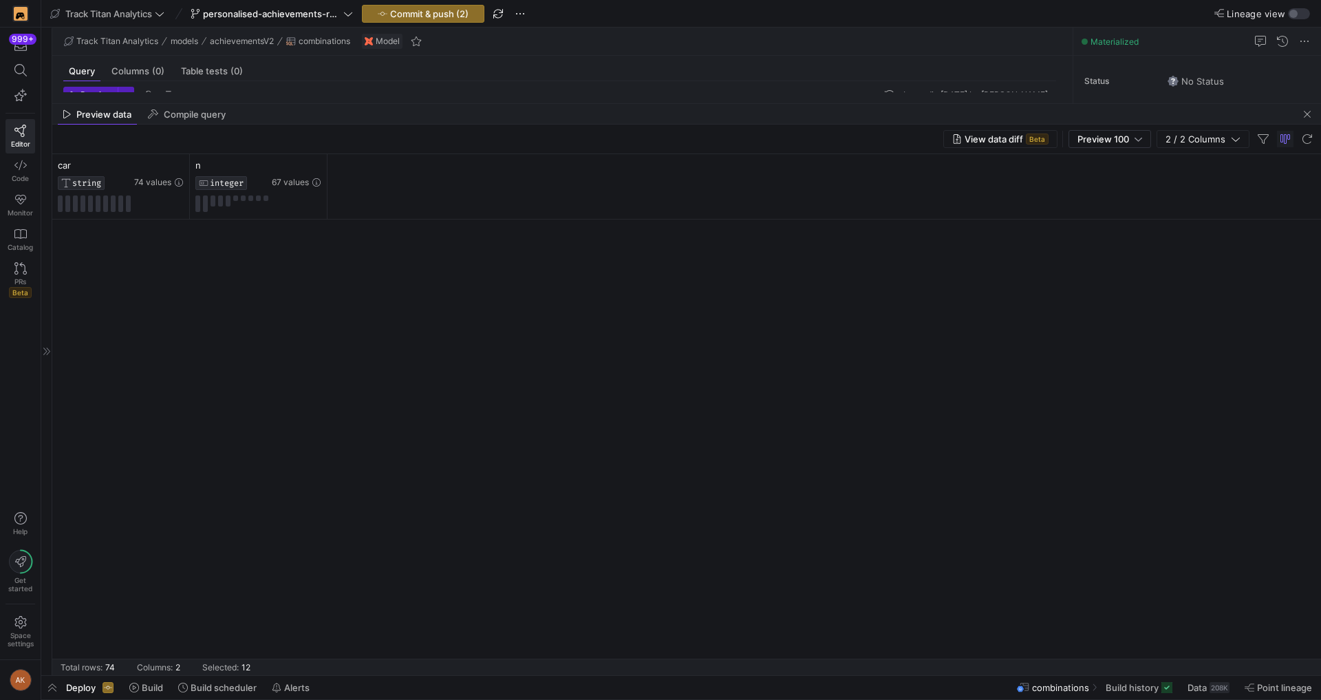
scroll to position [0, 0]
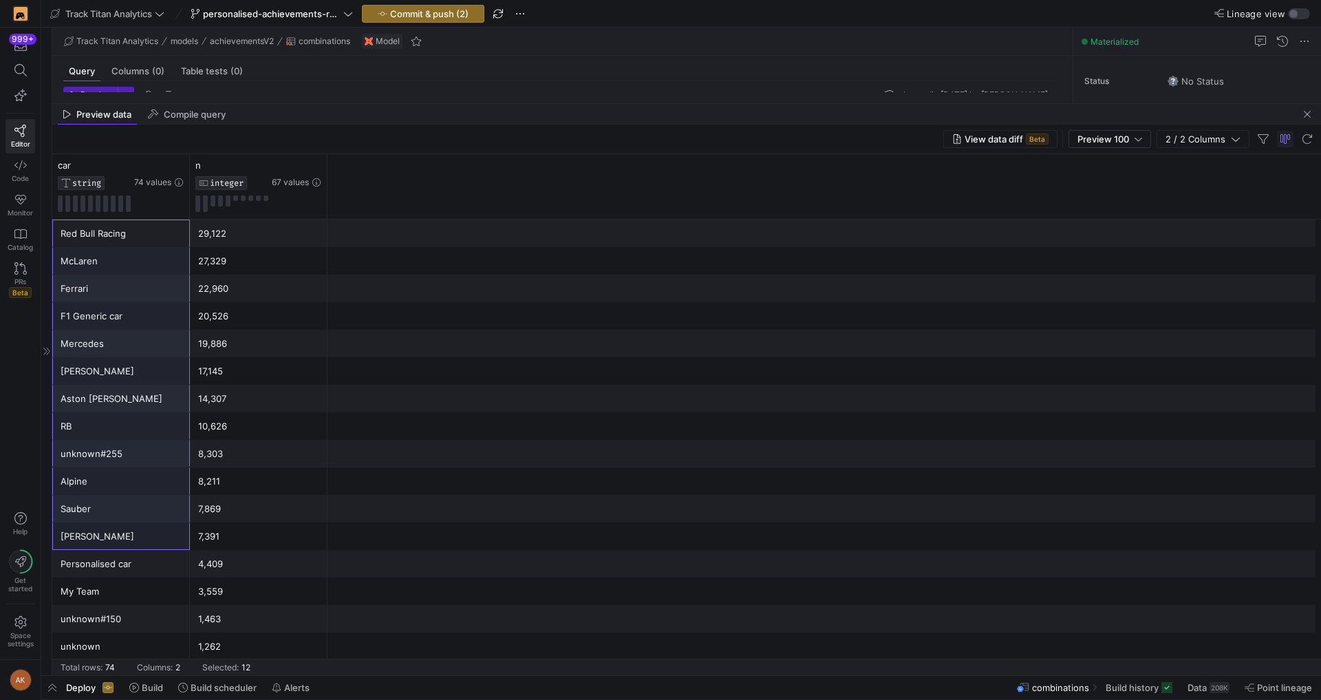
click at [410, 98] on mat-tab-group "Query Columns (0) Table tests (0) Preview Last edit: Friday 08 August 2025 by A…" at bounding box center [559, 79] width 1015 height 47
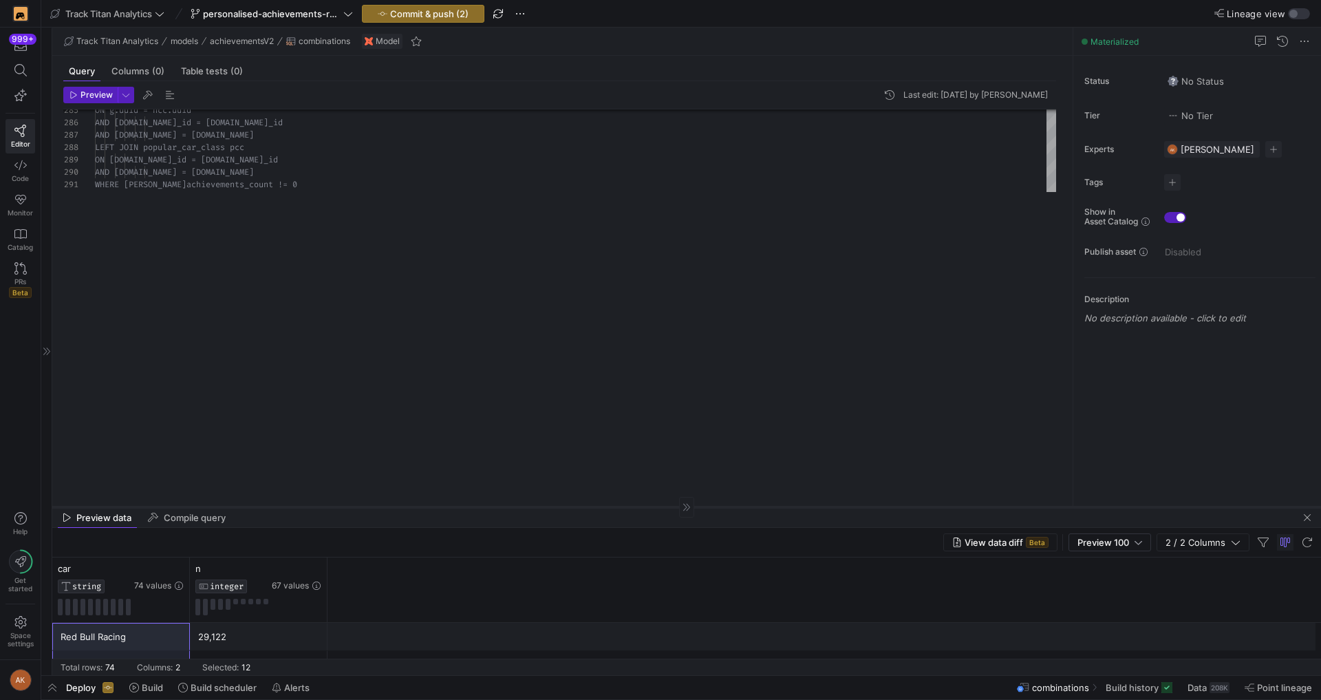
drag, startPoint x: 409, startPoint y: 102, endPoint x: 340, endPoint y: 530, distance: 433.2
click at [340, 507] on div at bounding box center [686, 506] width 1268 height 1
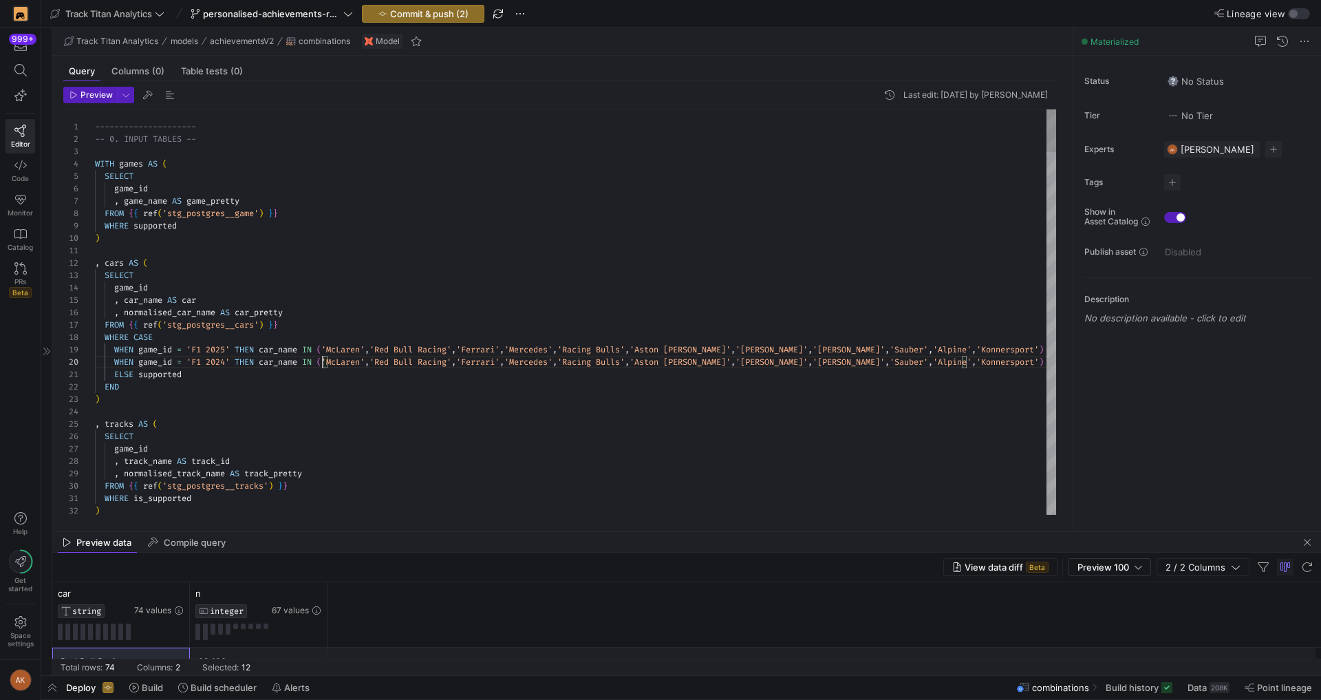
scroll to position [111, 238]
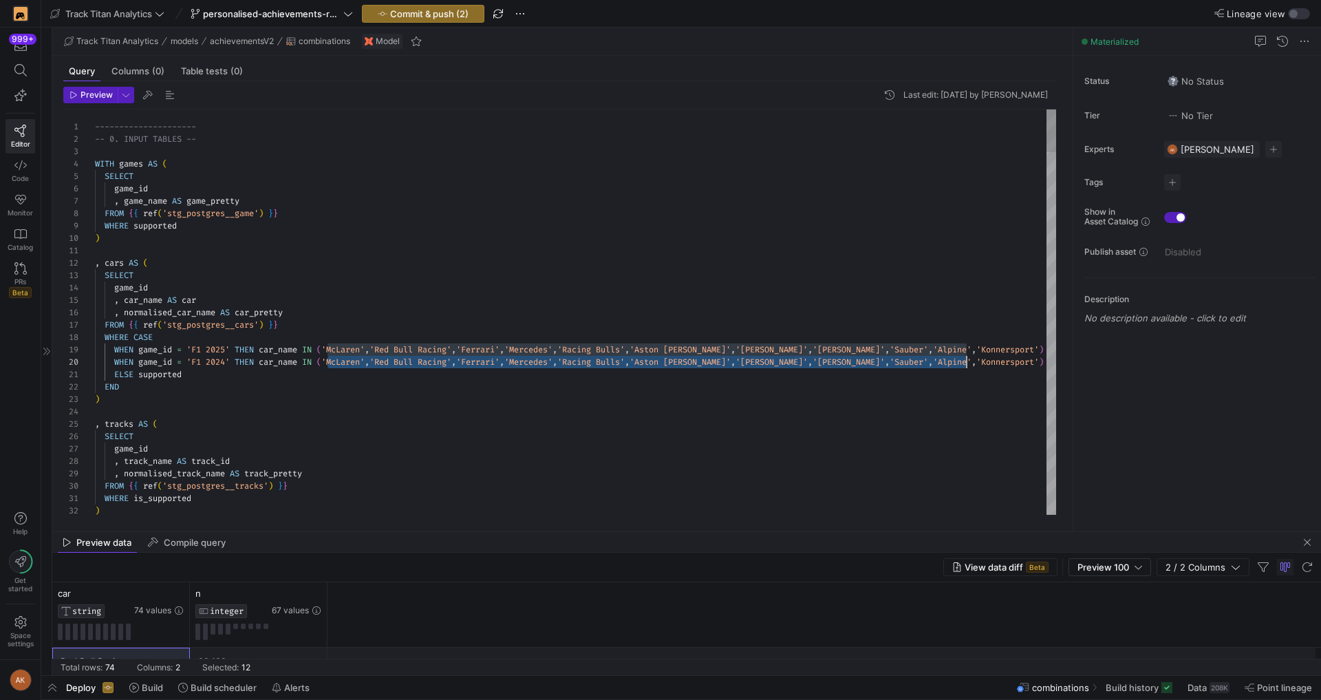
scroll to position [111, 867]
drag, startPoint x: 329, startPoint y: 361, endPoint x: 960, endPoint y: 360, distance: 631.5
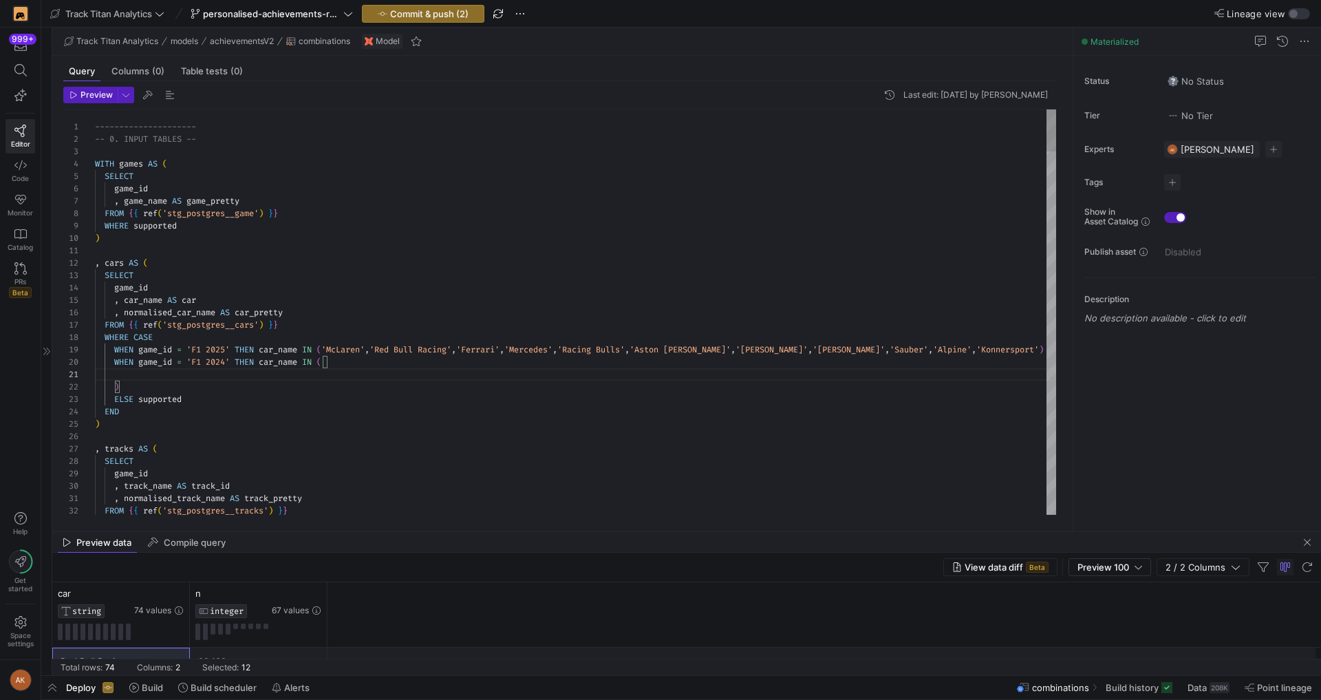
scroll to position [0, 0]
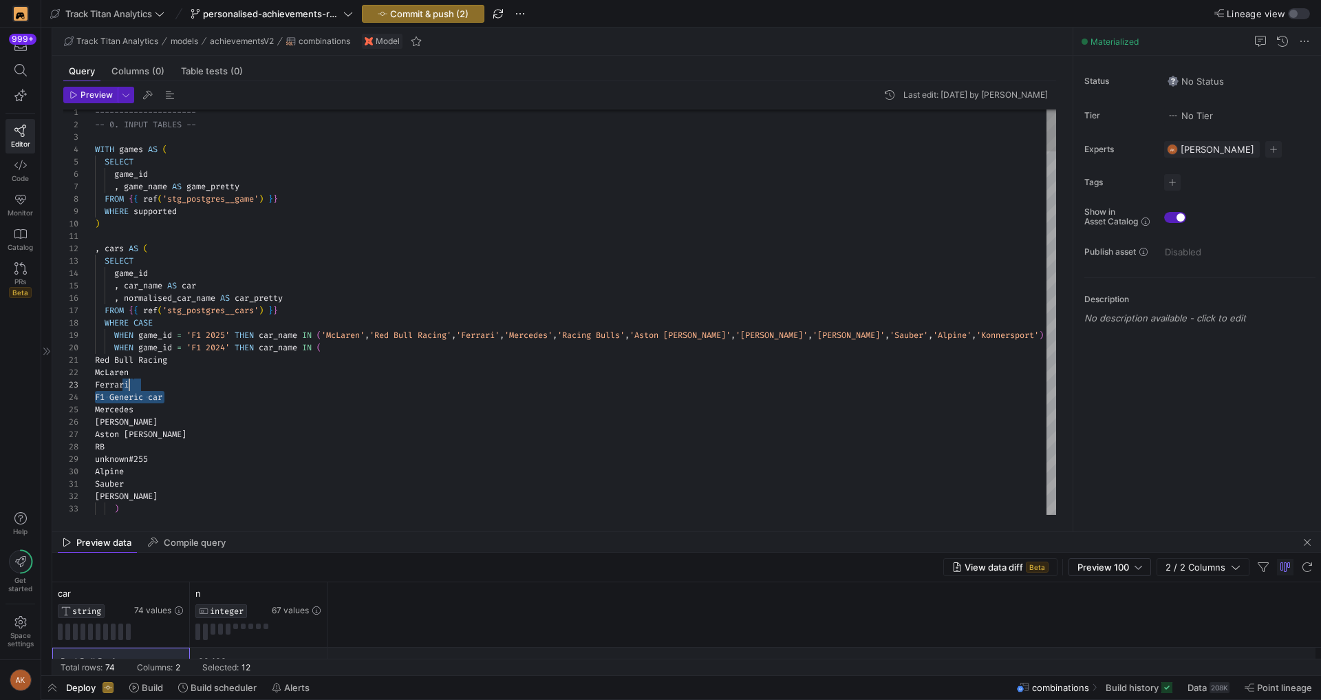
drag, startPoint x: 193, startPoint y: 396, endPoint x: 190, endPoint y: 387, distance: 8.7
drag, startPoint x: 171, startPoint y: 444, endPoint x: 172, endPoint y: 437, distance: 6.9
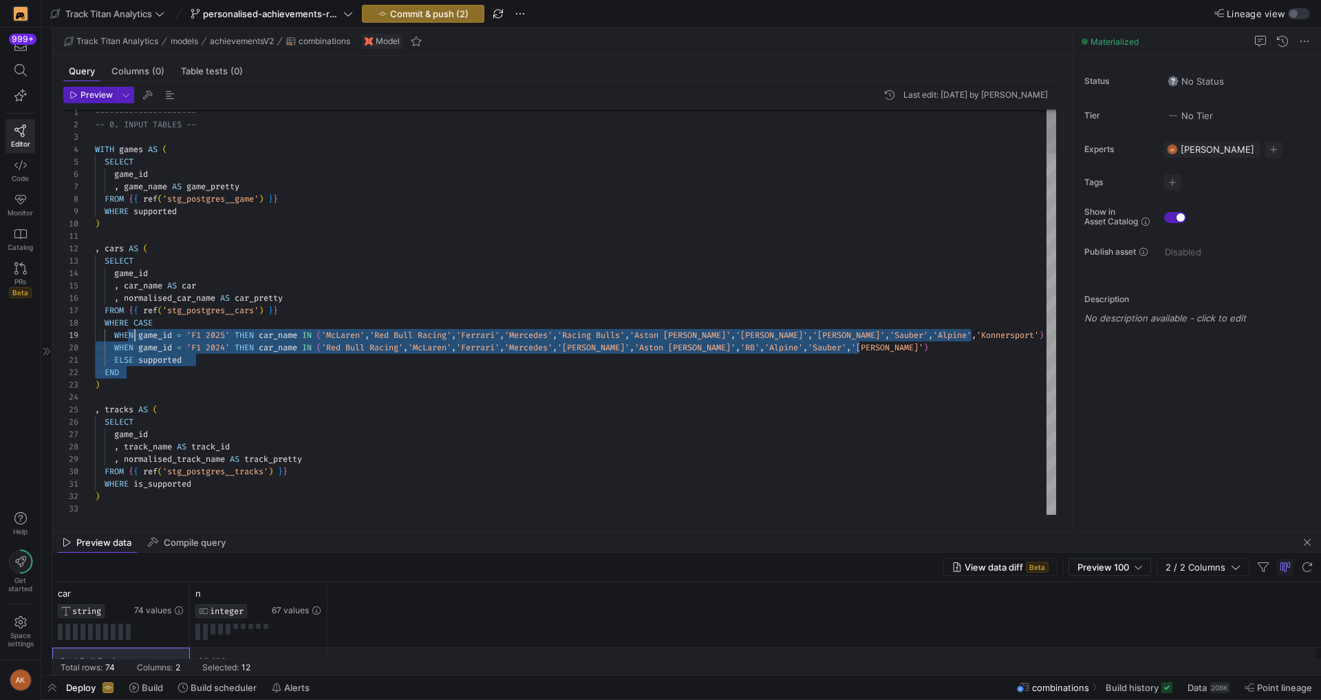
scroll to position [87, 40]
drag, startPoint x: 131, startPoint y: 372, endPoint x: 134, endPoint y: 323, distance: 48.9
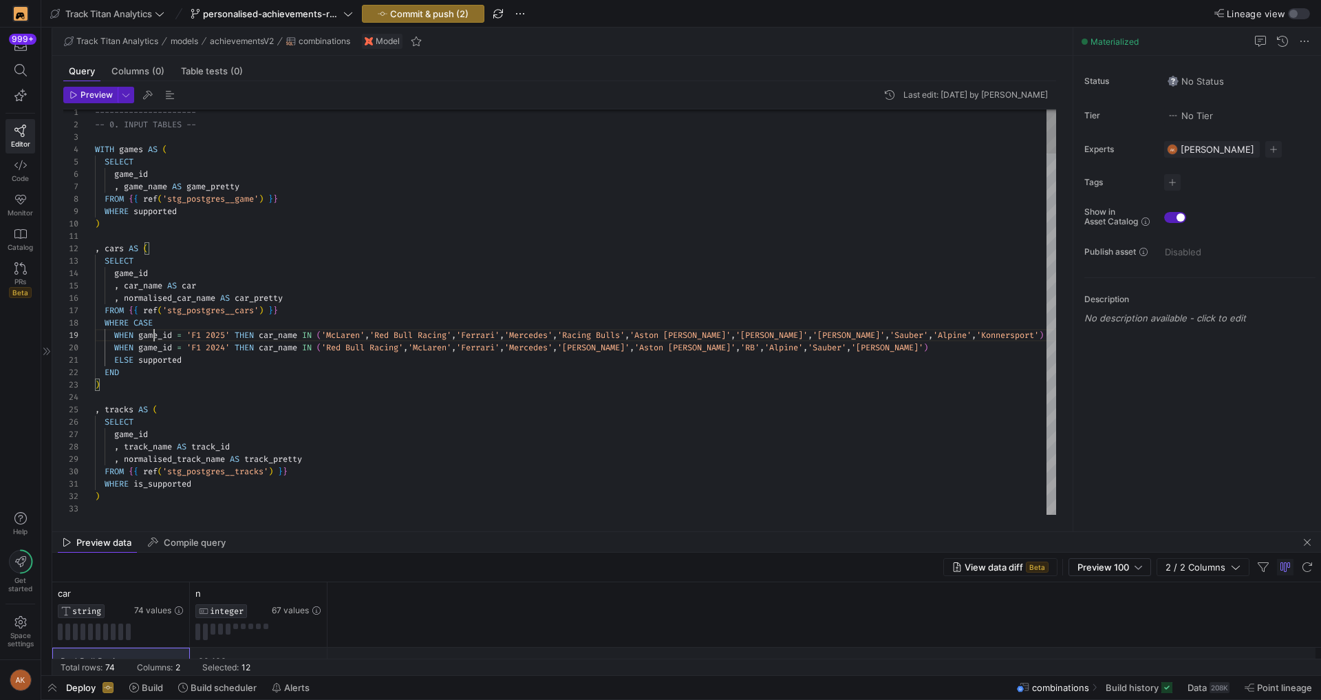
scroll to position [99, 59]
click at [44, 353] on icon at bounding box center [46, 350] width 7 height 7
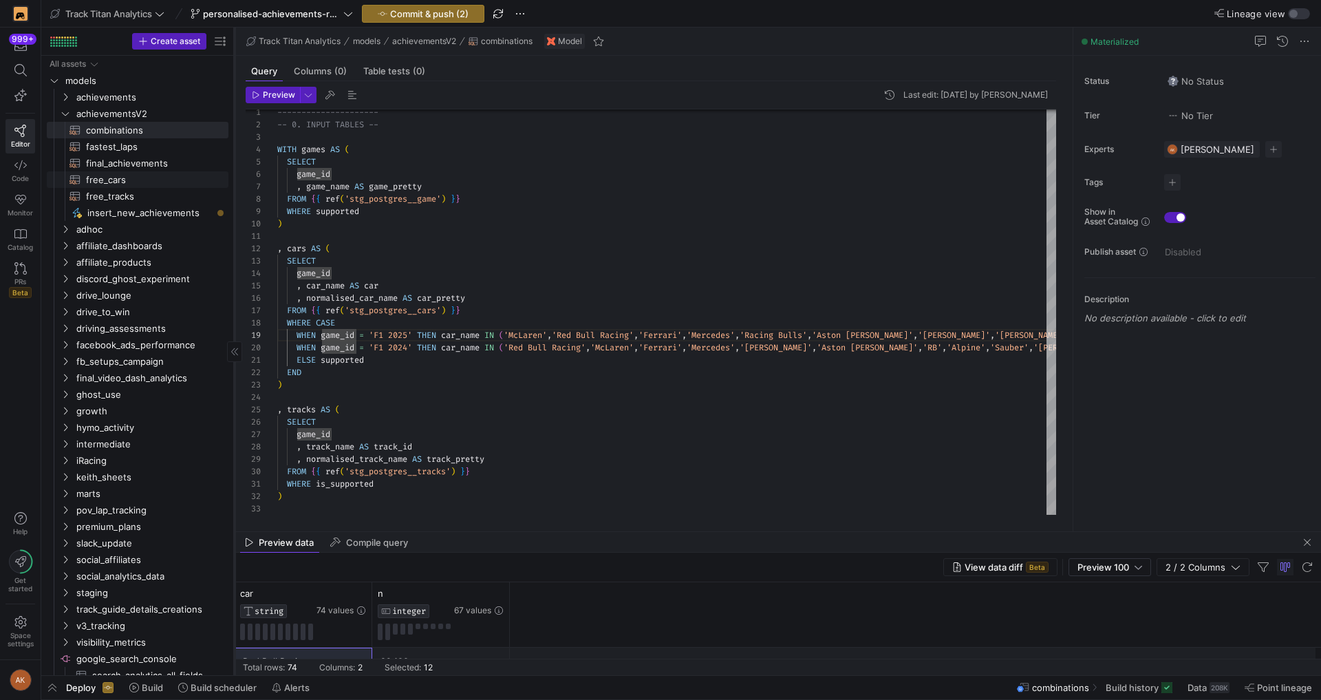
click at [127, 183] on span "free_cars​​​​​​​​​​" at bounding box center [149, 180] width 127 height 16
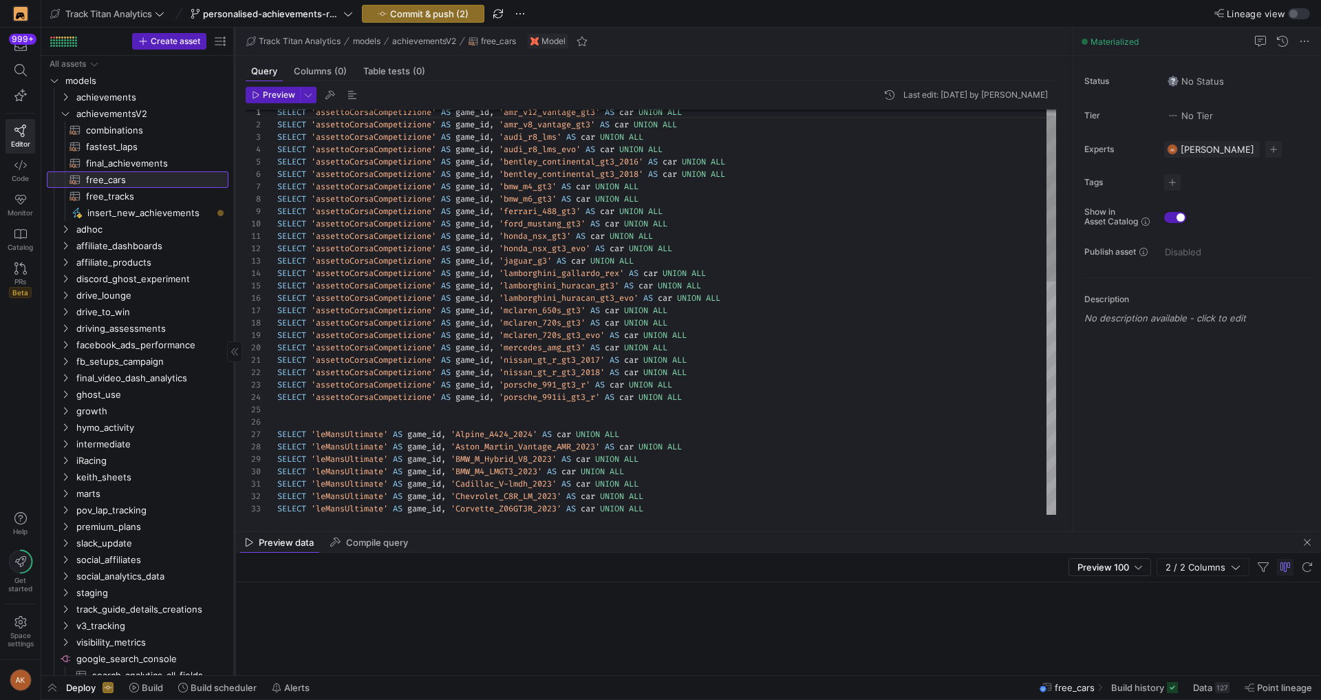
scroll to position [62, 59]
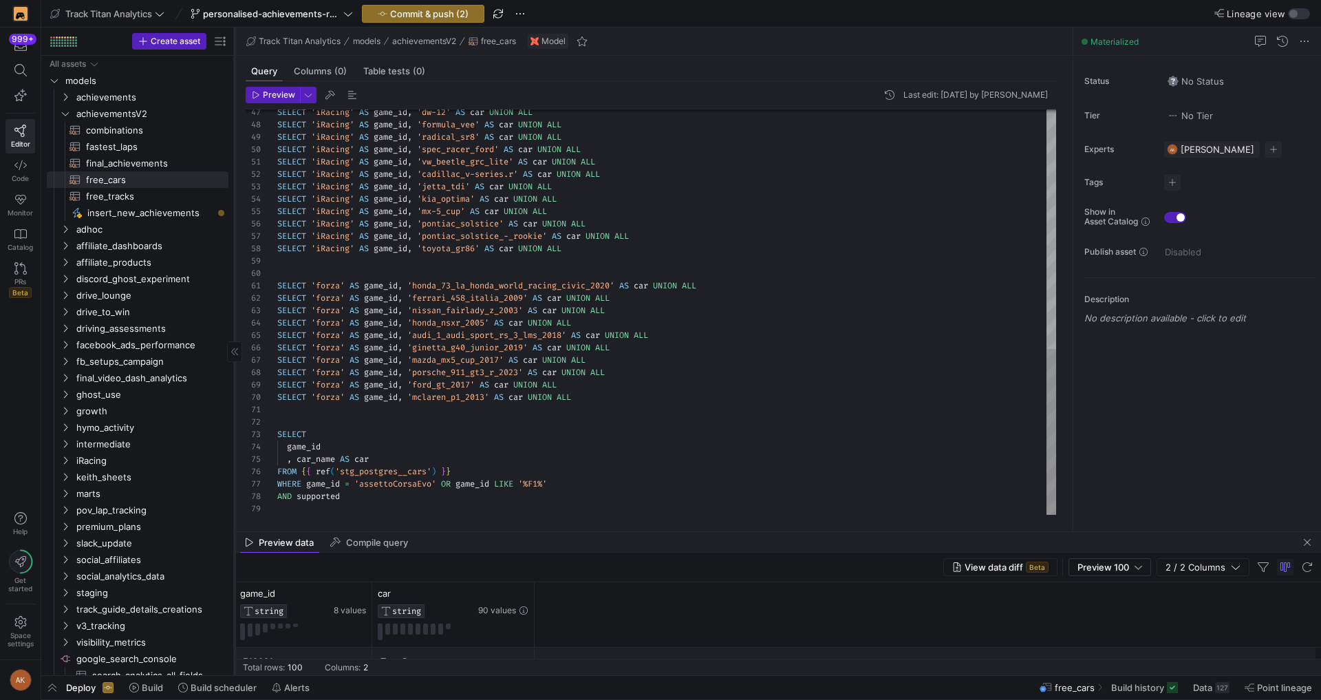
click at [563, 486] on div "SELECT 'iRacing' AS game_id , 'dw-12' AS car UNION ALL SELECT 'iRacing' AS game…" at bounding box center [666, 19] width 779 height 989
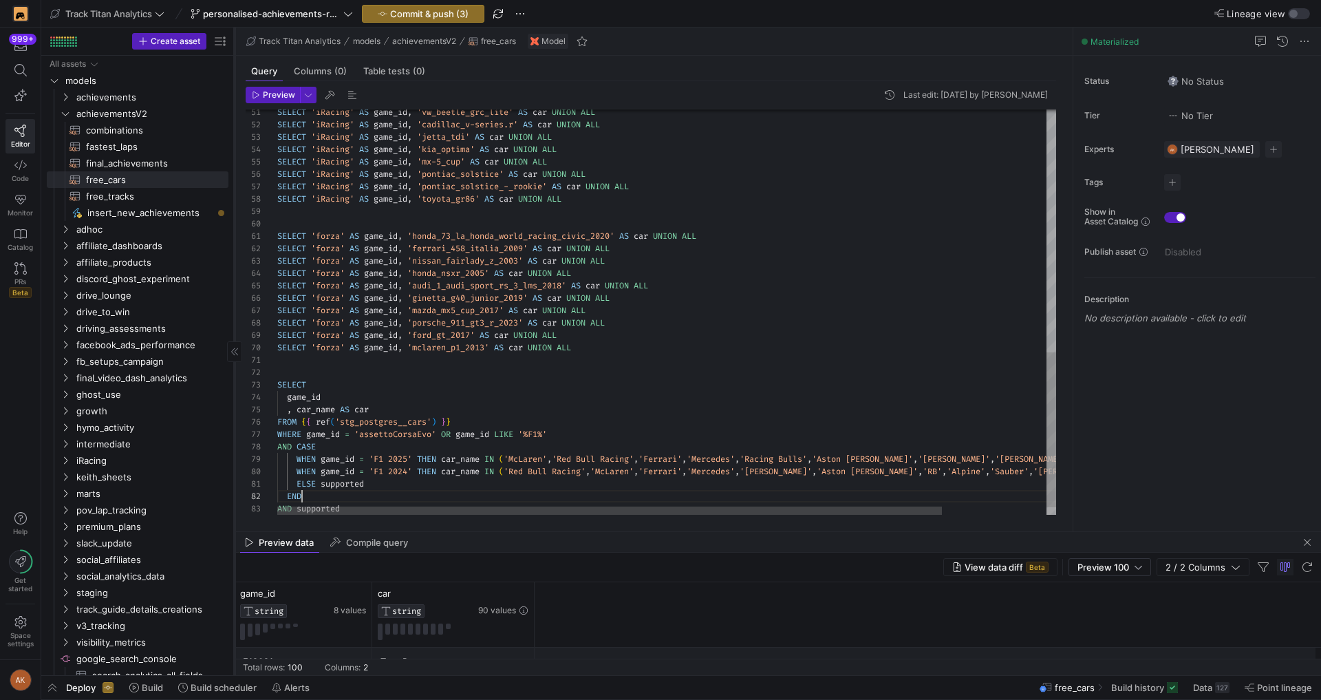
scroll to position [12, 25]
click at [448, 504] on div "SELECT 'iRacing' AS game_id , 'vw_beetle_grc_lite' AS car UNION ALL SELECT 'iRa…" at bounding box center [727, 5] width 900 height 1059
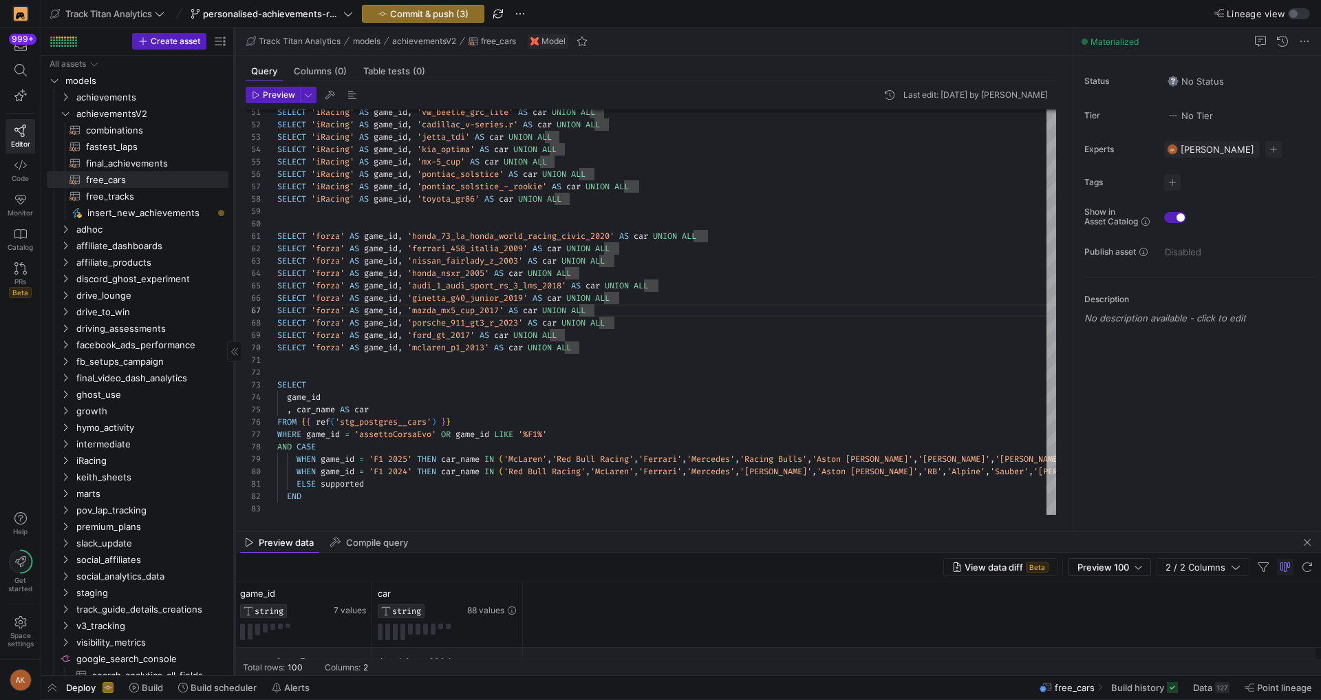
click at [666, 535] on div "Preview data Compile query" at bounding box center [778, 542] width 1086 height 21
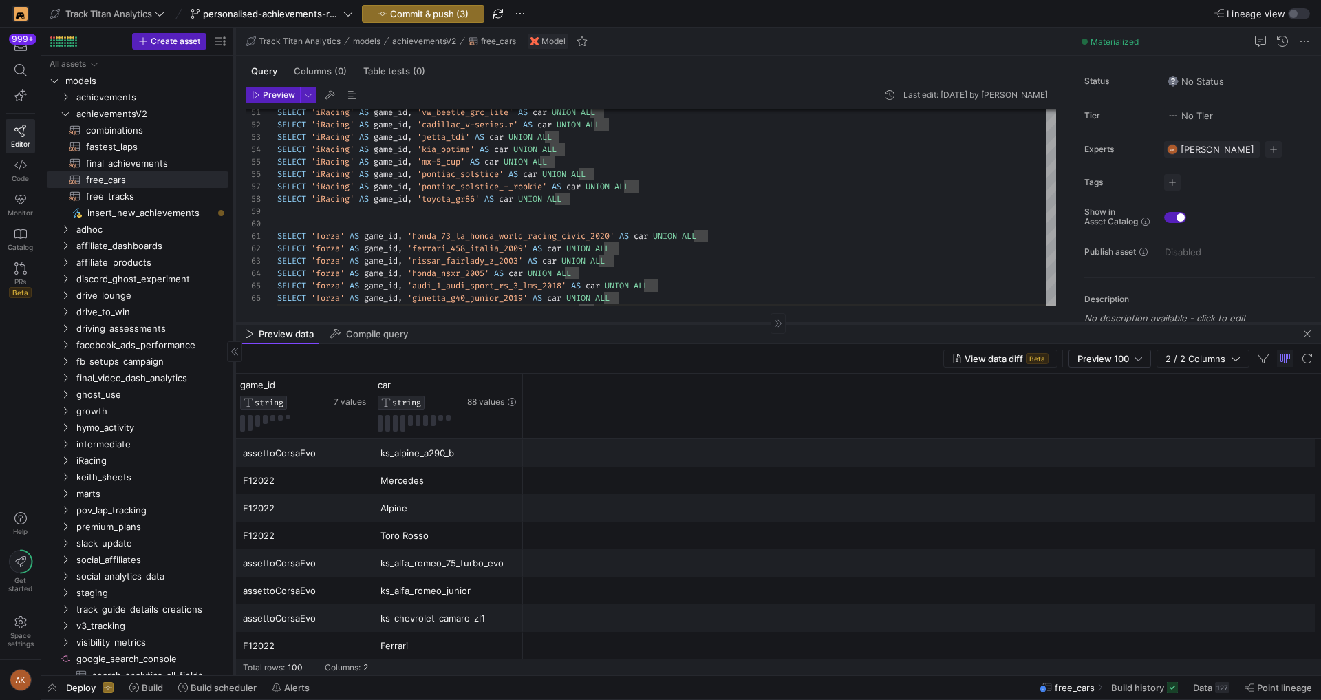
drag, startPoint x: 664, startPoint y: 530, endPoint x: 625, endPoint y: 270, distance: 263.6
click at [625, 323] on div at bounding box center [778, 323] width 1086 height 1
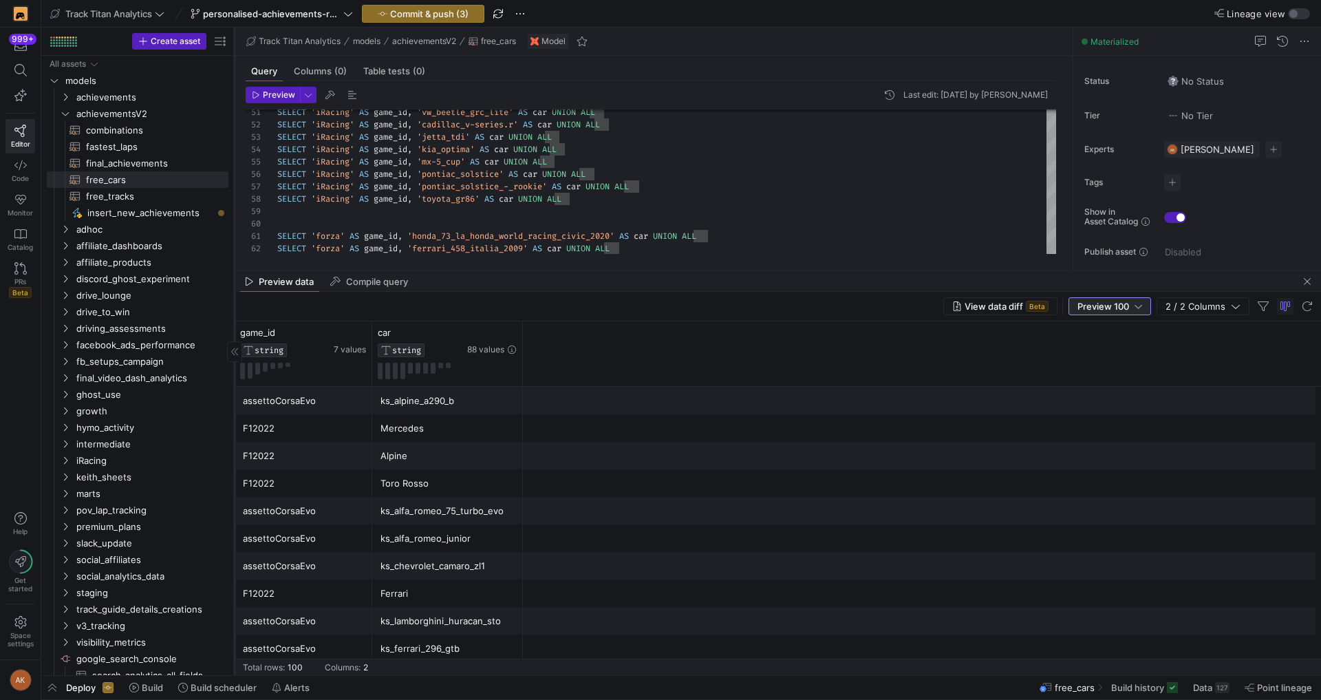
click at [1079, 307] on span "Preview 100" at bounding box center [1103, 306] width 52 height 11
click at [1088, 349] on span "Full Preview" at bounding box center [1110, 350] width 71 height 11
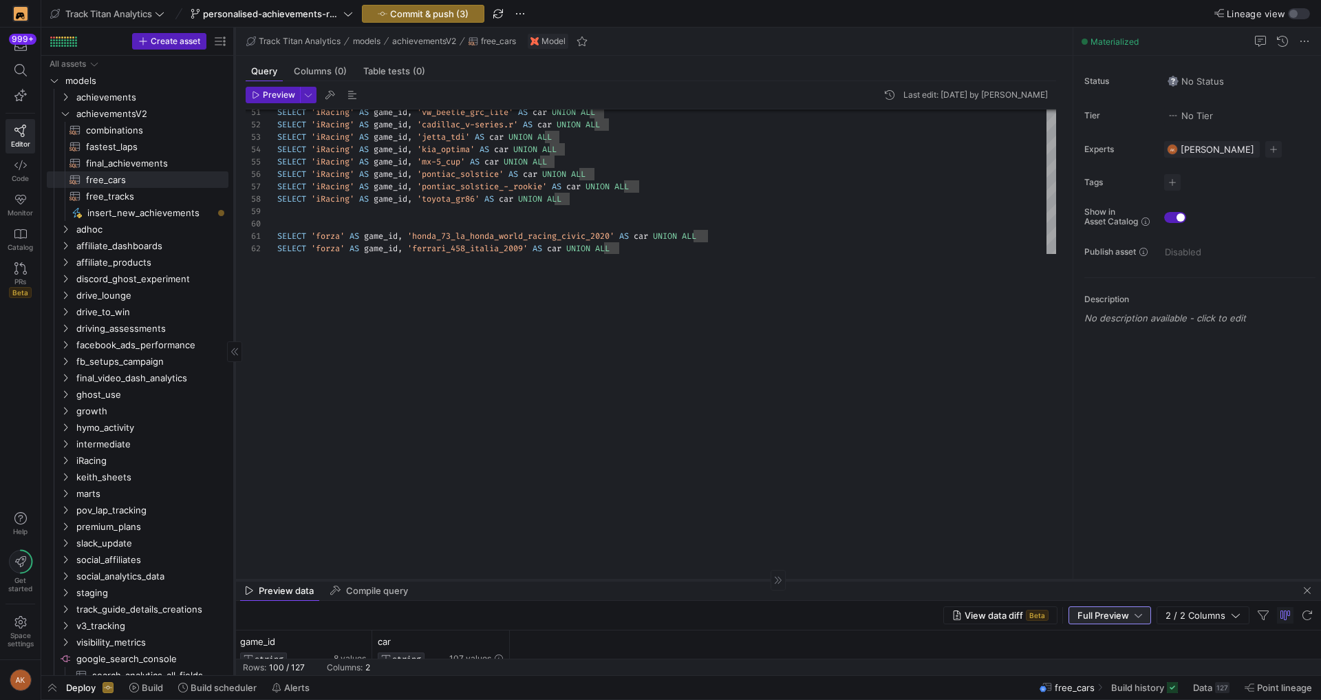
drag, startPoint x: 488, startPoint y: 270, endPoint x: 431, endPoint y: 578, distance: 314.1
click at [431, 579] on div at bounding box center [778, 579] width 1086 height 1
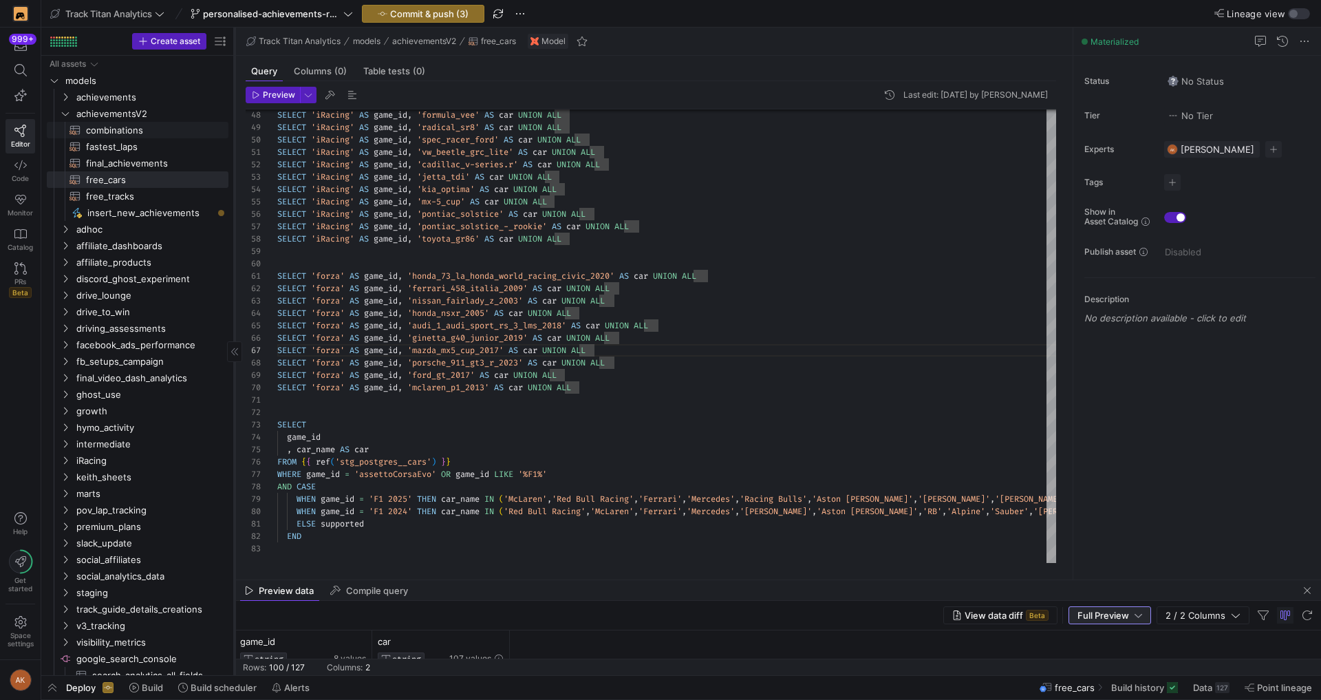
click at [120, 128] on span "combinations​​​​​​​​​​" at bounding box center [149, 130] width 127 height 16
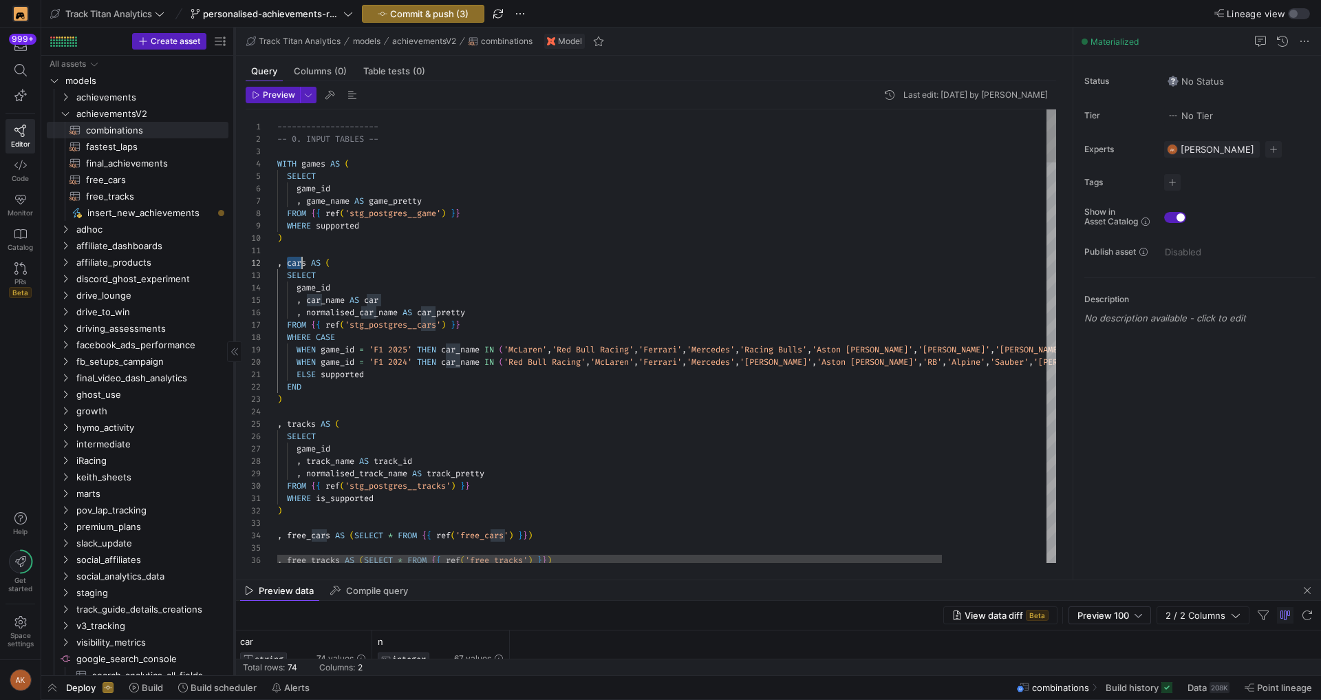
scroll to position [12, 30]
drag, startPoint x: 287, startPoint y: 263, endPoint x: 307, endPoint y: 263, distance: 20.6
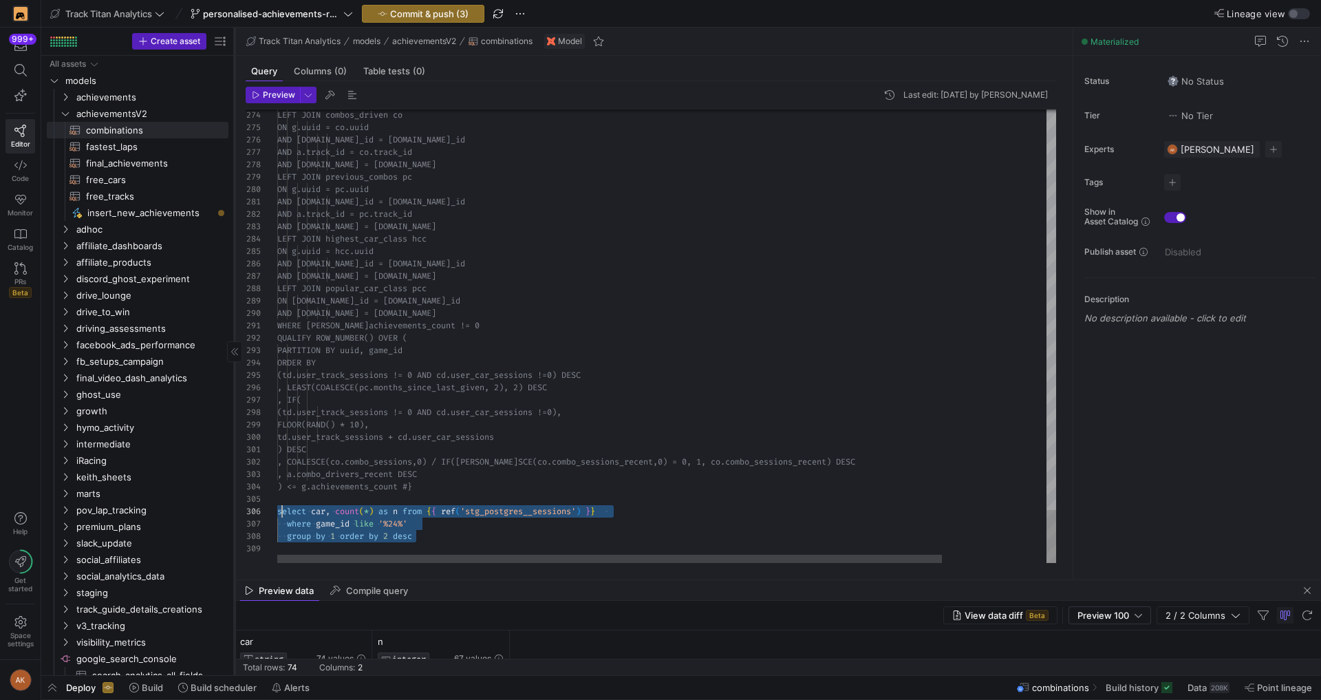
scroll to position [62, 0]
drag, startPoint x: 420, startPoint y: 533, endPoint x: 273, endPoint y: 506, distance: 149.1
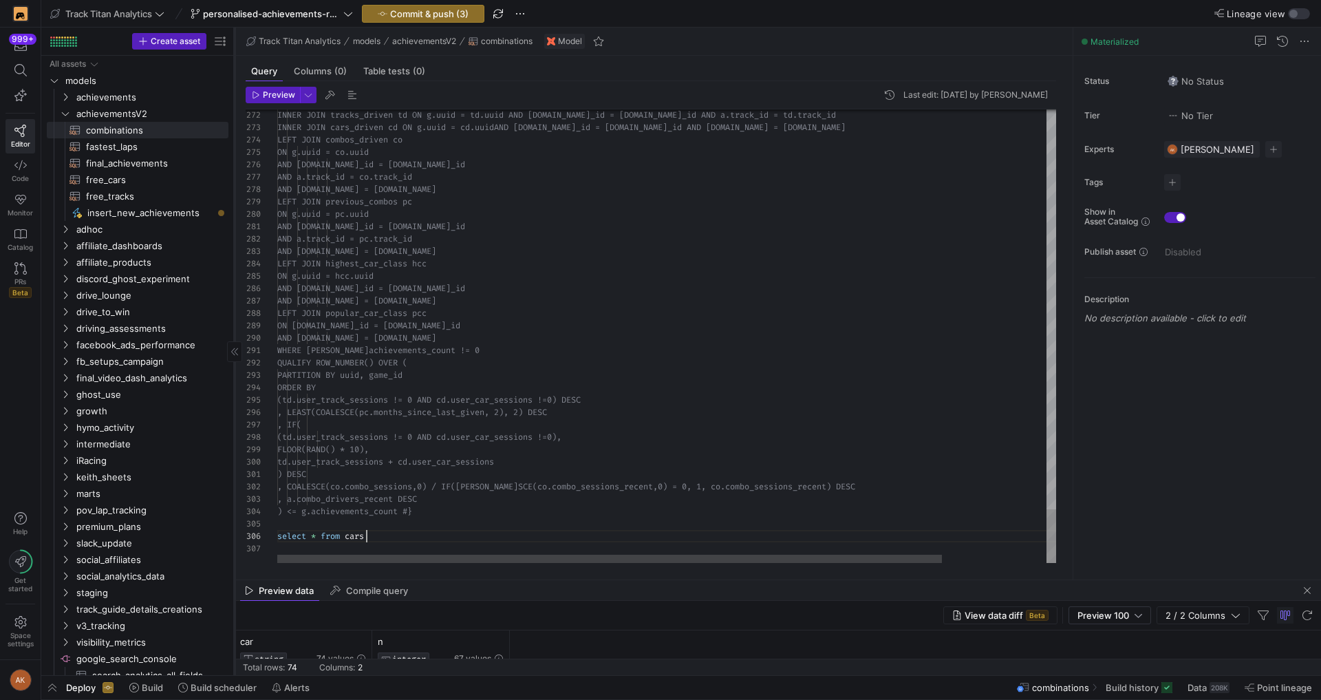
scroll to position [50, 0]
click at [485, 577] on mat-tab-group "Query Columns (0) Table tests (0) Preview Last edit: Friday 08 August 2025 by A…" at bounding box center [651, 317] width 832 height 523
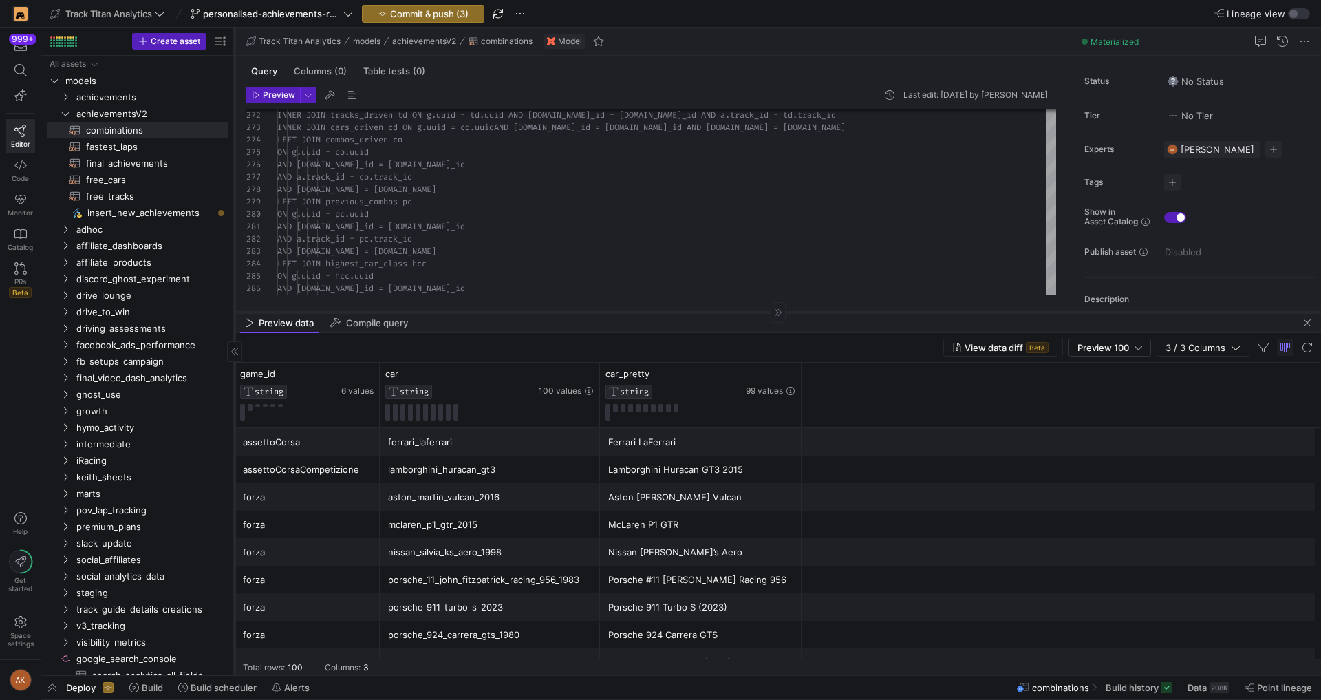
drag, startPoint x: 481, startPoint y: 580, endPoint x: 477, endPoint y: 312, distance: 267.6
click at [477, 312] on div at bounding box center [778, 312] width 1086 height 1
click at [1086, 349] on span "Preview 100" at bounding box center [1103, 347] width 52 height 11
click at [1084, 391] on span "Full Preview" at bounding box center [1109, 392] width 71 height 11
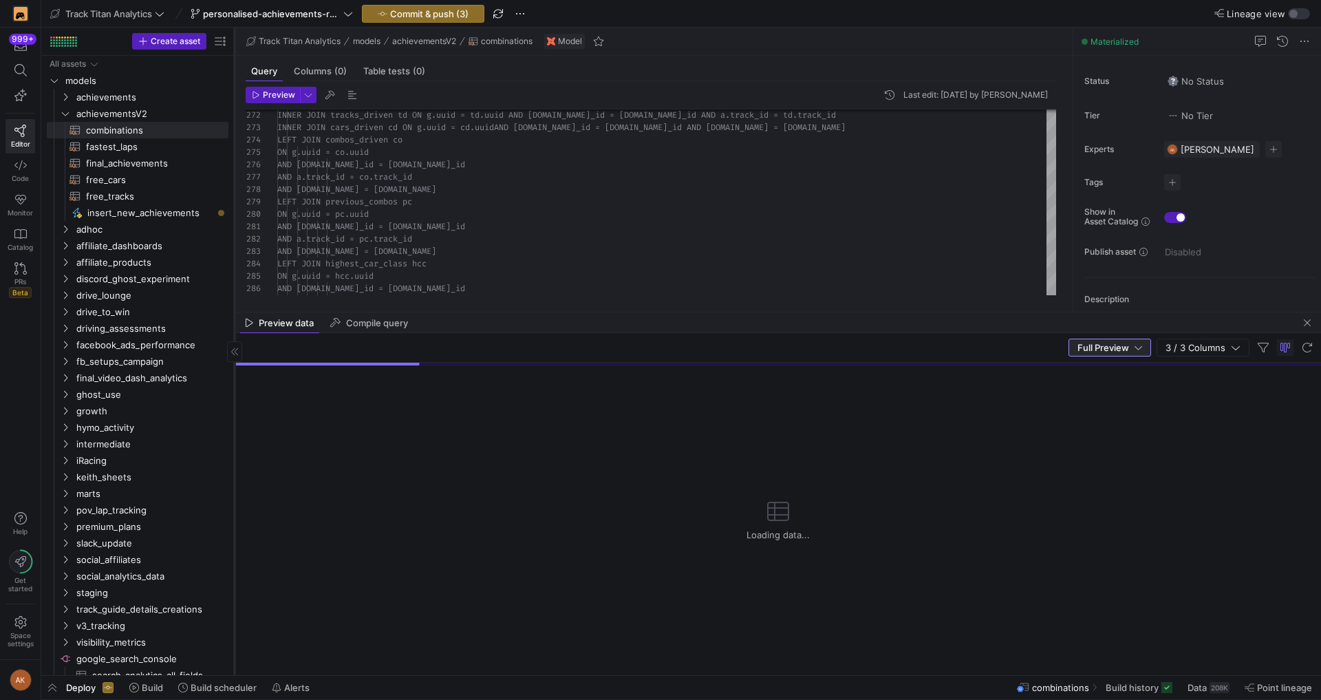
click at [806, 345] on div "Full Preview 3 / 3 Columns" at bounding box center [778, 348] width 1086 height 30
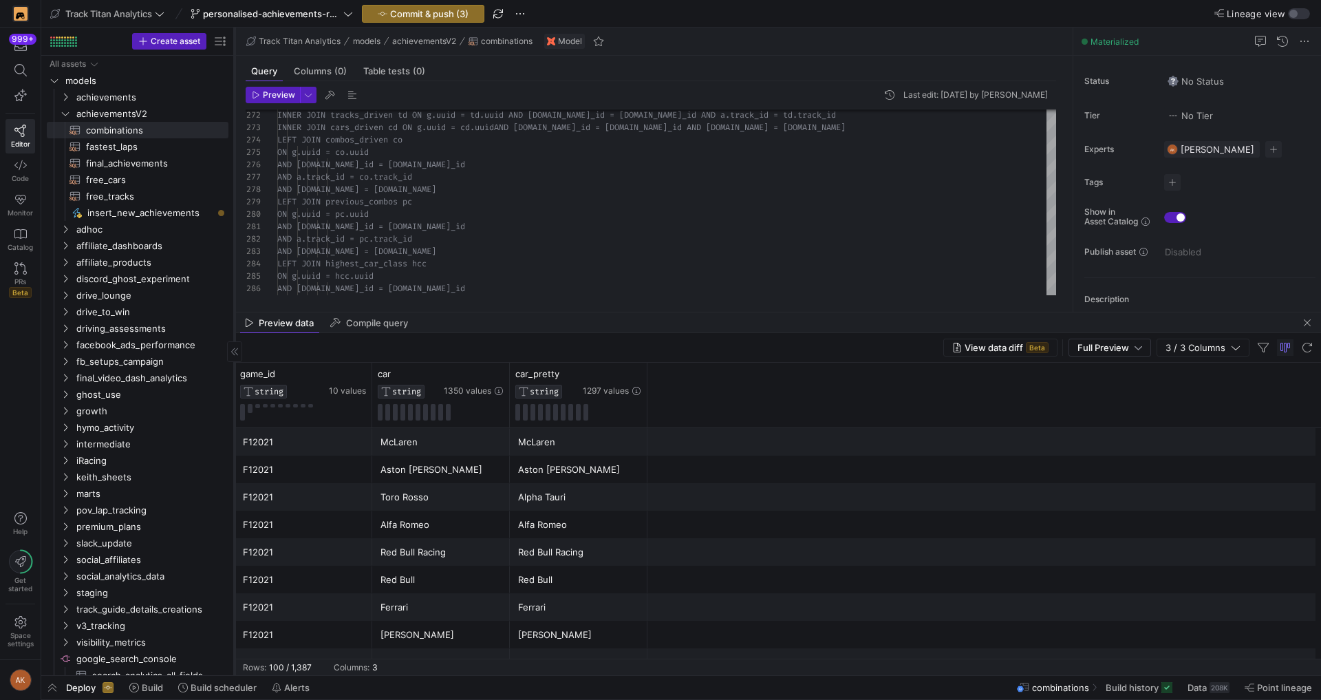
click at [470, 318] on div "Preview data Compile query" at bounding box center [778, 322] width 1086 height 21
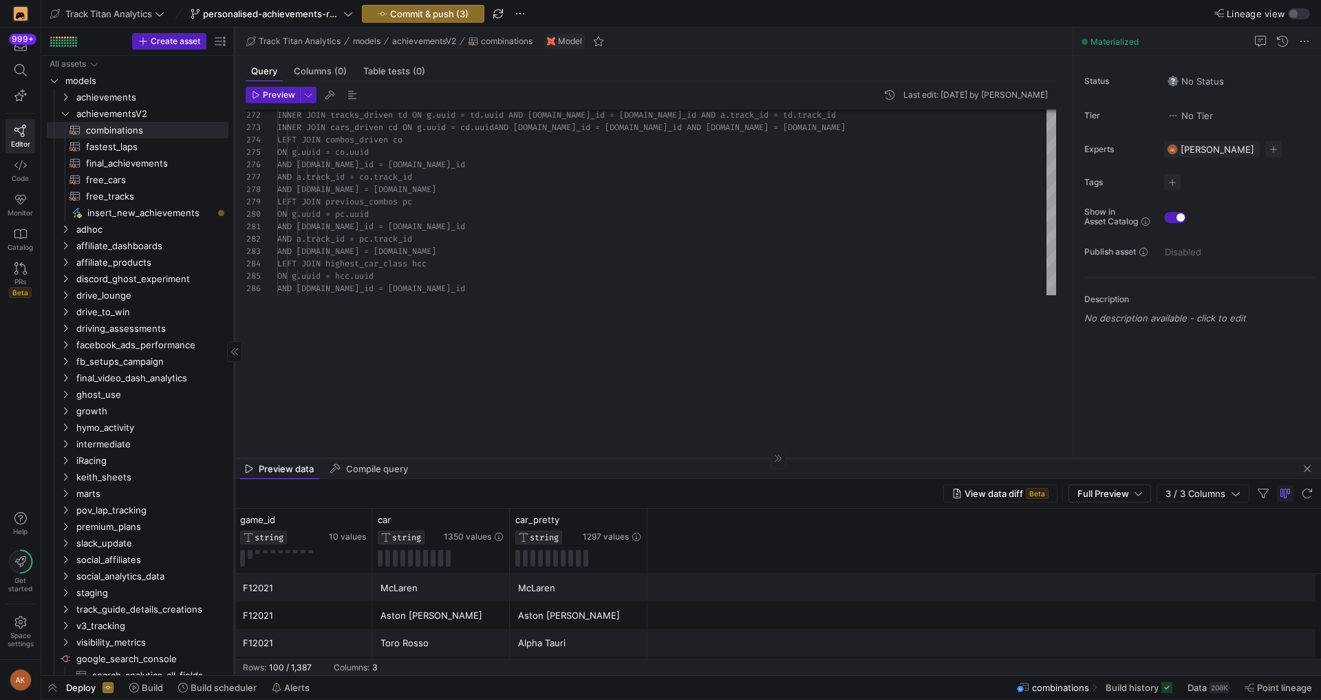
drag, startPoint x: 469, startPoint y: 312, endPoint x: 472, endPoint y: 470, distance: 158.2
click at [472, 458] on div at bounding box center [778, 457] width 1086 height 1
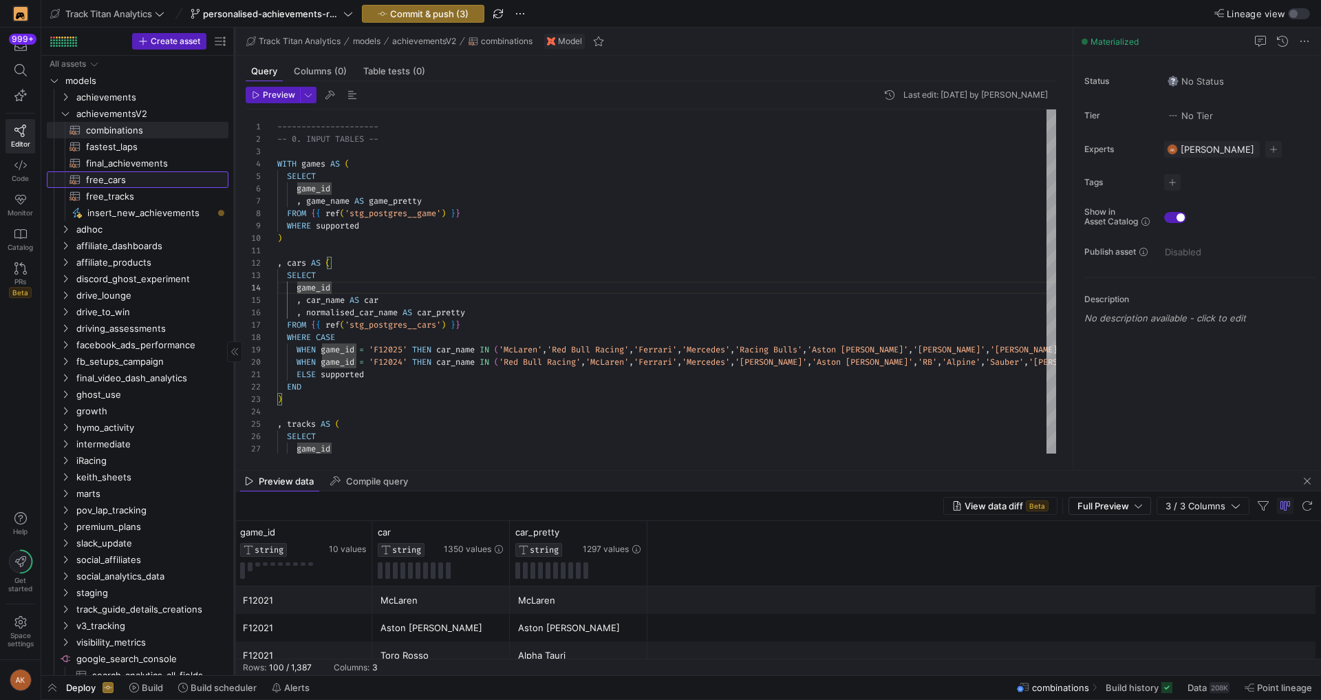
click at [120, 182] on span "free_cars​​​​​​​​​​" at bounding box center [149, 180] width 127 height 16
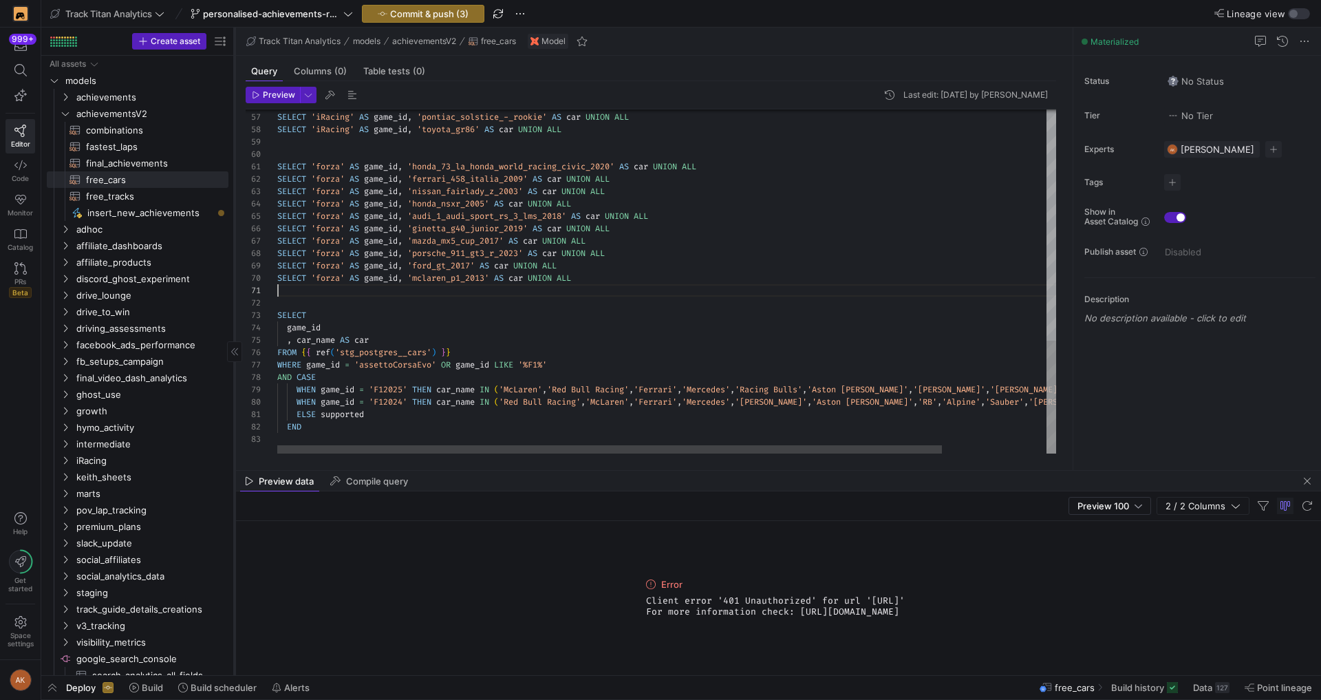
type textarea "AS car UNION ALL SELECT 'forza' AS game_id, 'ferrari_458_italia_2009' AS car UN…"
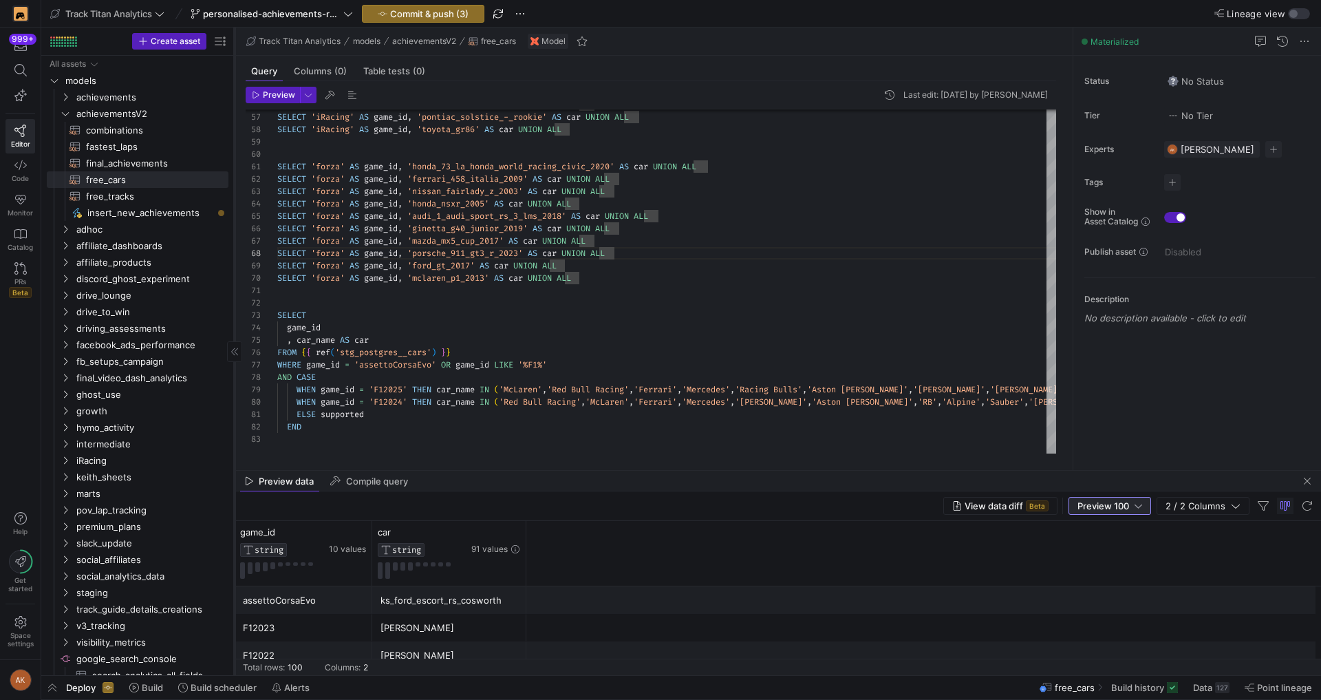
click at [1085, 505] on span "Preview 100" at bounding box center [1103, 505] width 52 height 11
click at [1091, 549] on span "Full Preview" at bounding box center [1110, 550] width 71 height 11
click at [360, 532] on icon at bounding box center [360, 531] width 11 height 11
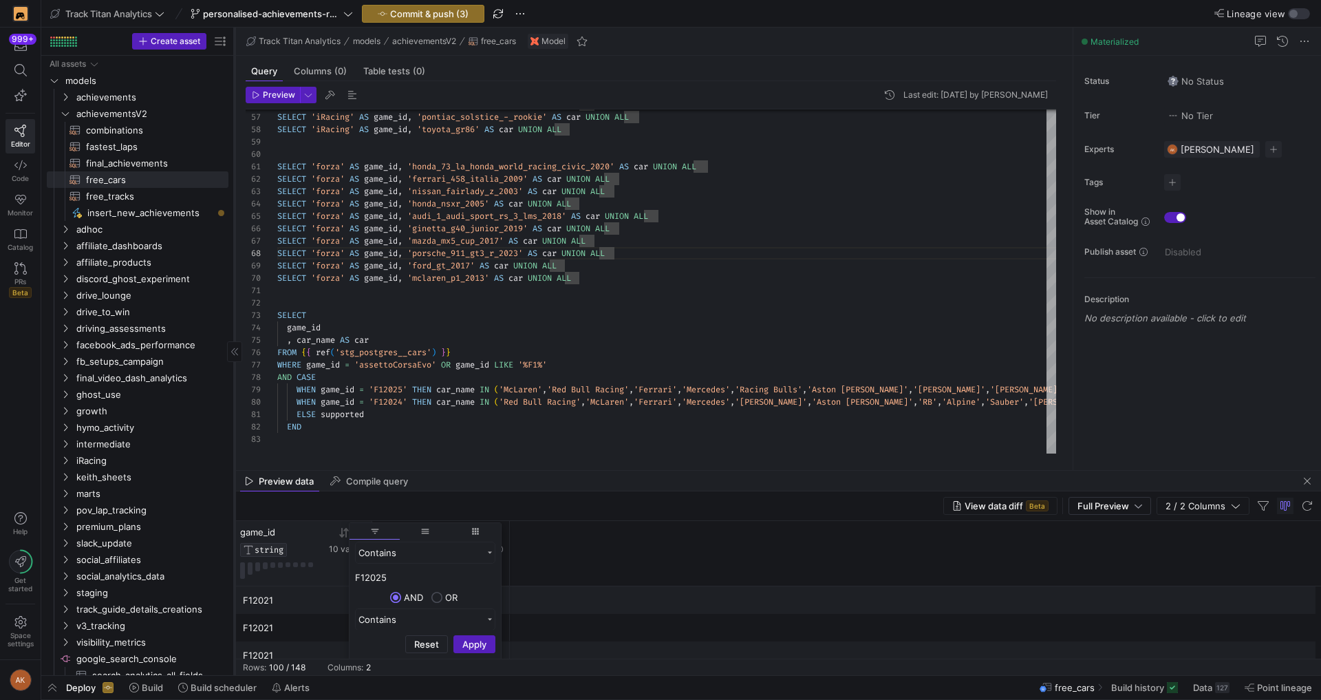
type input "F12025"
click at [453, 635] on button "Apply" at bounding box center [474, 644] width 42 height 18
click at [704, 533] on div "game_id STRING 10 values car STRING 111 values" at bounding box center [778, 553] width 1086 height 65
click at [134, 163] on span "final_achievements​​​​​​​​​​" at bounding box center [149, 163] width 127 height 16
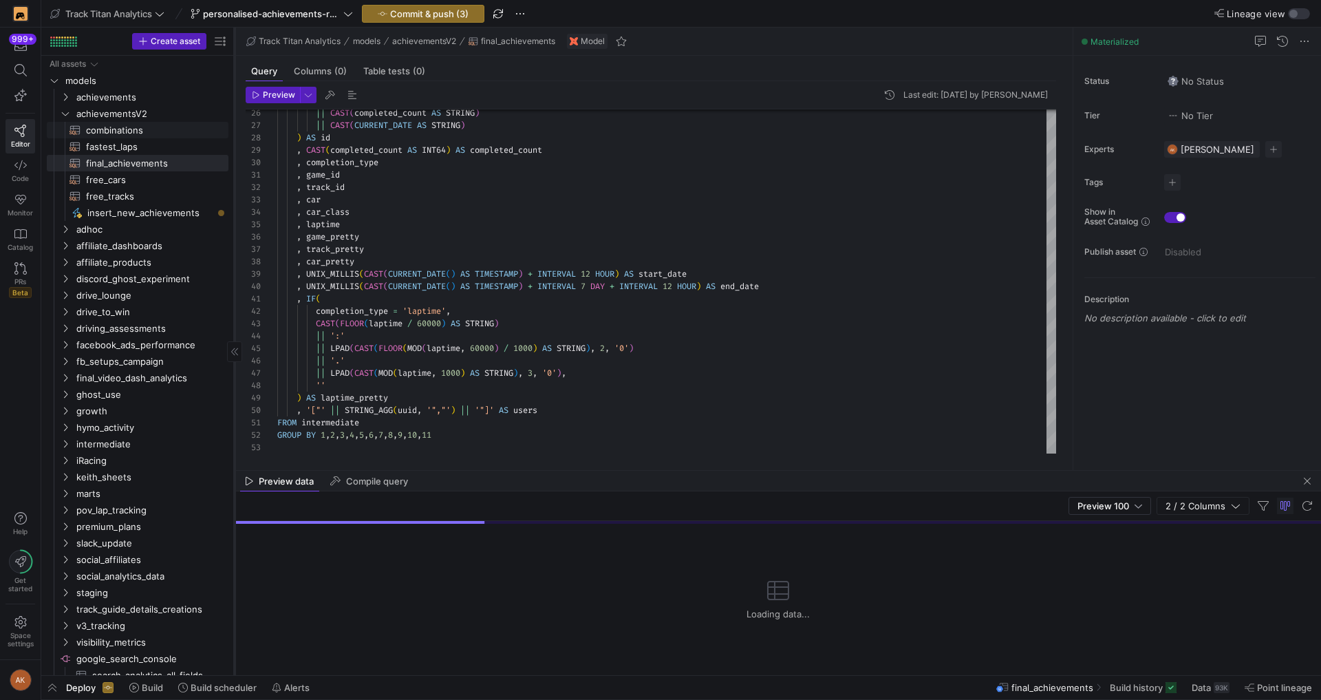
click at [133, 129] on span "combinations​​​​​​​​​​" at bounding box center [149, 130] width 127 height 16
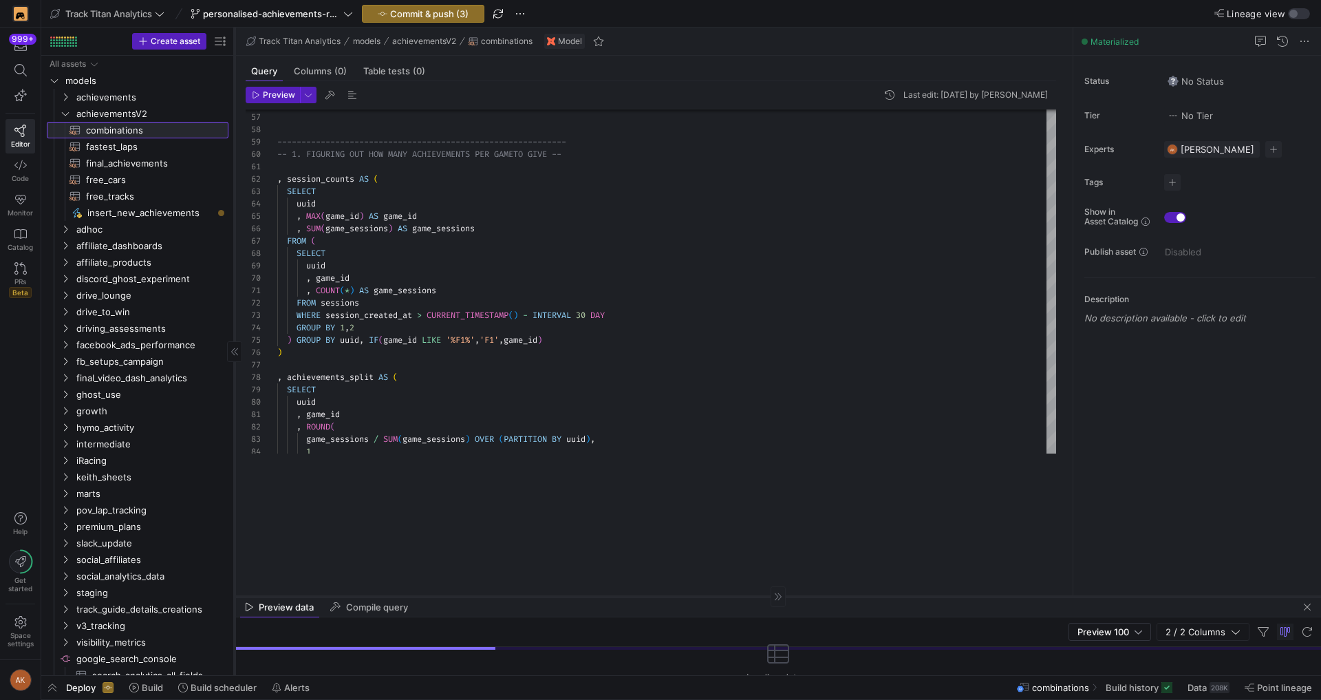
drag, startPoint x: 705, startPoint y: 469, endPoint x: 691, endPoint y: 625, distance: 156.8
click at [696, 596] on div at bounding box center [778, 596] width 1086 height 1
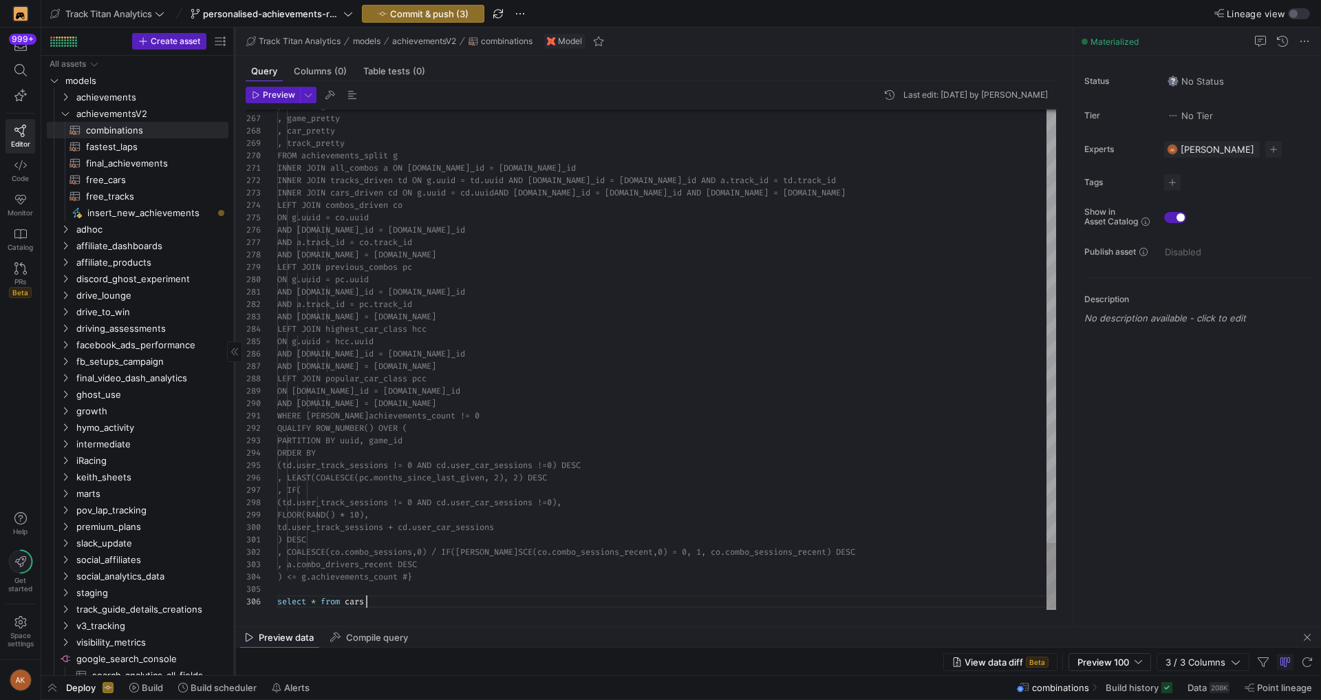
scroll to position [37, 139]
drag, startPoint x: 396, startPoint y: 603, endPoint x: 433, endPoint y: 572, distance: 47.9
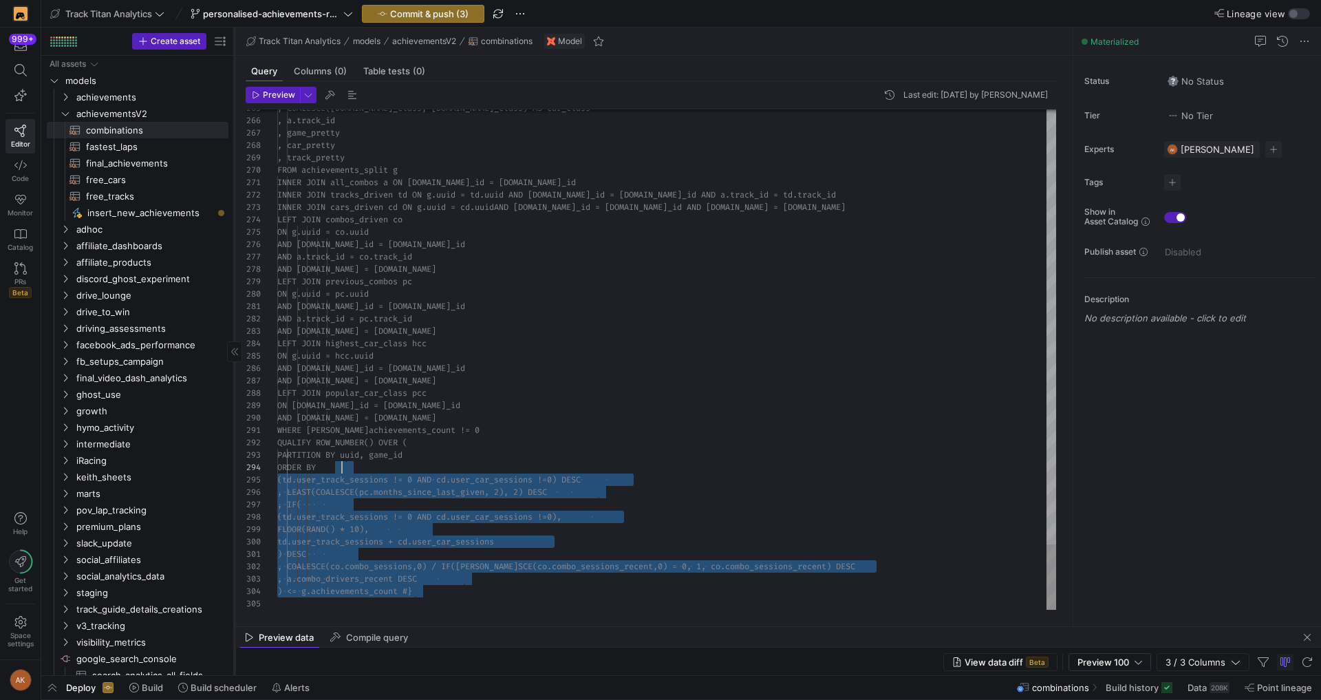
scroll to position [74, 153]
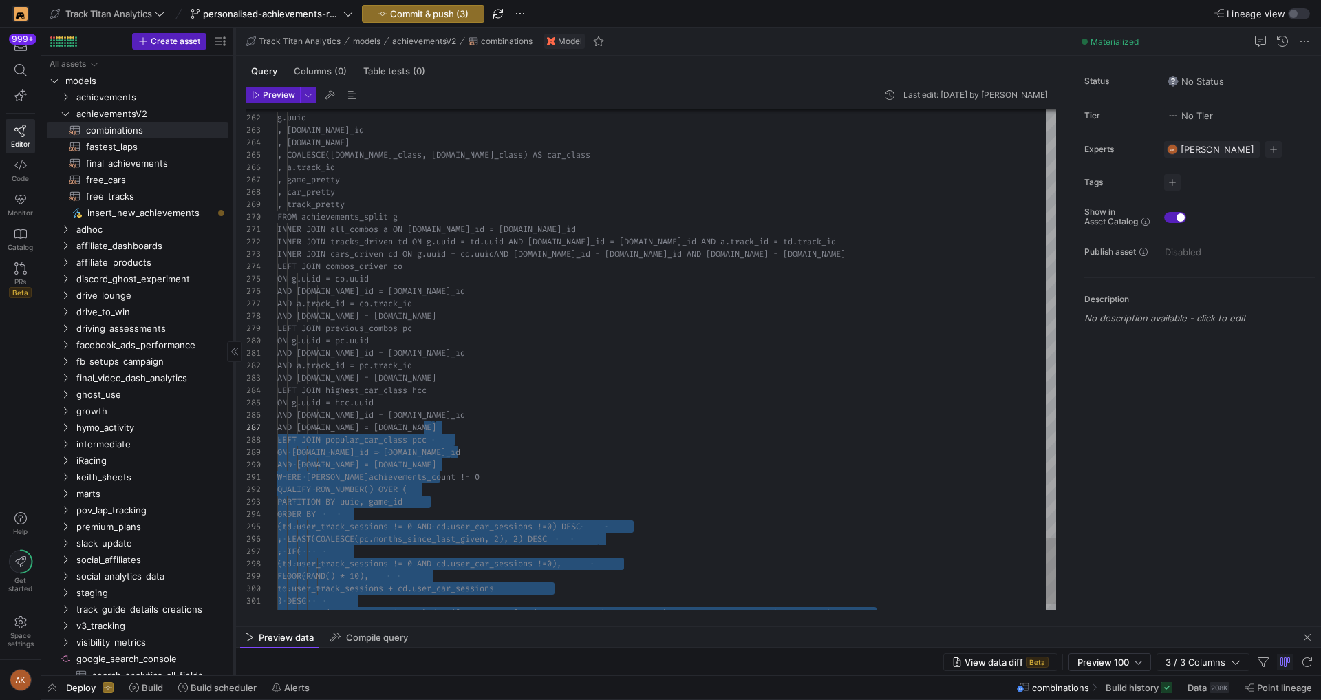
drag, startPoint x: 437, startPoint y: 590, endPoint x: 474, endPoint y: 380, distance: 213.1
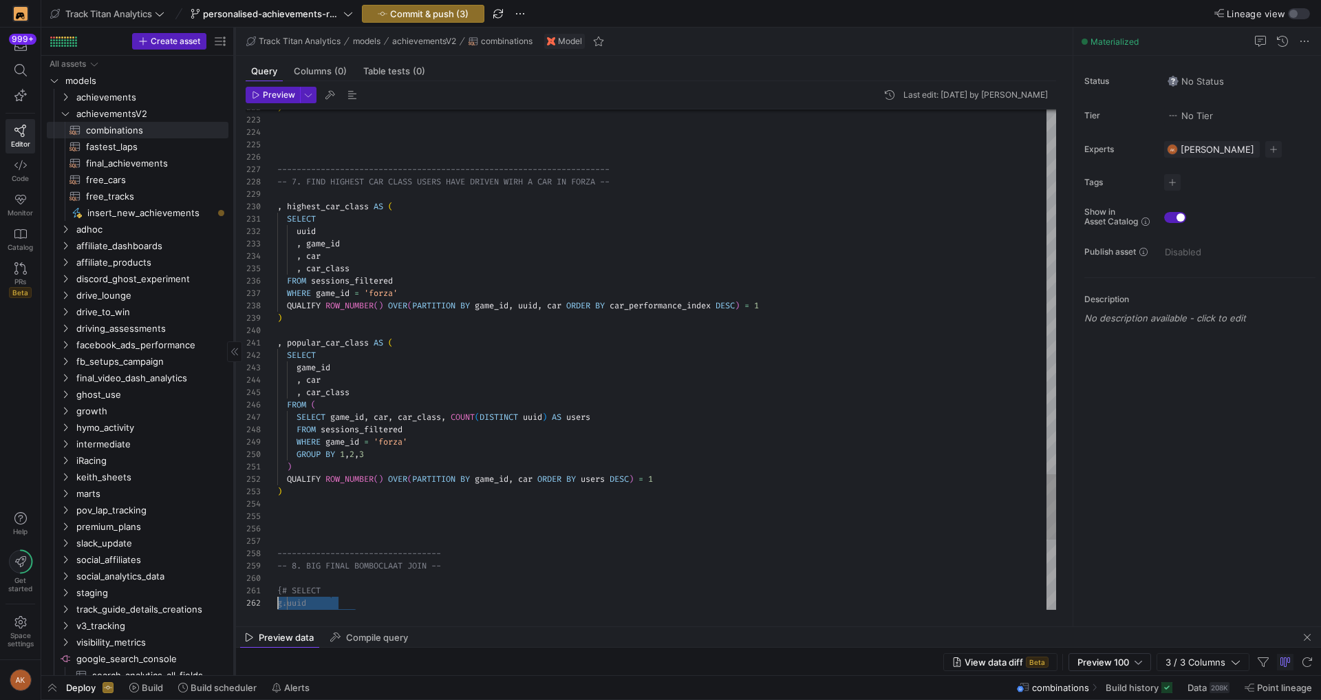
scroll to position [0, 0]
drag, startPoint x: 457, startPoint y: 595, endPoint x: 266, endPoint y: 587, distance: 190.7
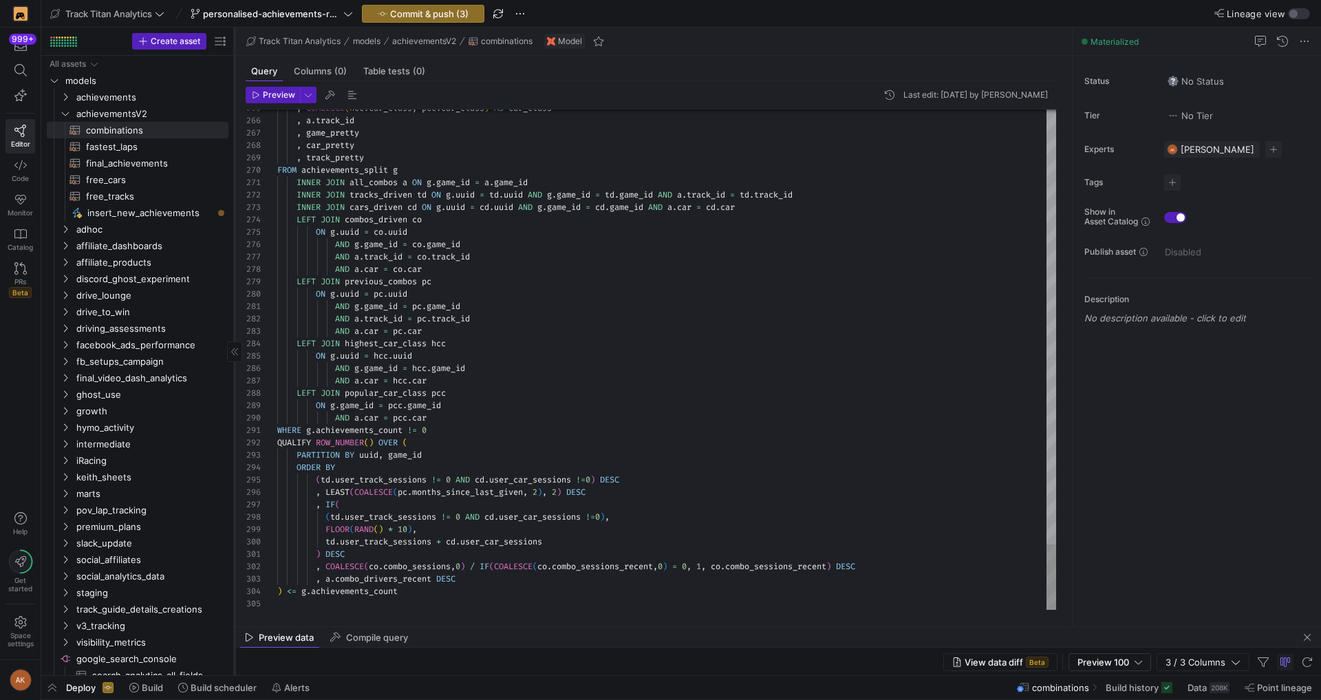
type textarea "INNER JOIN all_combos a ON g.game_id = a.game_id INNER JOIN tracks_driven td ON…"
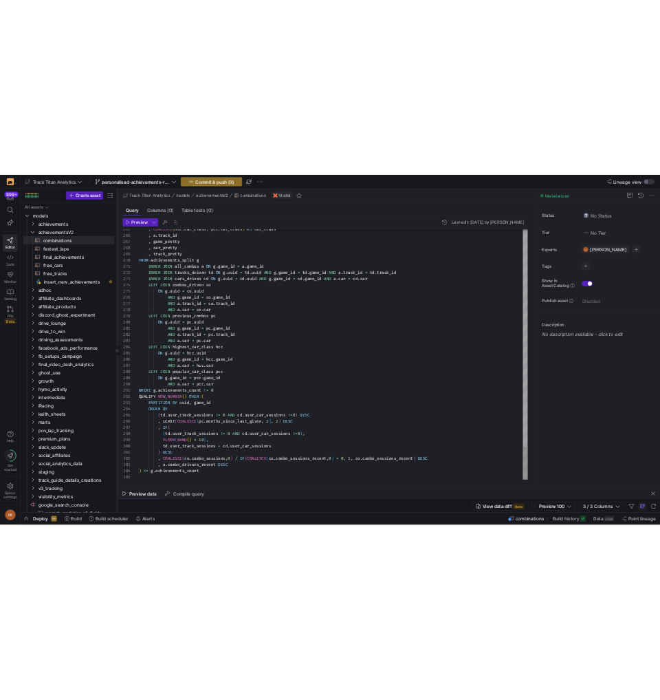
scroll to position [74, 198]
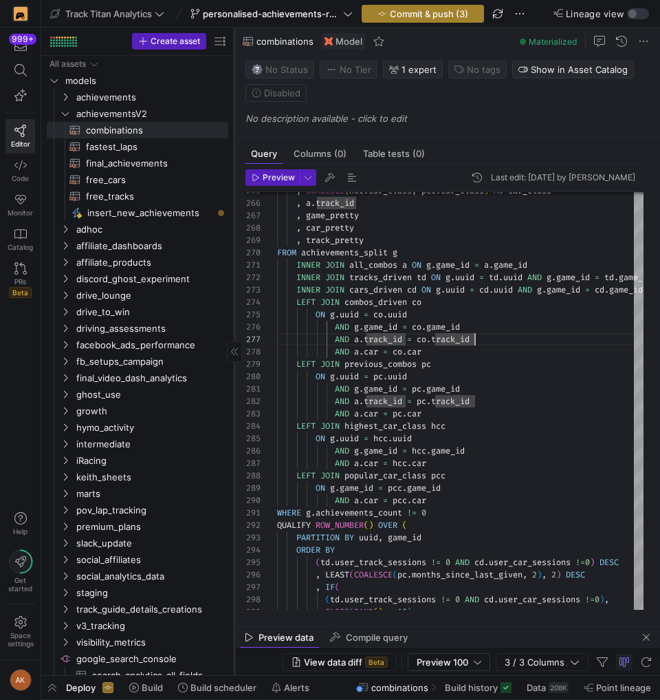
click at [398, 18] on span "Commit & push (3)" at bounding box center [429, 13] width 78 height 11
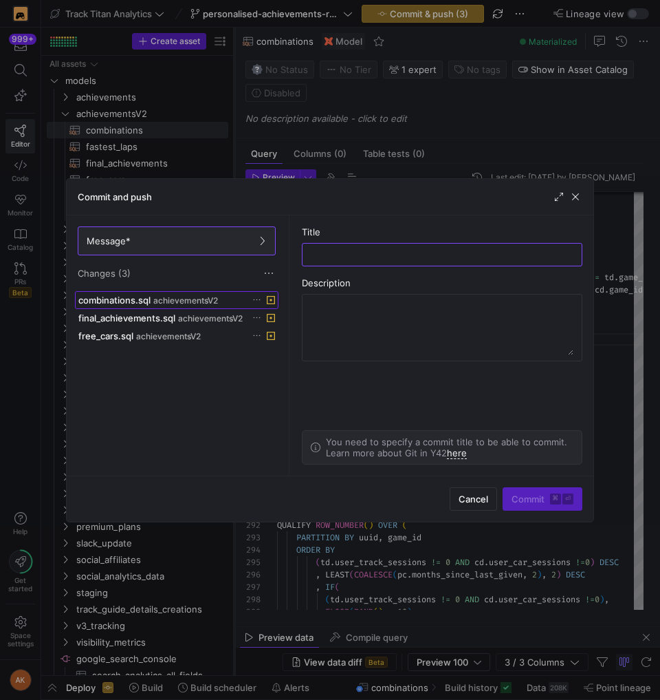
click at [153, 292] on span at bounding box center [177, 300] width 202 height 17
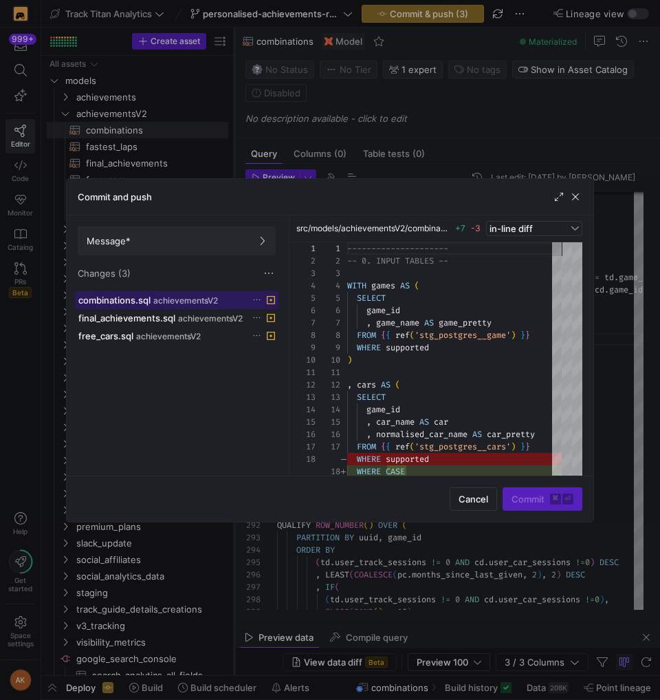
scroll to position [124, 0]
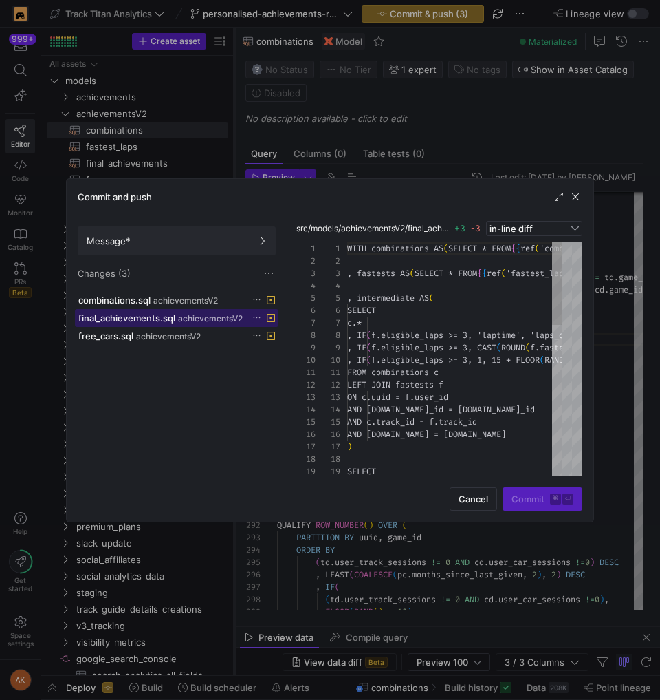
click at [161, 316] on span "final_achievements.sql" at bounding box center [126, 317] width 97 height 11
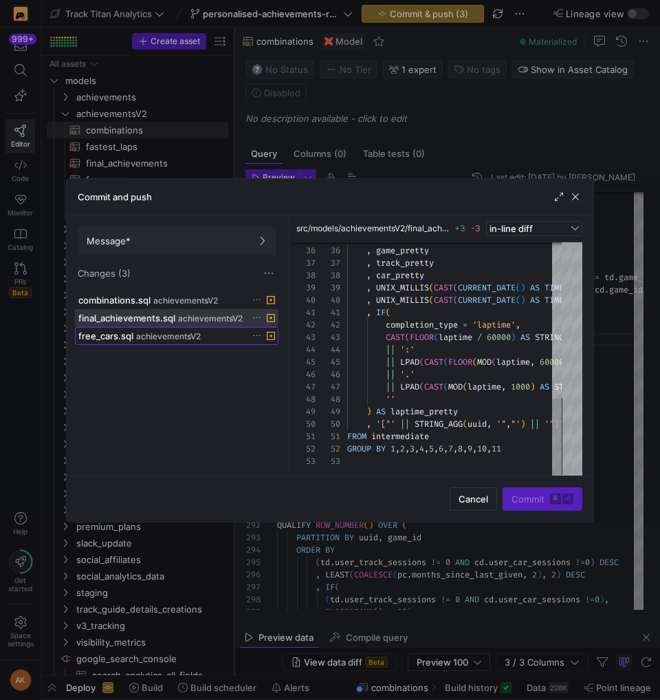
click at [174, 332] on span "achievementsV2" at bounding box center [168, 337] width 65 height 10
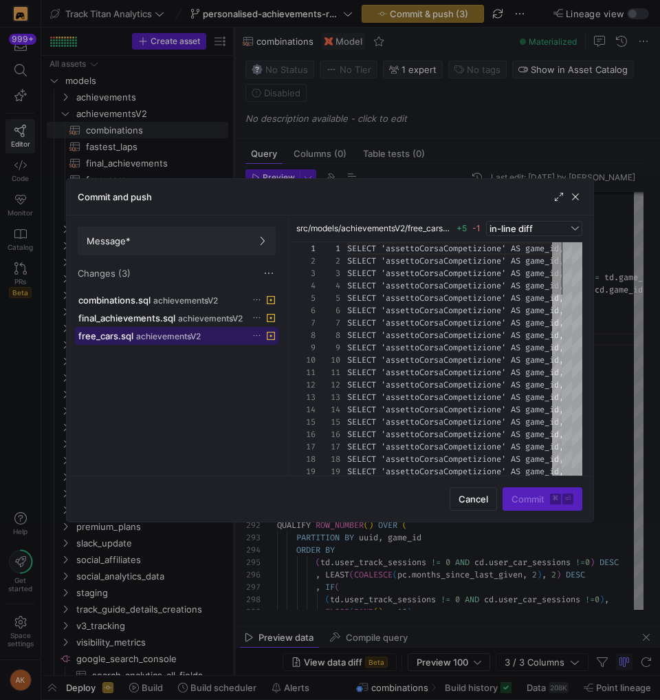
scroll to position [62, 0]
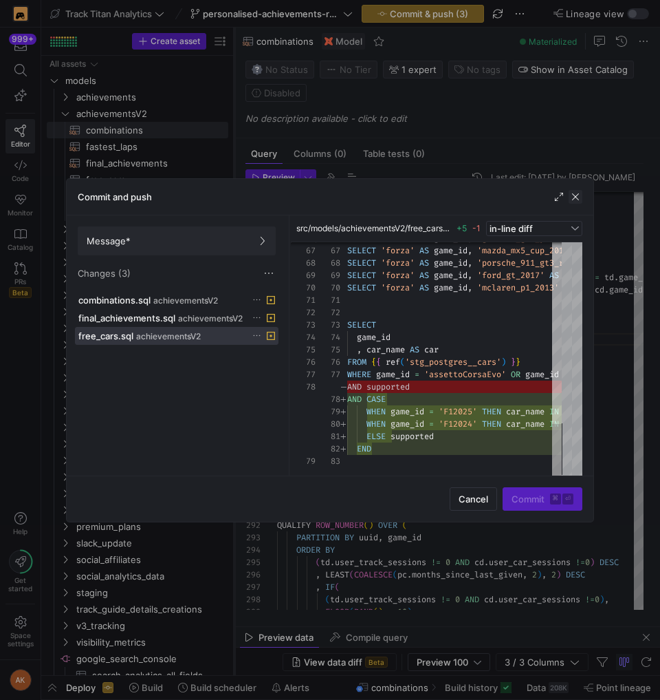
click at [575, 191] on span "button" at bounding box center [576, 197] width 14 height 14
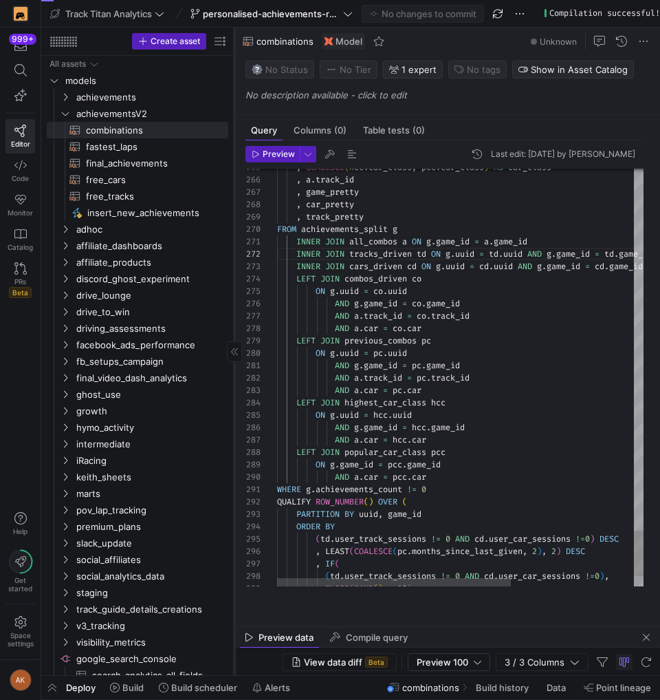
scroll to position [12, 213]
